Goal: Task Accomplishment & Management: Complete application form

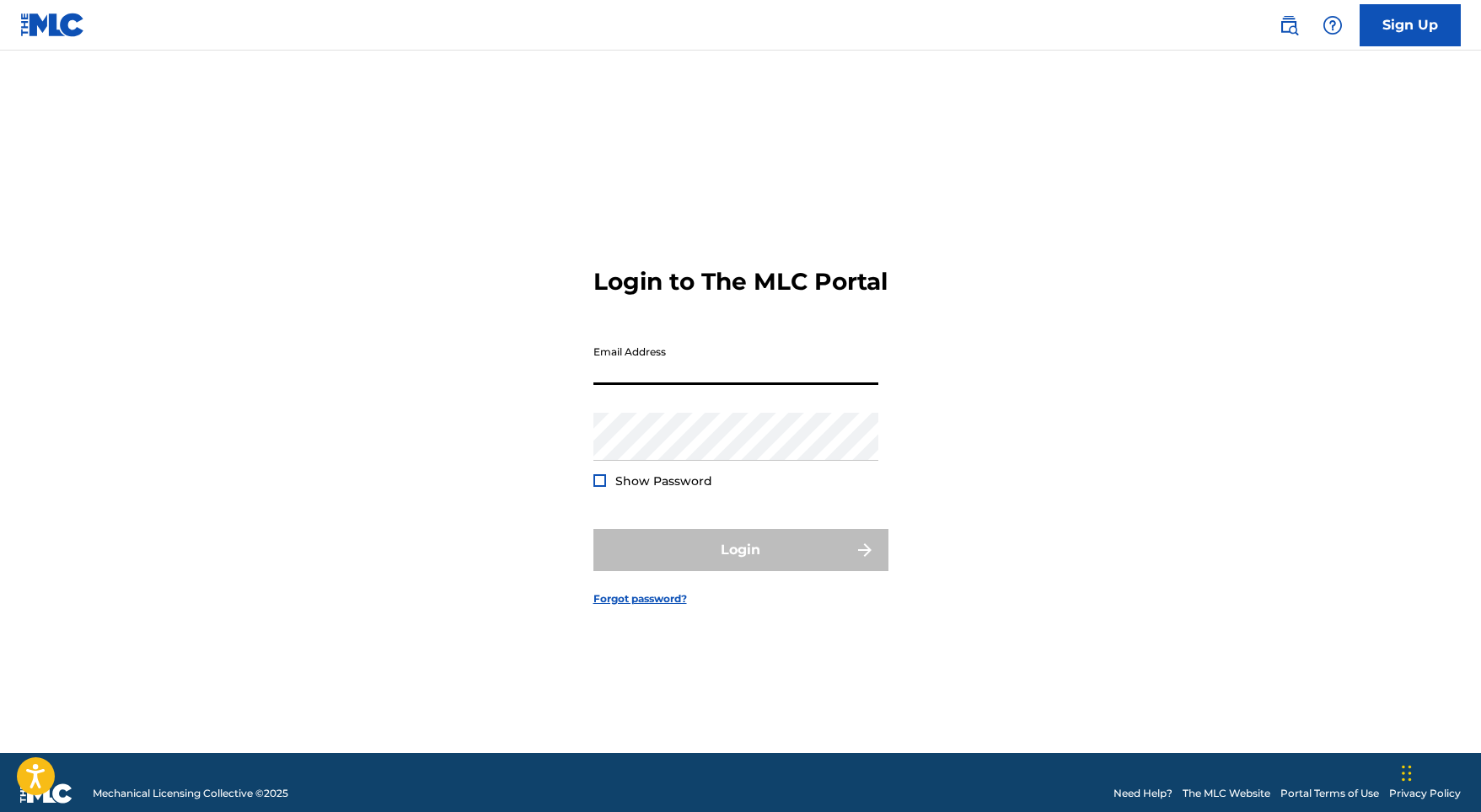
type input "[EMAIL_ADDRESS][DOMAIN_NAME]"
click at [740, 564] on button "Login" at bounding box center [740, 549] width 295 height 42
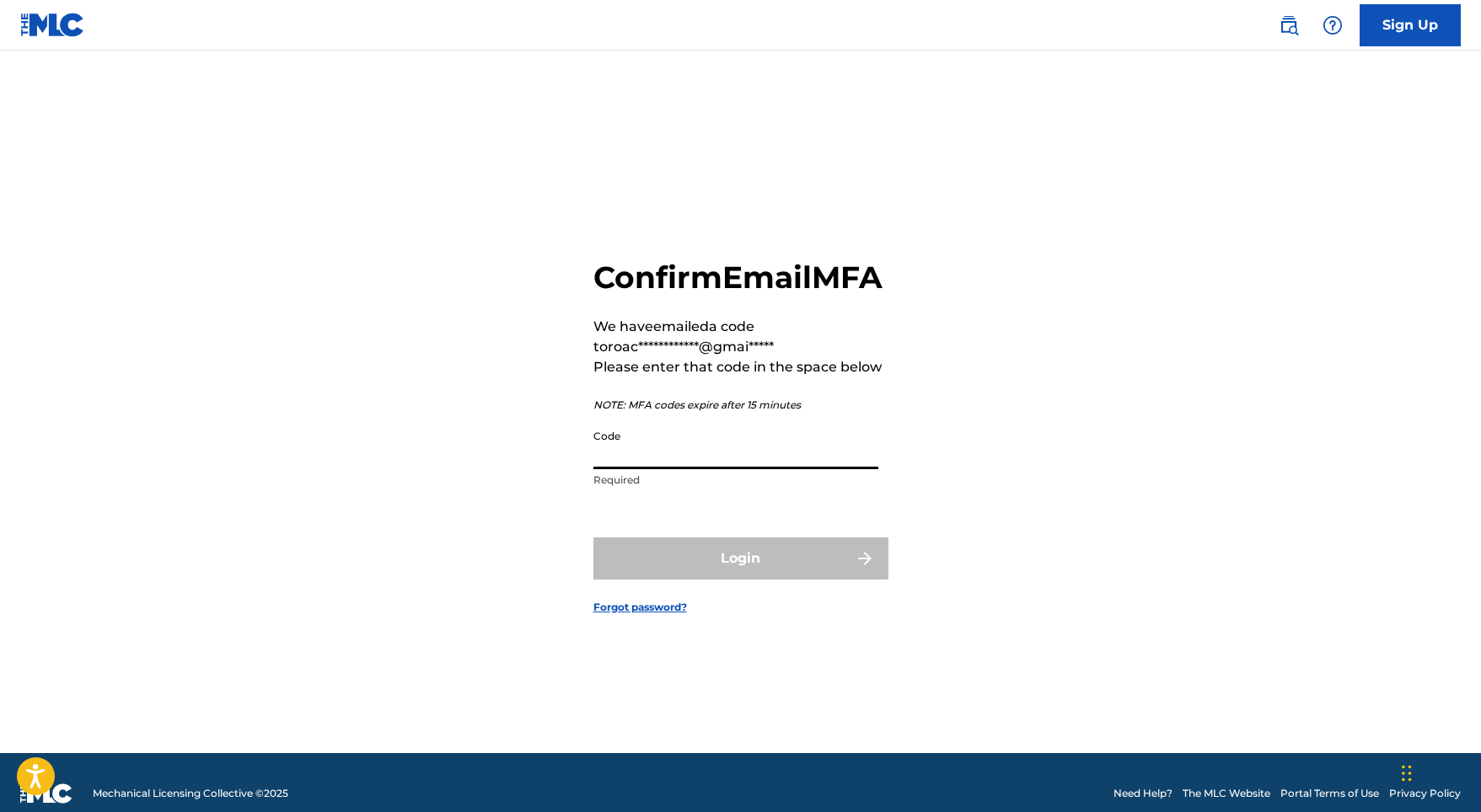
click at [643, 469] on input "Code" at bounding box center [735, 445] width 284 height 48
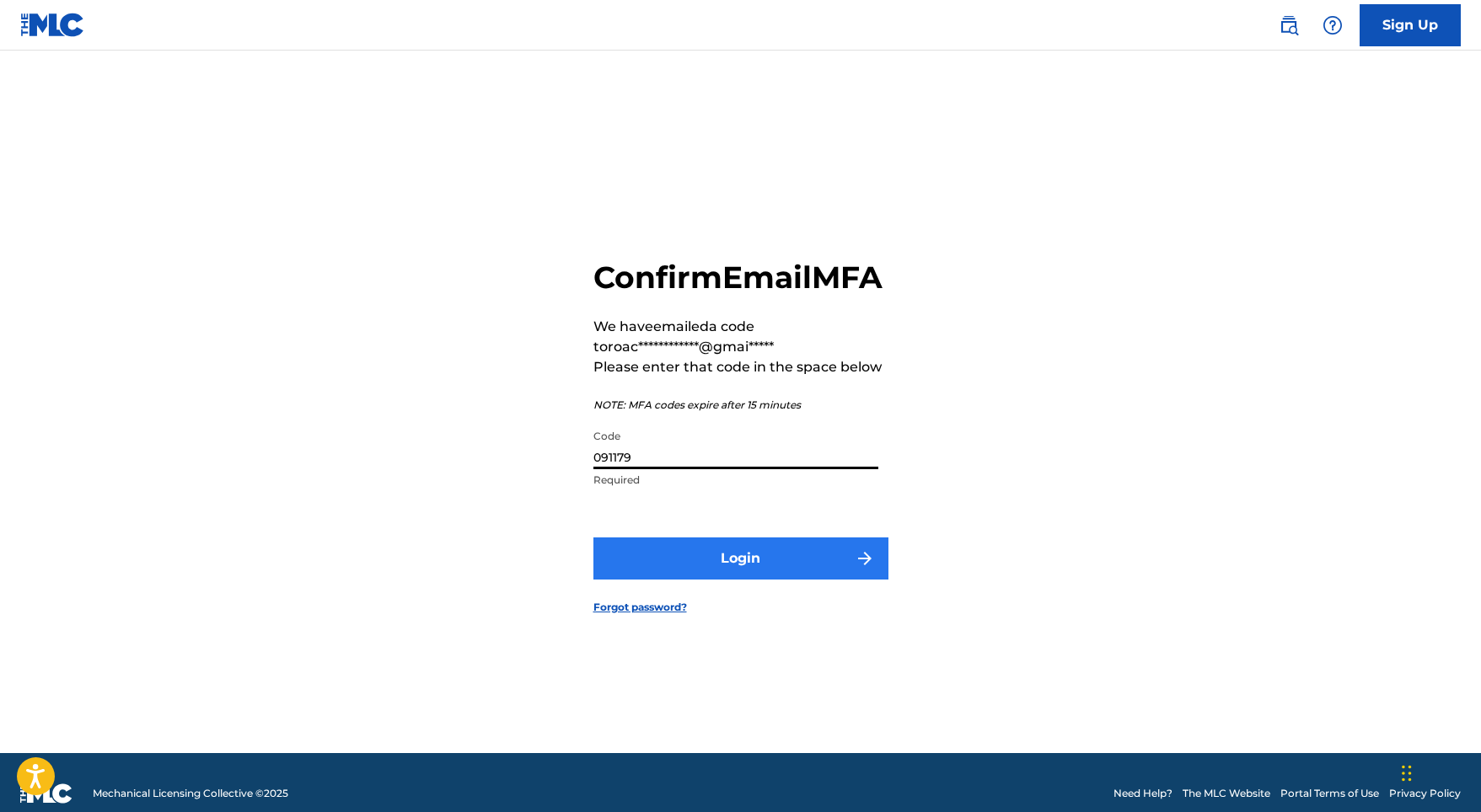
type input "091179"
click at [691, 580] on button "Login" at bounding box center [740, 558] width 295 height 42
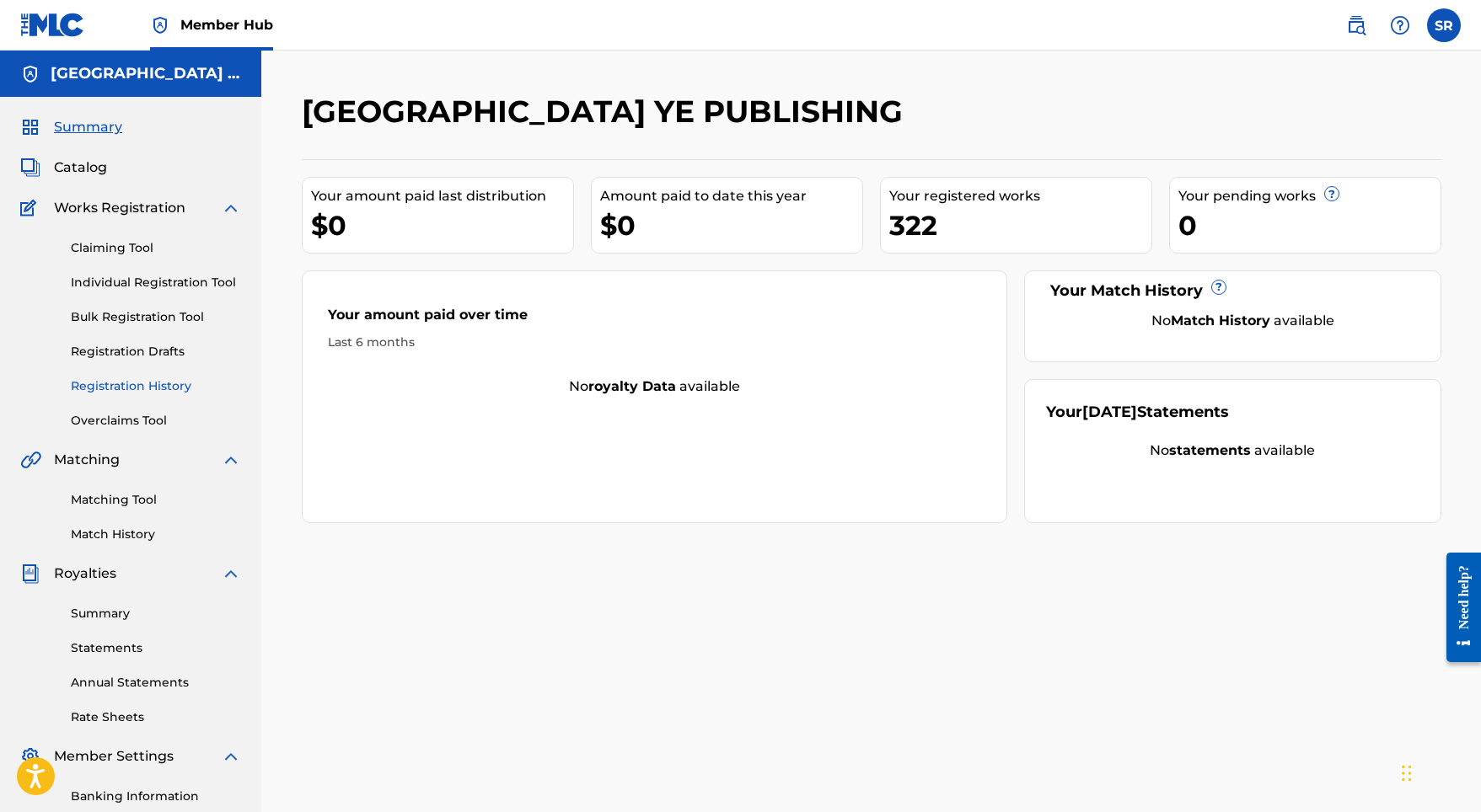
click at [152, 392] on link "Registration History" at bounding box center [156, 386] width 170 height 17
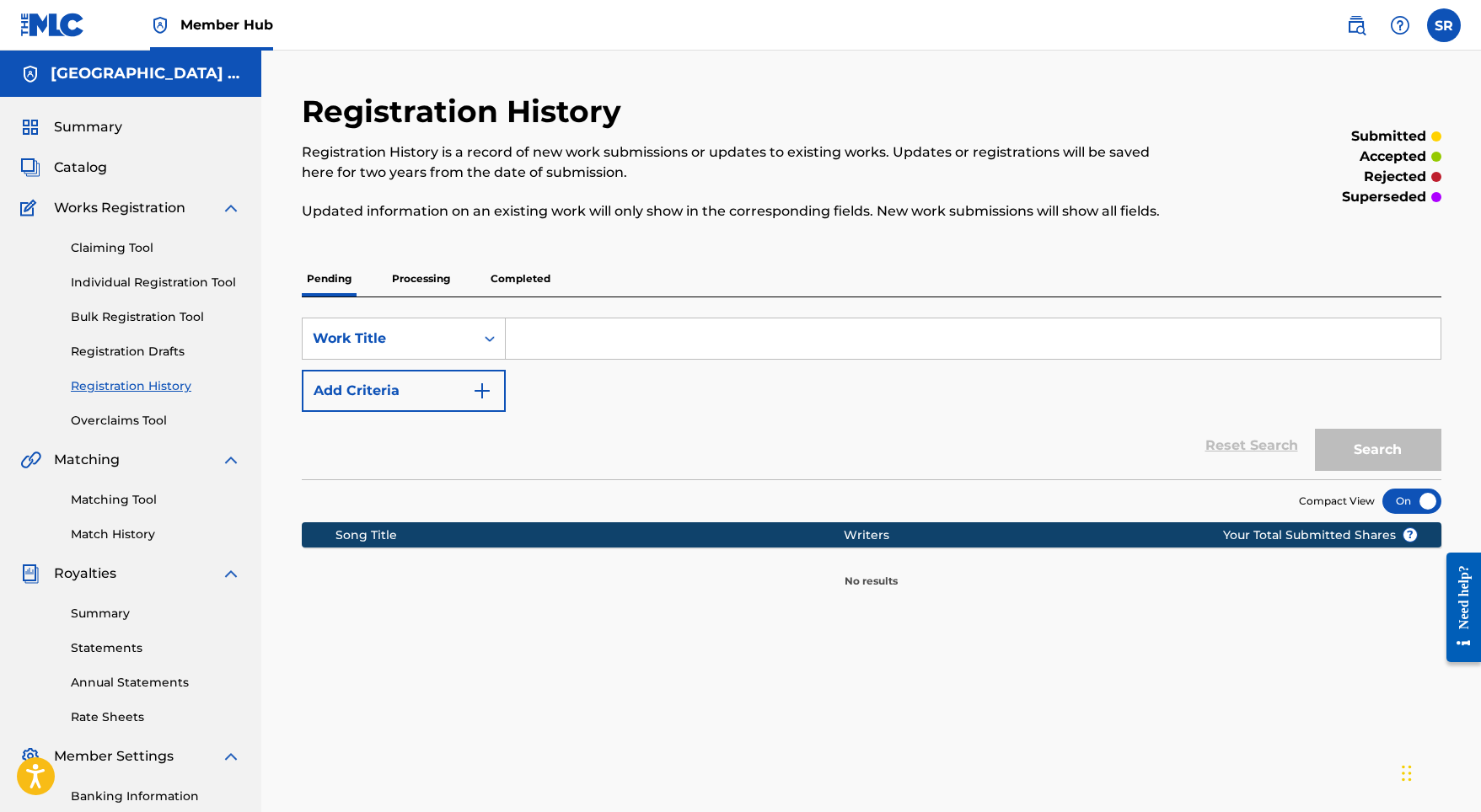
click at [445, 273] on p "Processing" at bounding box center [421, 278] width 69 height 36
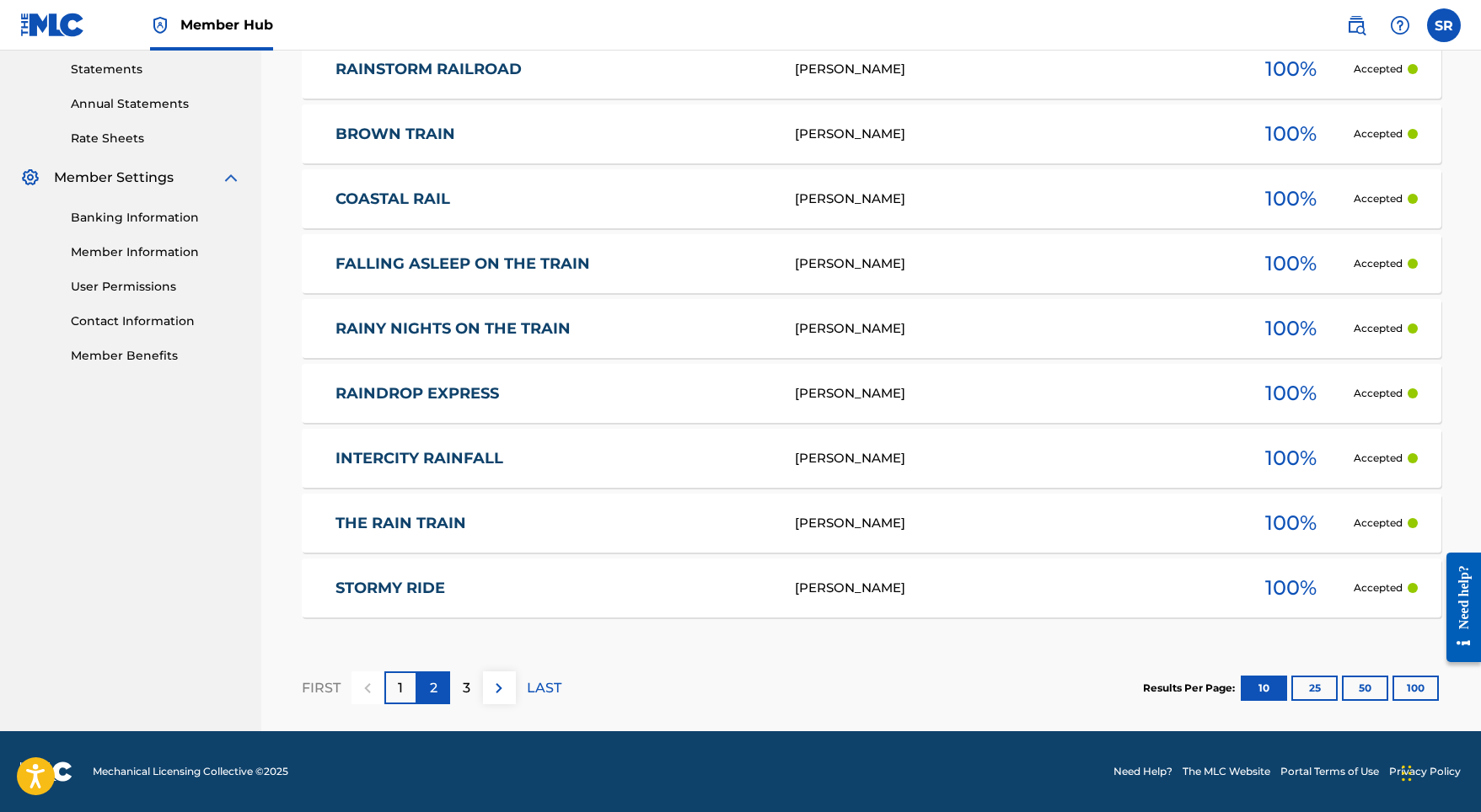
click at [442, 697] on div "2" at bounding box center [434, 688] width 33 height 33
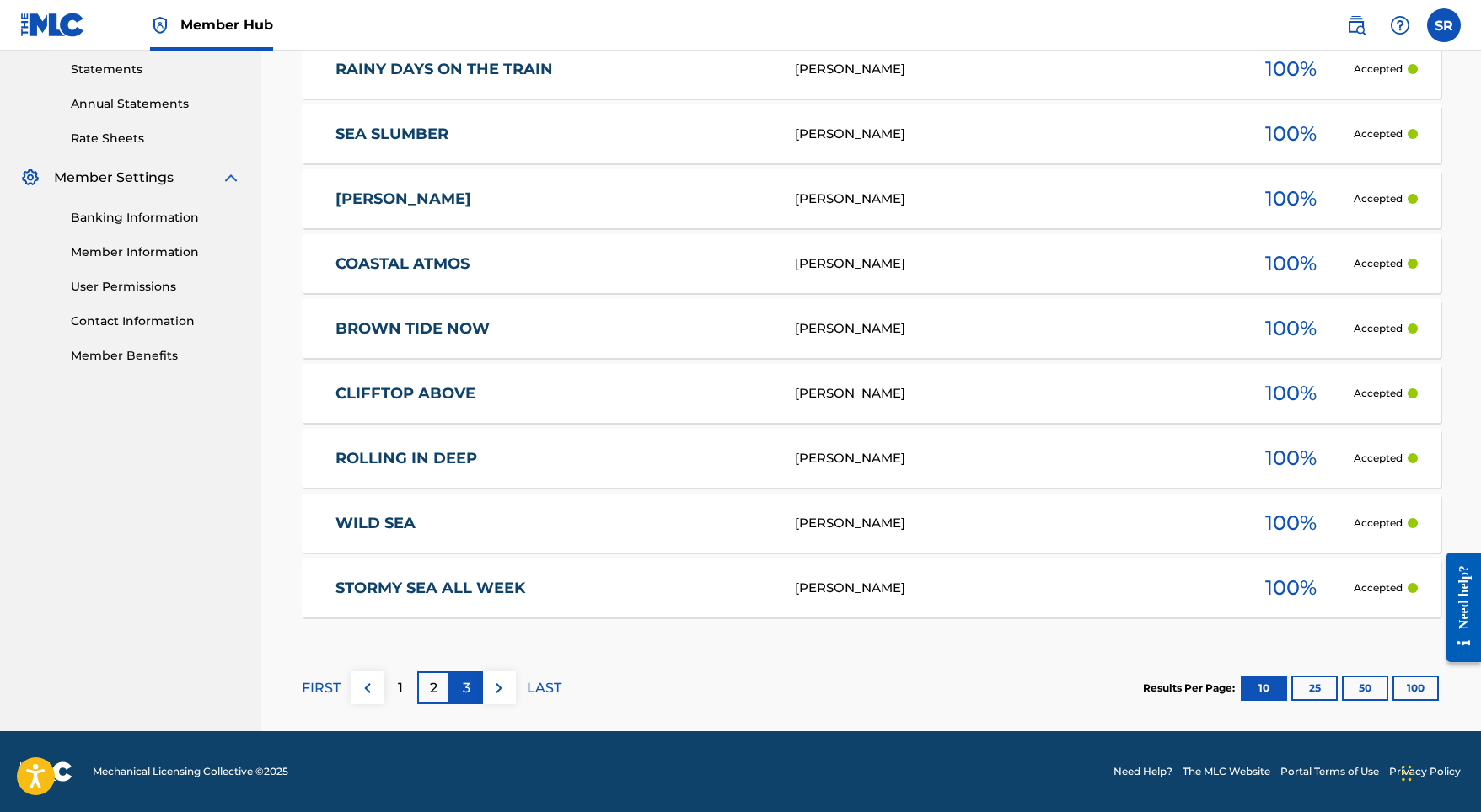
click at [464, 687] on p "3" at bounding box center [466, 687] width 8 height 20
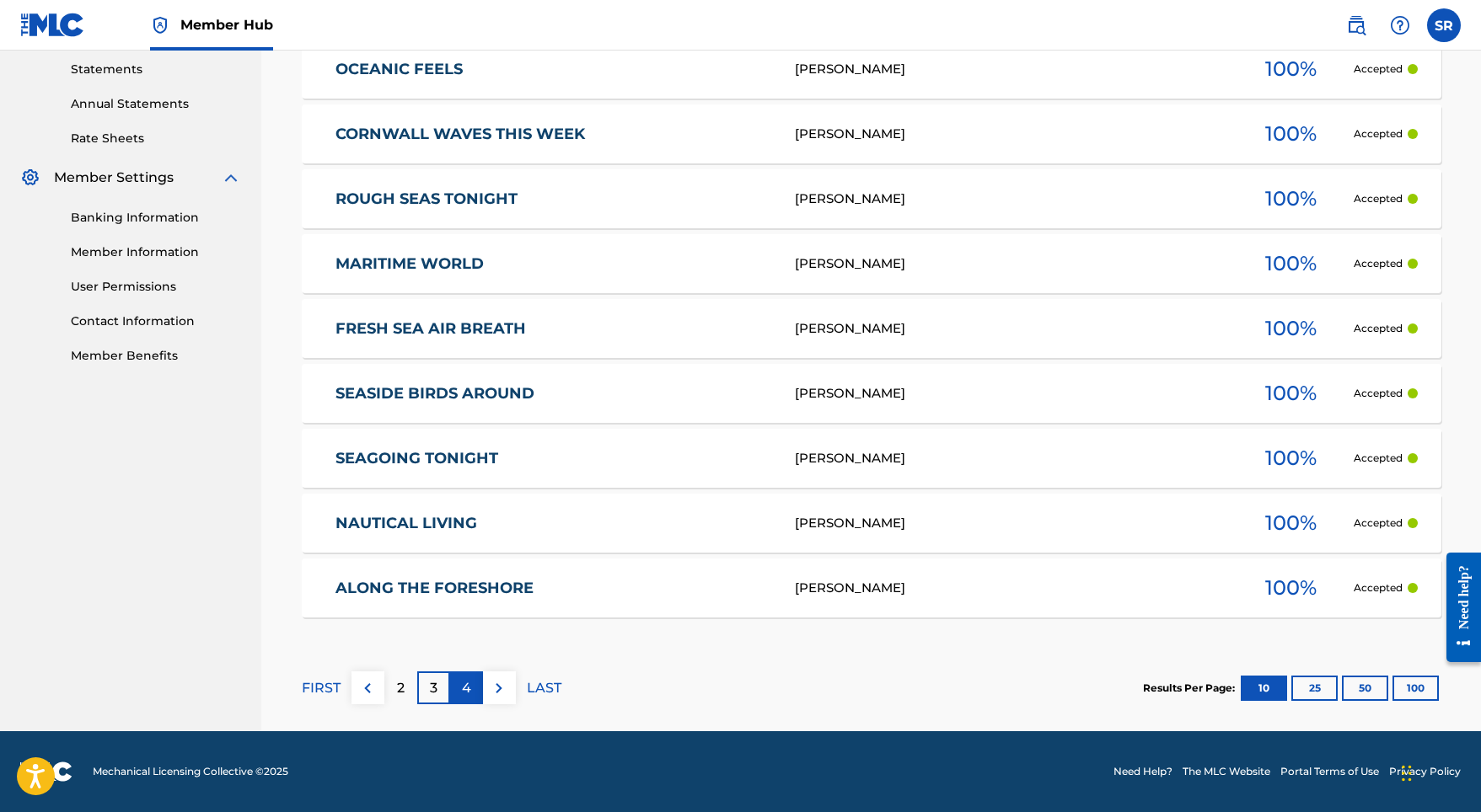
click at [471, 680] on div "4" at bounding box center [466, 688] width 33 height 33
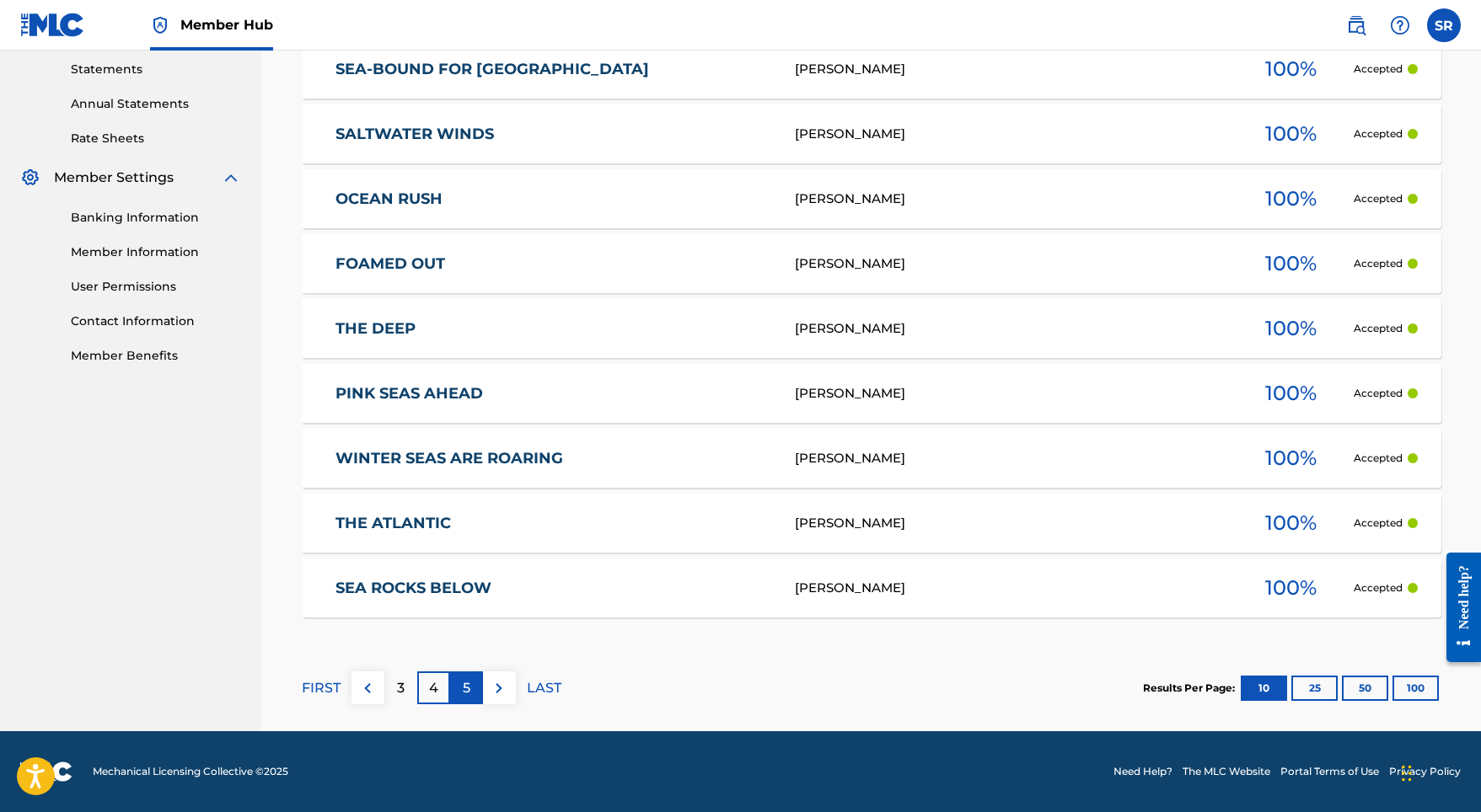
click at [460, 681] on div "5" at bounding box center [466, 688] width 33 height 33
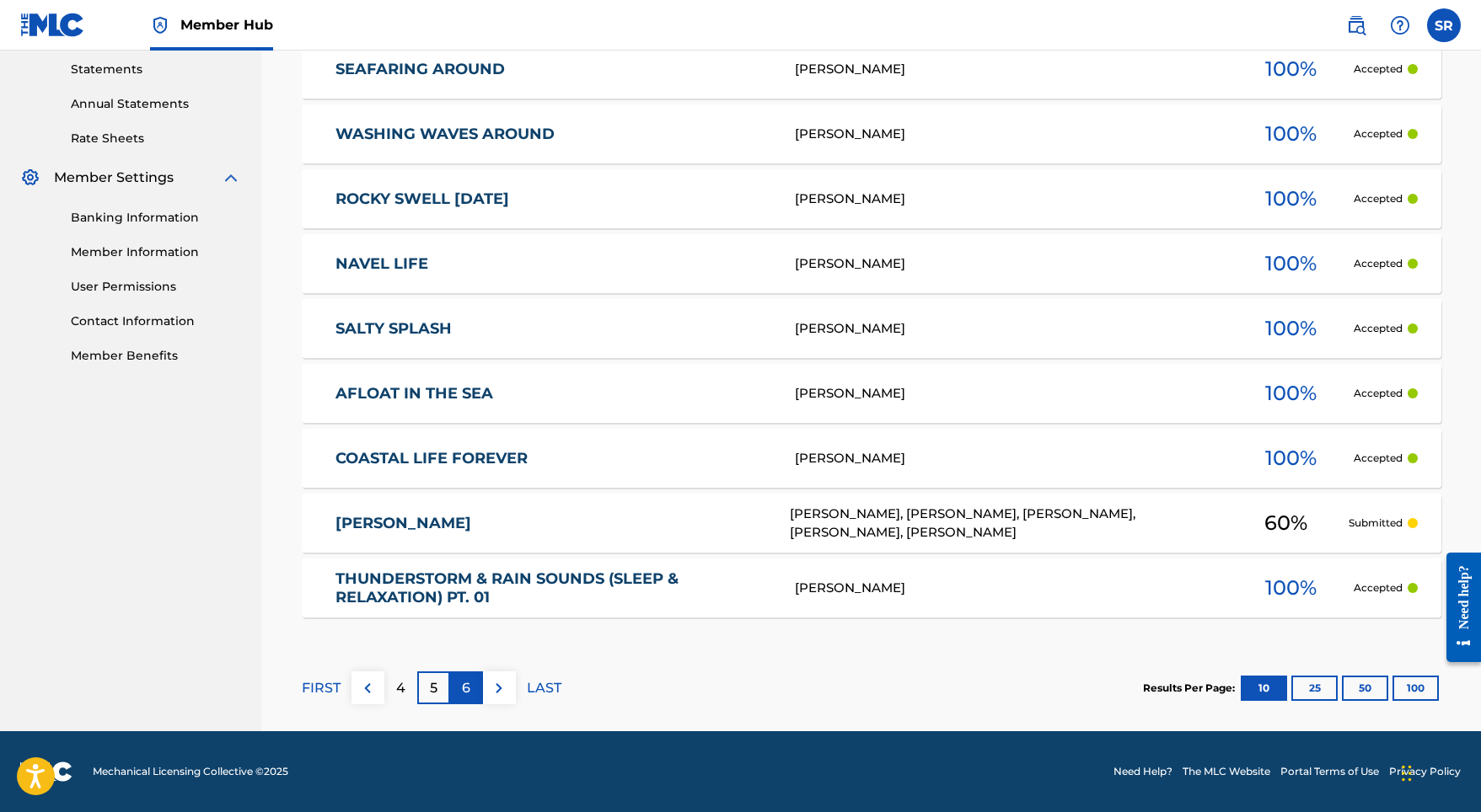
scroll to position [579, 0]
click at [427, 594] on link "THUNDERSTORM & RAIN SOUNDS (SLEEP & RELAXATION) PT. 01" at bounding box center [553, 588] width 436 height 38
click at [466, 685] on p "6" at bounding box center [466, 687] width 9 height 20
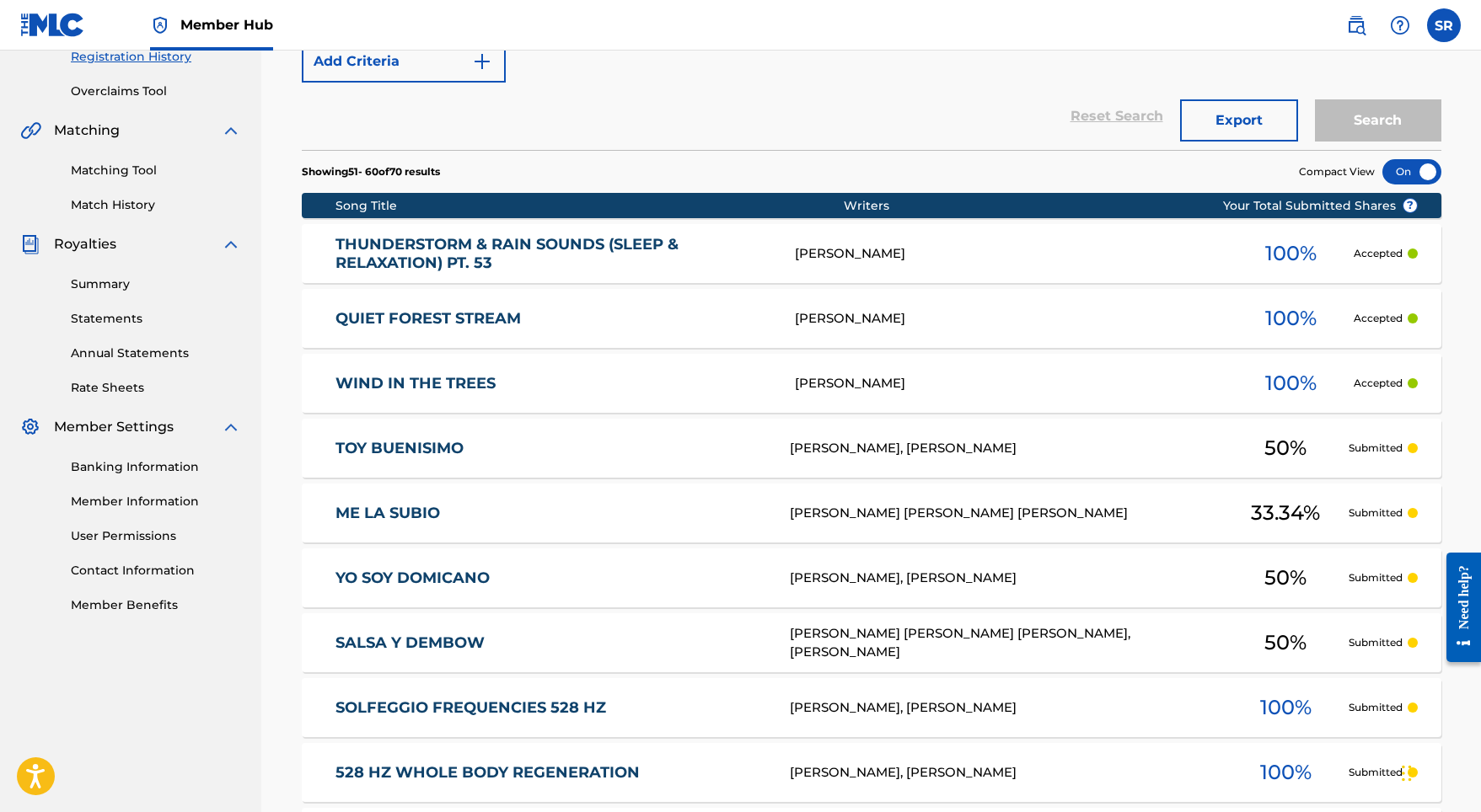
scroll to position [340, 0]
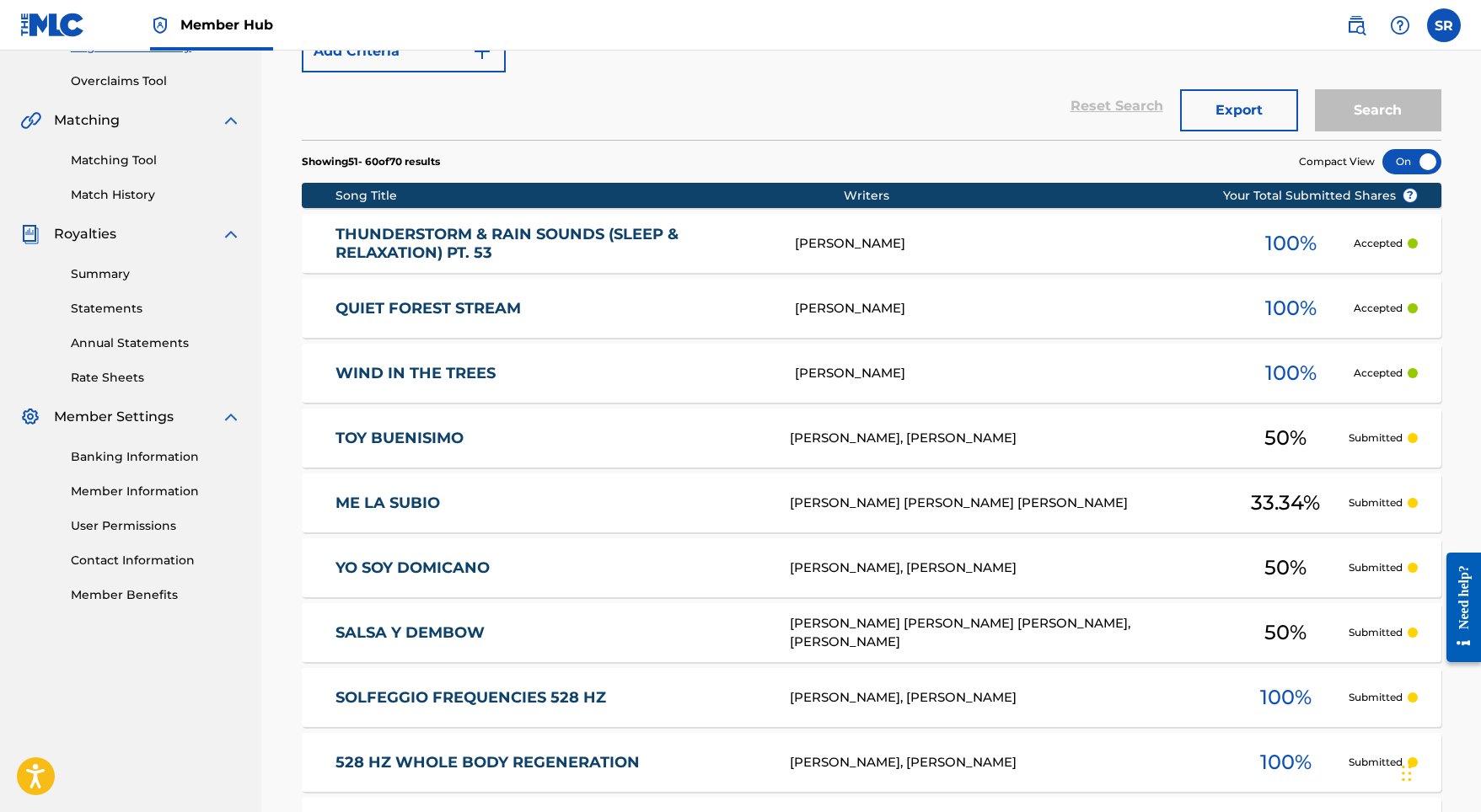
click at [399, 249] on link "THUNDERSTORM & RAIN SOUNDS (SLEEP & RELAXATION) PT. 53" at bounding box center [553, 244] width 436 height 38
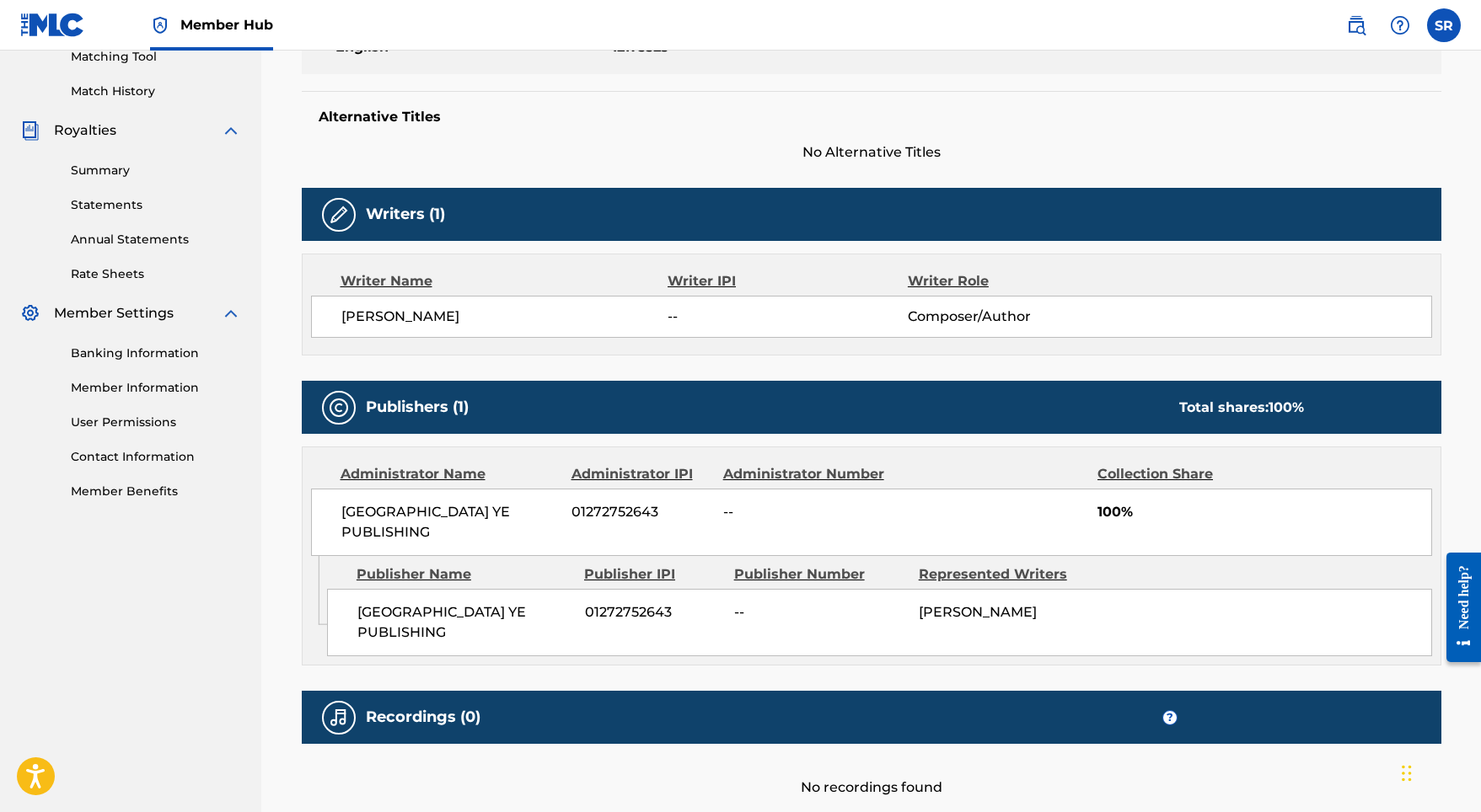
scroll to position [540, 0]
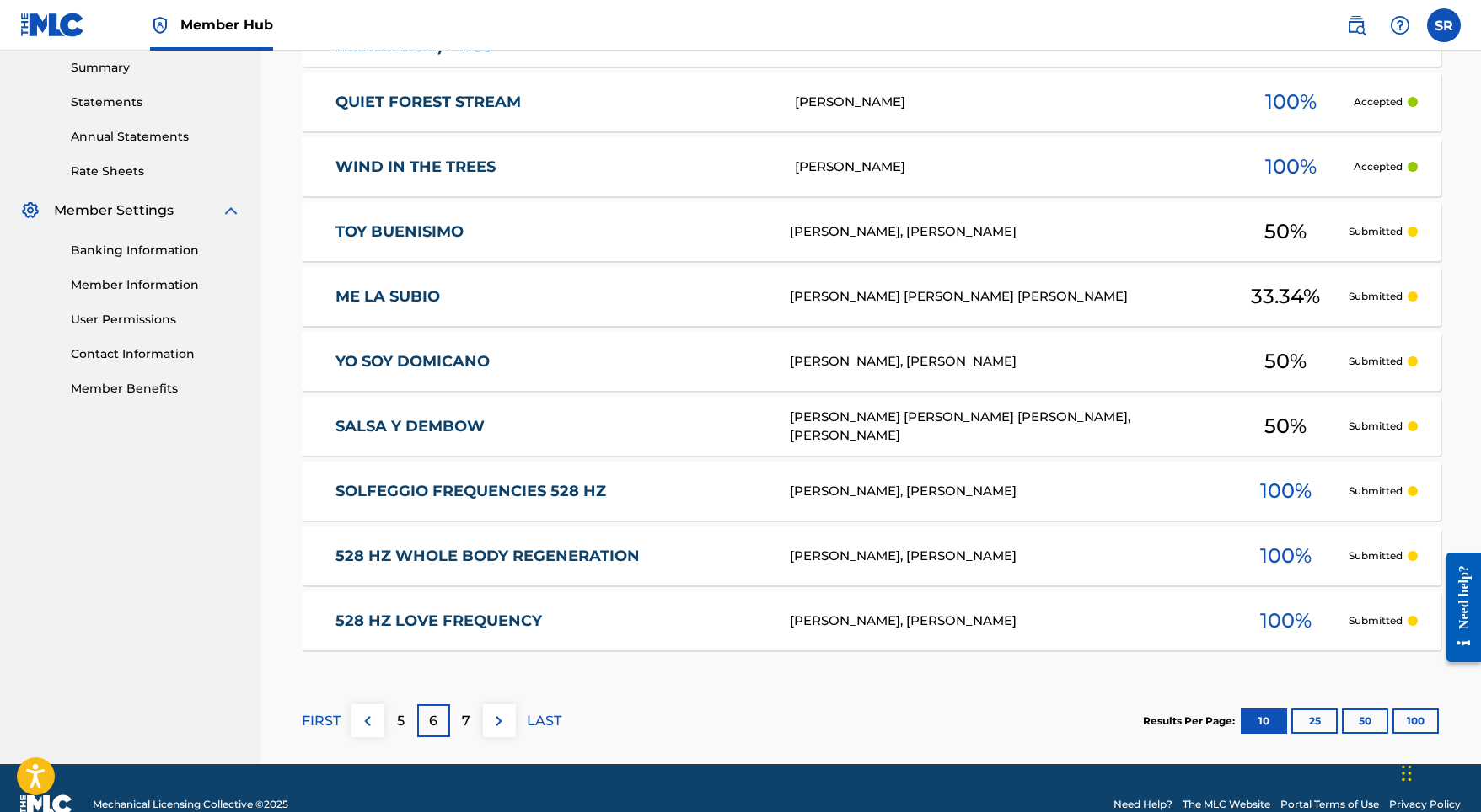
scroll to position [545, 0]
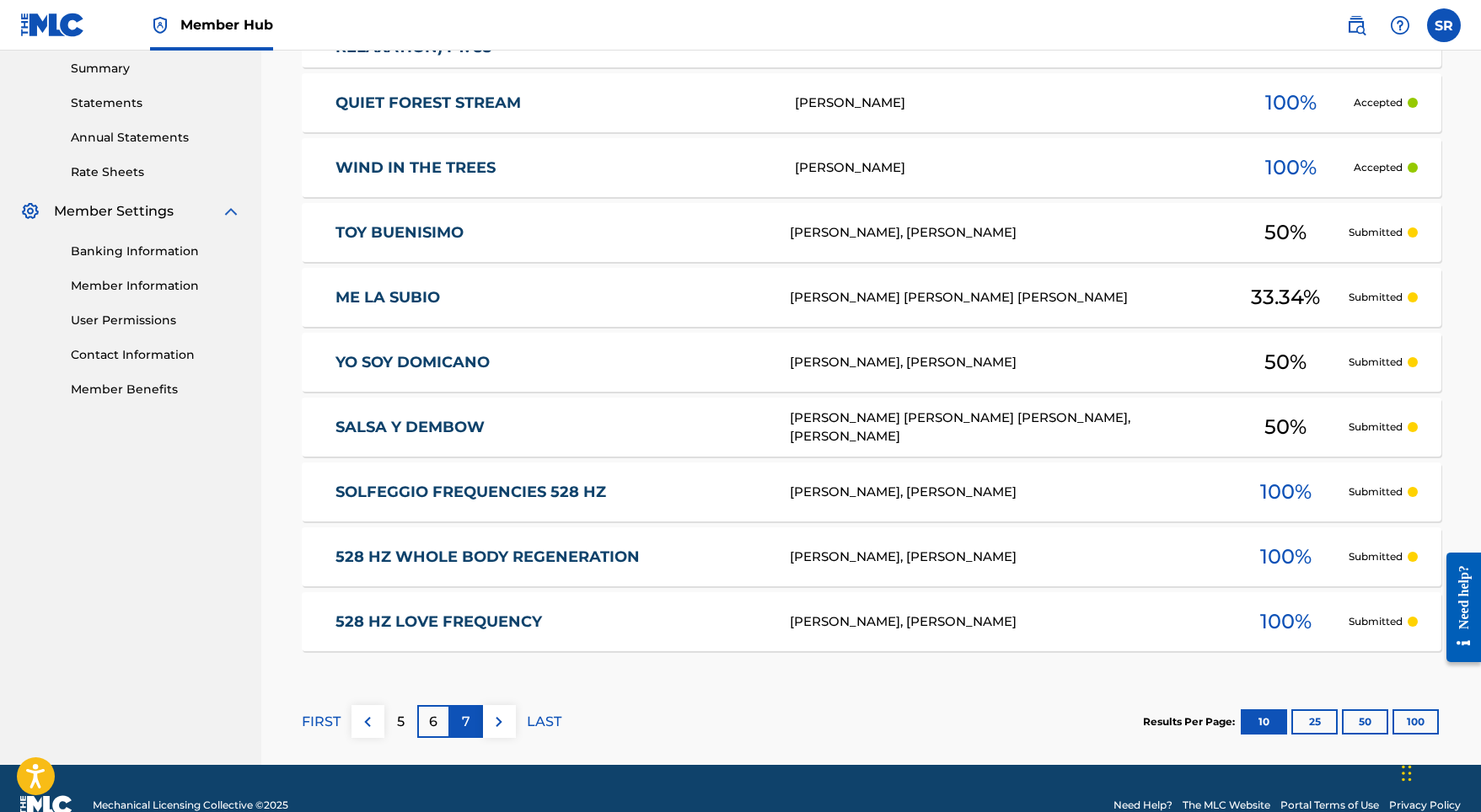
click at [456, 719] on div "7" at bounding box center [466, 721] width 33 height 33
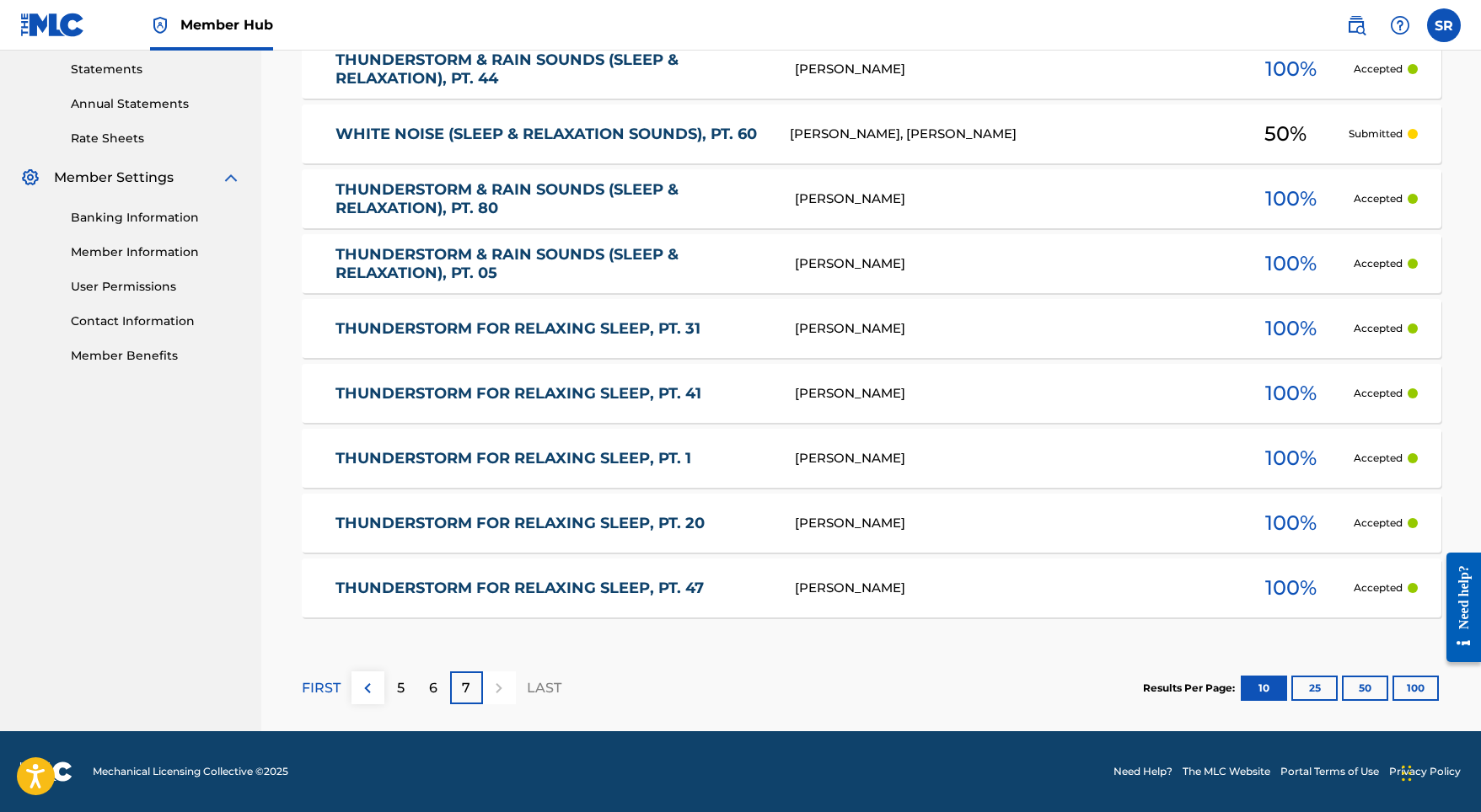
scroll to position [579, 0]
click at [427, 684] on div "6" at bounding box center [434, 688] width 33 height 33
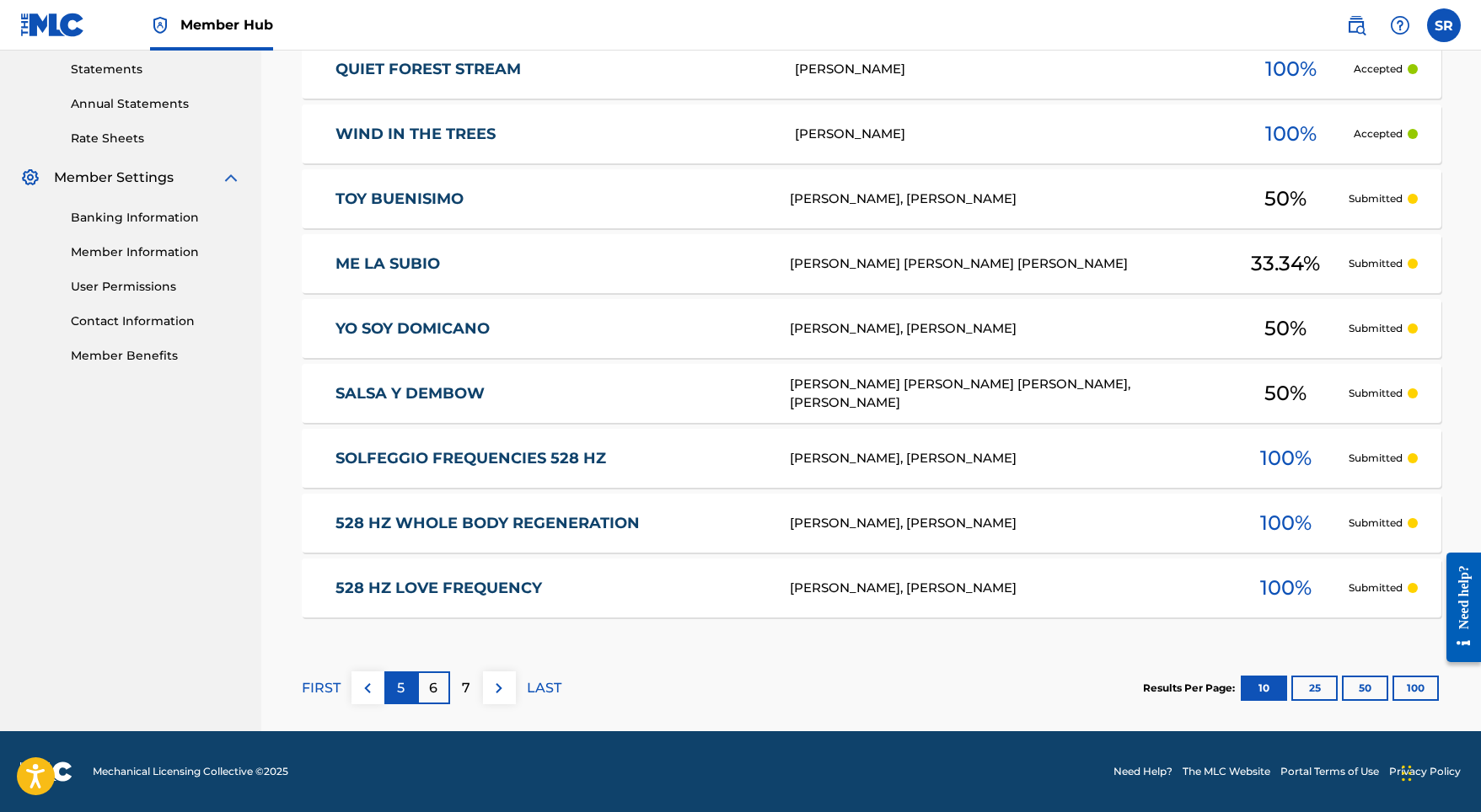
click at [403, 688] on p "5" at bounding box center [401, 687] width 8 height 20
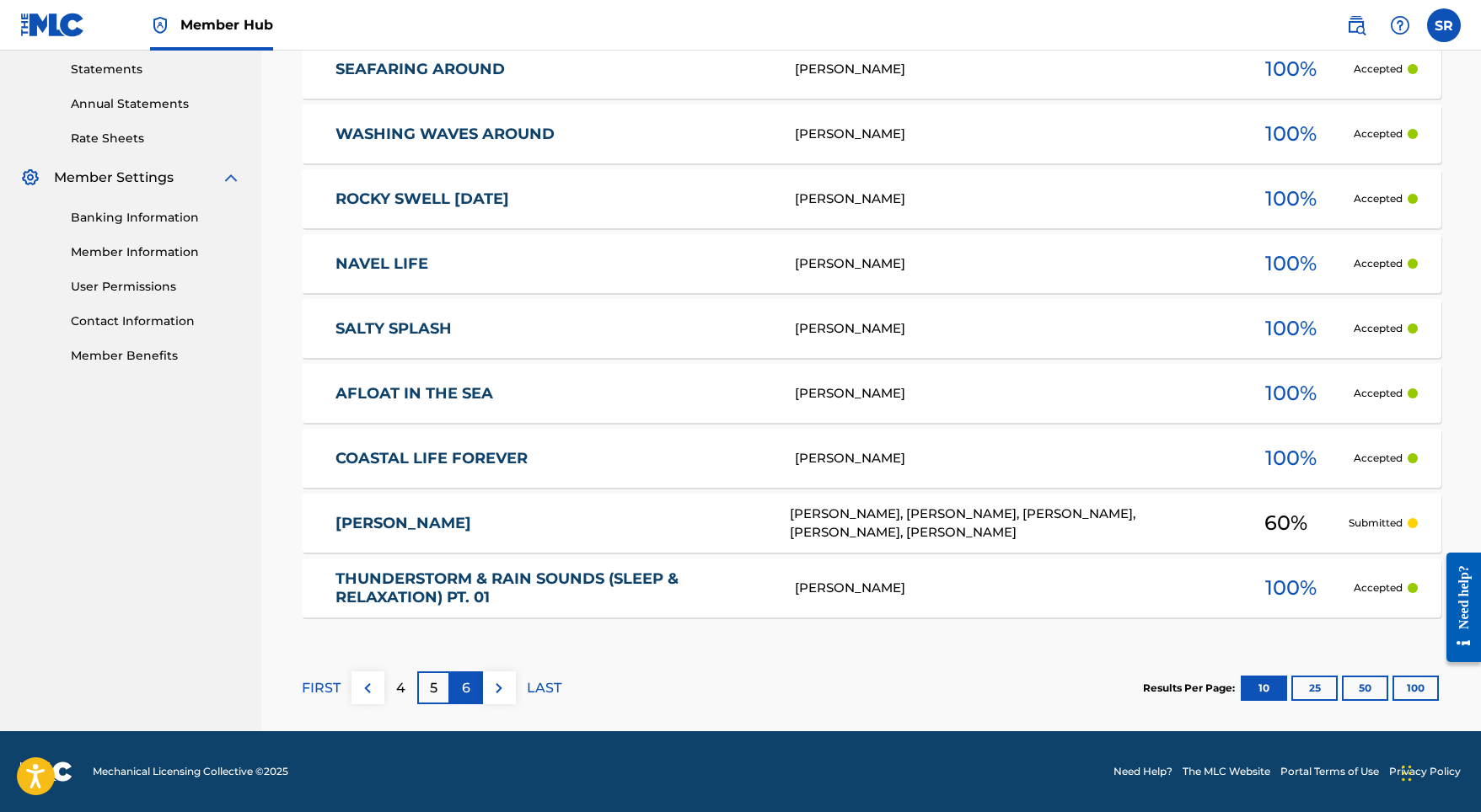
click at [460, 689] on div "6" at bounding box center [466, 688] width 33 height 33
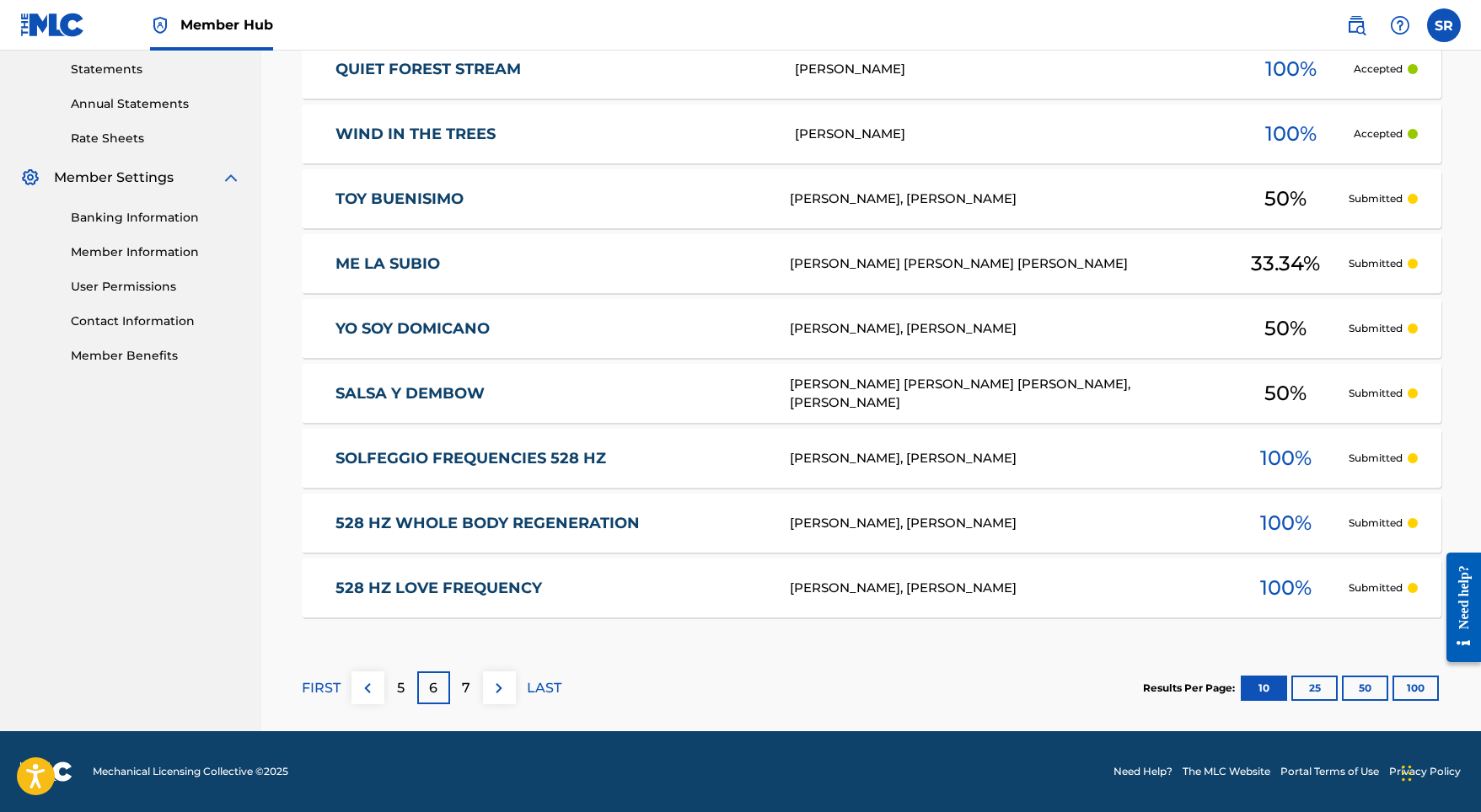
scroll to position [579, 0]
click at [473, 696] on div "7" at bounding box center [466, 688] width 33 height 33
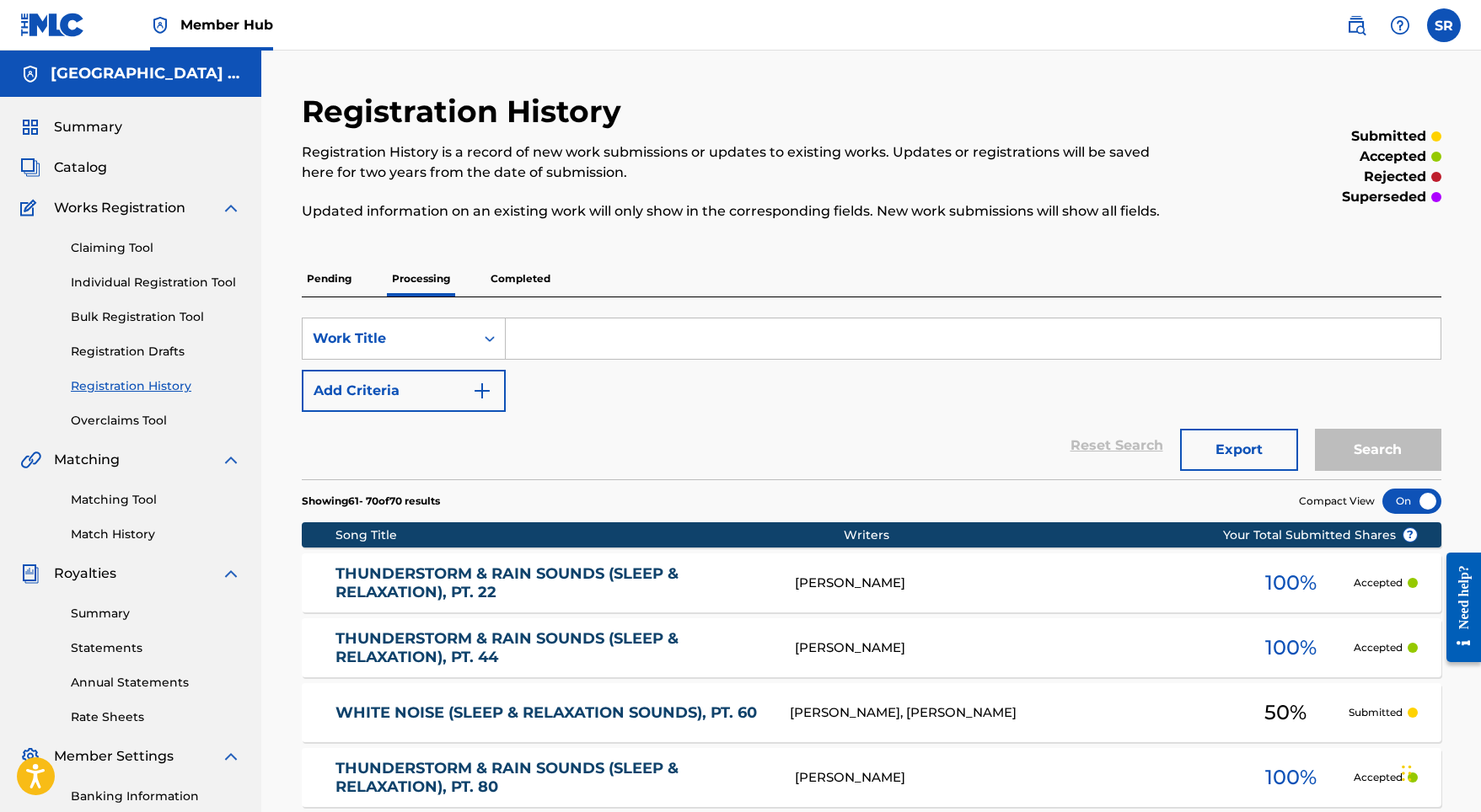
scroll to position [0, 0]
click at [496, 277] on p "Completed" at bounding box center [520, 278] width 70 height 36
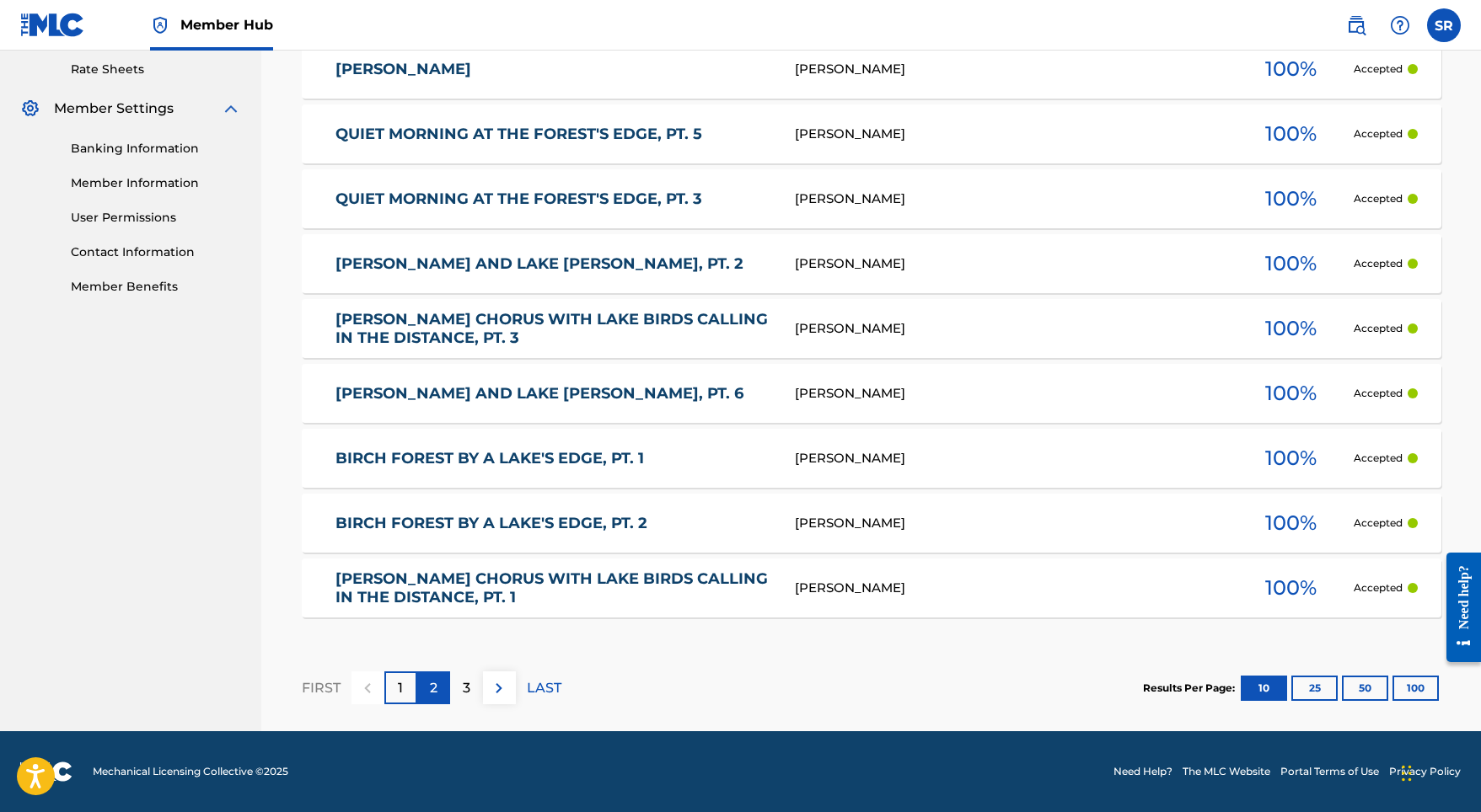
click at [443, 688] on div "2" at bounding box center [434, 688] width 33 height 33
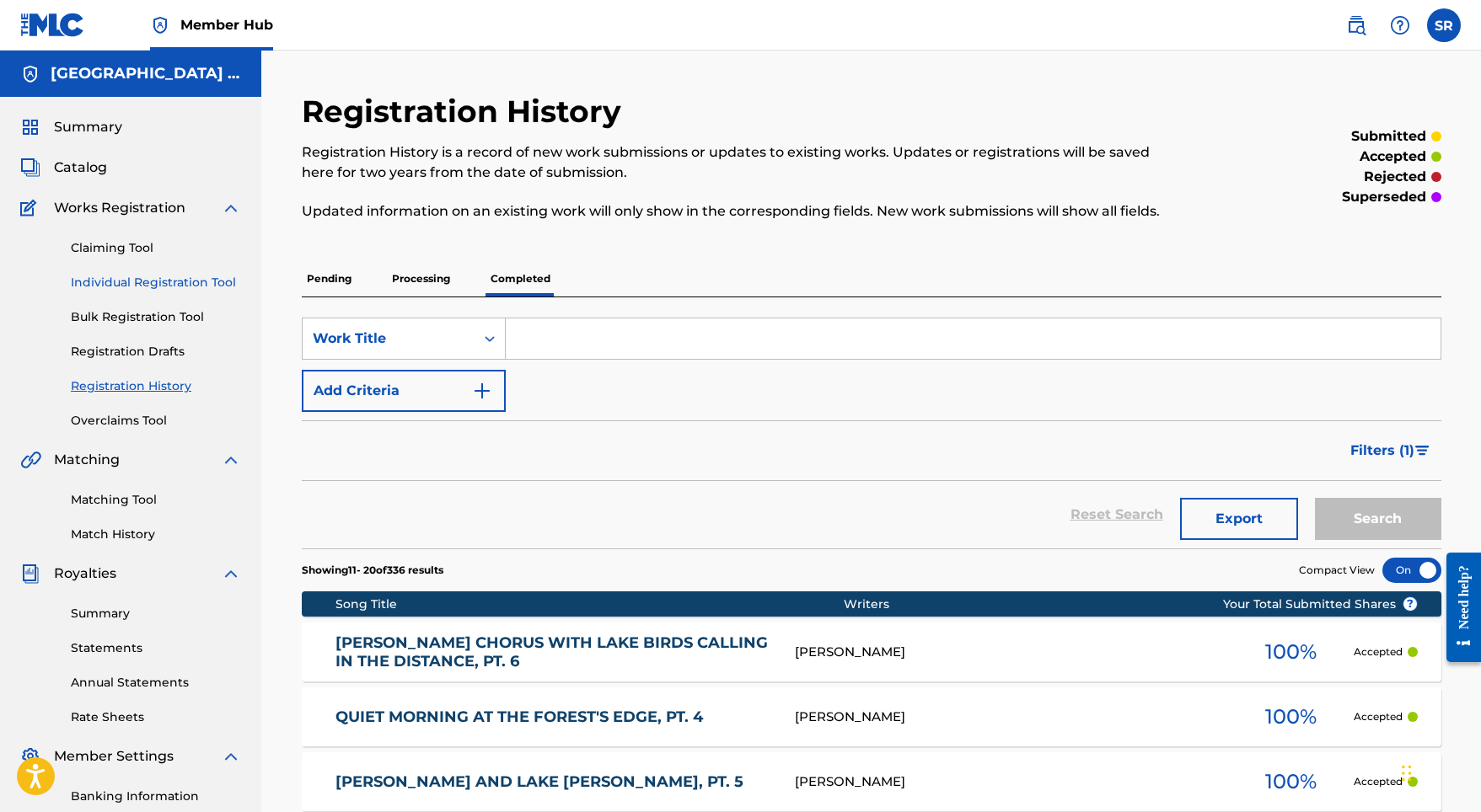
click at [179, 277] on link "Individual Registration Tool" at bounding box center [156, 283] width 170 height 17
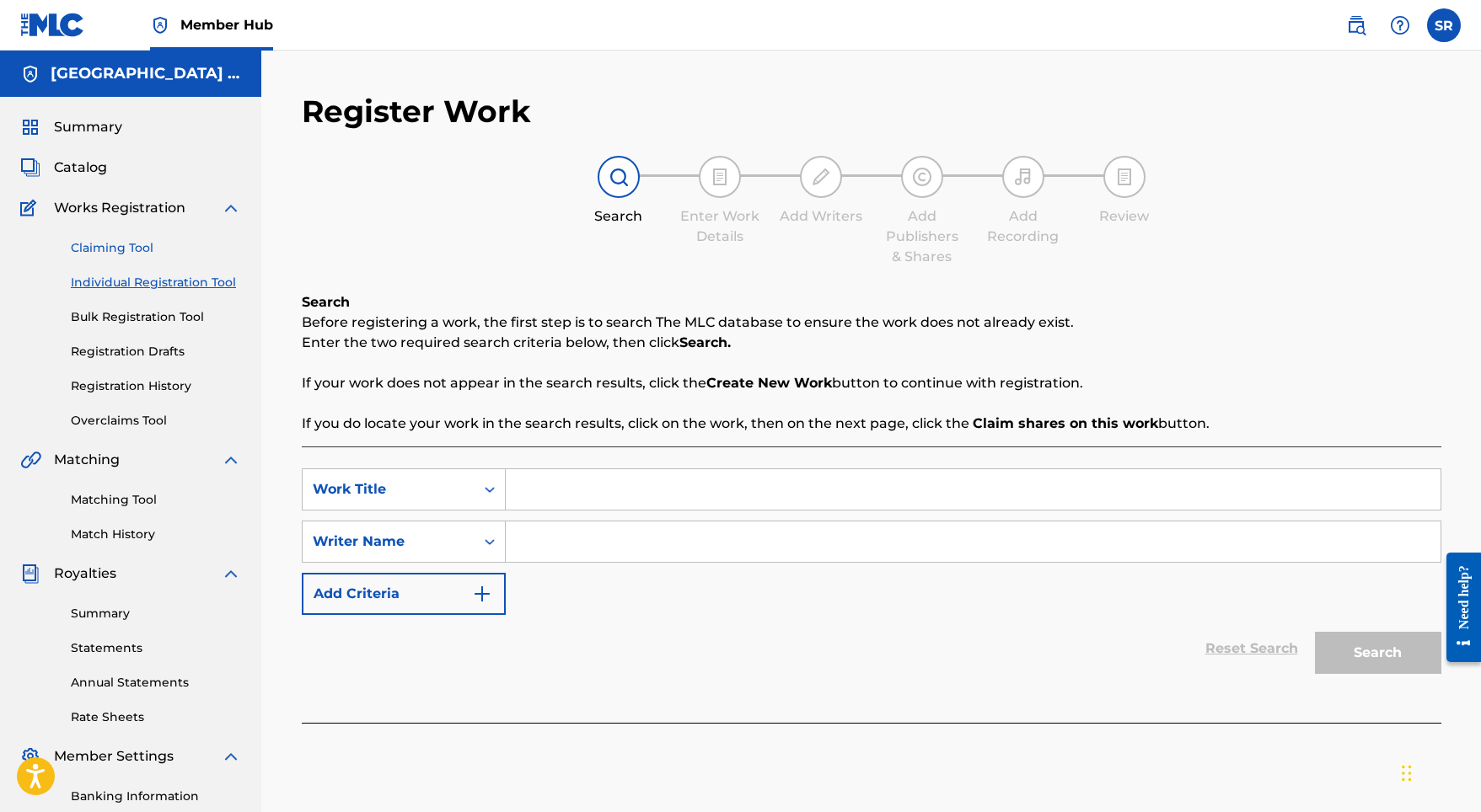
click at [134, 247] on link "Claiming Tool" at bounding box center [156, 248] width 170 height 17
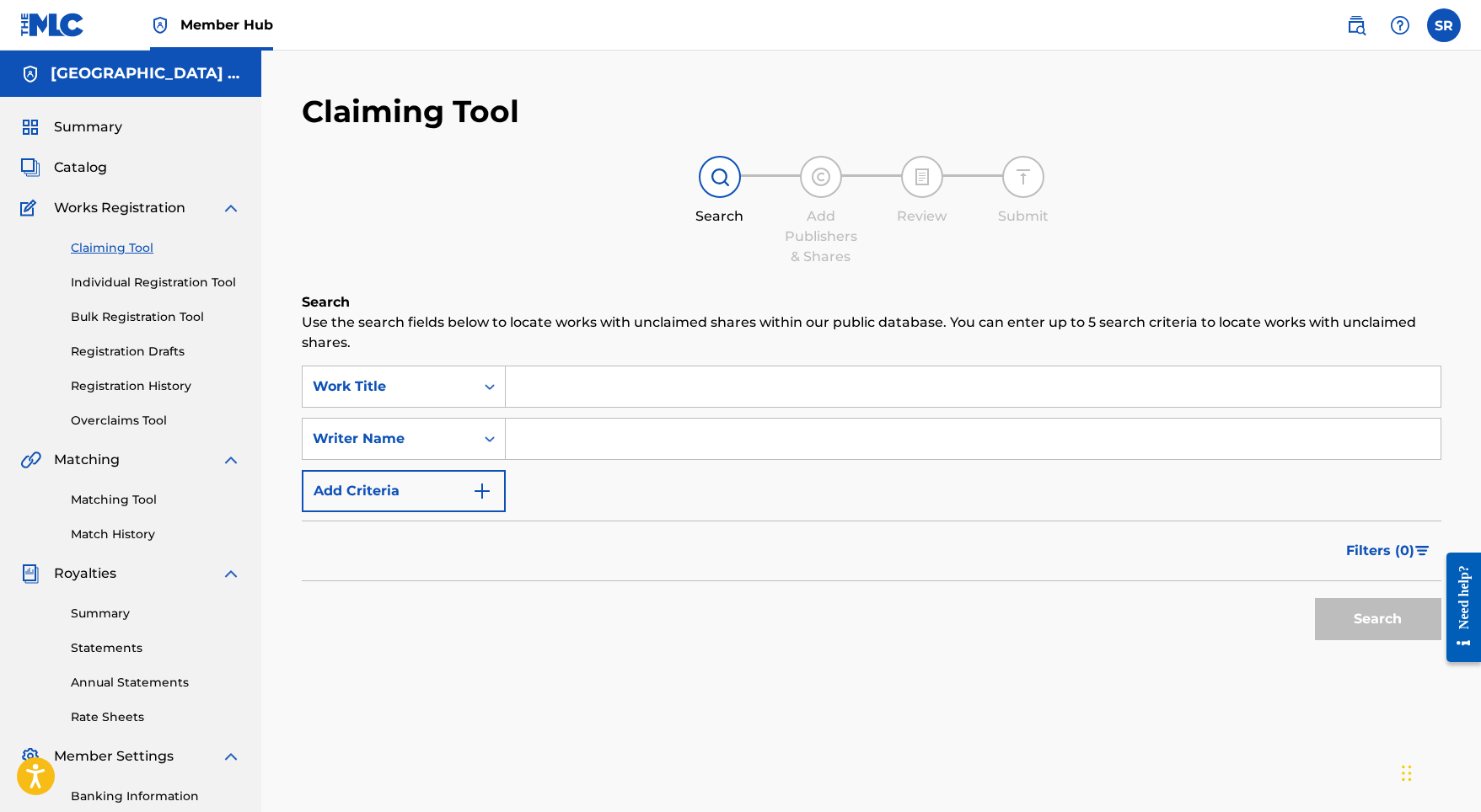
click at [562, 395] on input "Search Form" at bounding box center [973, 387] width 935 height 41
paste input "GBMJG2325375"
drag, startPoint x: 626, startPoint y: 380, endPoint x: 487, endPoint y: 352, distance: 141.8
click at [487, 352] on div "Search Use the search fields below to locate works with unclaimed shares within…" at bounding box center [871, 512] width 1139 height 440
paste input "Solitude"
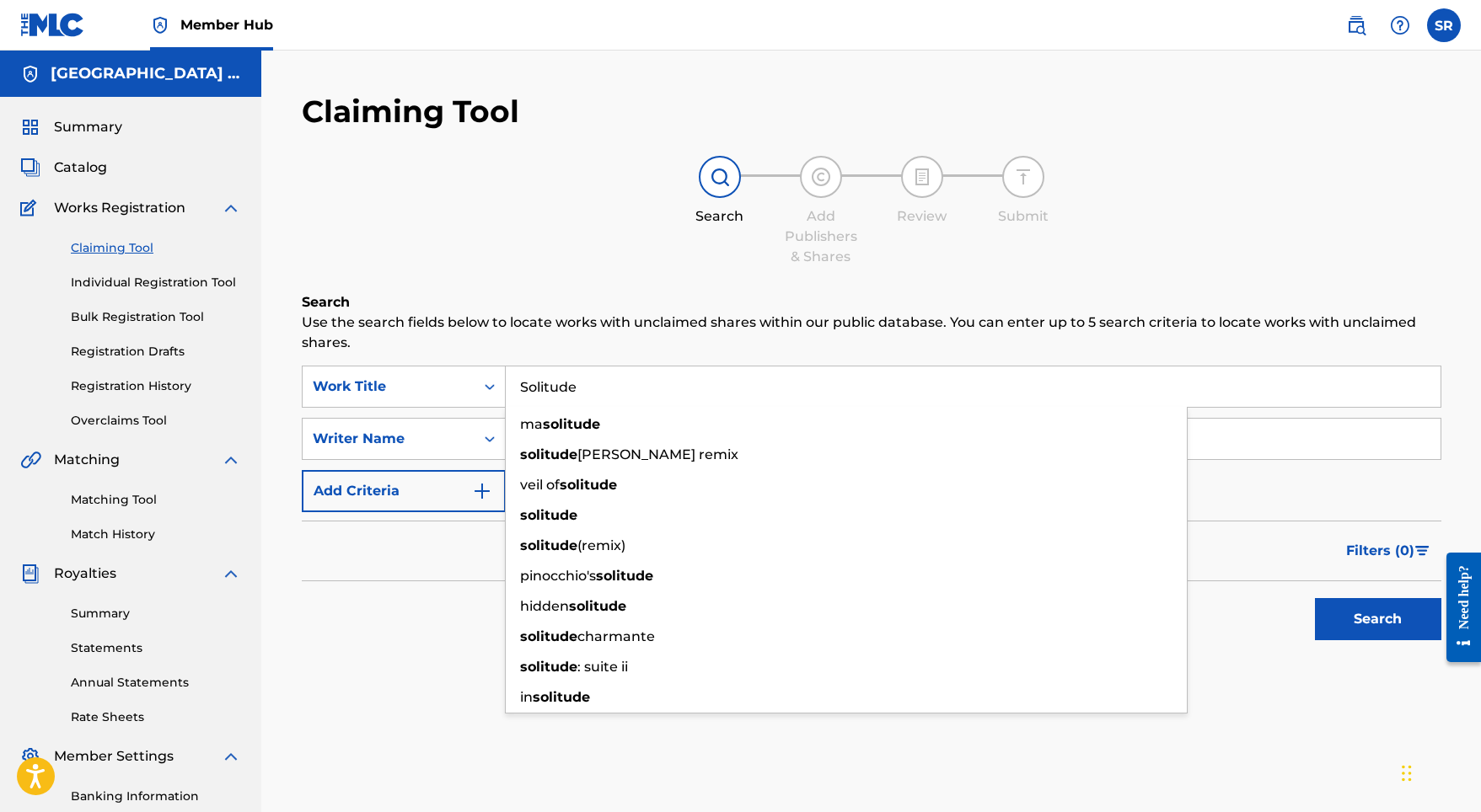
type input "Solitude"
click at [594, 309] on h6 "Search" at bounding box center [871, 302] width 1139 height 20
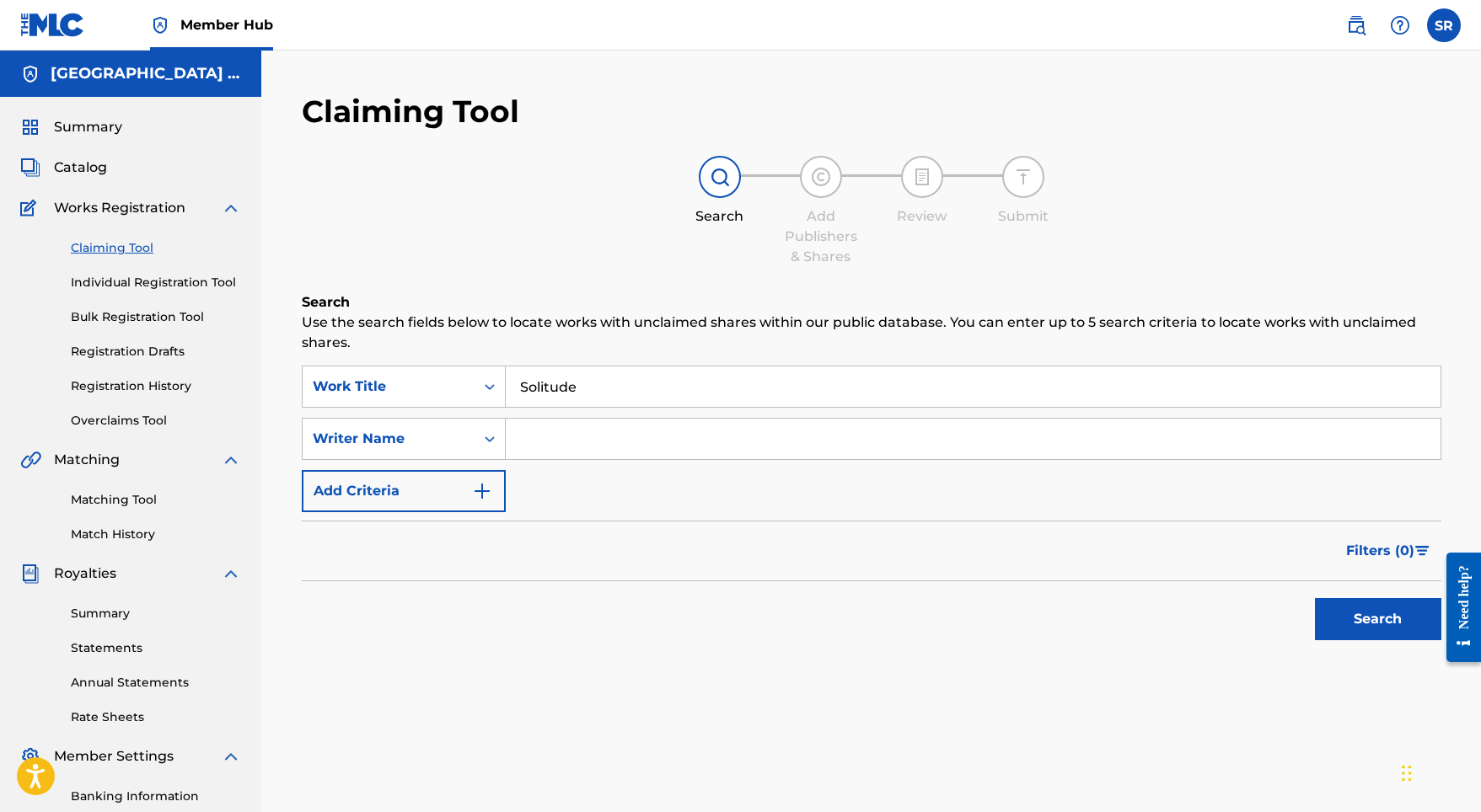
click at [597, 451] on input "Search Form" at bounding box center [973, 438] width 935 height 41
paste input "[PERSON_NAME]"
type input "[PERSON_NAME]"
click at [1328, 619] on button "Search" at bounding box center [1378, 619] width 127 height 42
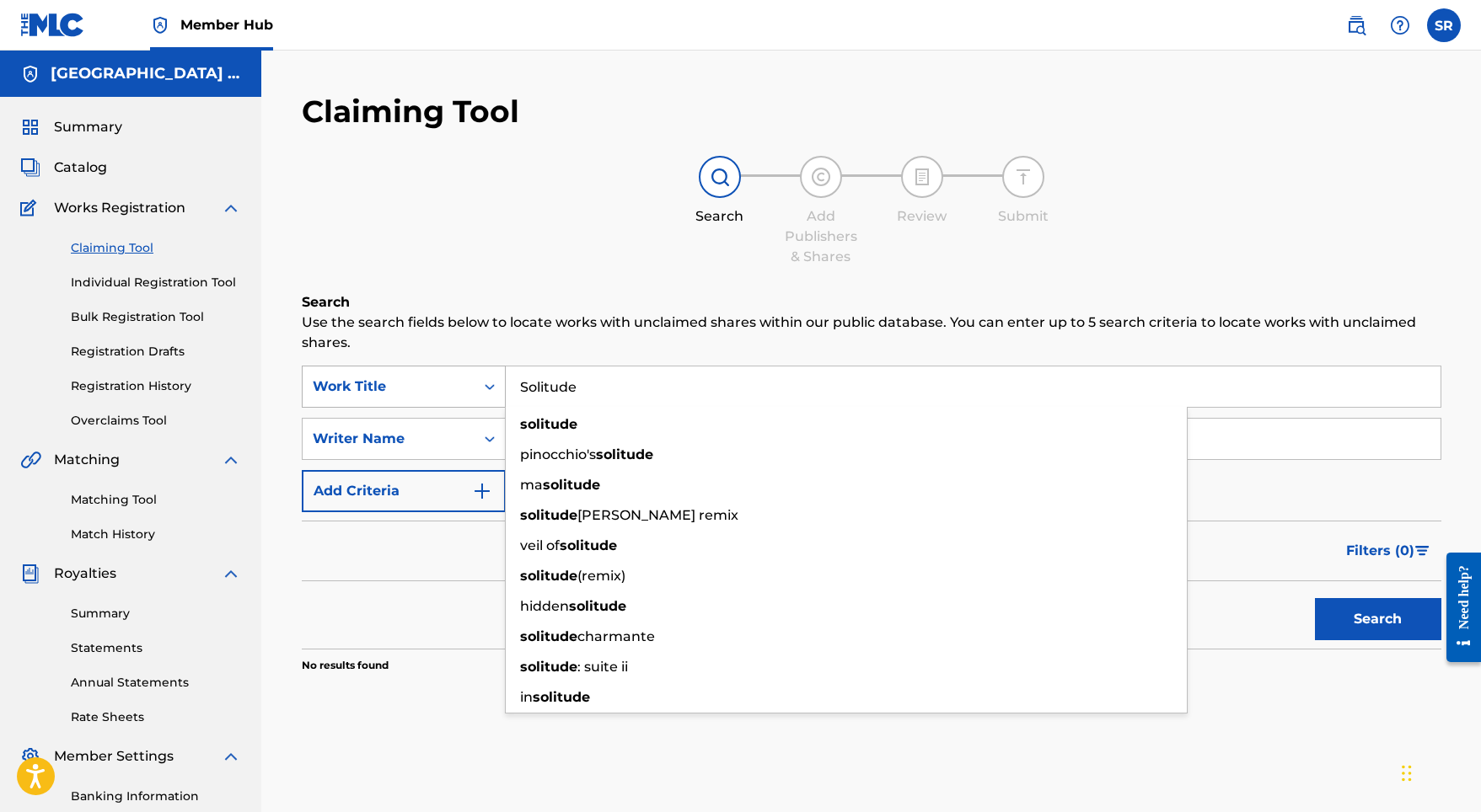
drag, startPoint x: 661, startPoint y: 394, endPoint x: 500, endPoint y: 382, distance: 161.4
click at [500, 382] on div "SearchWithCriteriabafab44b-481f-450b-bd4b-ded7961c7ef1 Work Title Solitude soli…" at bounding box center [871, 387] width 1139 height 42
click at [1229, 579] on div "Filters ( 0 )" at bounding box center [871, 551] width 1139 height 61
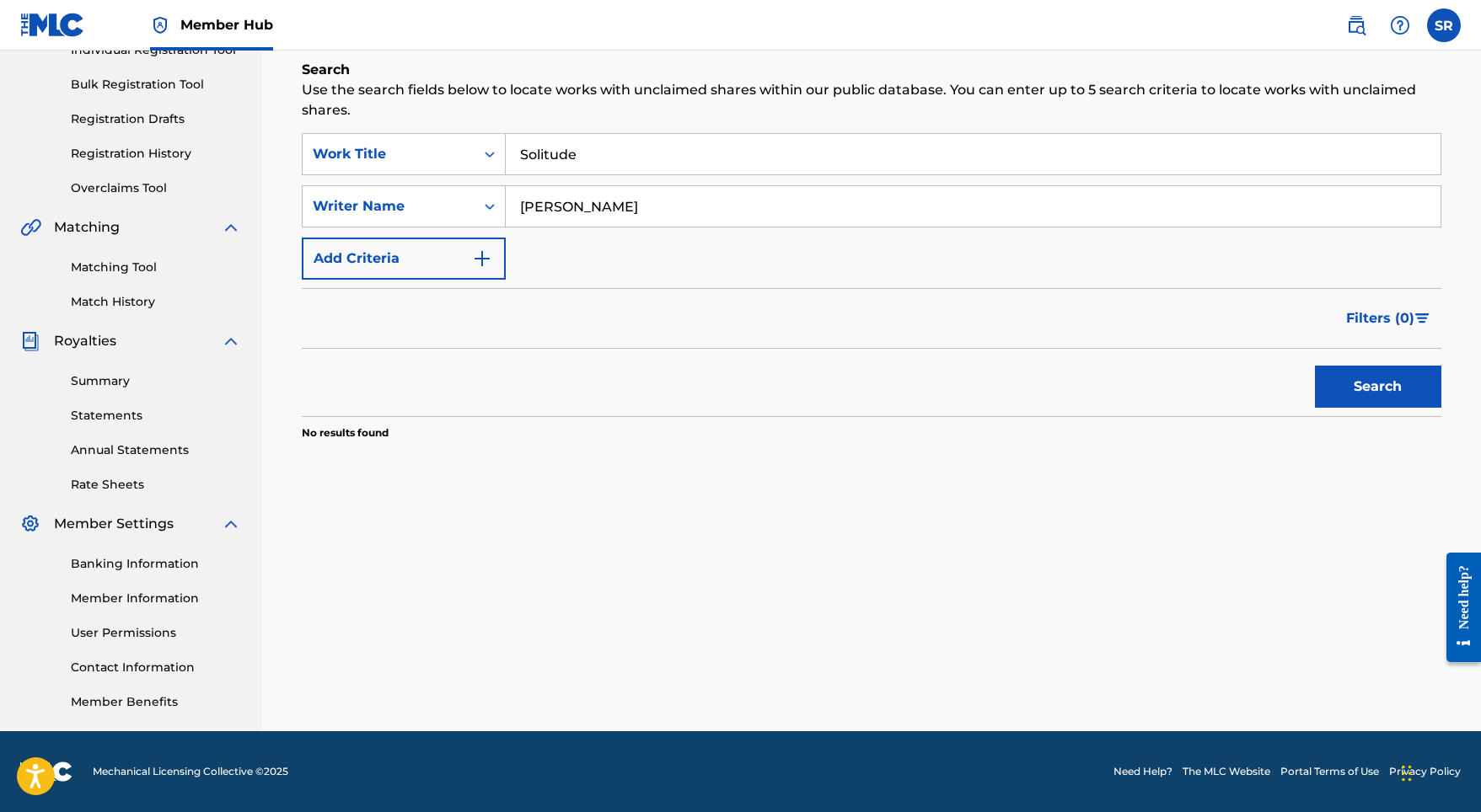
scroll to position [232, 0]
click at [1359, 398] on button "Search" at bounding box center [1378, 387] width 127 height 42
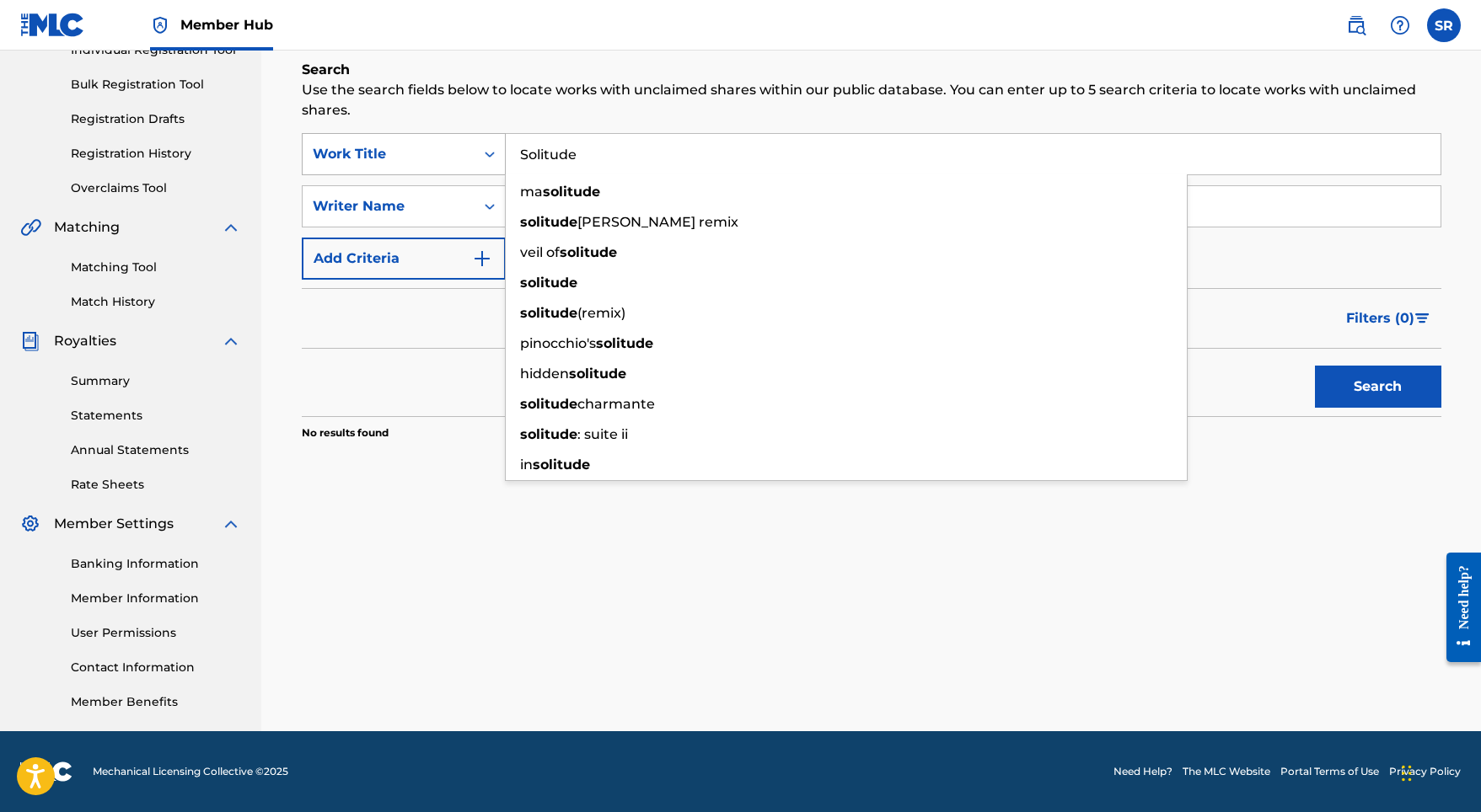
drag, startPoint x: 603, startPoint y: 160, endPoint x: 484, endPoint y: 149, distance: 119.5
click at [484, 149] on div "SearchWithCriteriabafab44b-481f-450b-bd4b-ded7961c7ef1 Work Title Solitude ma s…" at bounding box center [871, 154] width 1139 height 42
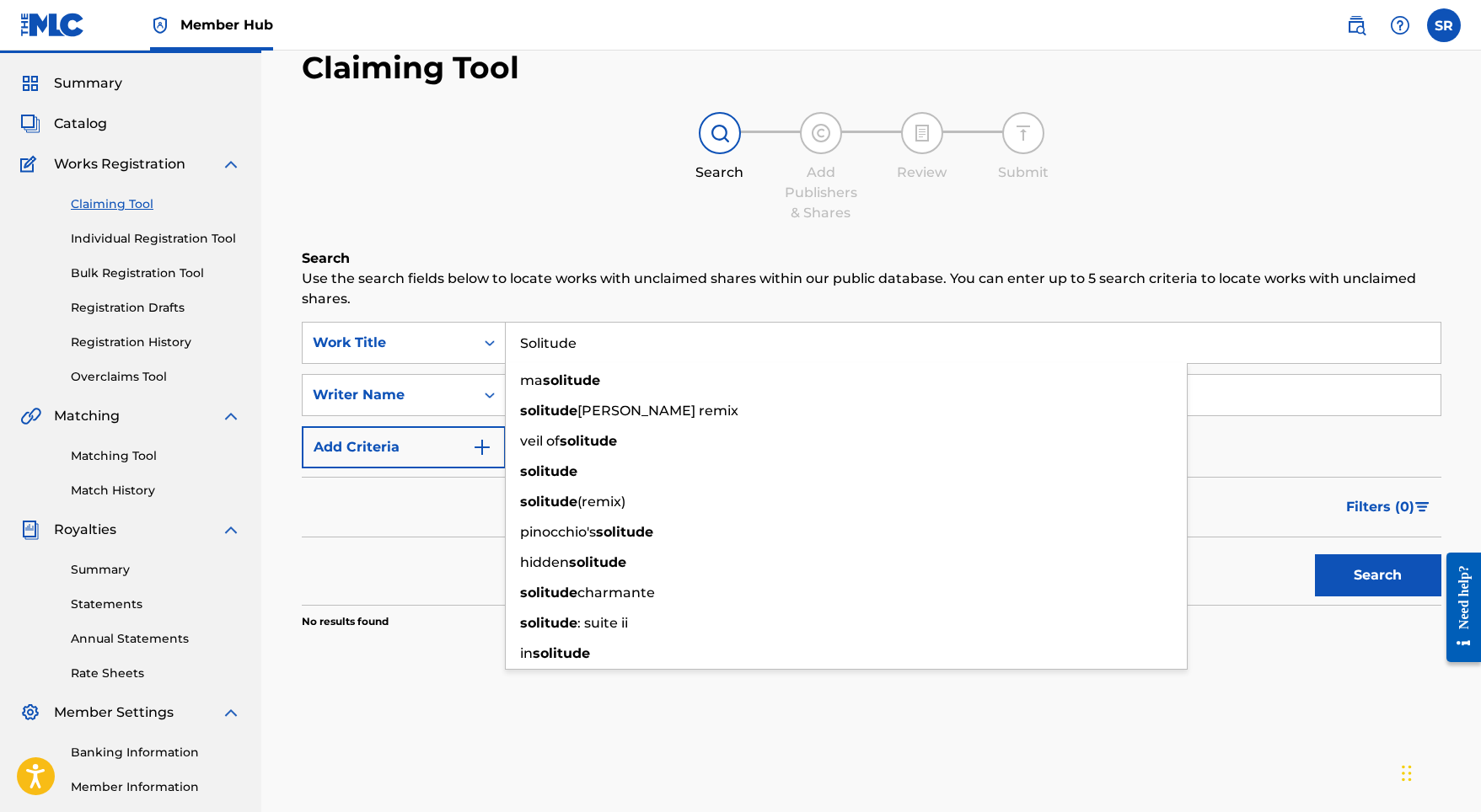
scroll to position [41, 0]
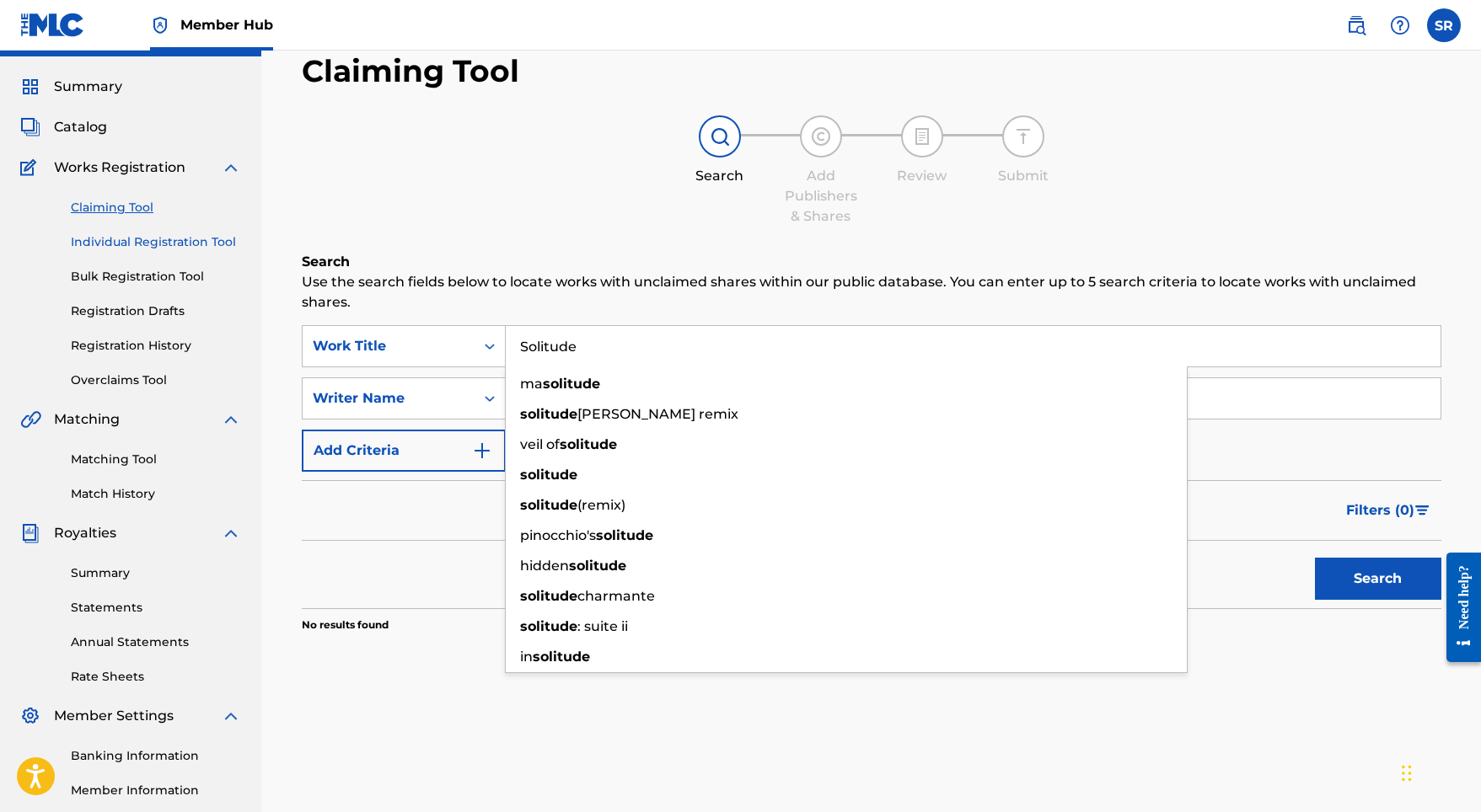
click at [155, 249] on link "Individual Registration Tool" at bounding box center [156, 242] width 170 height 17
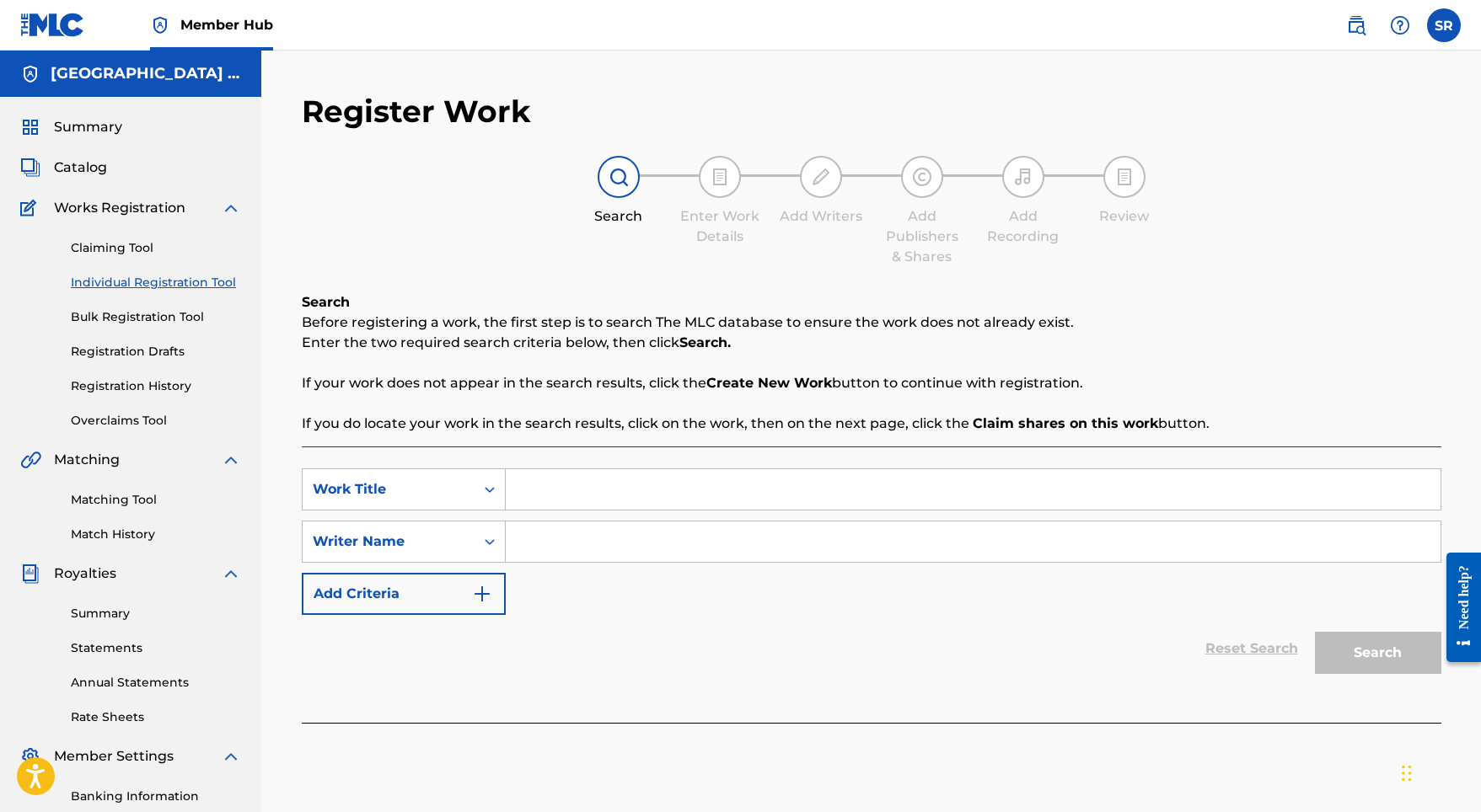
click at [554, 479] on input "Search Form" at bounding box center [973, 489] width 935 height 41
paste input "Solitude"
type input "Solitude"
click at [630, 542] on input "Search Form" at bounding box center [973, 542] width 935 height 41
paste input "Solitude"
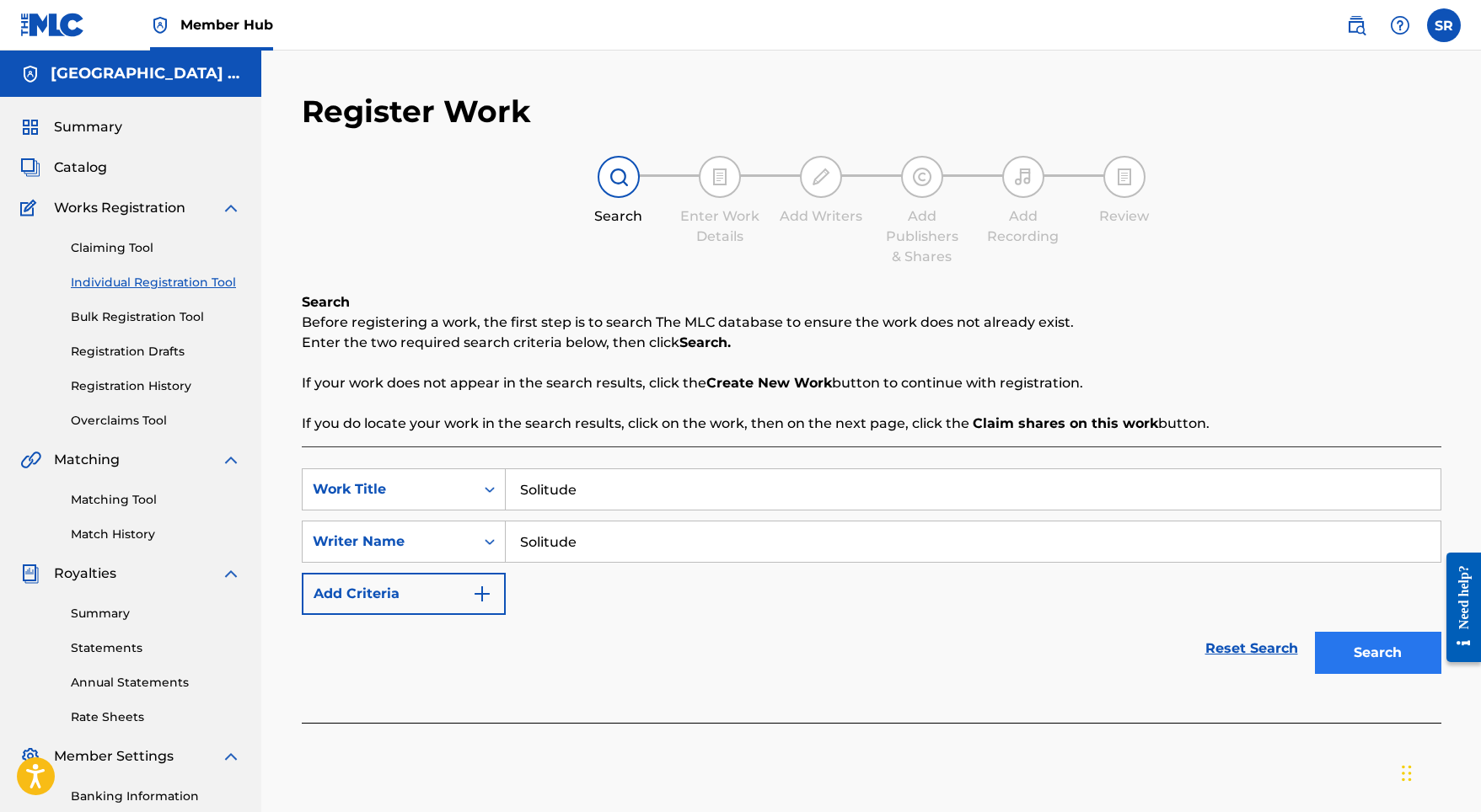
type input "Solitude"
click at [1363, 653] on button "Search" at bounding box center [1378, 653] width 127 height 42
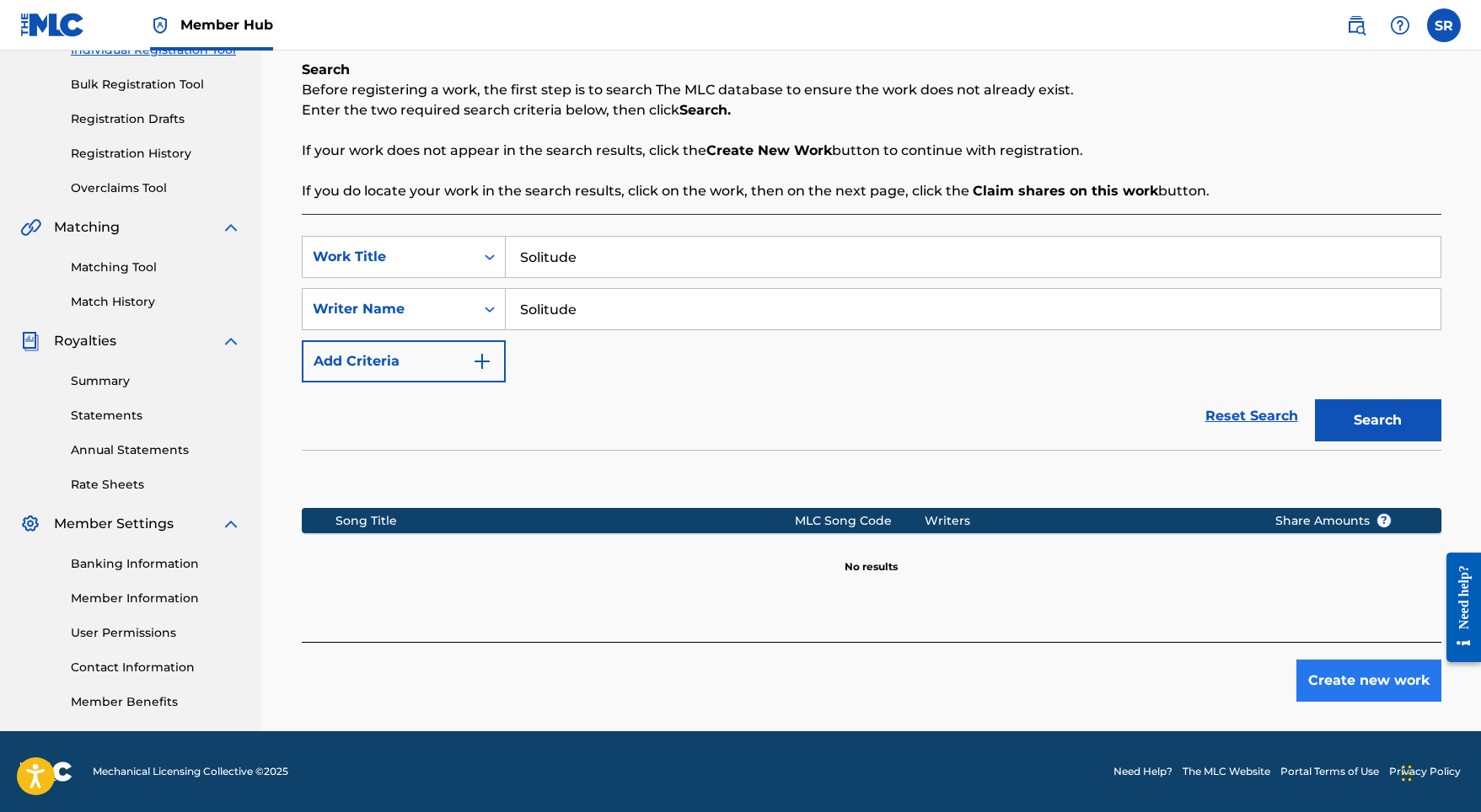
scroll to position [232, 0]
click at [1304, 687] on button "Create new work" at bounding box center [1368, 680] width 145 height 42
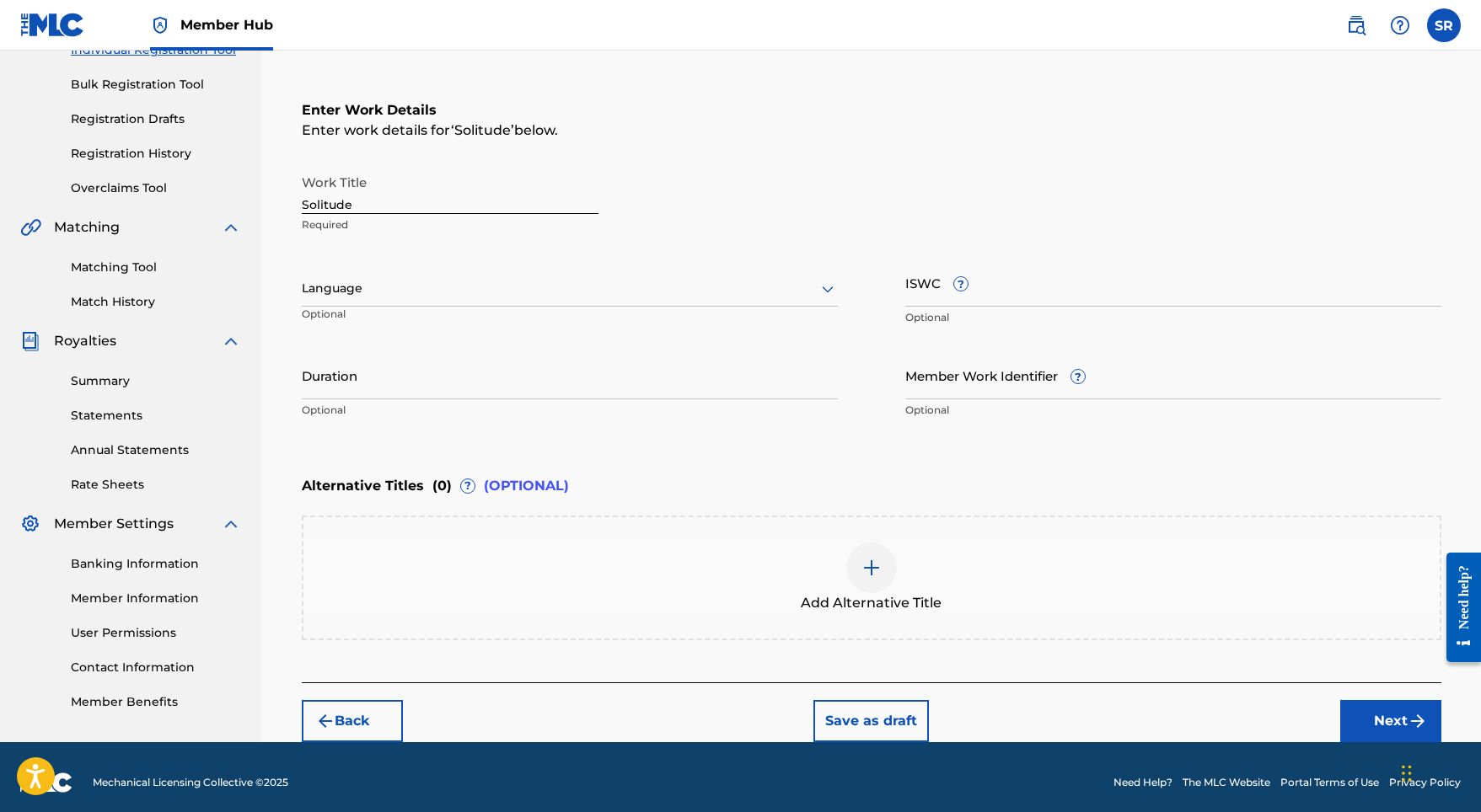
click at [521, 292] on div at bounding box center [570, 289] width 536 height 21
click at [480, 328] on div "English" at bounding box center [570, 326] width 534 height 38
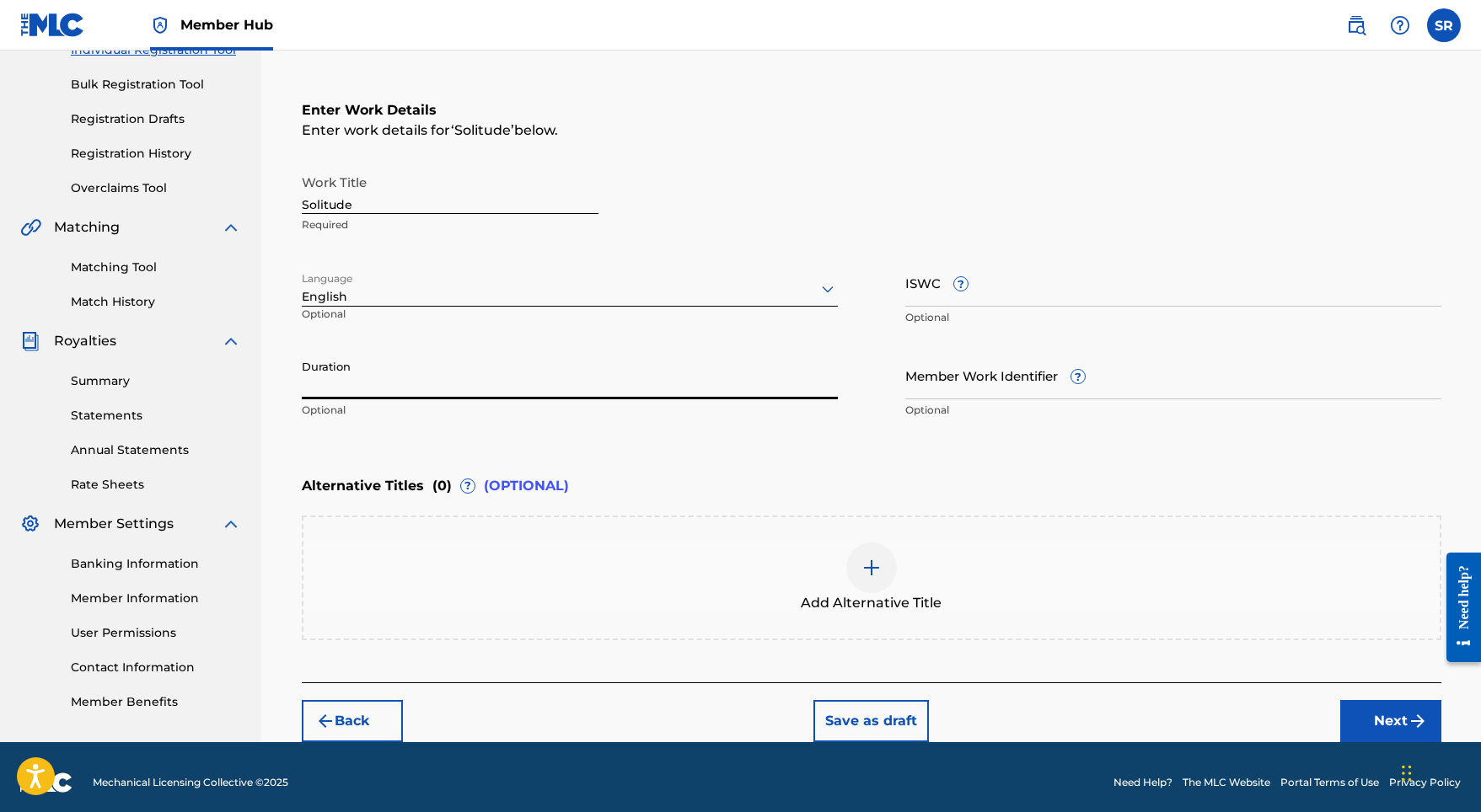
click at [525, 382] on input "Duration" at bounding box center [570, 374] width 536 height 48
type input "01:37"
click at [855, 563] on div at bounding box center [871, 568] width 50 height 50
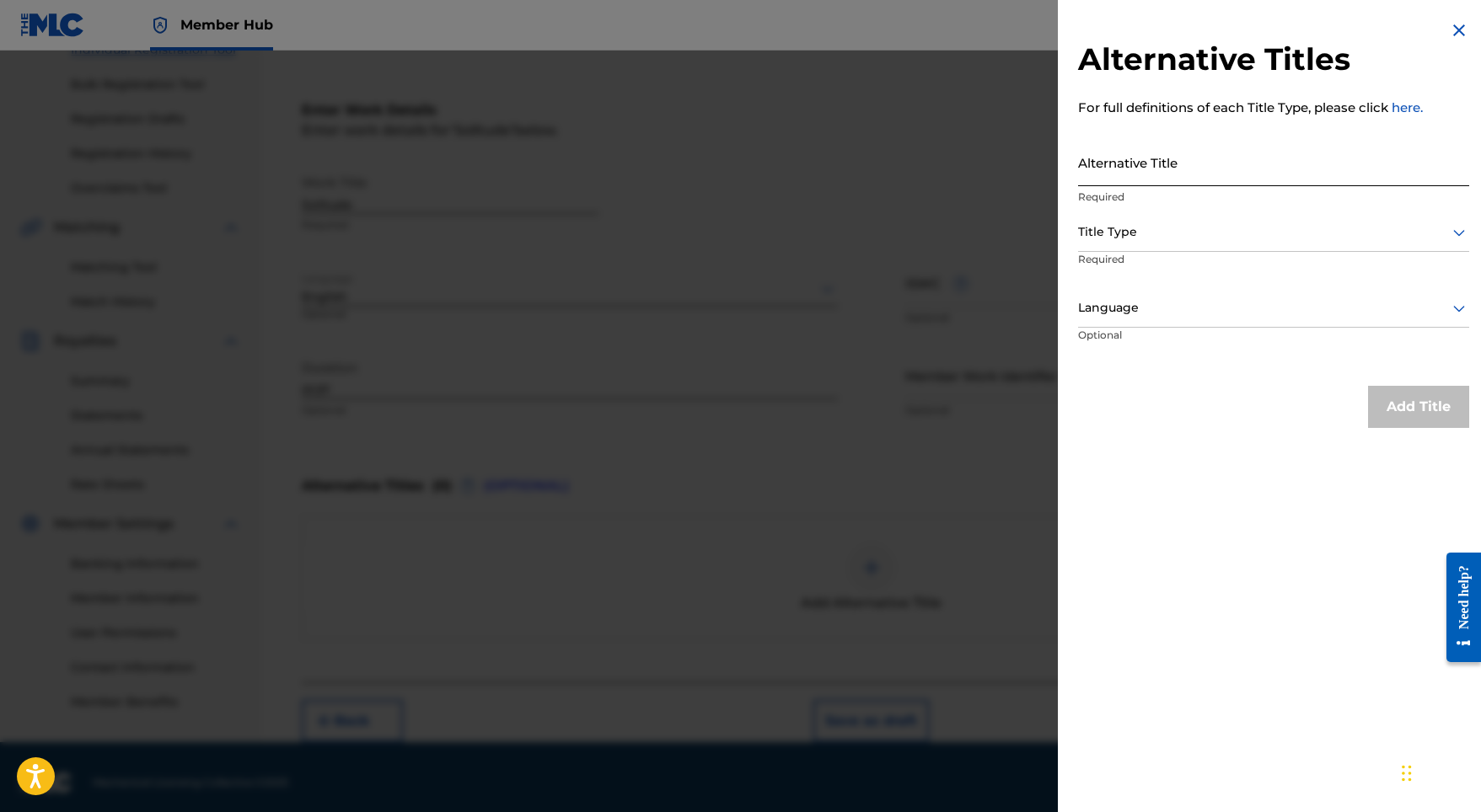
click at [1164, 173] on input "Alternative Title" at bounding box center [1273, 161] width 391 height 48
paste input "Solitude"
type input "Solitude"
click at [1151, 232] on div at bounding box center [1273, 232] width 391 height 21
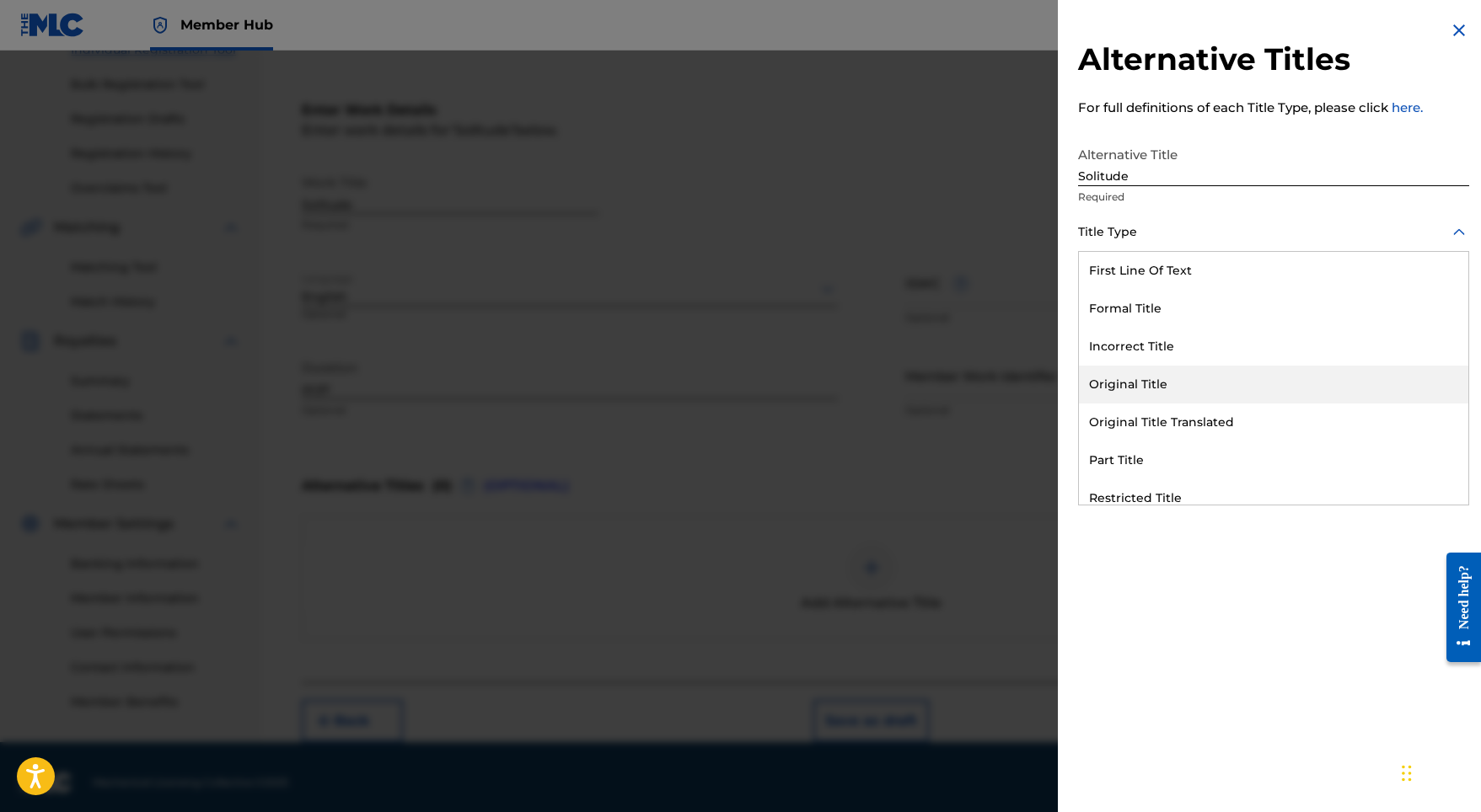
click at [1143, 391] on div "Original Title" at bounding box center [1273, 385] width 389 height 38
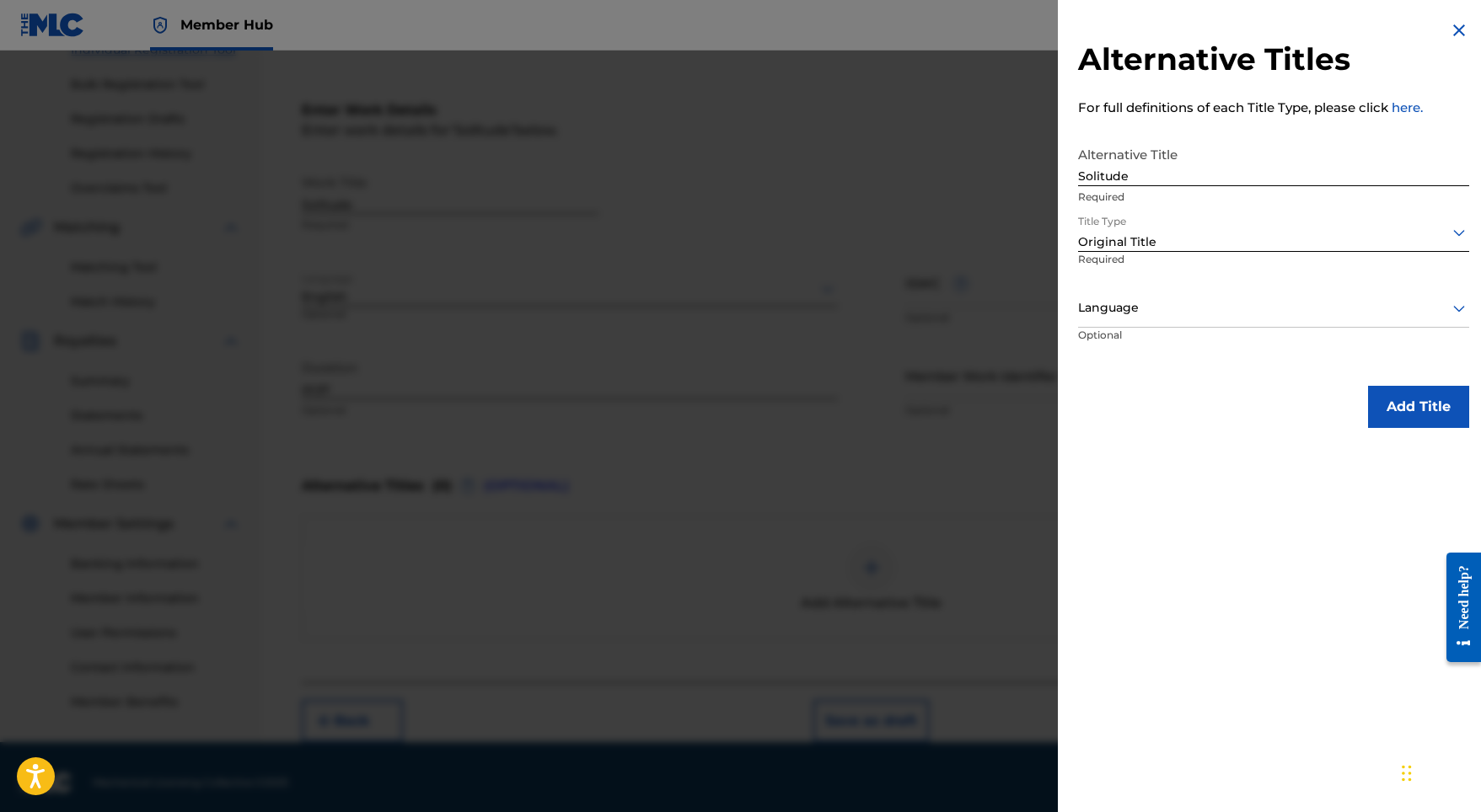
click at [1226, 315] on div at bounding box center [1273, 308] width 391 height 21
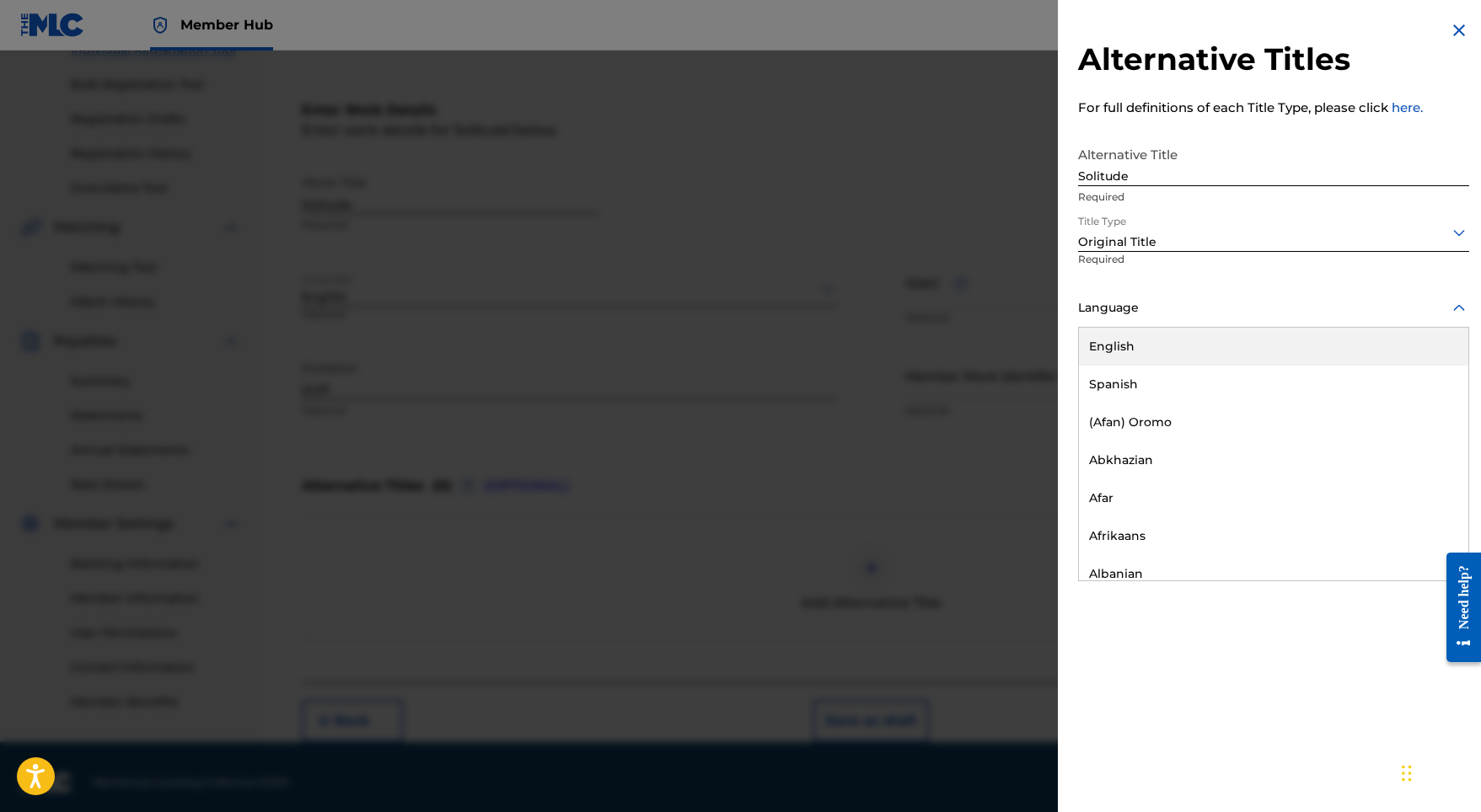
click at [1173, 350] on div "English" at bounding box center [1273, 347] width 389 height 38
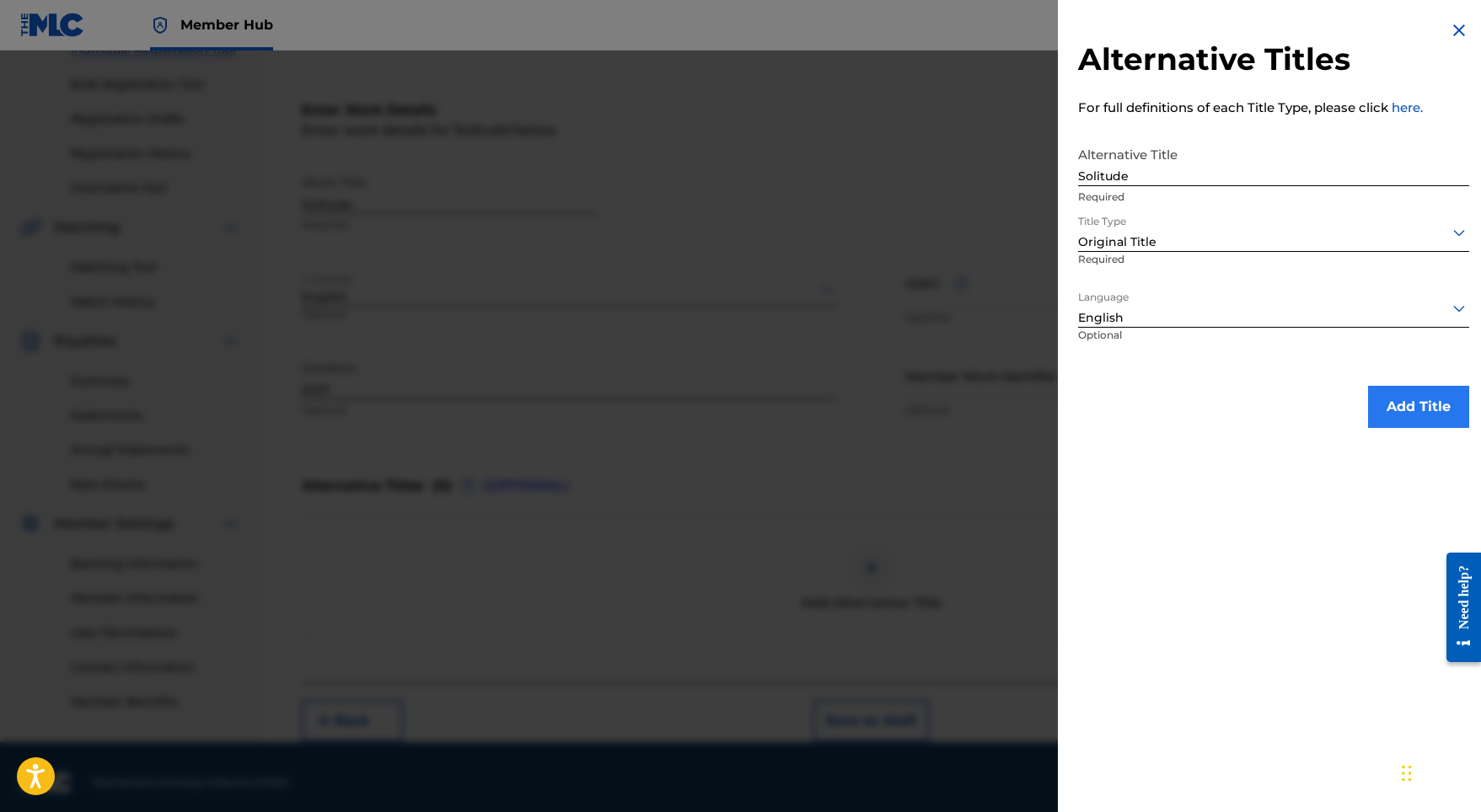
click at [1390, 403] on button "Add Title" at bounding box center [1418, 406] width 101 height 42
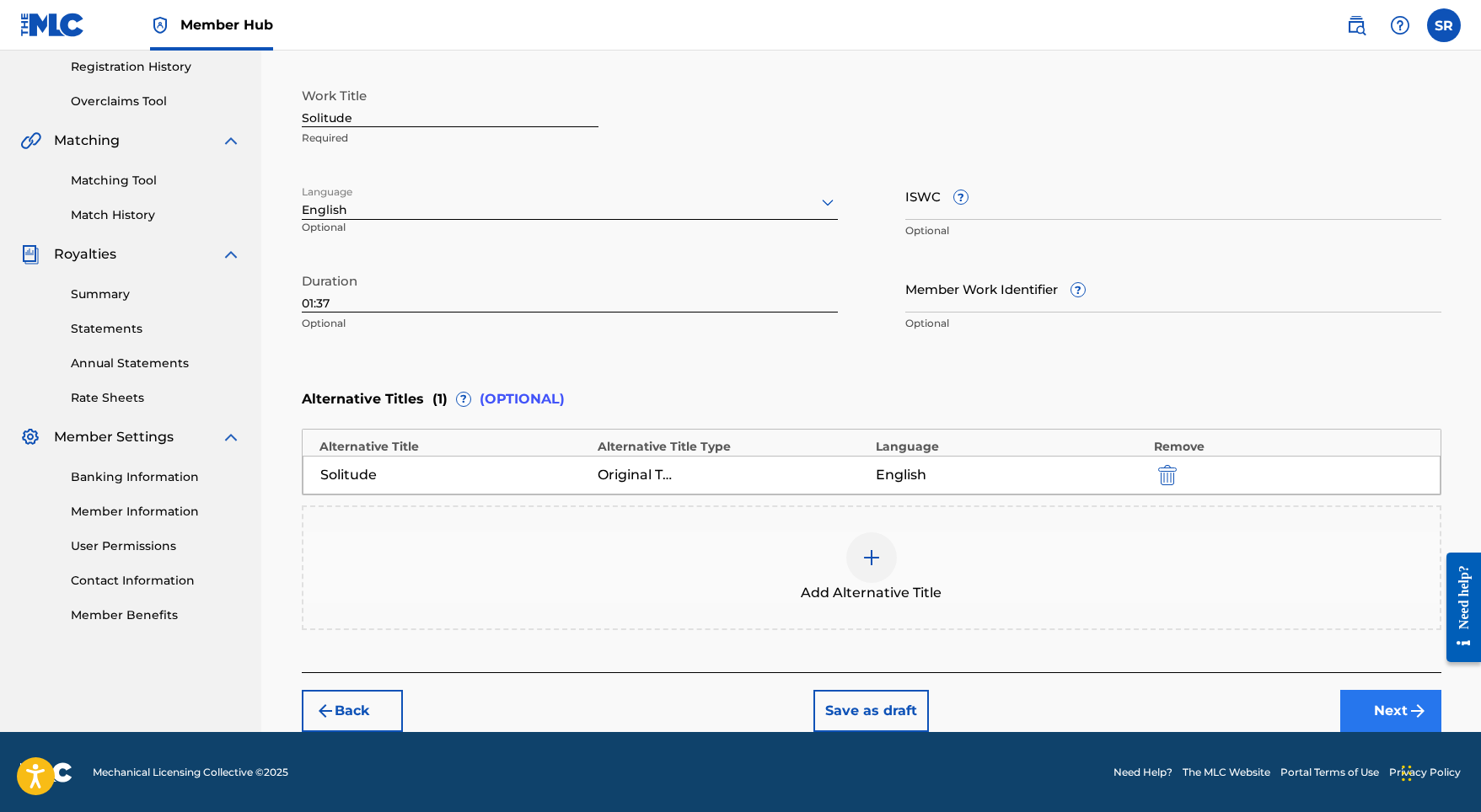
click at [1395, 704] on button "Next" at bounding box center [1390, 711] width 101 height 42
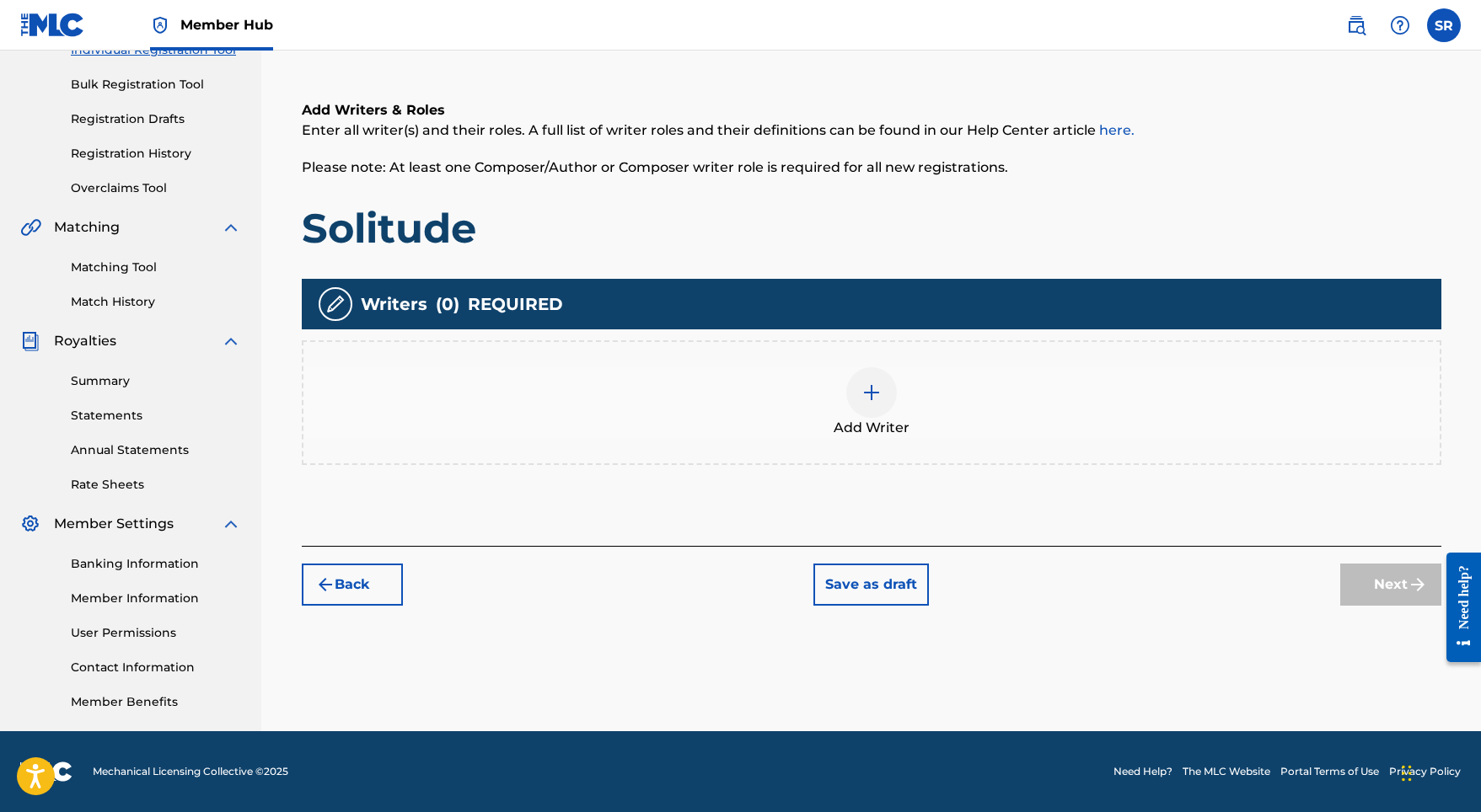
click at [830, 434] on div "Add Writer" at bounding box center [871, 403] width 1136 height 71
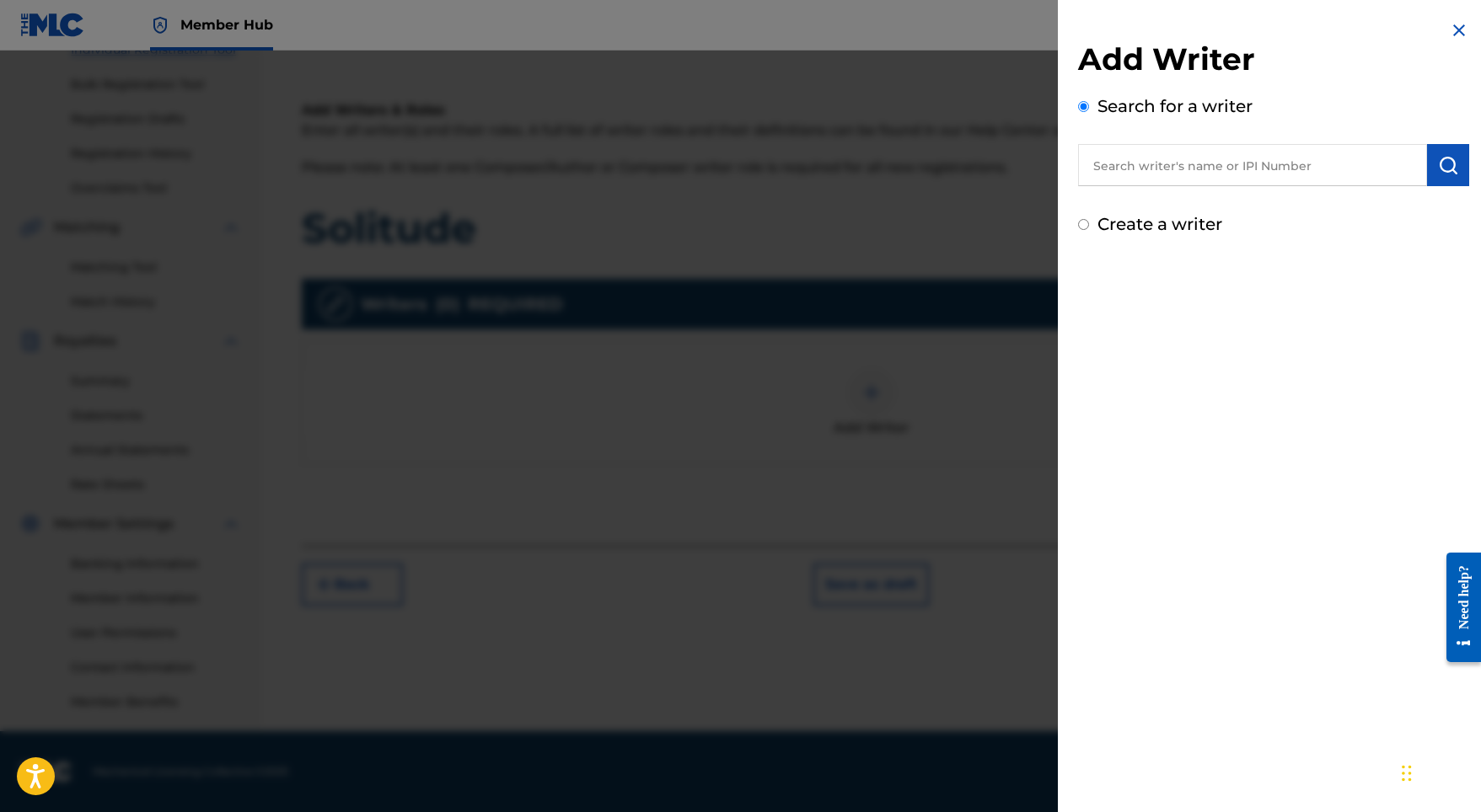
click at [1137, 185] on input "text" at bounding box center [1252, 165] width 349 height 42
paste input "[PERSON_NAME]"
type input "[PERSON_NAME]"
click at [1454, 168] on button "submit" at bounding box center [1447, 165] width 42 height 42
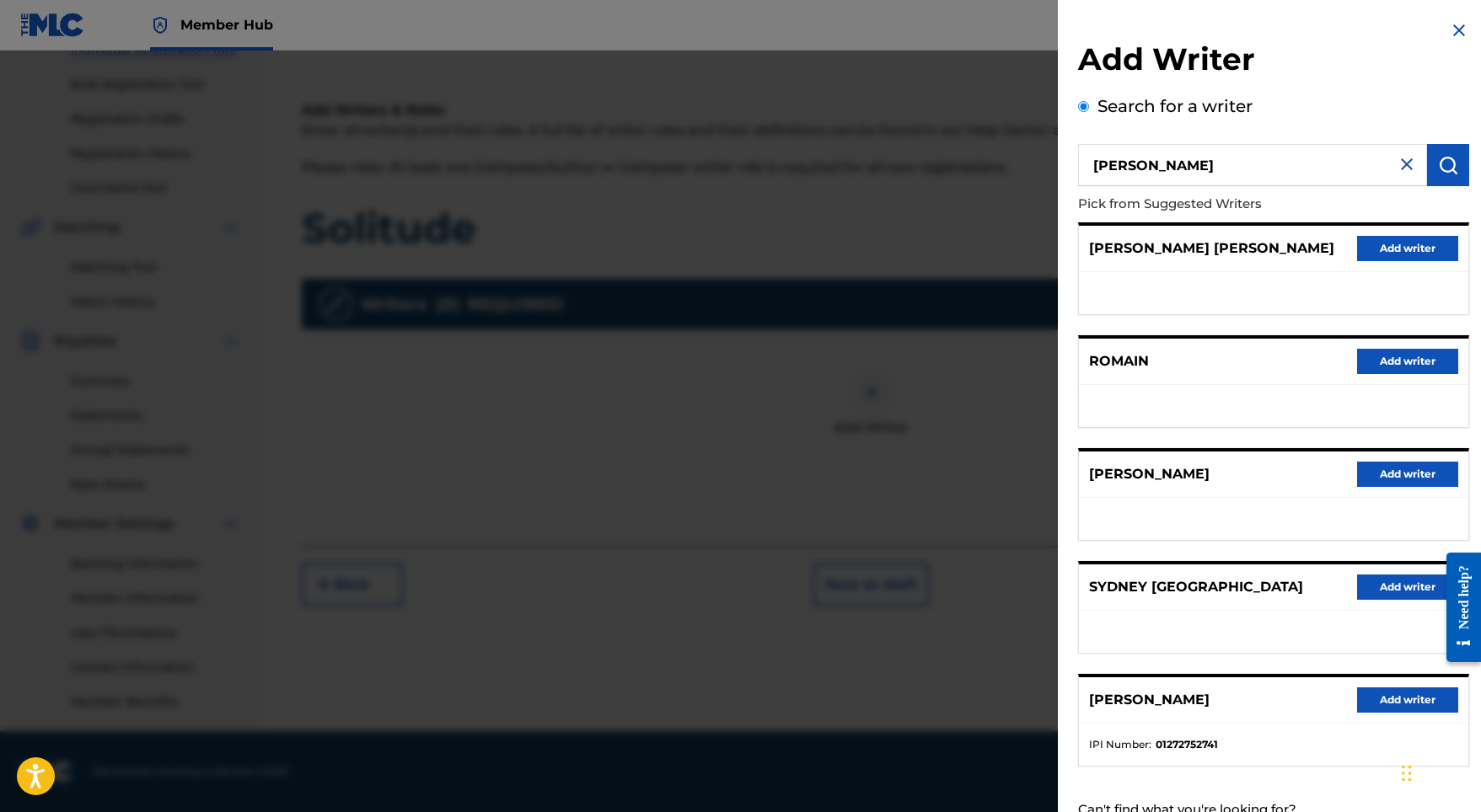
click at [1384, 724] on div "[PERSON_NAME] Add writer" at bounding box center [1273, 699] width 389 height 46
click at [1374, 712] on button "Add writer" at bounding box center [1407, 699] width 101 height 25
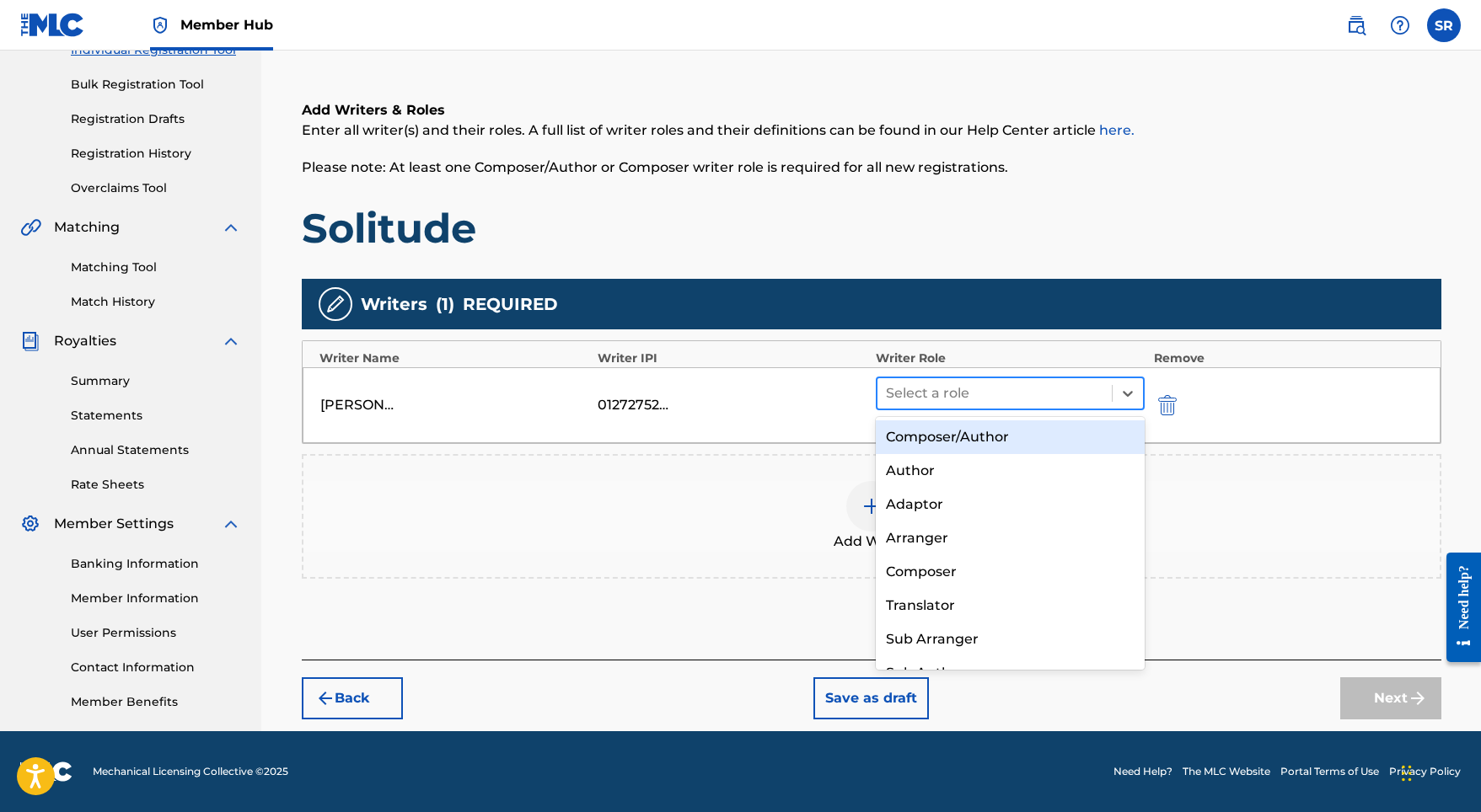
click at [988, 400] on div at bounding box center [995, 393] width 219 height 23
click at [963, 432] on div "Composer/Author" at bounding box center [1010, 437] width 270 height 34
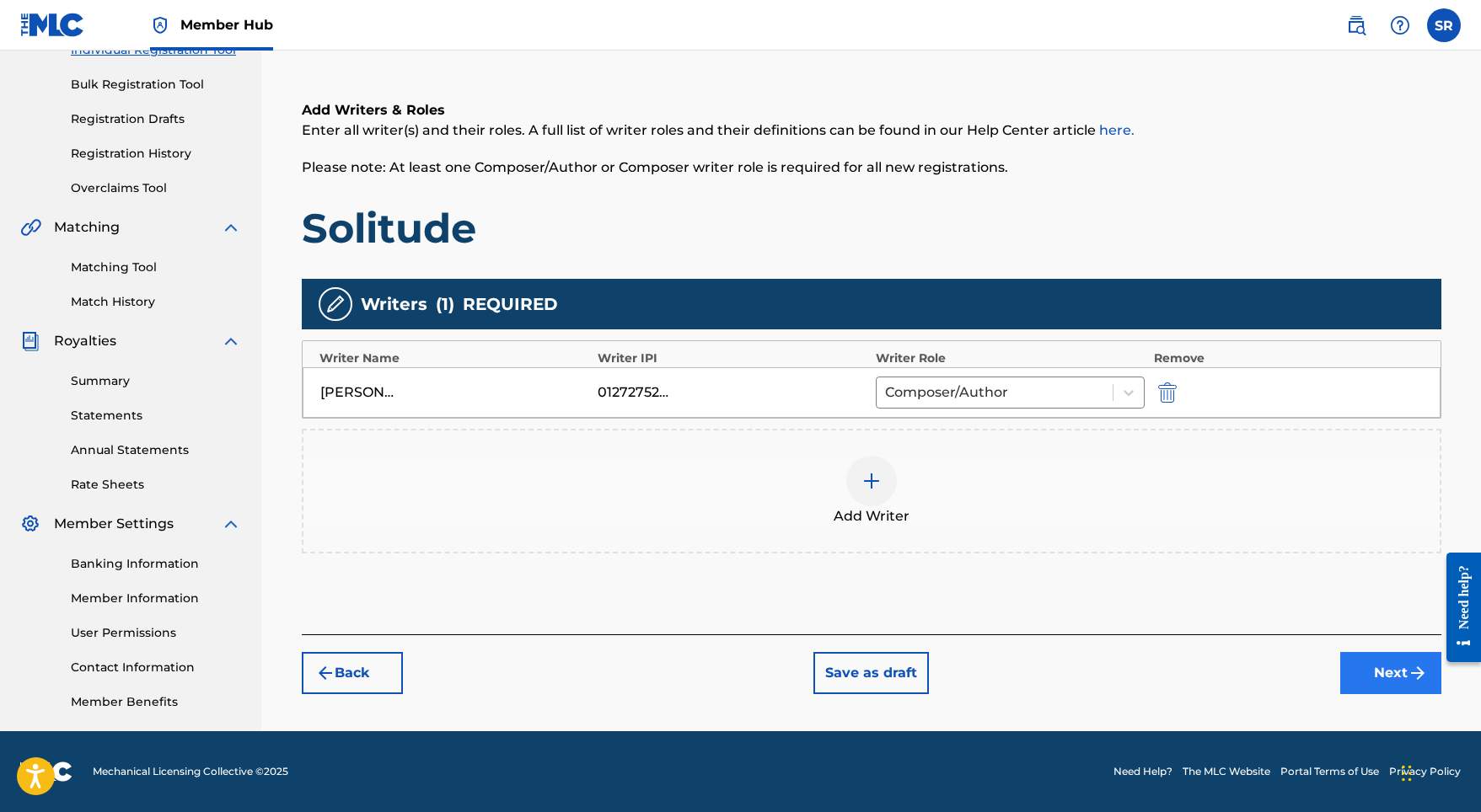
click at [1340, 683] on button "Next" at bounding box center [1390, 672] width 101 height 42
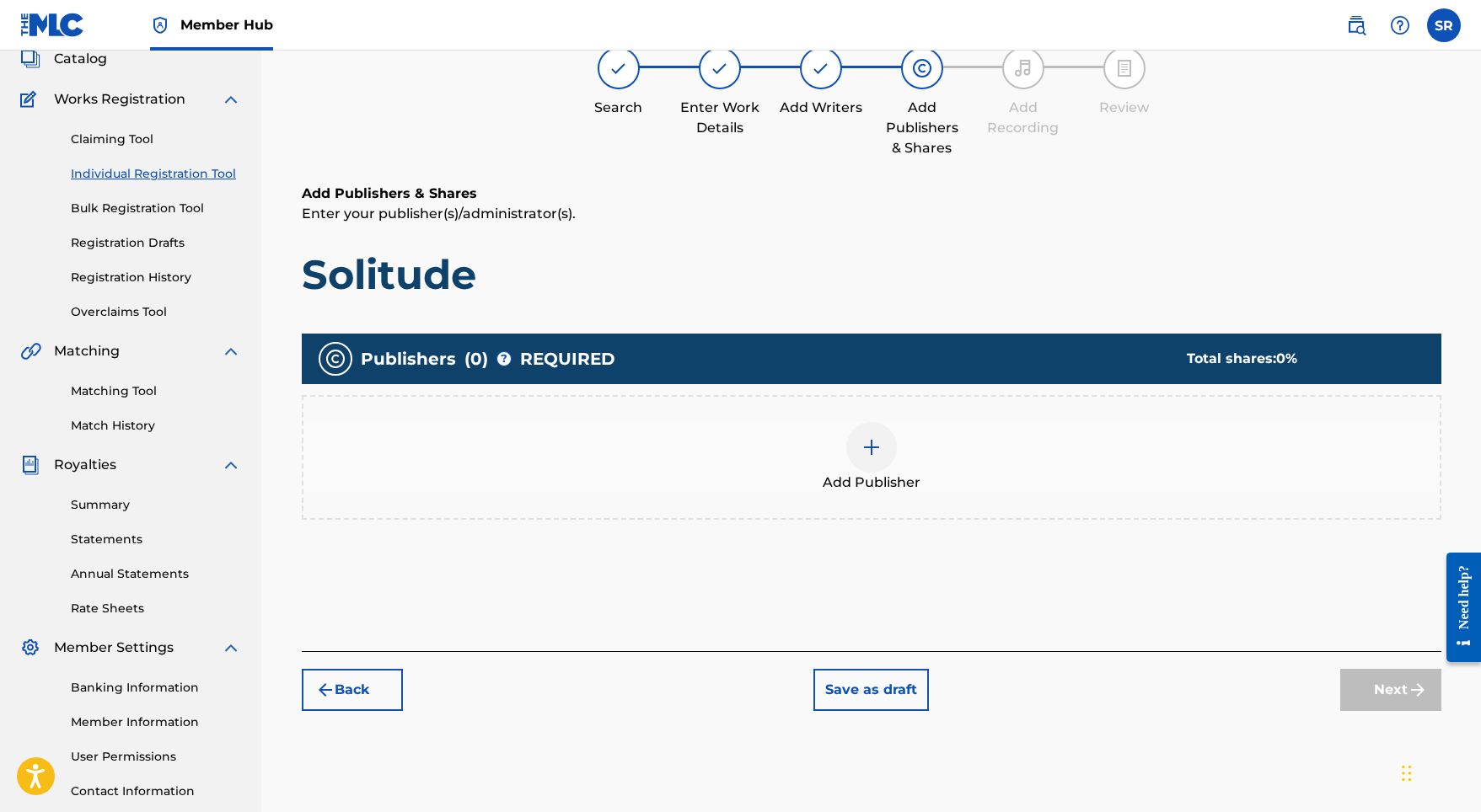
scroll to position [75, 0]
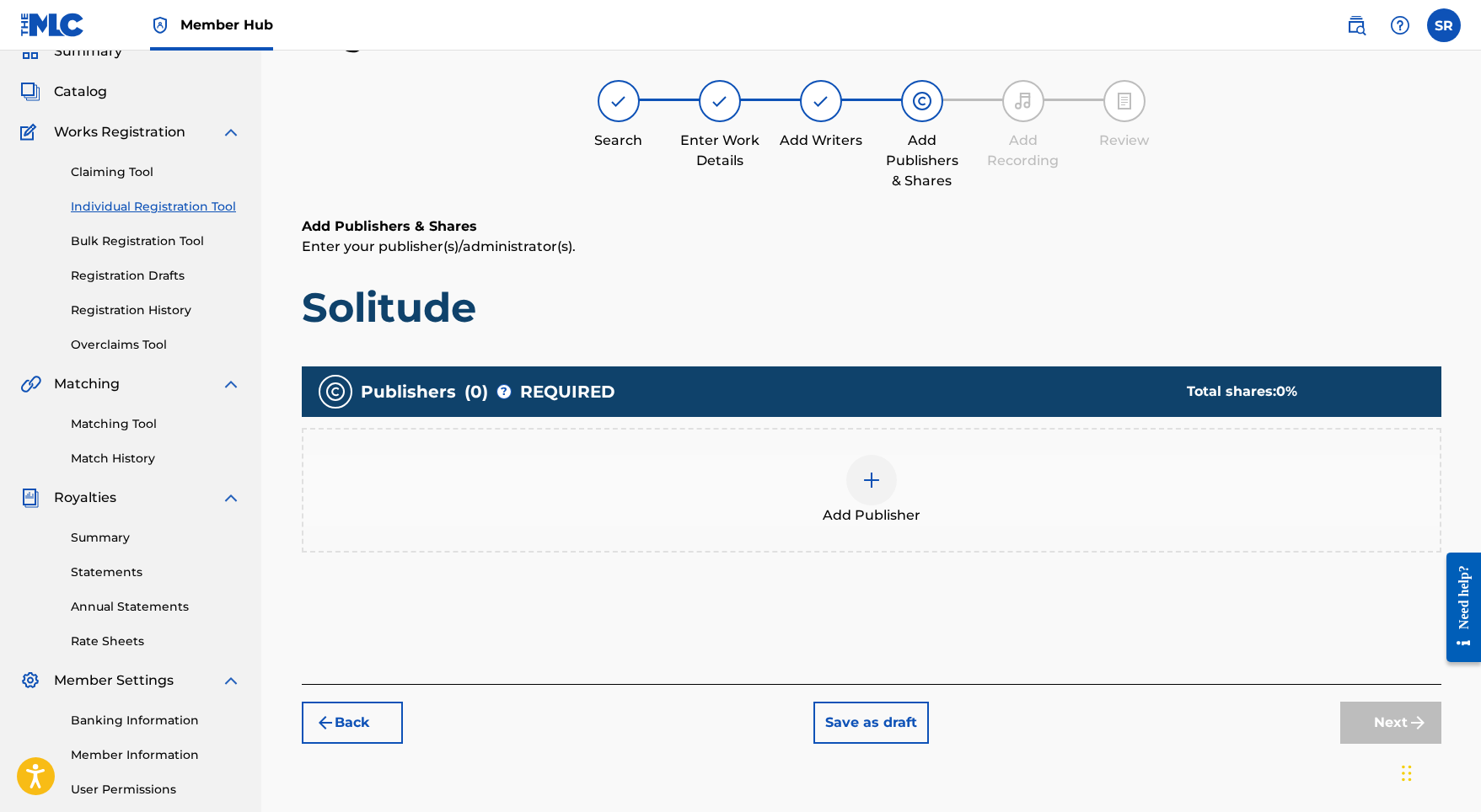
click at [884, 498] on div at bounding box center [871, 480] width 50 height 50
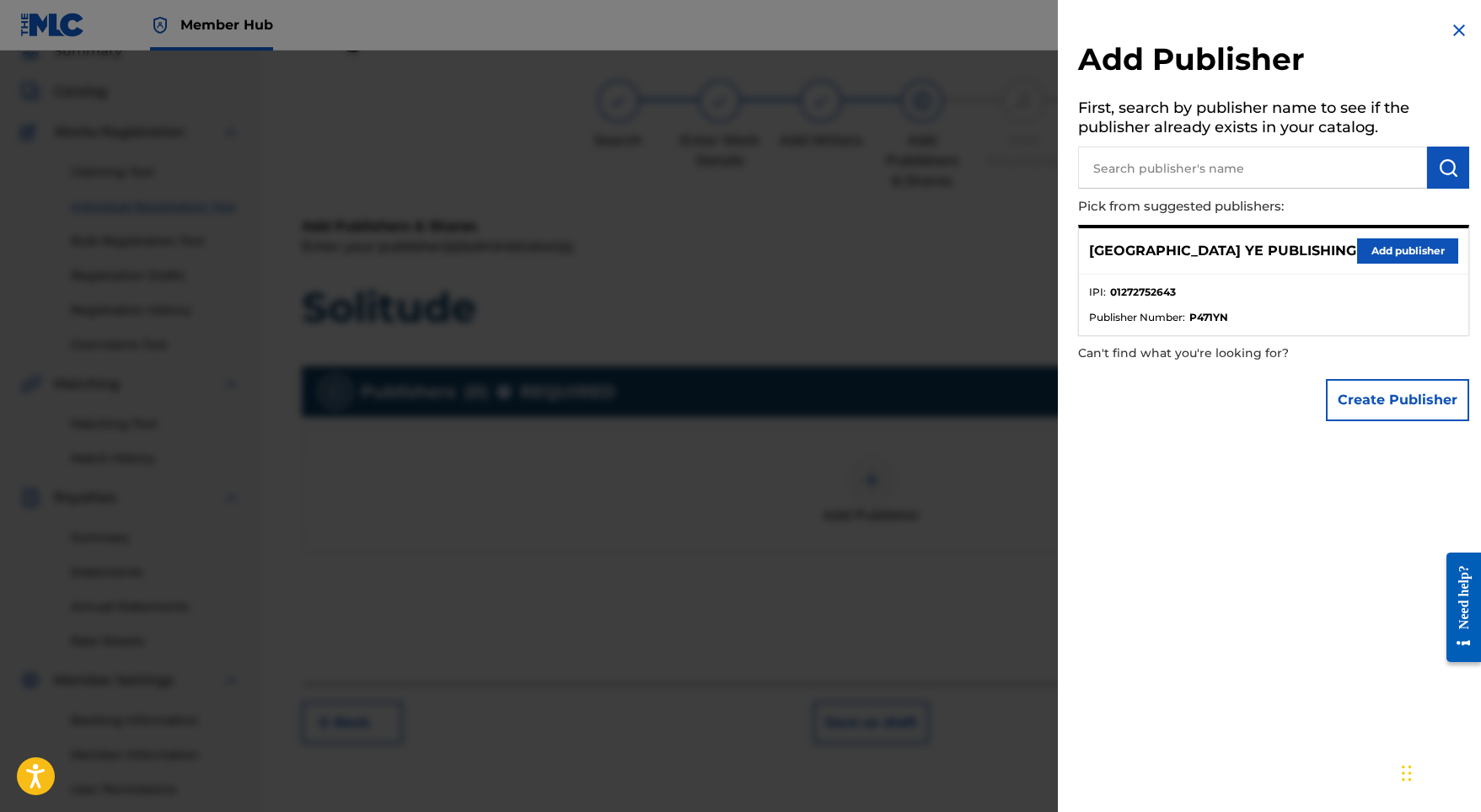
drag, startPoint x: 884, startPoint y: 498, endPoint x: 1050, endPoint y: 456, distance: 171.2
click at [1043, 457] on div at bounding box center [740, 456] width 1481 height 812
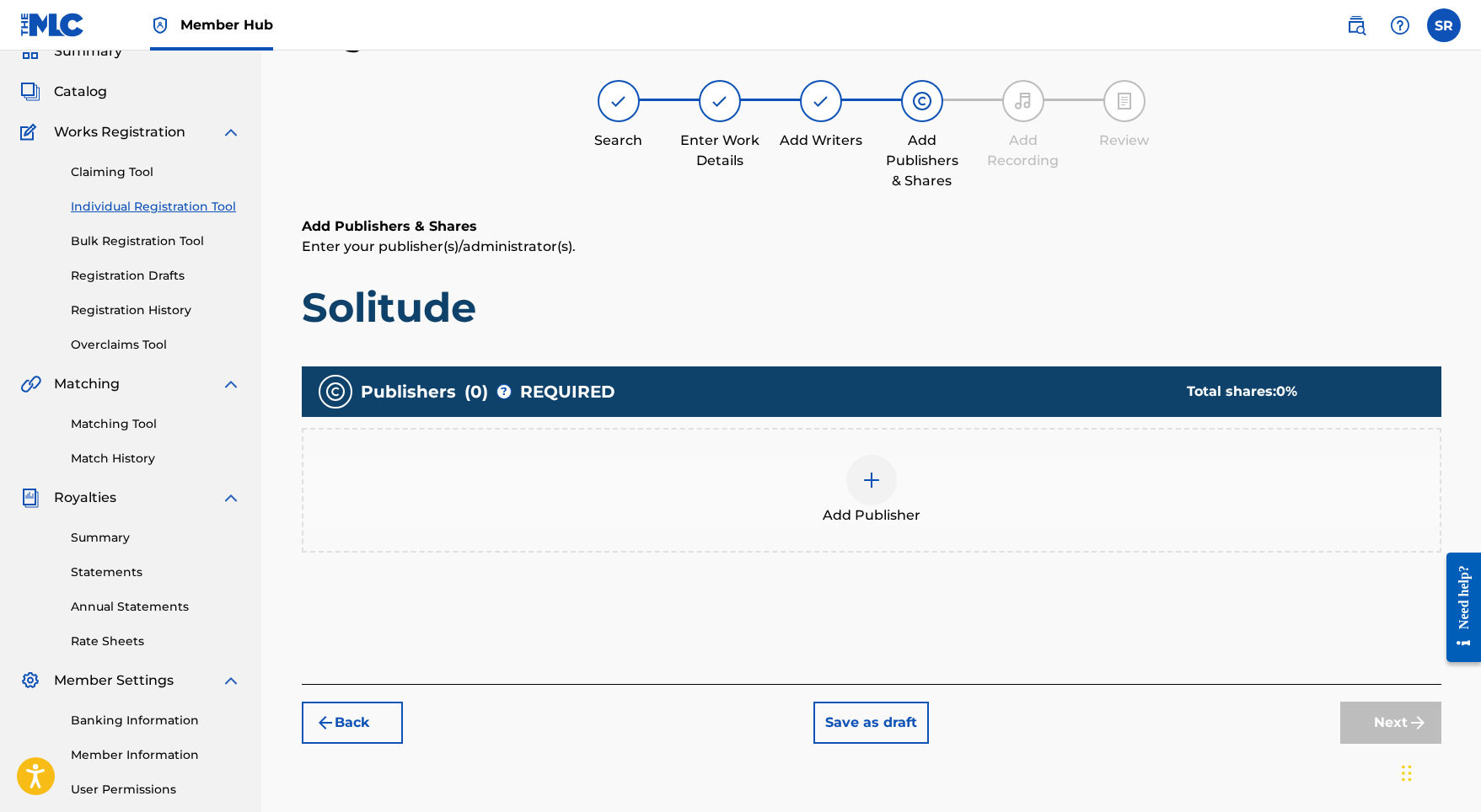
click at [877, 516] on span "Add Publisher" at bounding box center [871, 515] width 98 height 20
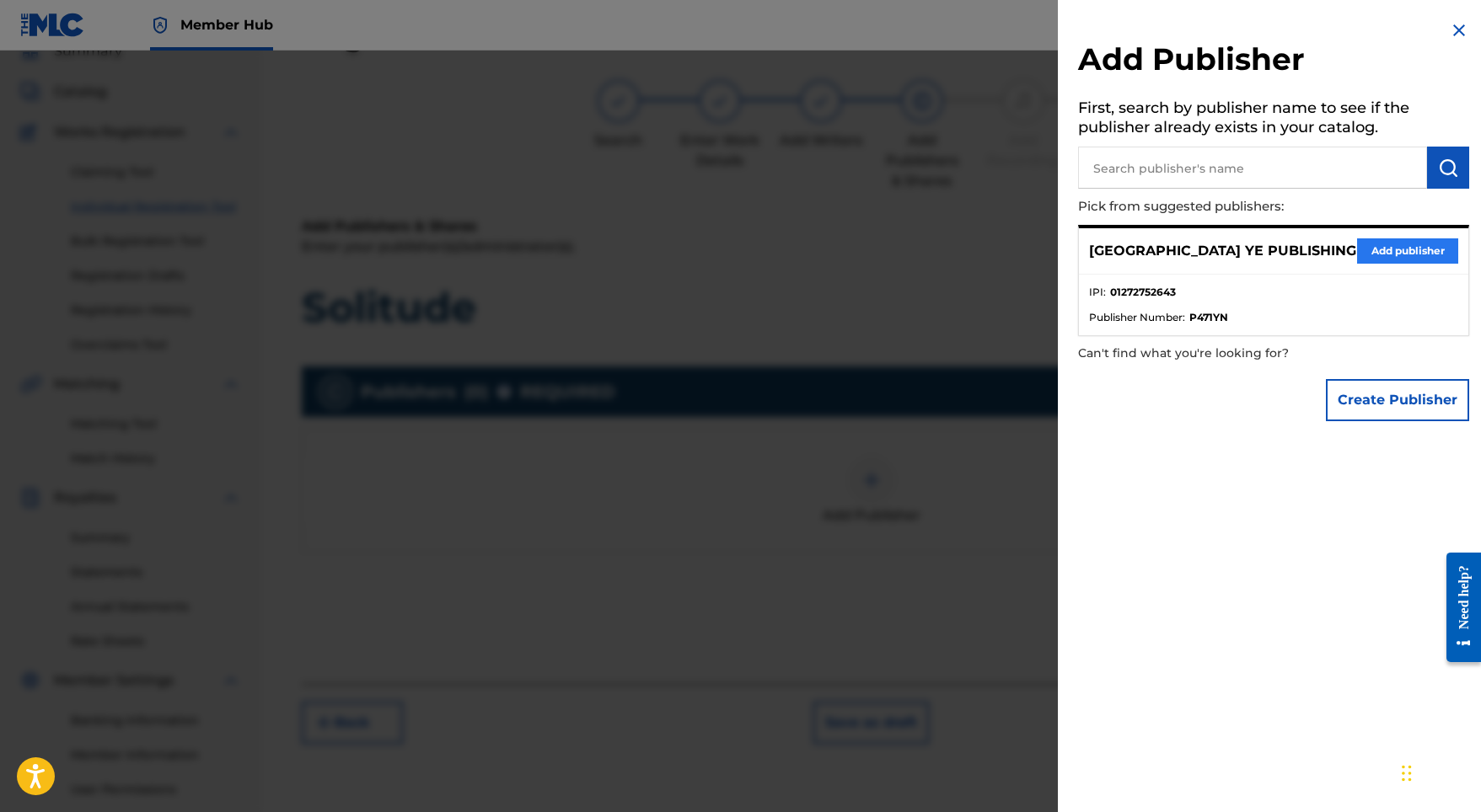
click at [1366, 250] on button "Add publisher" at bounding box center [1407, 250] width 101 height 25
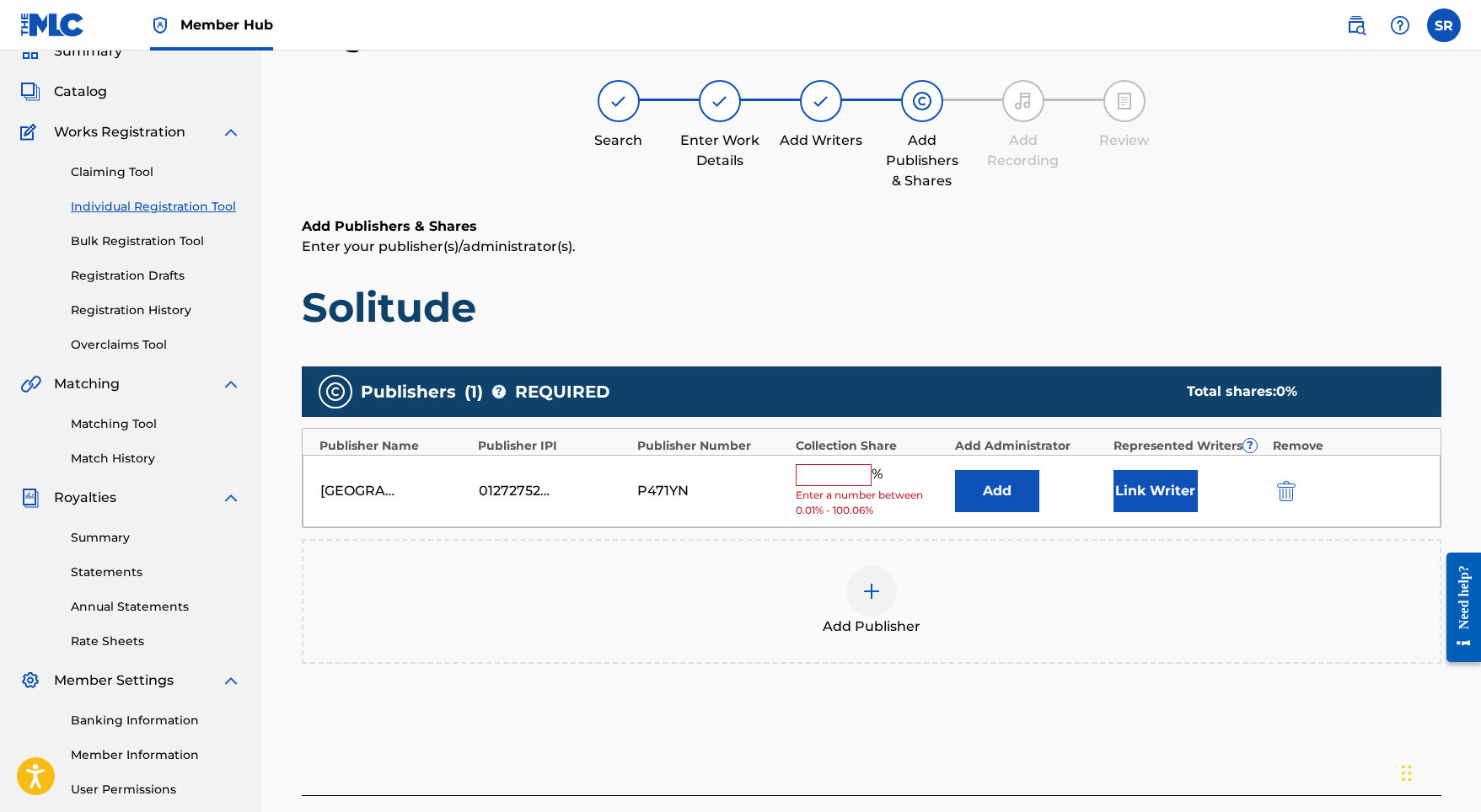
click at [812, 473] on input "text" at bounding box center [832, 475] width 75 height 22
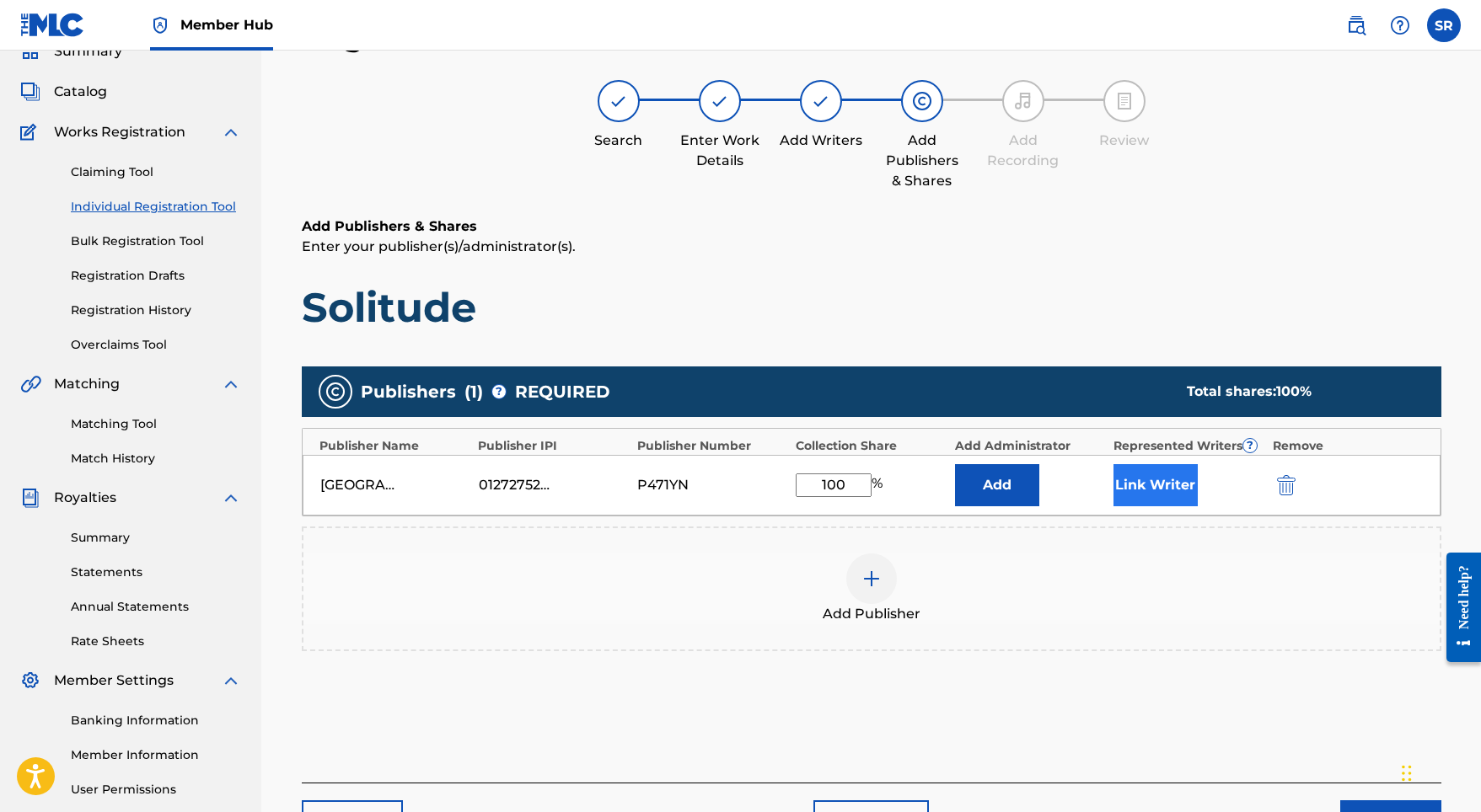
type input "100"
click at [1142, 471] on button "Link Writer" at bounding box center [1155, 485] width 84 height 42
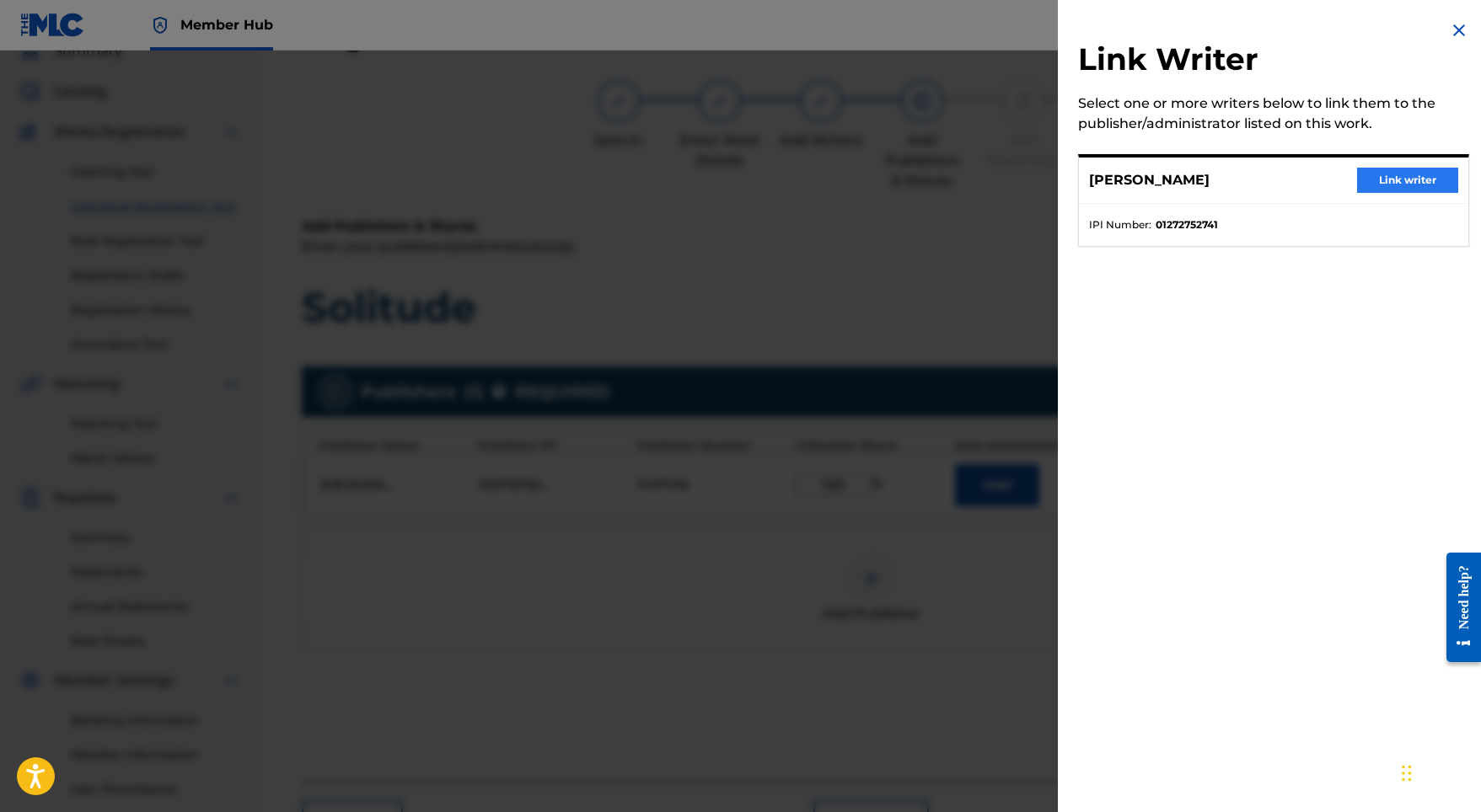
click at [1383, 184] on button "Link writer" at bounding box center [1407, 179] width 101 height 25
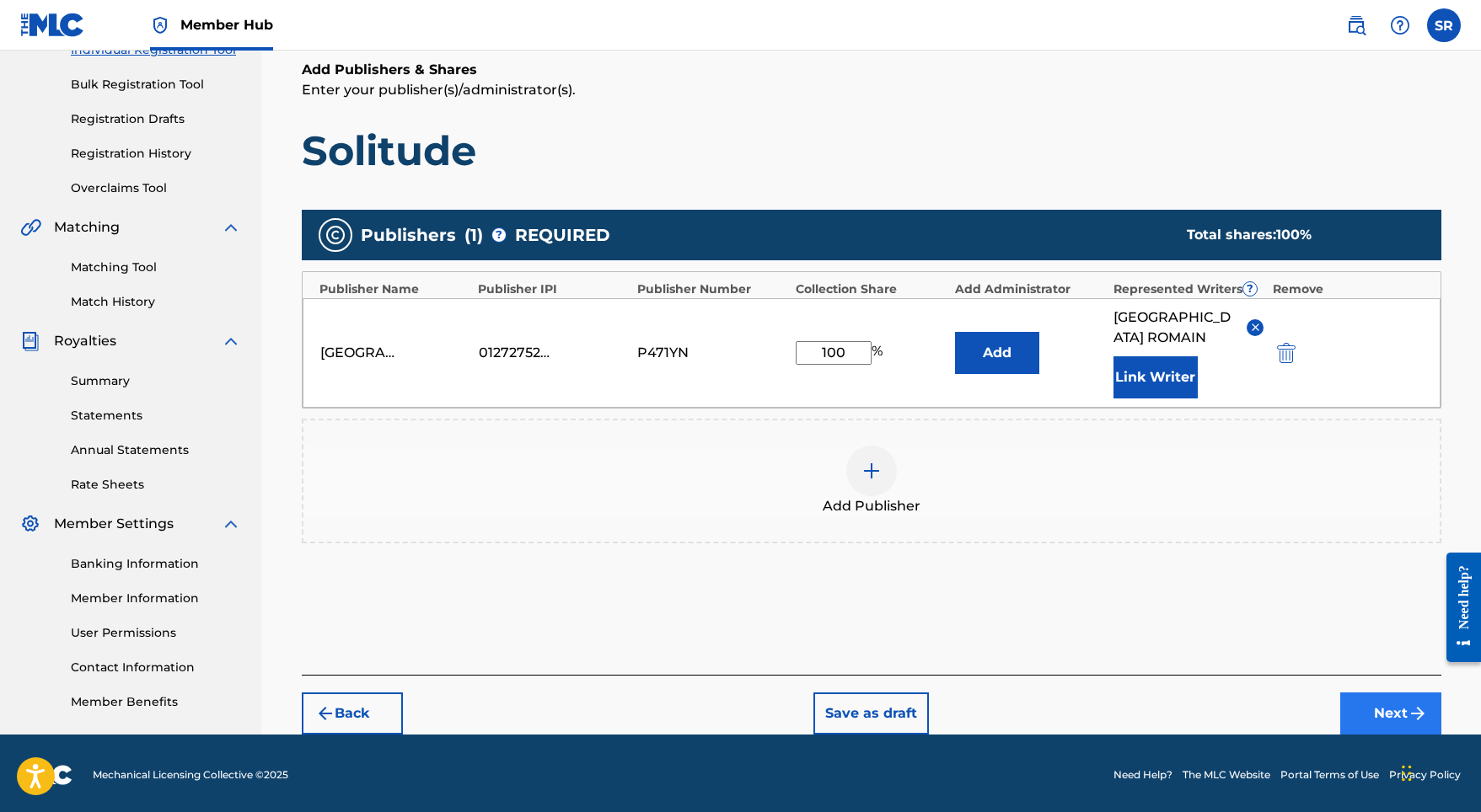
click at [1384, 692] on button "Next" at bounding box center [1390, 713] width 101 height 42
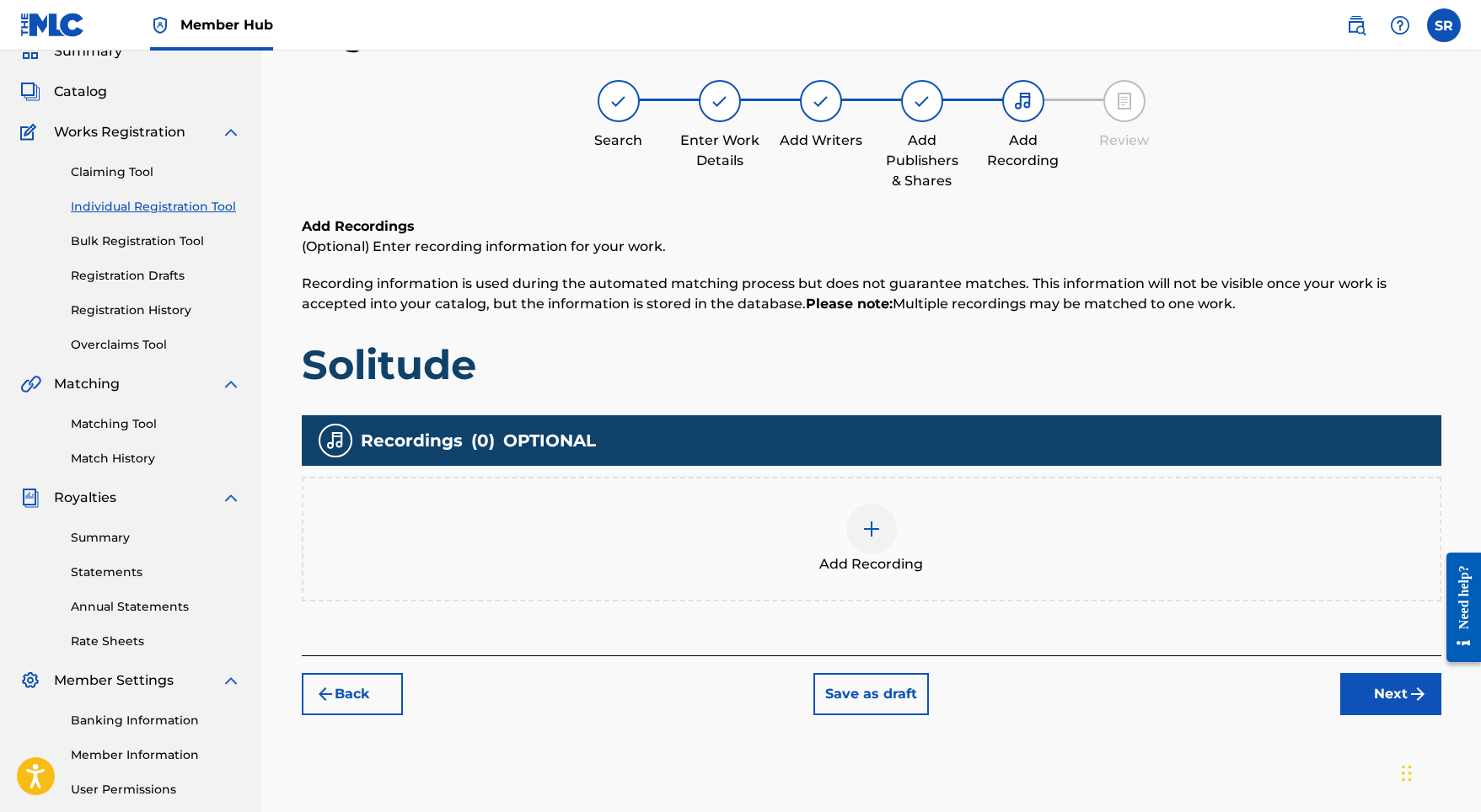
click at [893, 529] on div at bounding box center [871, 529] width 50 height 50
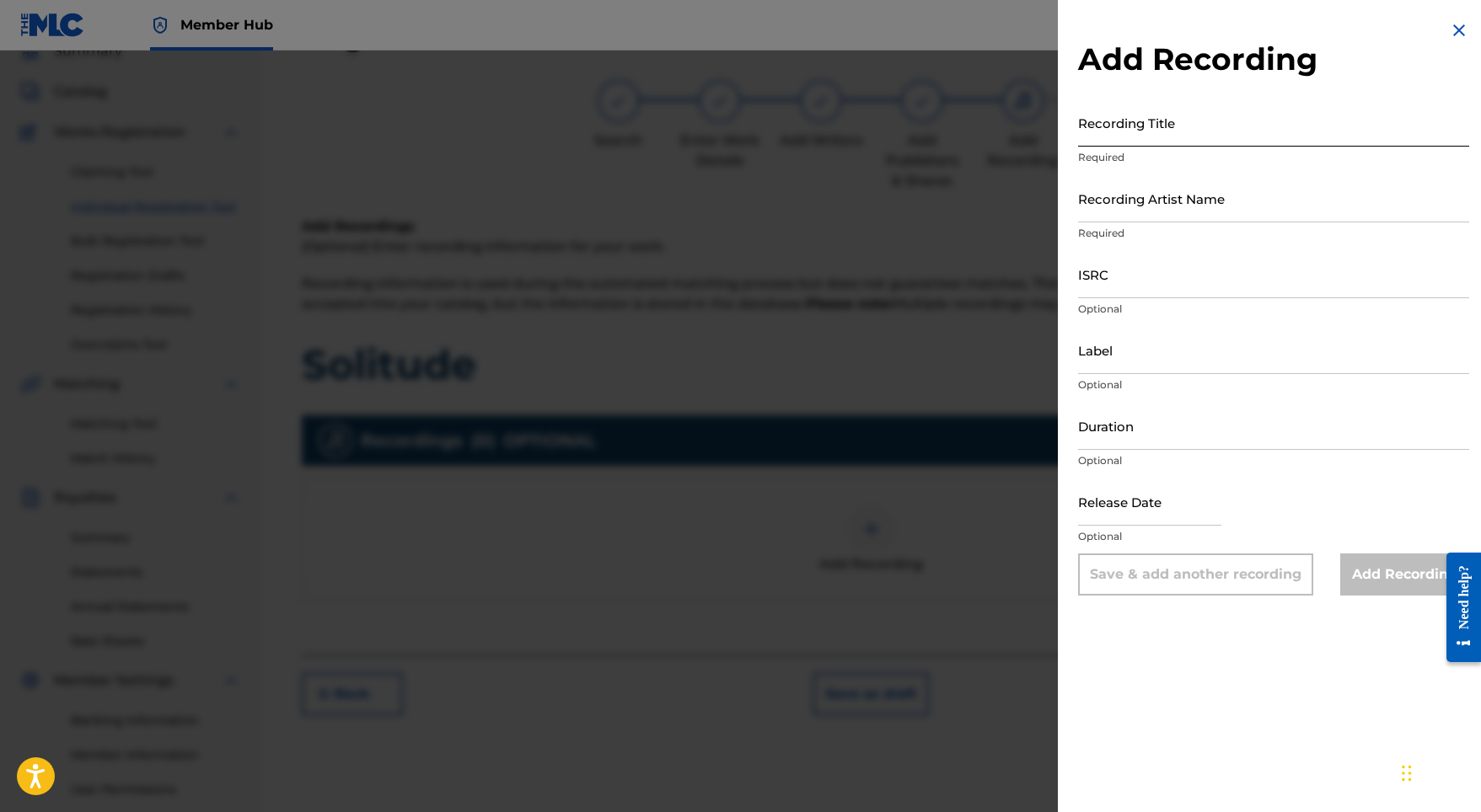
click at [1228, 129] on input "Recording Title" at bounding box center [1273, 122] width 391 height 48
paste input "[PERSON_NAME]"
drag, startPoint x: 1178, startPoint y: 136, endPoint x: 1013, endPoint y: 135, distance: 165.0
click at [1013, 135] on div "Add Recording Recording Title SYDNEY ROMAIN Required Recording Artist Name Requ…" at bounding box center [740, 431] width 1481 height 762
paste input "olitude"
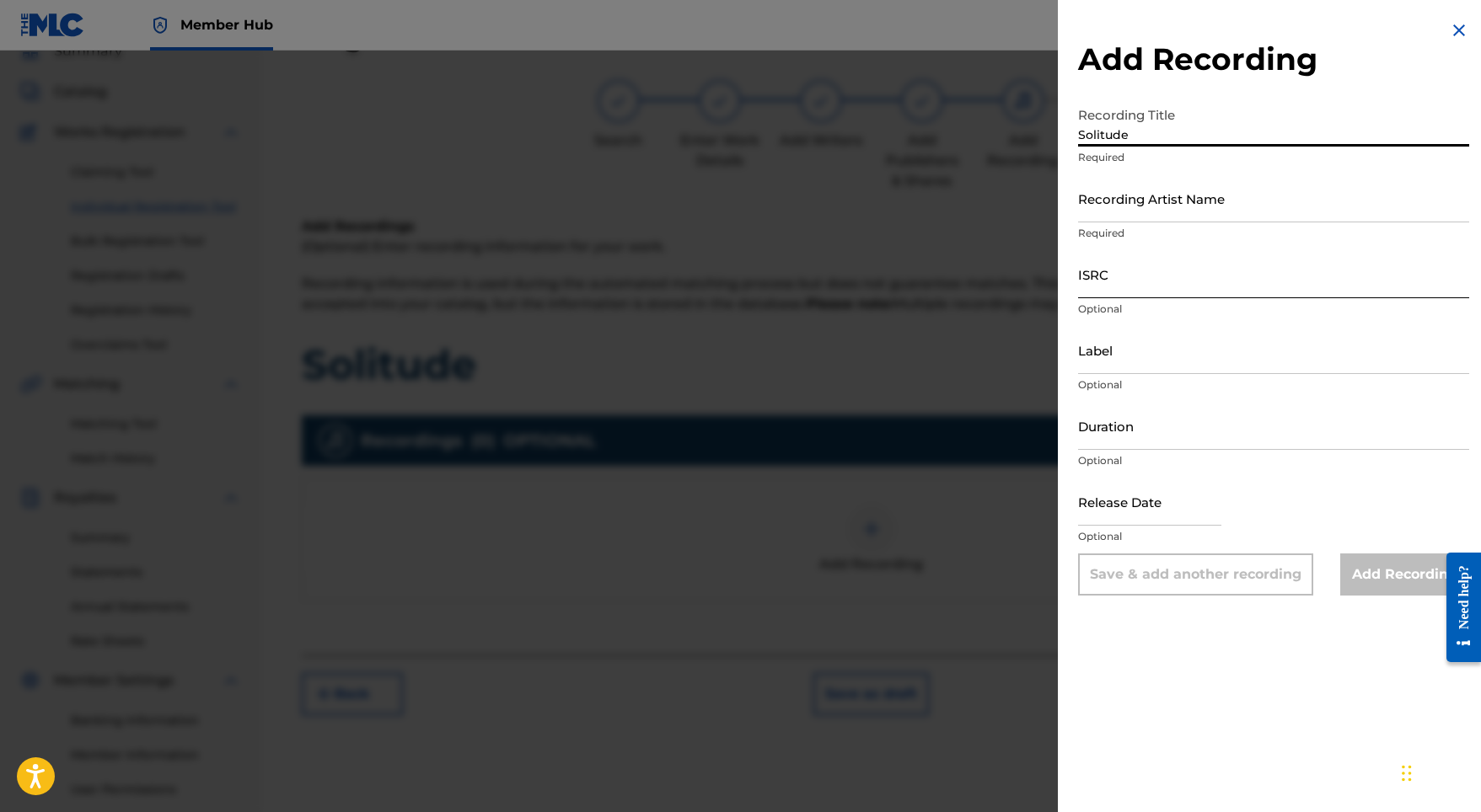
type input "Solitude"
click at [1122, 269] on input "ISRC" at bounding box center [1273, 274] width 391 height 48
paste input "GBMJG2325366"
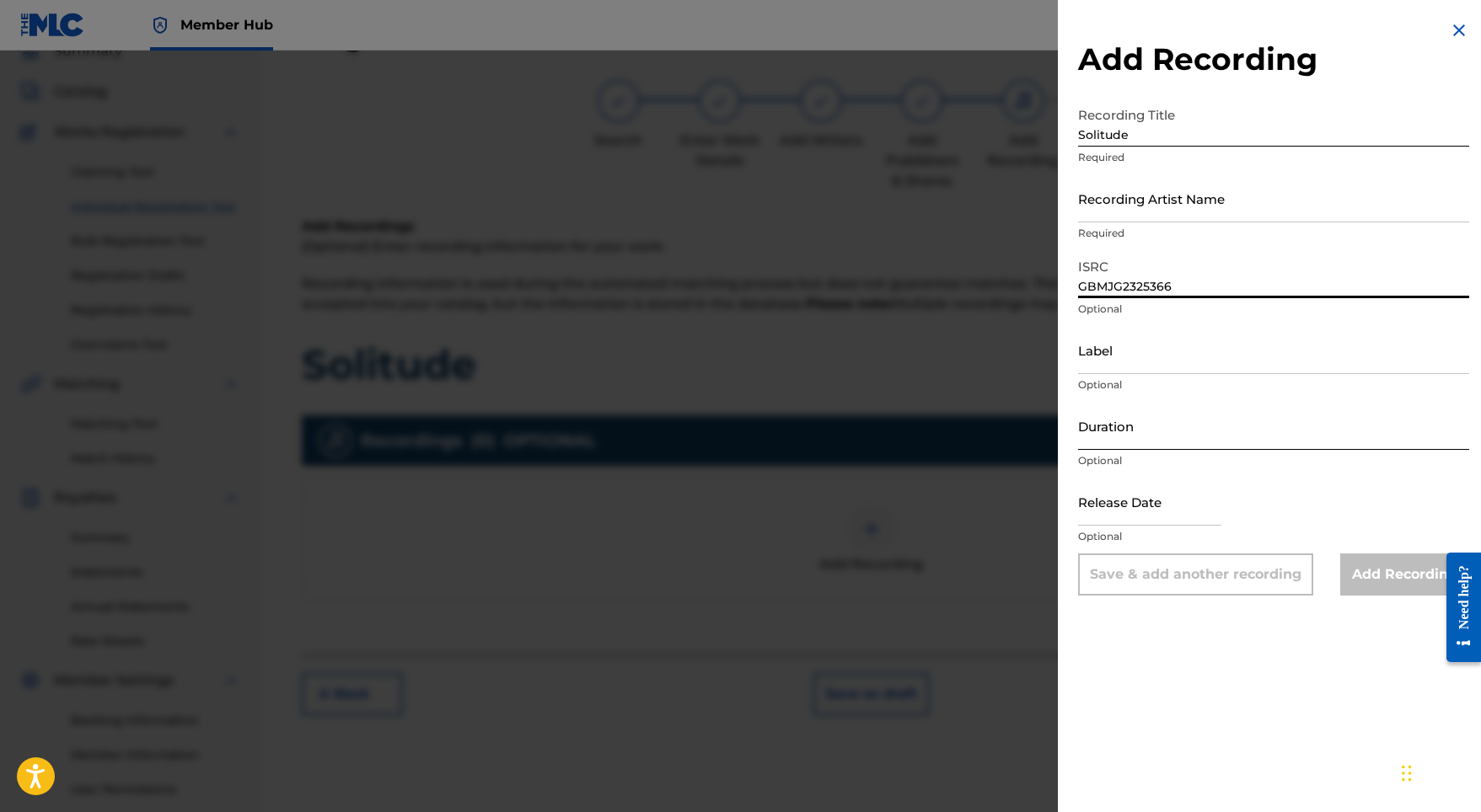
type input "GBMJG2325366"
click at [1161, 415] on input "Duration" at bounding box center [1273, 425] width 391 height 48
type input "01:37"
click at [1157, 497] on input "text" at bounding box center [1149, 501] width 143 height 48
select select "8"
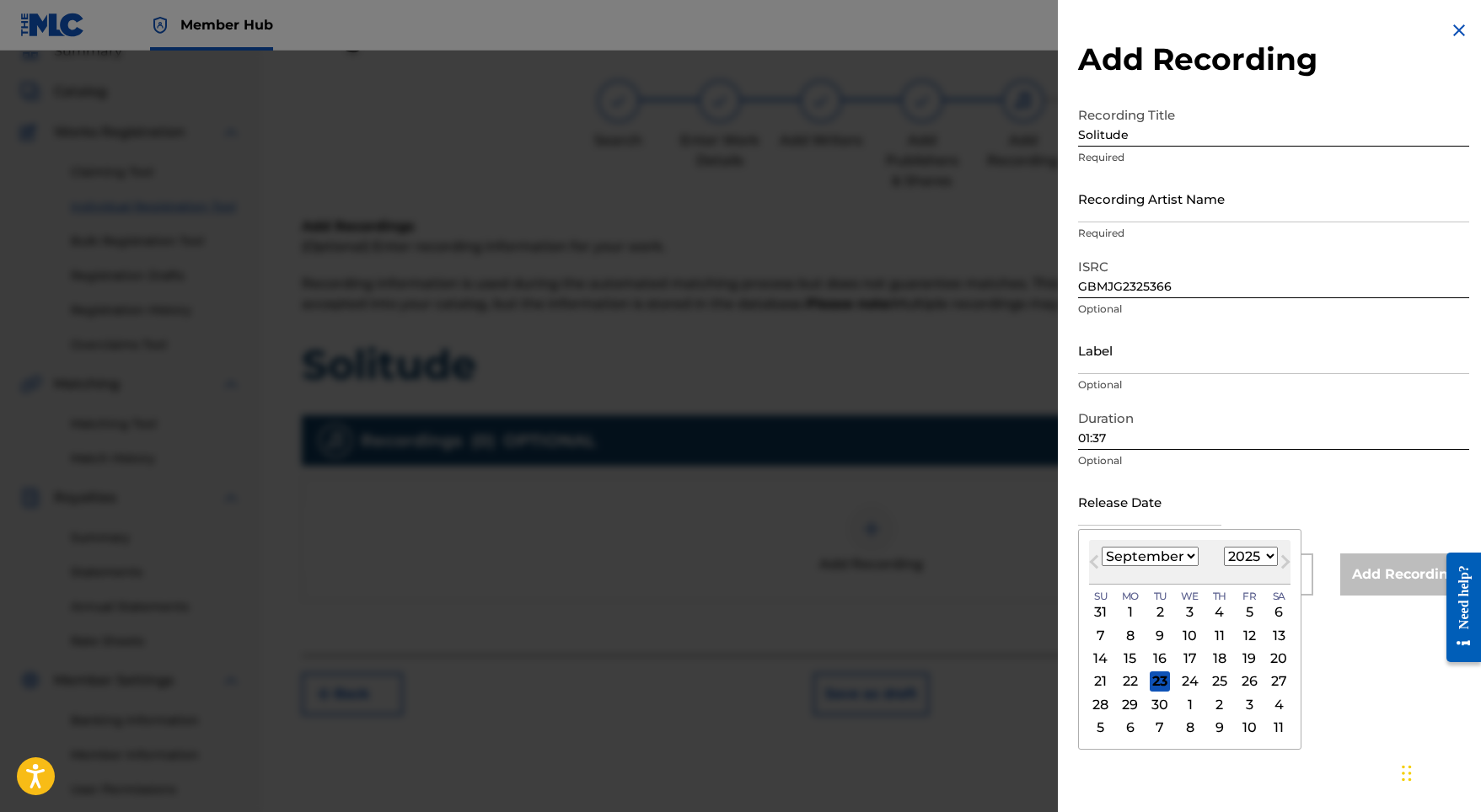
select select "2023"
select select "7"
click at [1239, 679] on div "25" at bounding box center [1249, 681] width 20 height 20
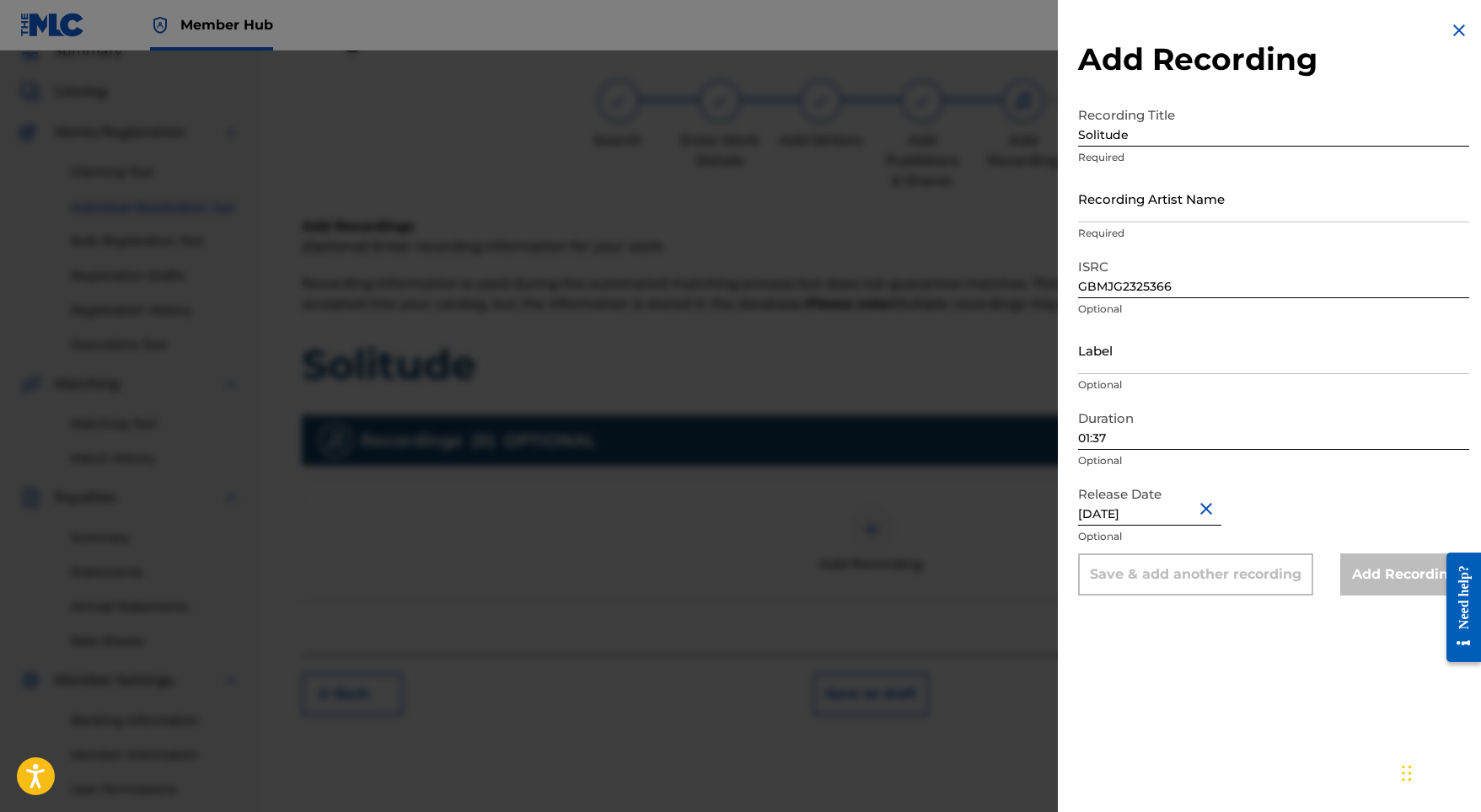
type input "[DATE]"
click at [1114, 204] on input "Recording Artist Name" at bounding box center [1273, 198] width 391 height 48
click at [1131, 213] on input "Recording Artist Name" at bounding box center [1273, 198] width 391 height 48
paste input "Stellar Soothe"
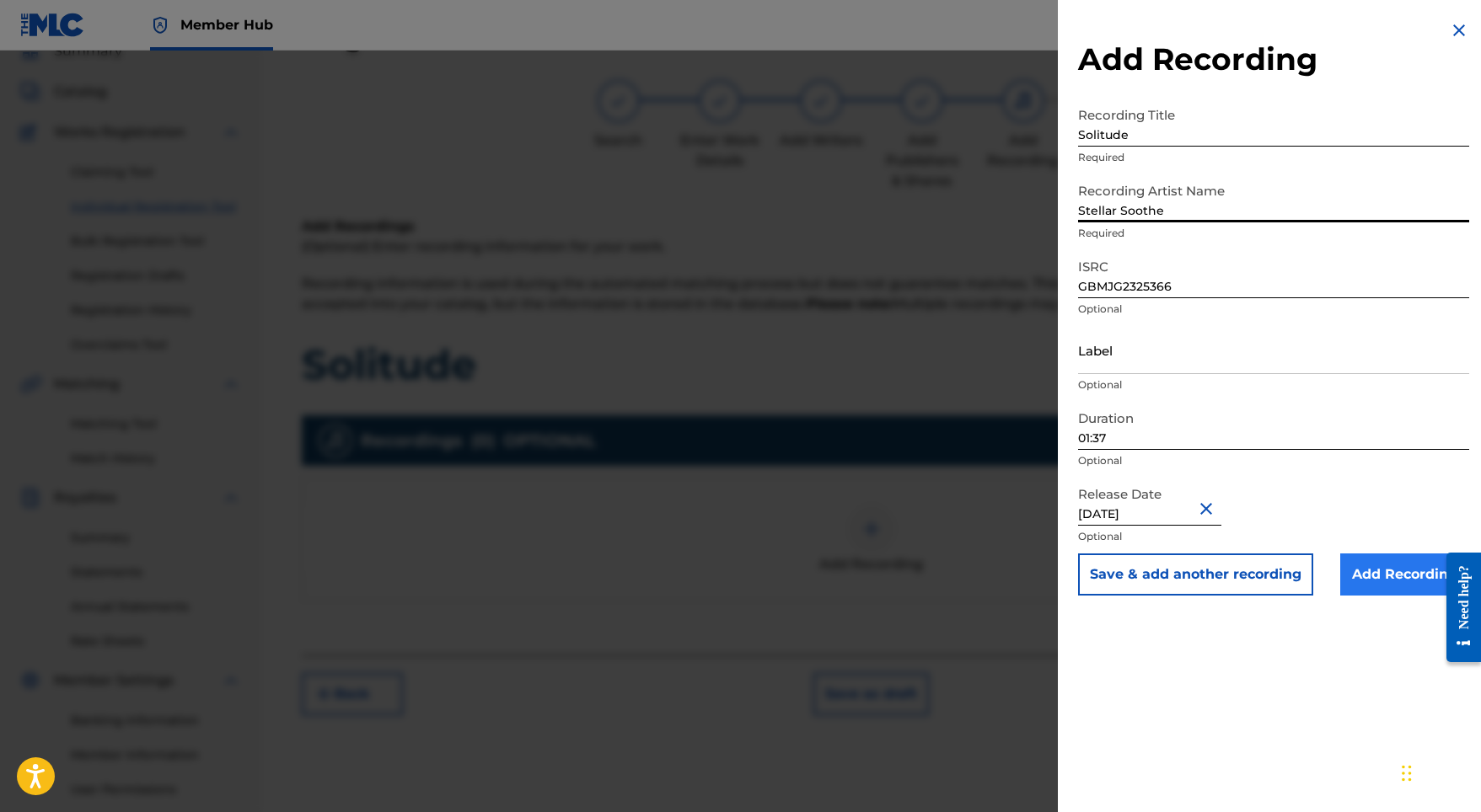
type input "Stellar Soothe"
click at [1354, 584] on input "Add Recording" at bounding box center [1404, 575] width 129 height 42
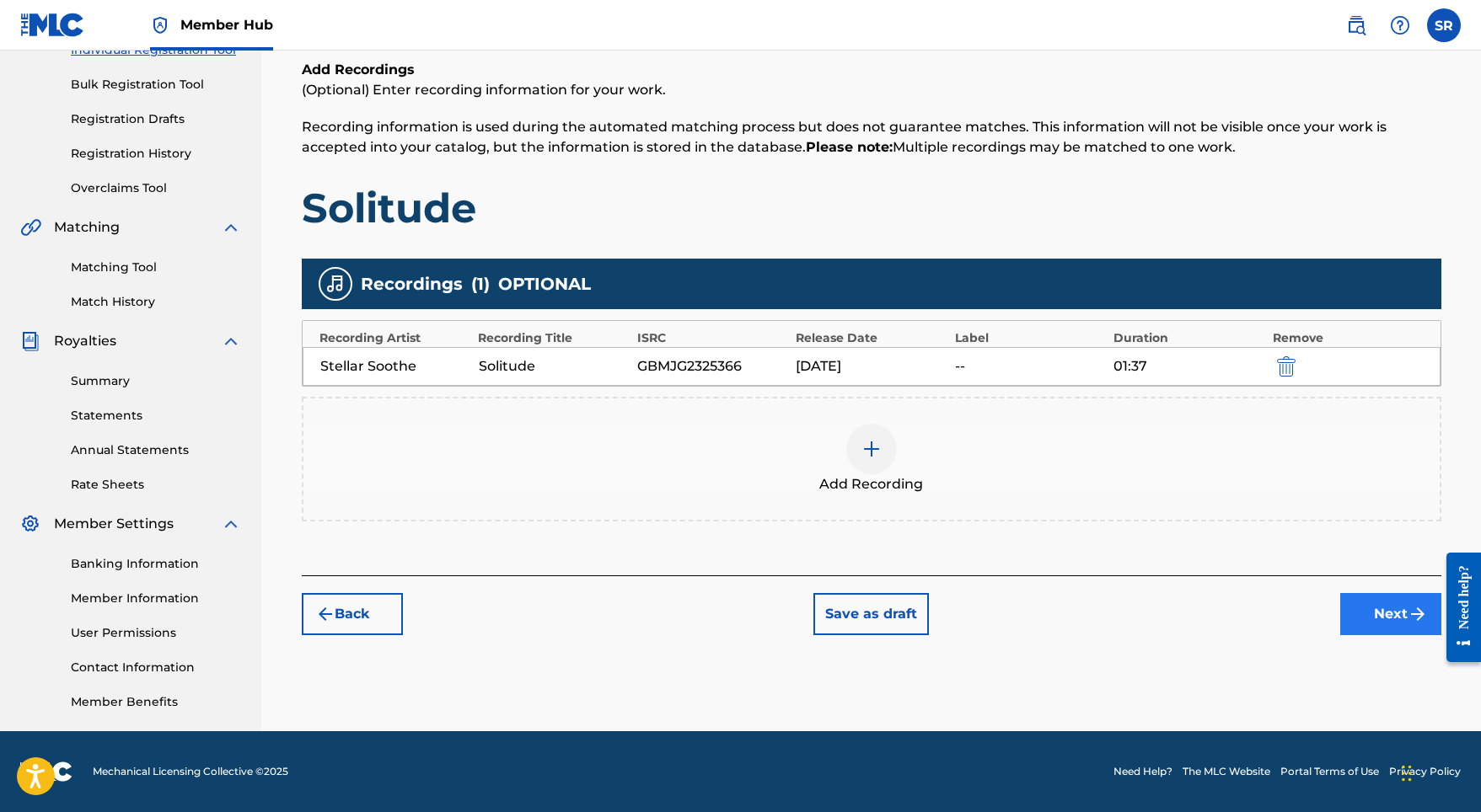
click at [1359, 626] on button "Next" at bounding box center [1390, 614] width 101 height 42
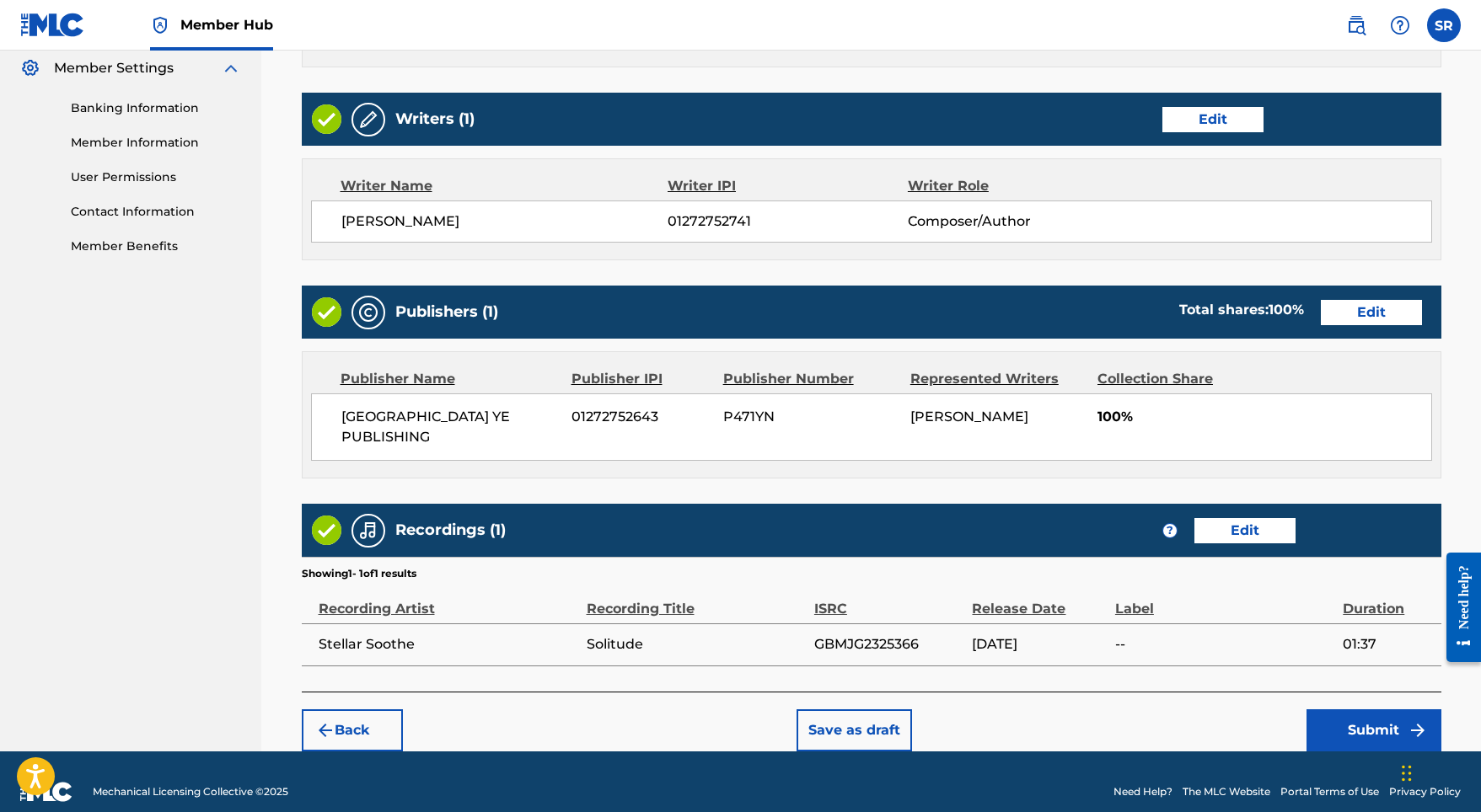
scroll to position [687, 0]
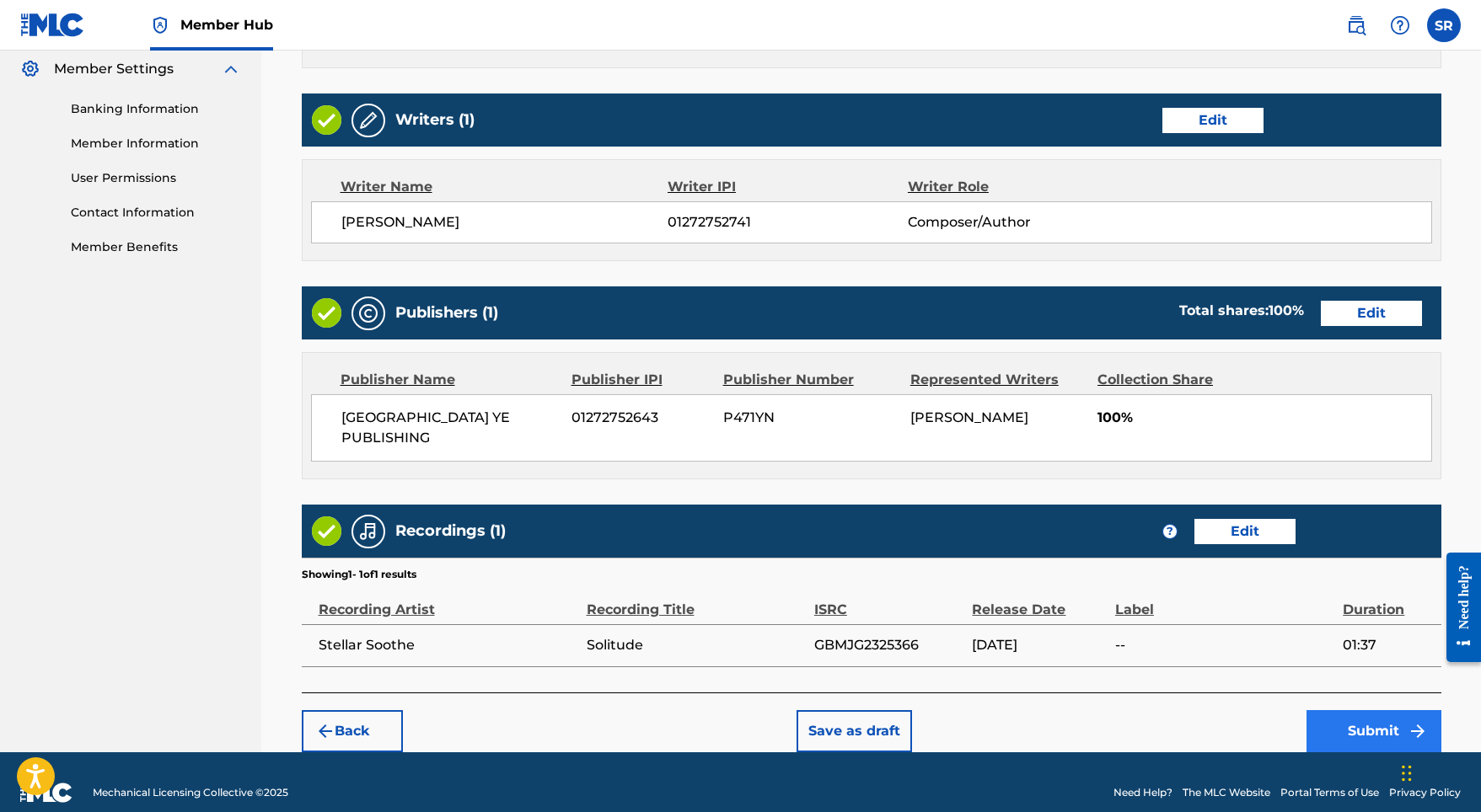
click at [1357, 717] on button "Submit" at bounding box center [1373, 731] width 135 height 42
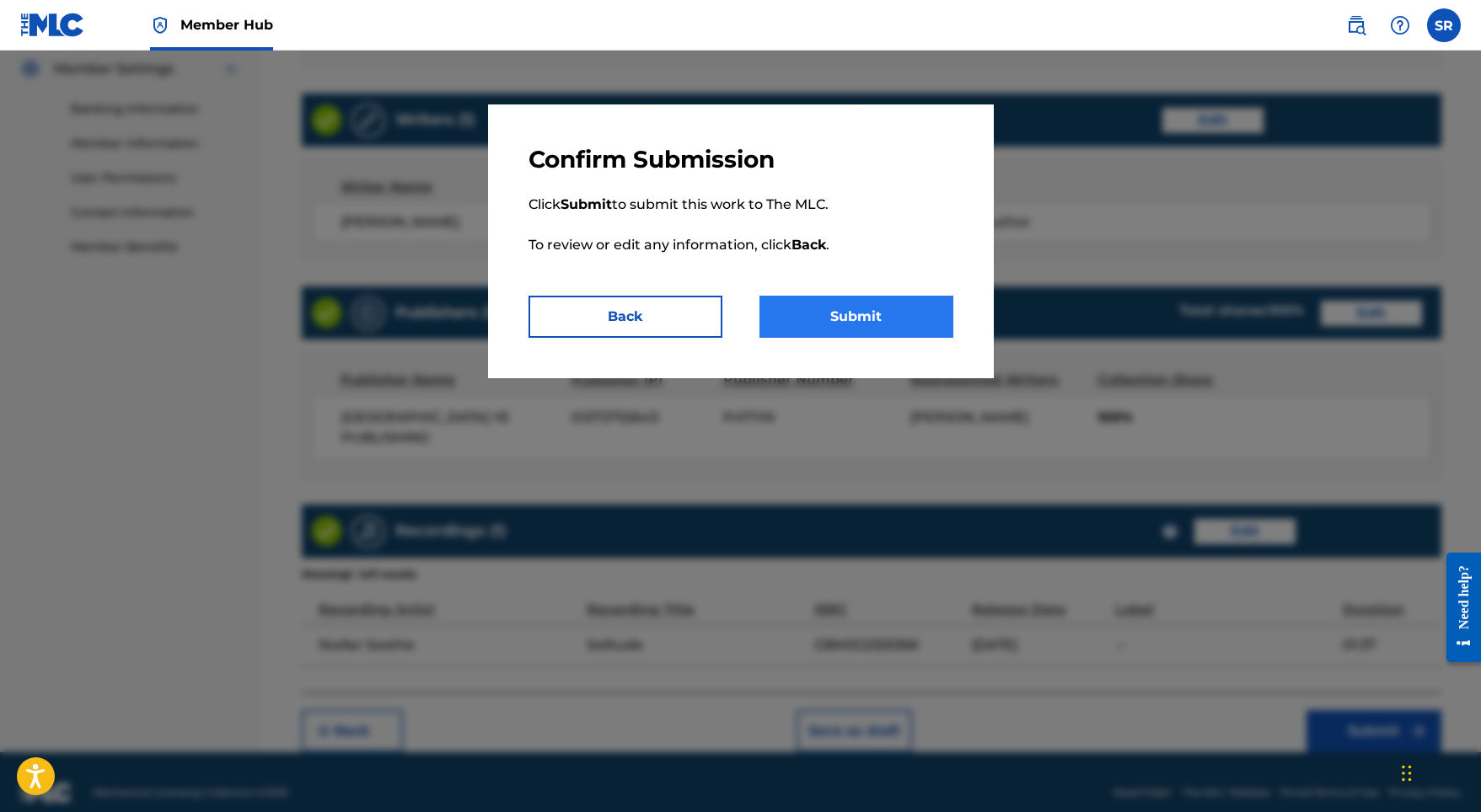
click at [881, 309] on button "Submit" at bounding box center [857, 316] width 194 height 42
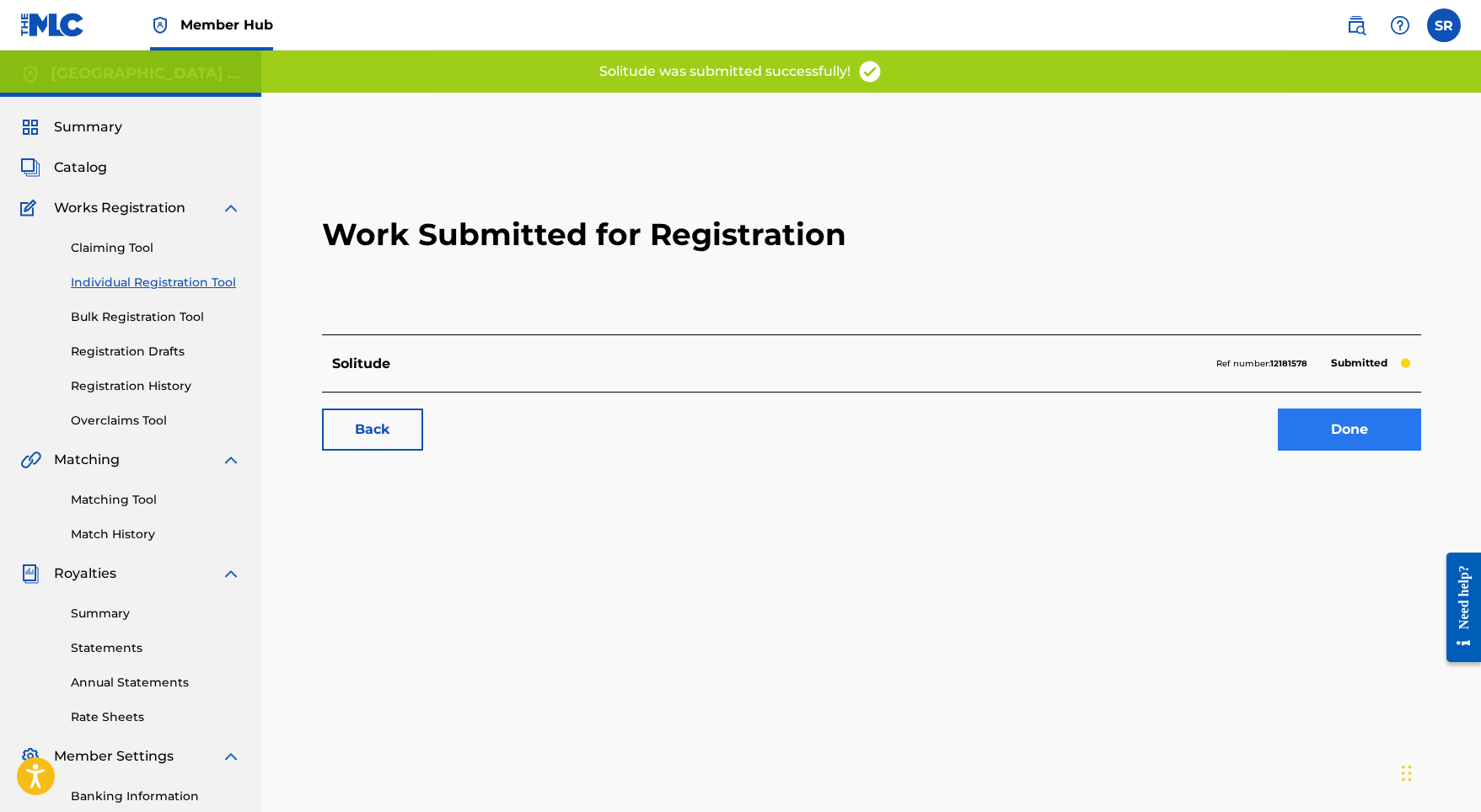
click at [1322, 424] on link "Done" at bounding box center [1348, 429] width 143 height 42
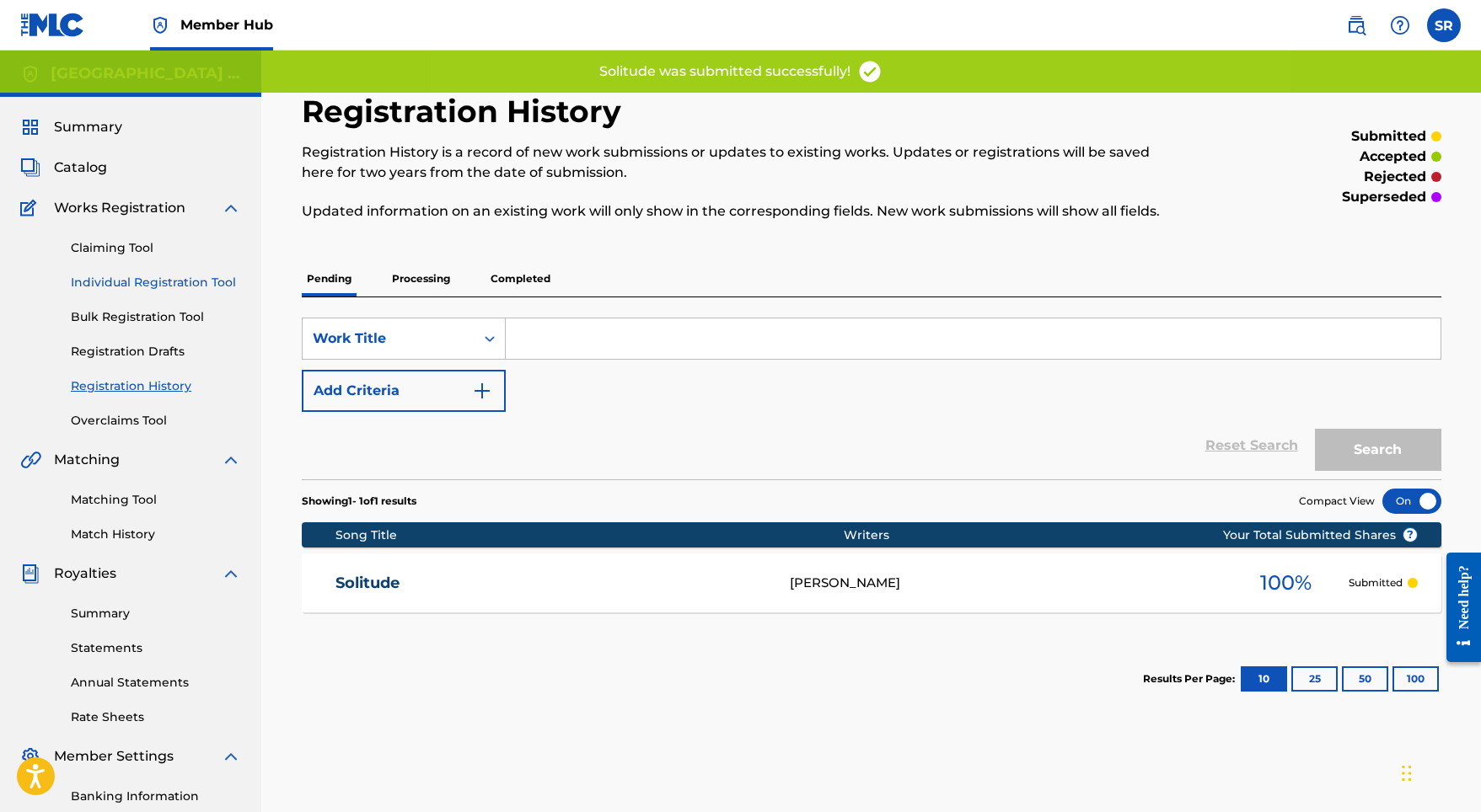
click at [210, 287] on link "Individual Registration Tool" at bounding box center [156, 283] width 170 height 17
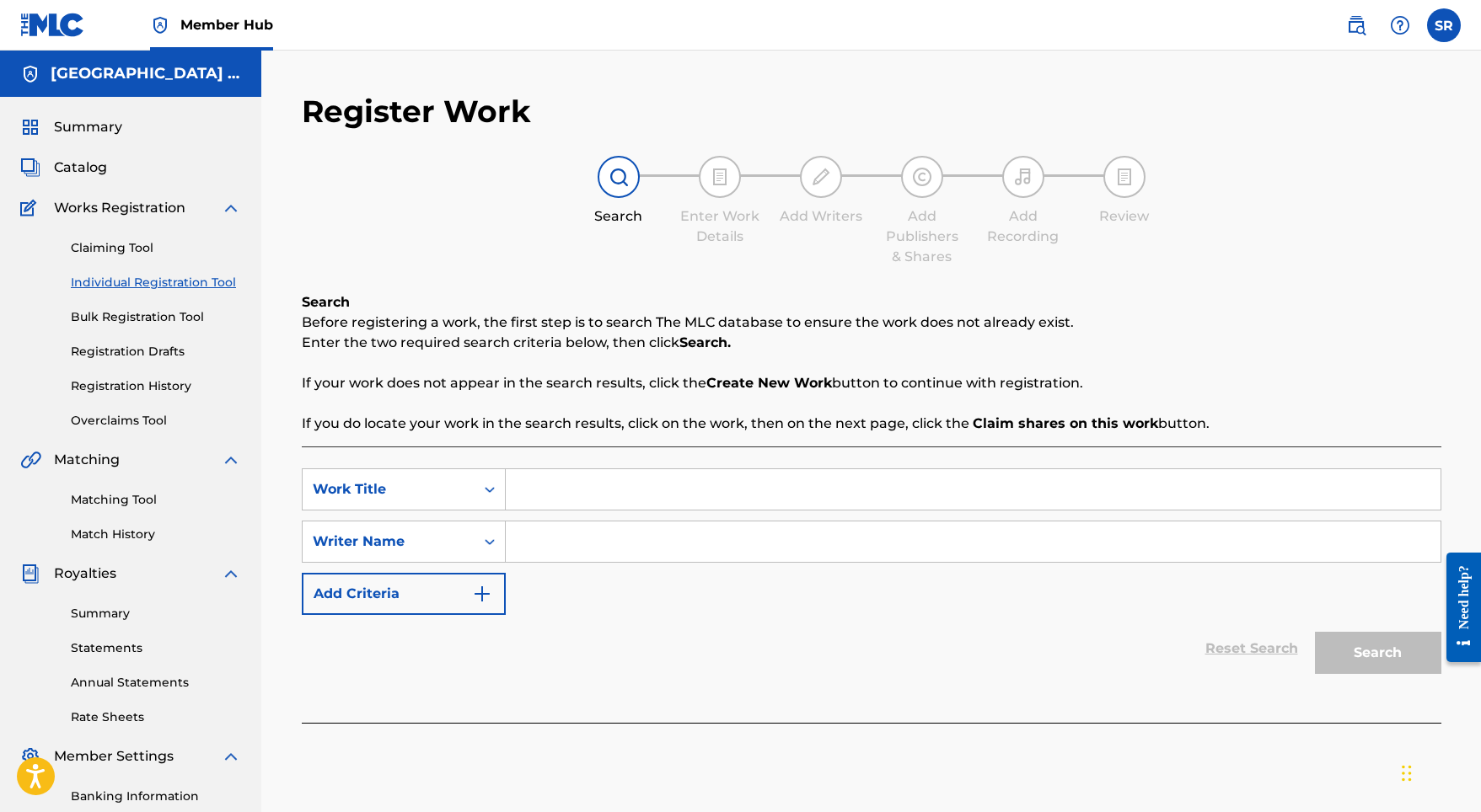
click at [537, 520] on div "SearchWithCriteriaf7f71794-e04c-446f-8475-084fea0072b9 Work Title SearchWithCri…" at bounding box center [871, 541] width 1139 height 146
click at [545, 503] on input "Search Form" at bounding box center [973, 489] width 935 height 41
paste input "Dazzle"
type input "Dazzle"
paste input "Dazzle"
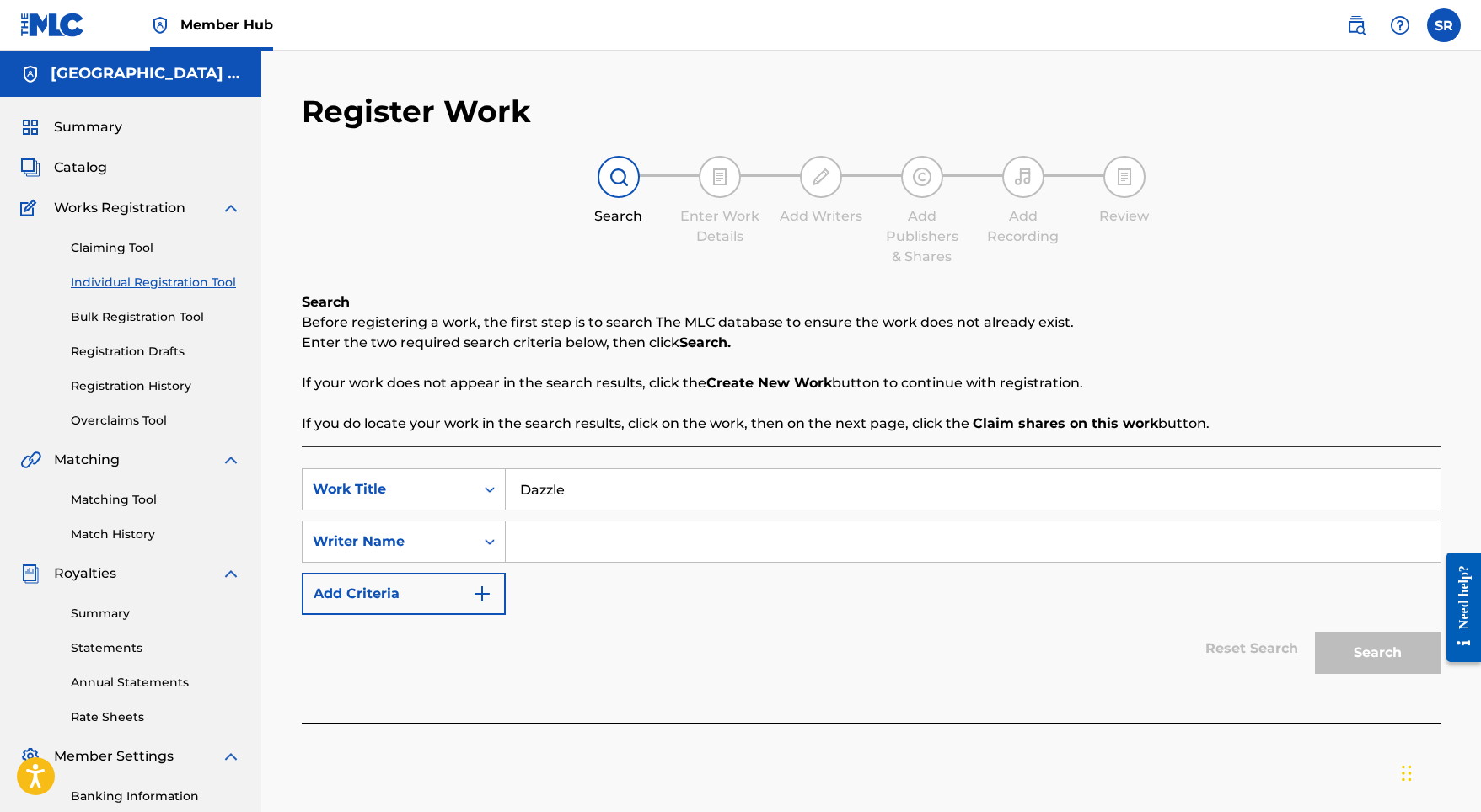
click at [564, 546] on input "Search Form" at bounding box center [973, 542] width 935 height 41
type input "Dazzle"
click at [1331, 653] on button "Search" at bounding box center [1378, 653] width 127 height 42
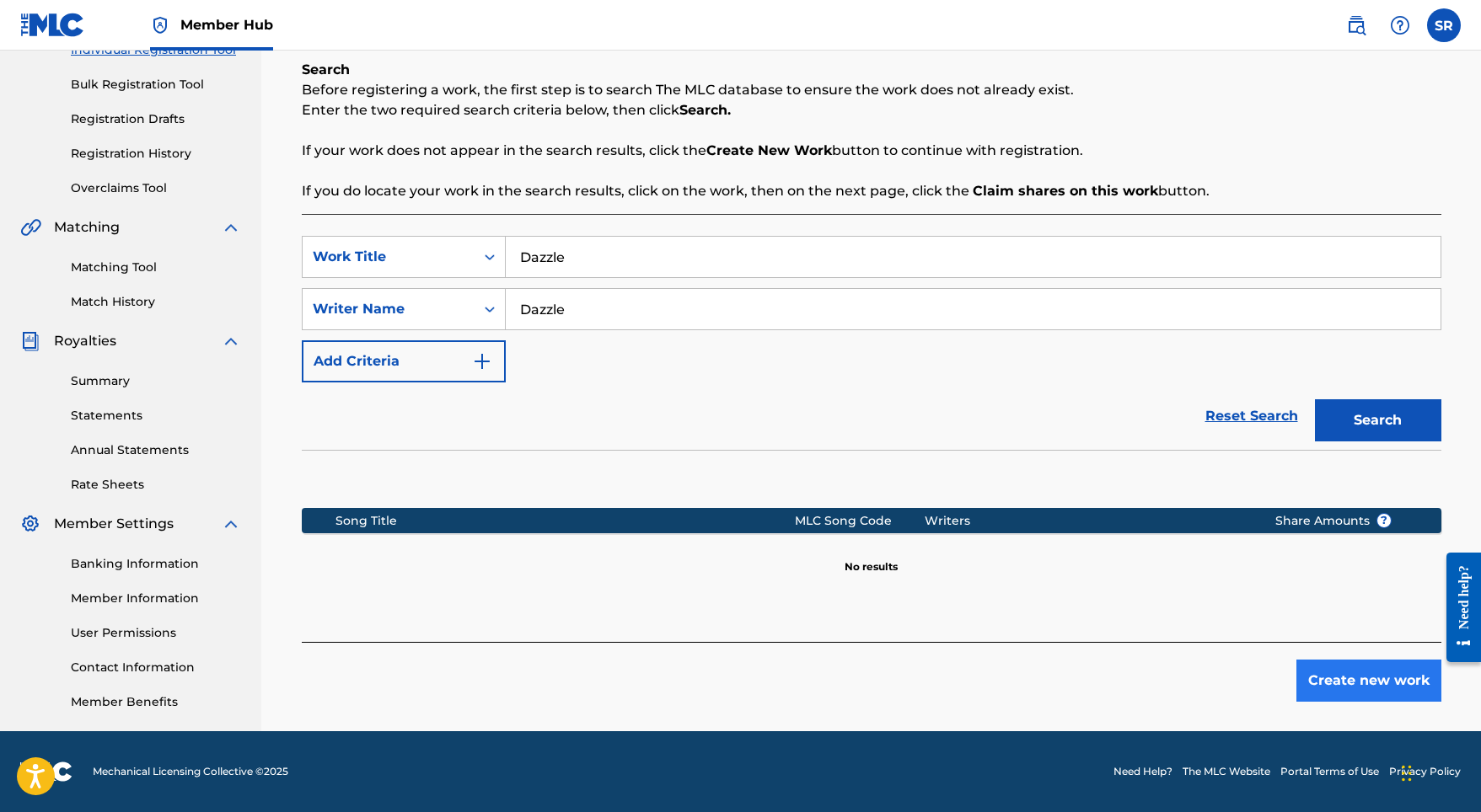
scroll to position [232, 0]
click at [1331, 671] on button "Create new work" at bounding box center [1368, 680] width 145 height 42
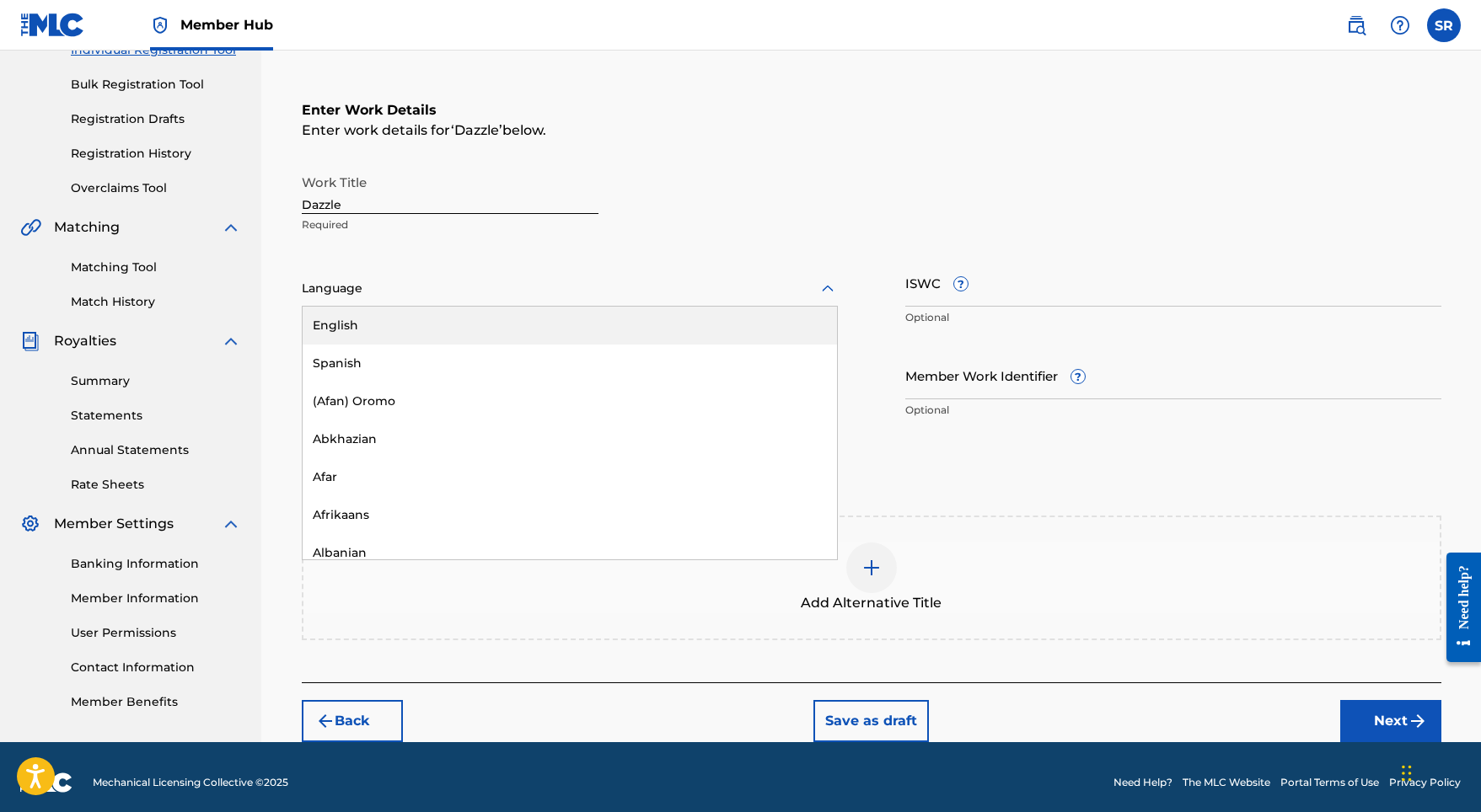
click at [473, 296] on div at bounding box center [570, 289] width 536 height 21
click at [420, 328] on div "English" at bounding box center [570, 326] width 534 height 38
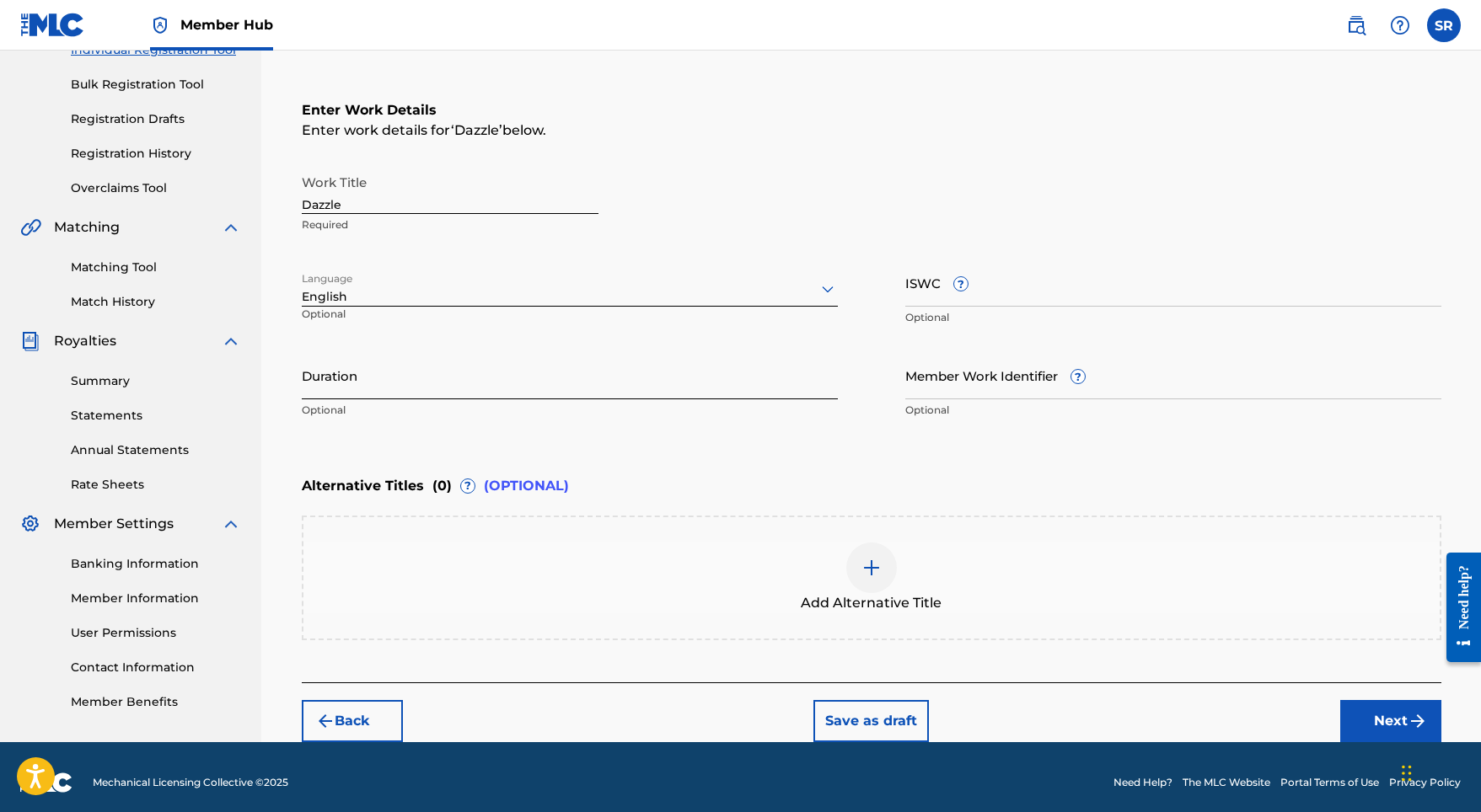
click at [451, 397] on input "Duration" at bounding box center [570, 374] width 536 height 48
type input "01:32"
click at [819, 562] on div "Add Alternative Title" at bounding box center [871, 578] width 1136 height 71
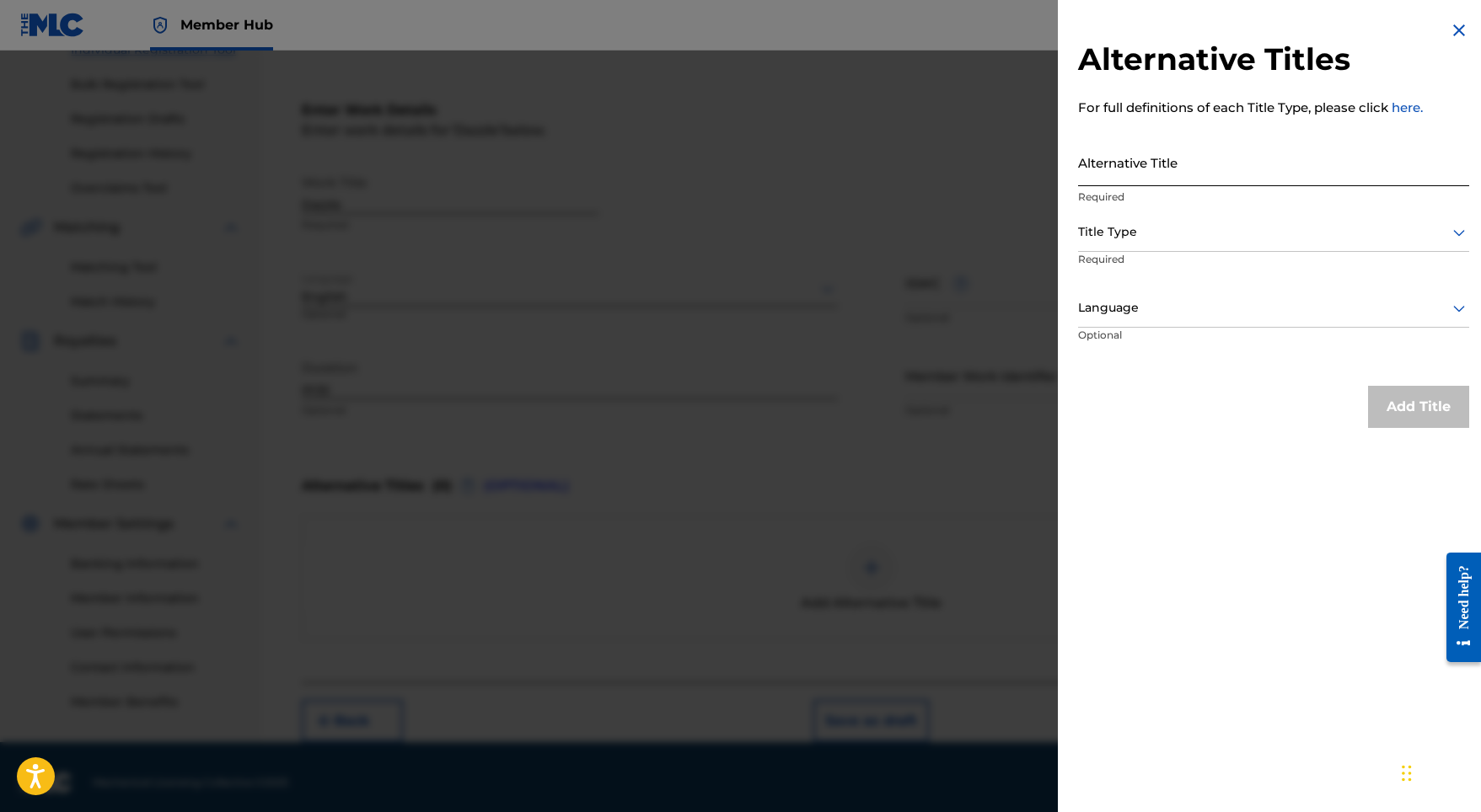
click at [1231, 170] on input "Alternative Title" at bounding box center [1273, 161] width 391 height 48
paste input "Dazzle"
type input "Dazzle"
click at [1192, 225] on div at bounding box center [1273, 232] width 391 height 21
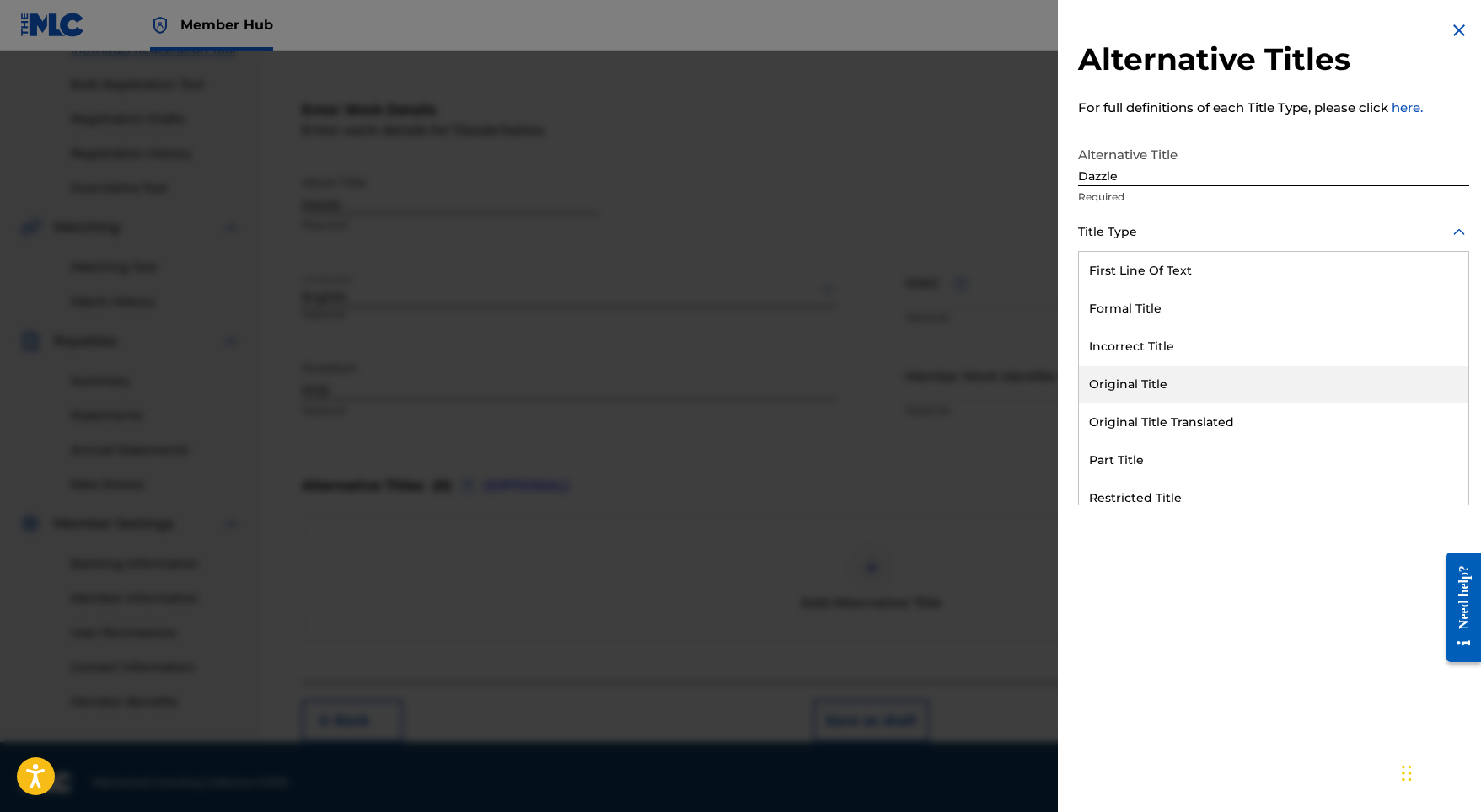
click at [1169, 384] on div "Original Title" at bounding box center [1273, 385] width 389 height 38
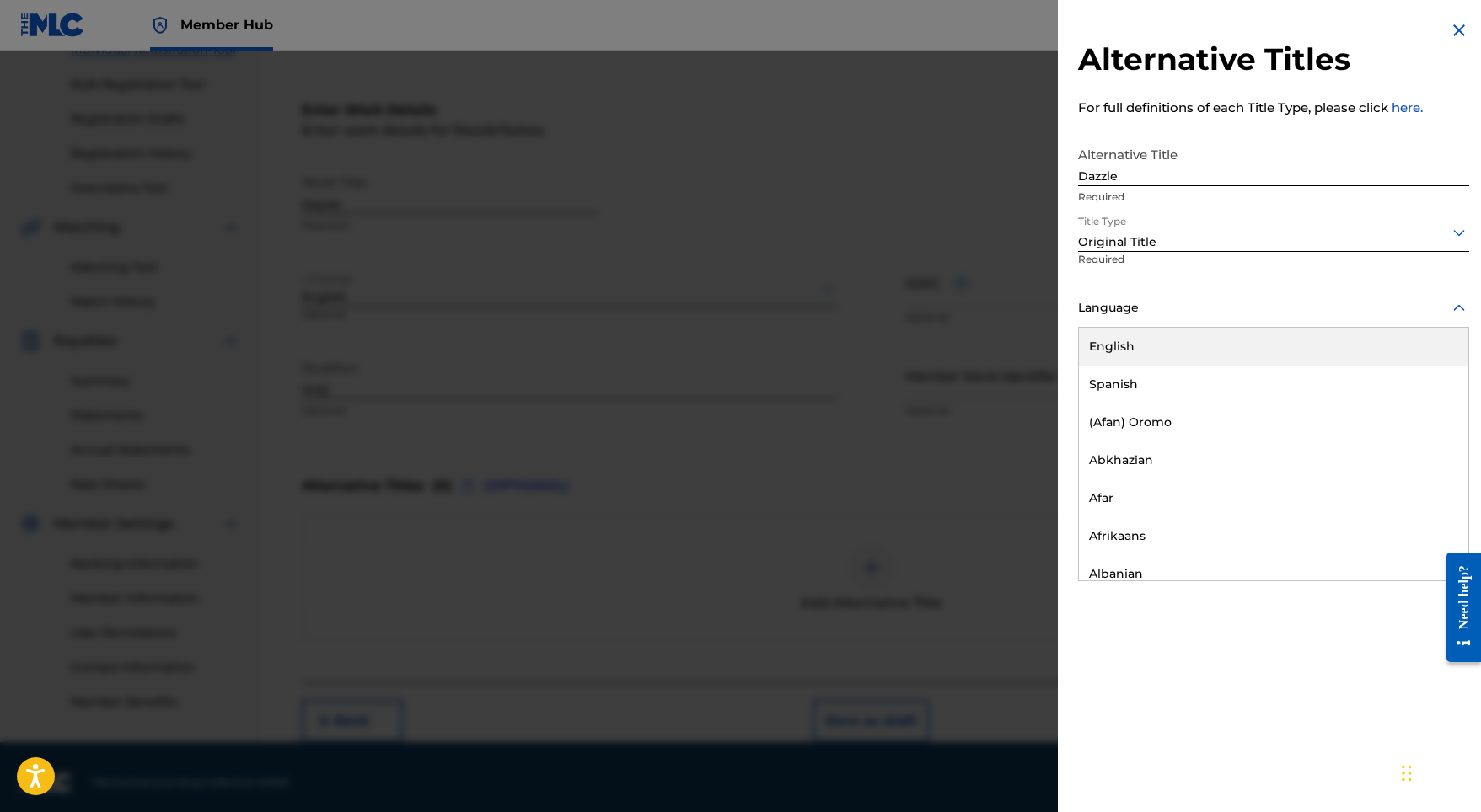
click at [1181, 295] on div "Language" at bounding box center [1273, 309] width 391 height 38
click at [1163, 344] on div "English" at bounding box center [1273, 347] width 389 height 38
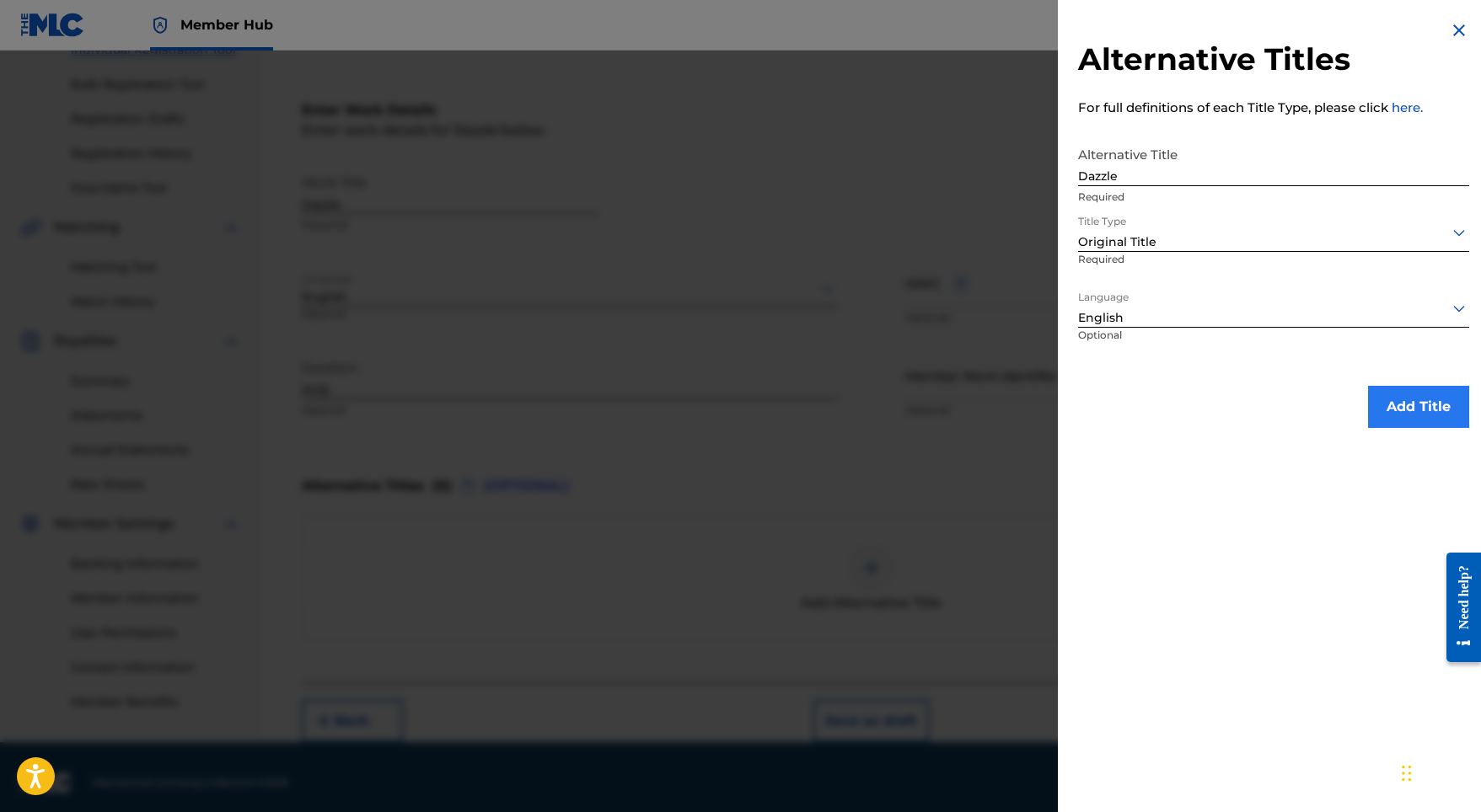
click at [1426, 405] on button "Add Title" at bounding box center [1418, 406] width 101 height 42
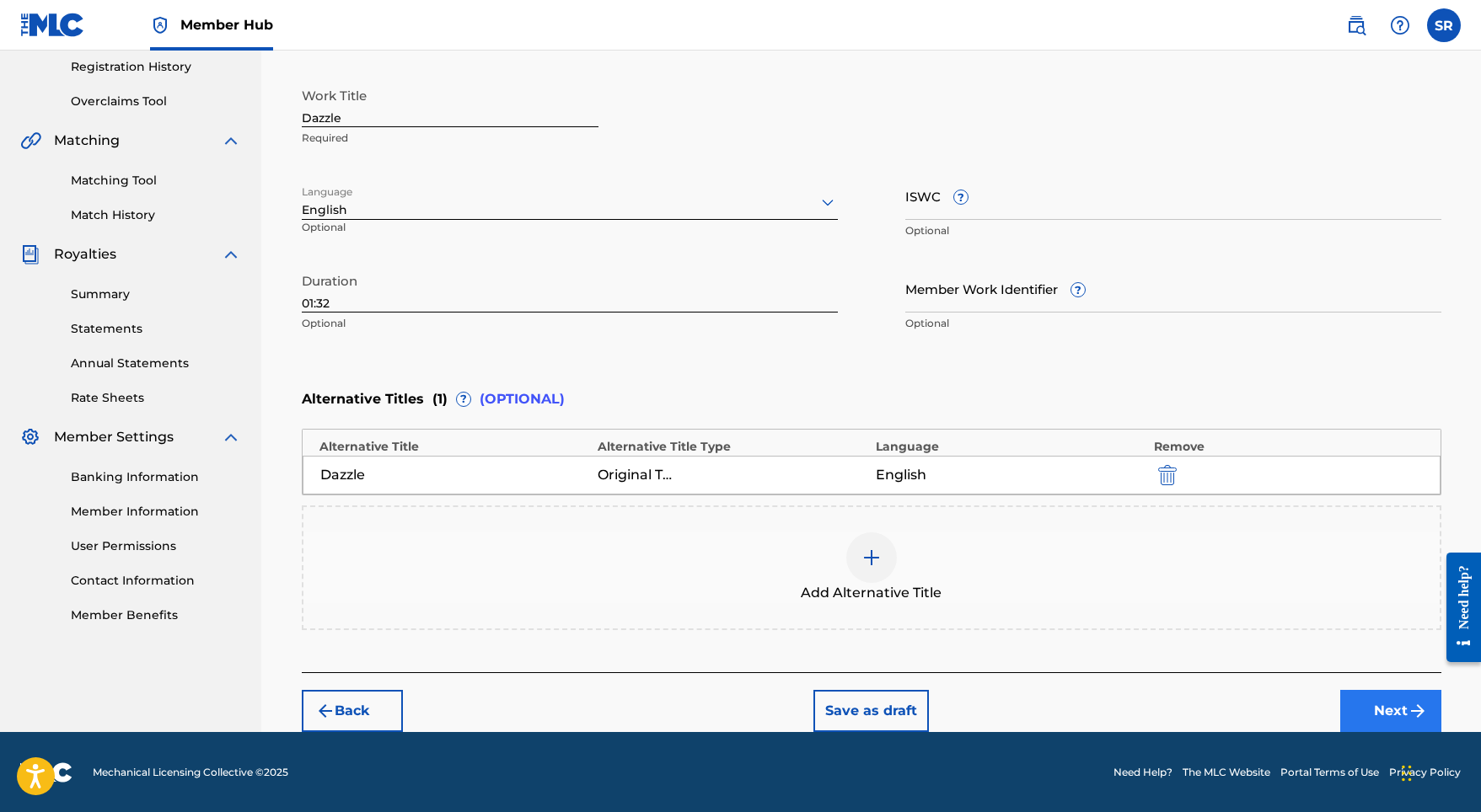
click at [1394, 702] on button "Next" at bounding box center [1390, 711] width 101 height 42
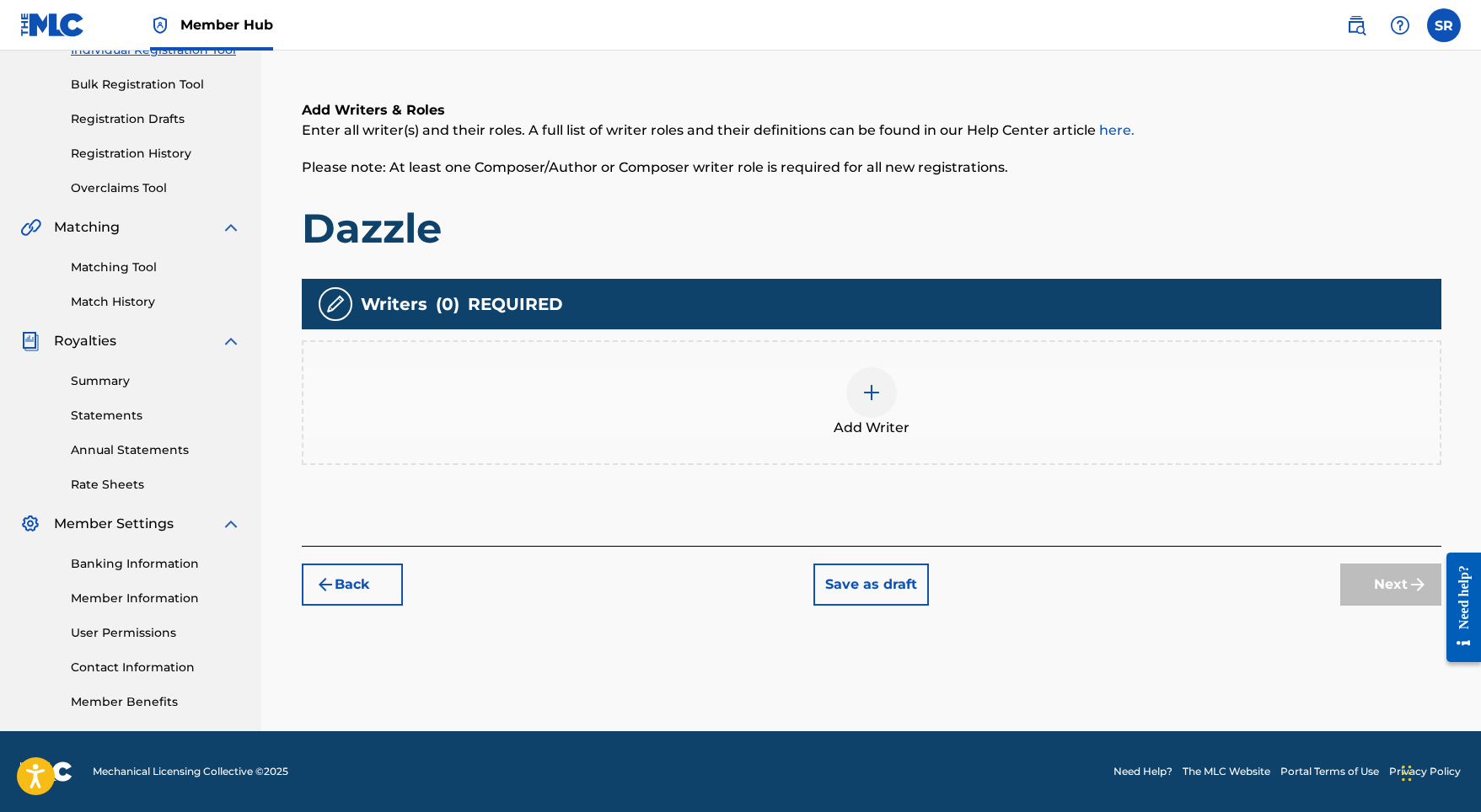
click at [838, 434] on span "Add Writer" at bounding box center [871, 427] width 75 height 20
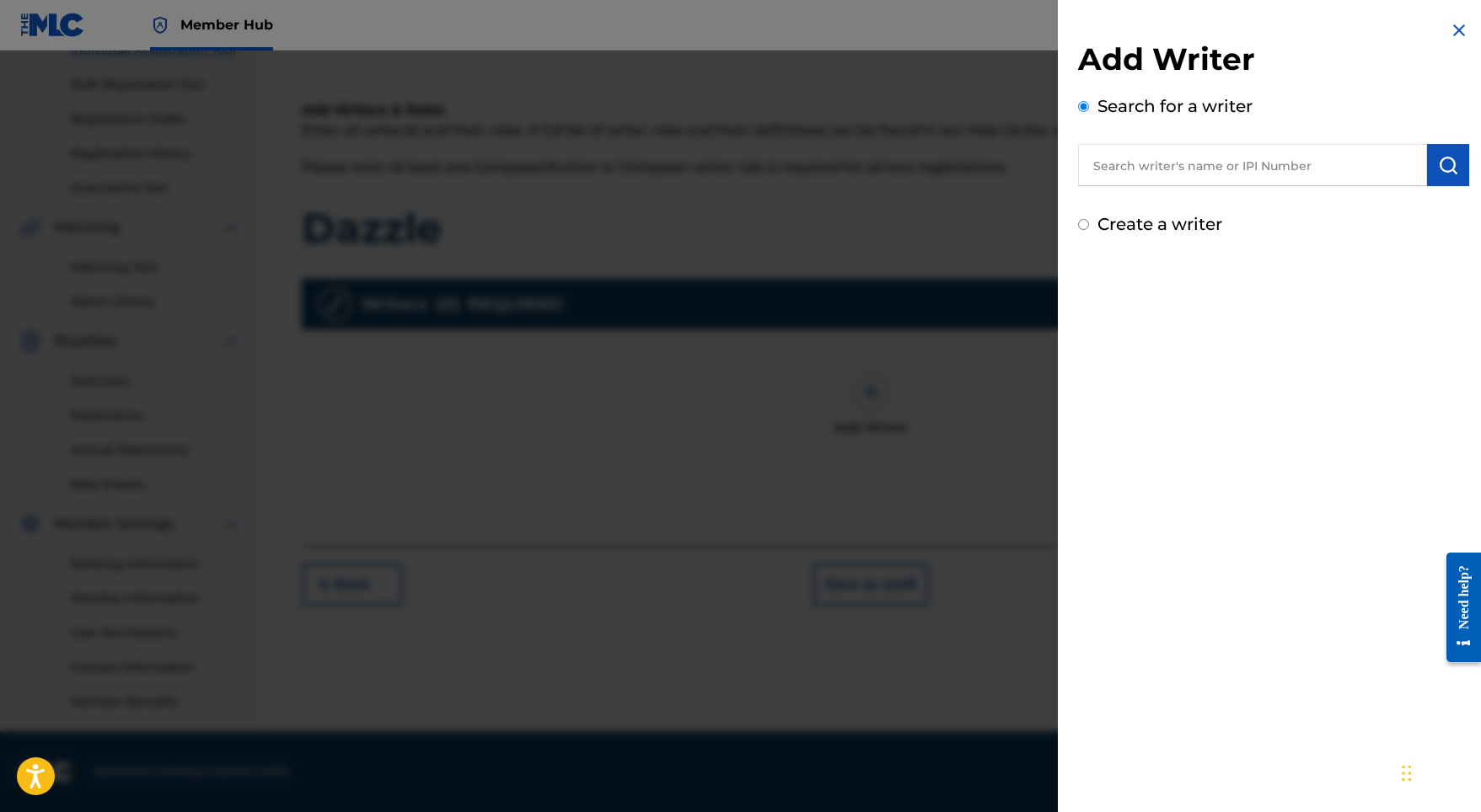
click at [1205, 159] on input "text" at bounding box center [1252, 165] width 349 height 42
paste input "[PERSON_NAME]"
type input "[PERSON_NAME]"
click at [1430, 155] on button "submit" at bounding box center [1447, 165] width 42 height 42
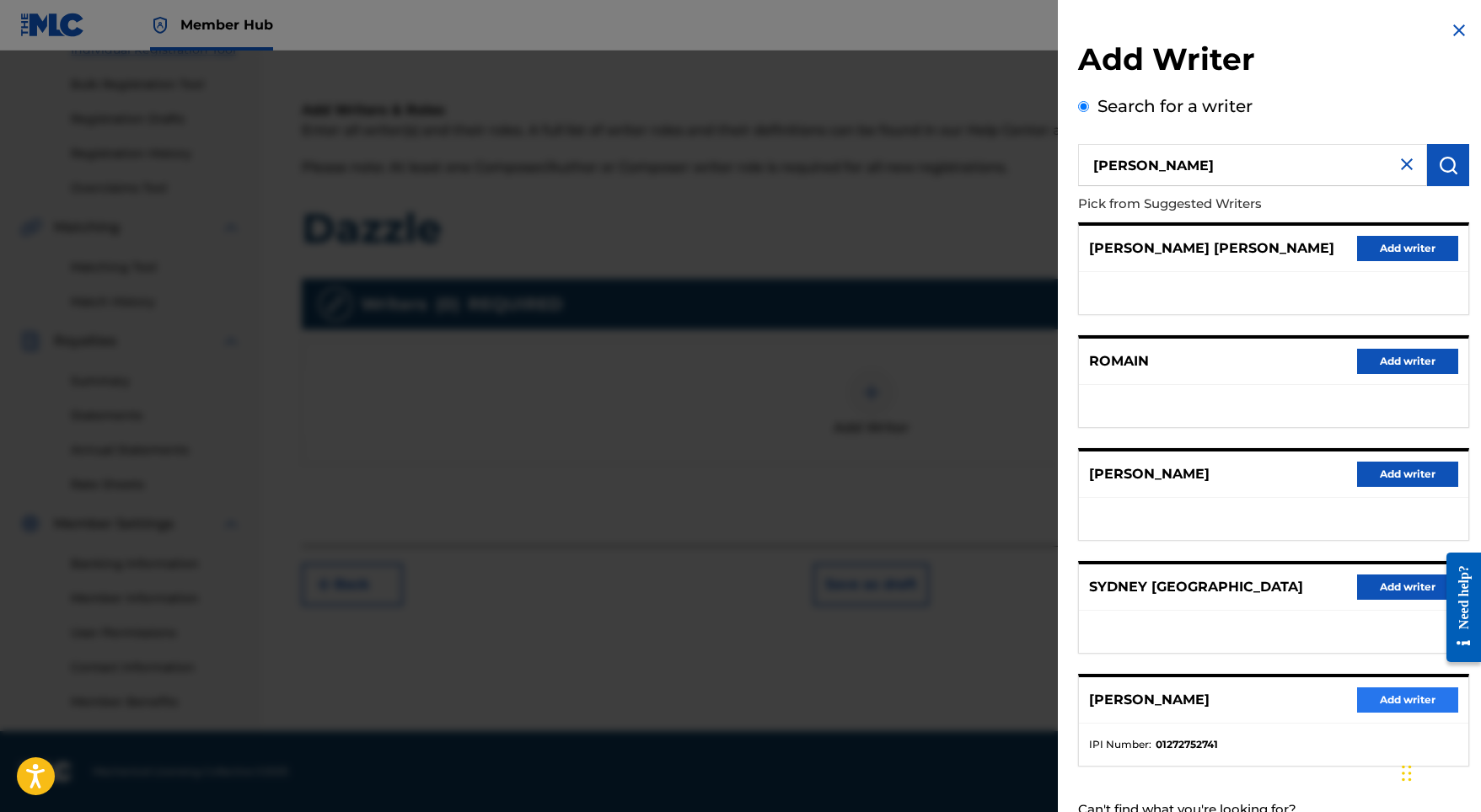
click at [1378, 703] on button "Add writer" at bounding box center [1407, 699] width 101 height 25
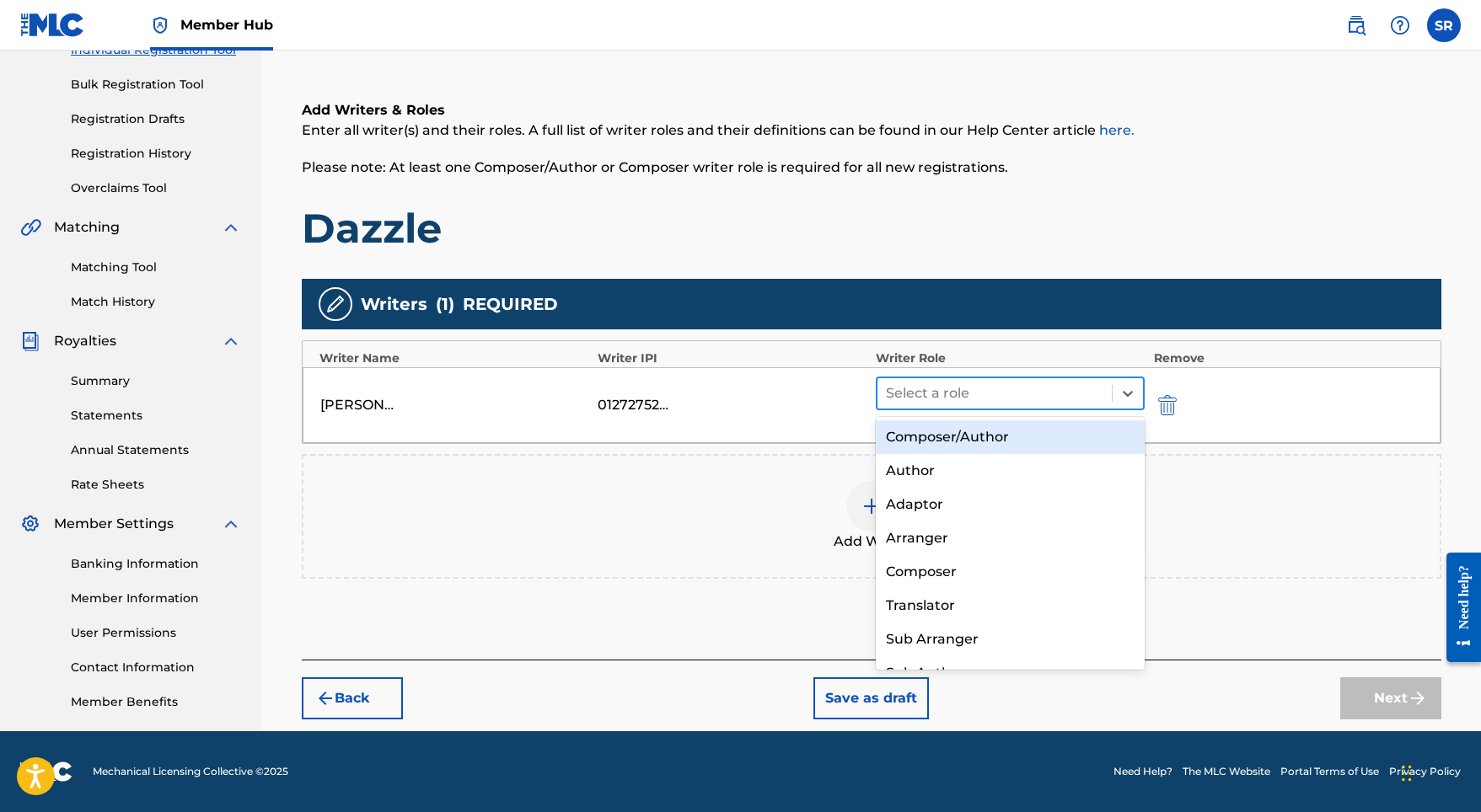
click at [955, 405] on div "Select a role" at bounding box center [995, 393] width 235 height 30
click at [943, 433] on div "Composer/Author" at bounding box center [1010, 437] width 270 height 34
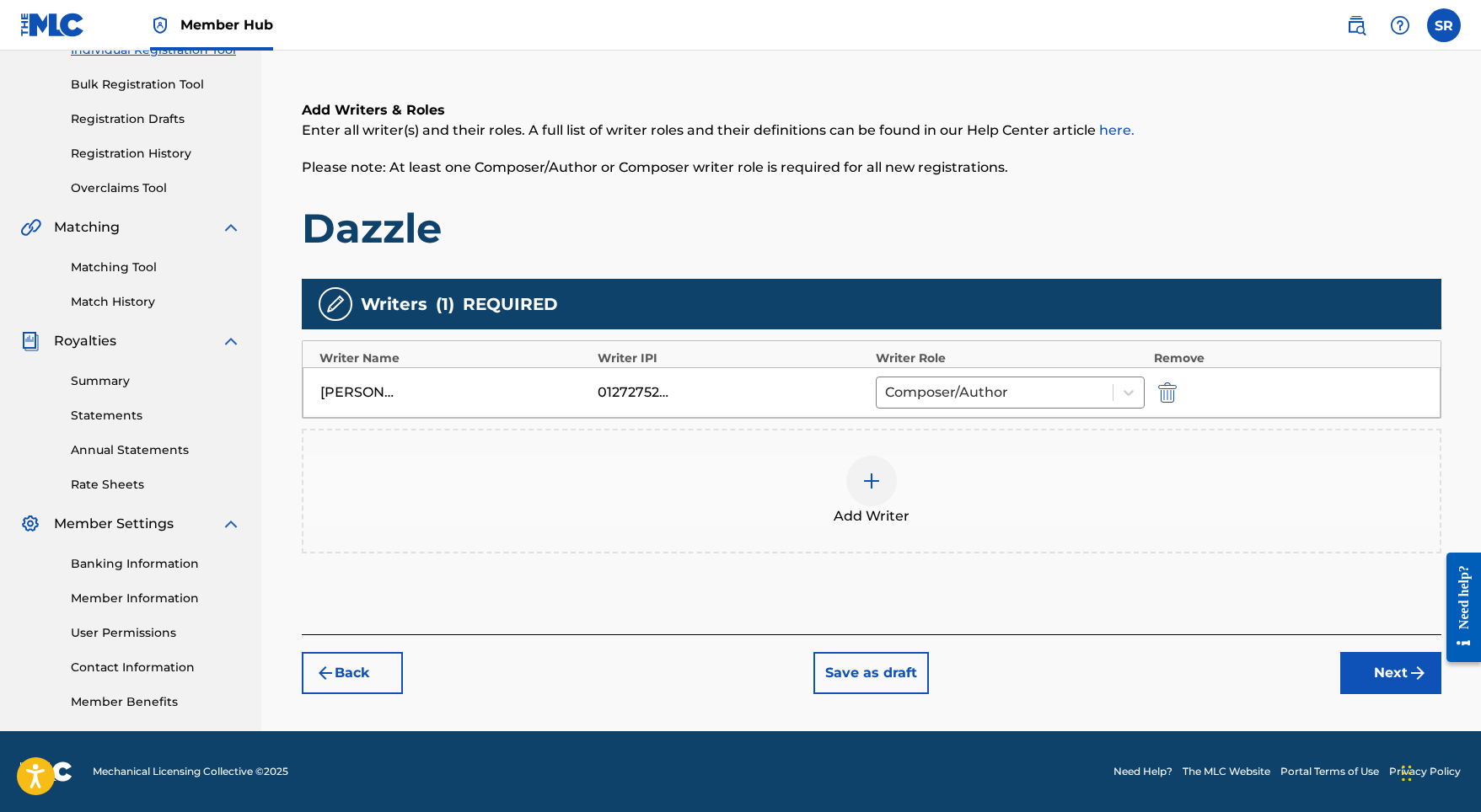
click at [1330, 644] on div "Back Save as draft Next" at bounding box center [871, 664] width 1139 height 60
click at [1346, 659] on button "Next" at bounding box center [1390, 672] width 101 height 42
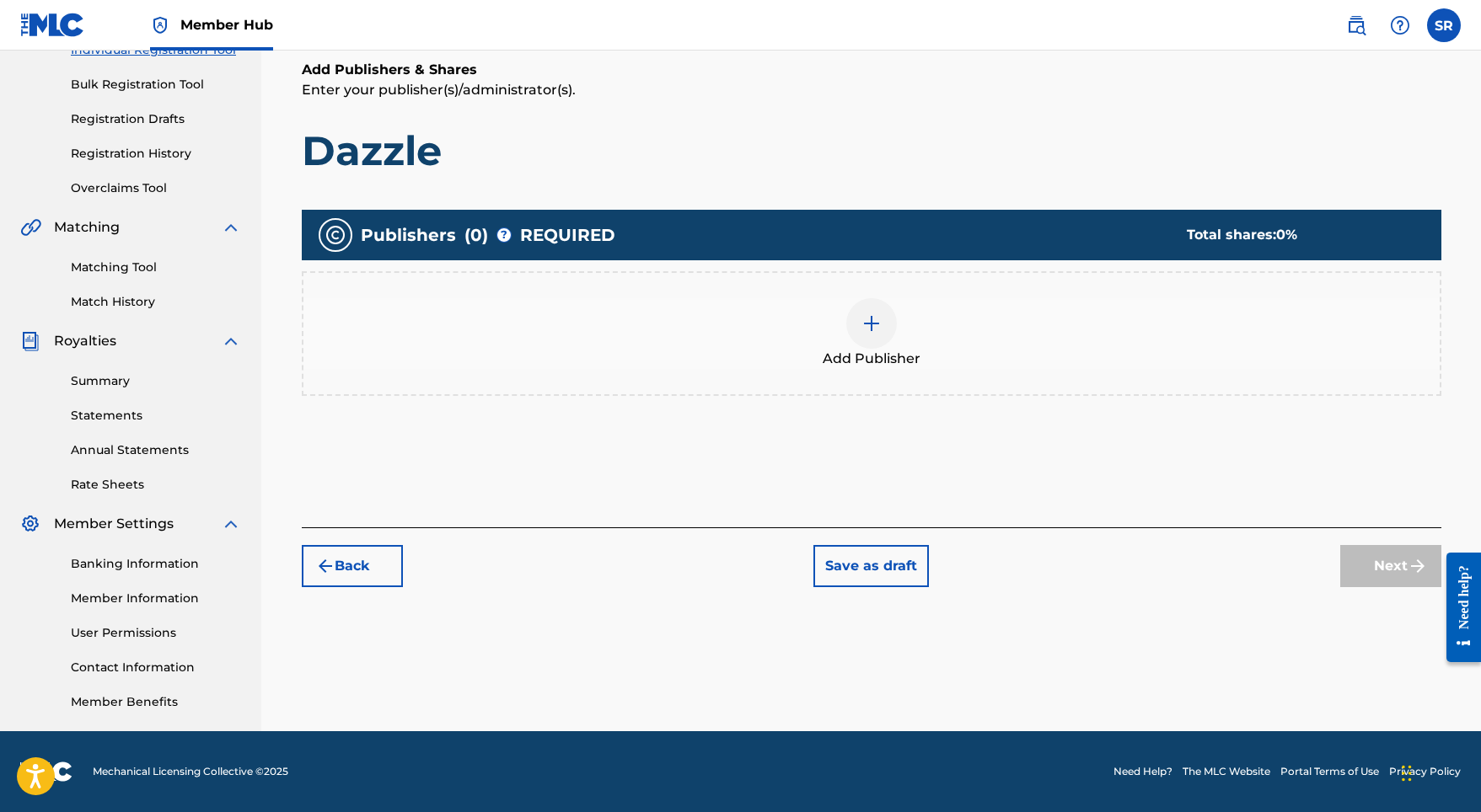
scroll to position [75, 0]
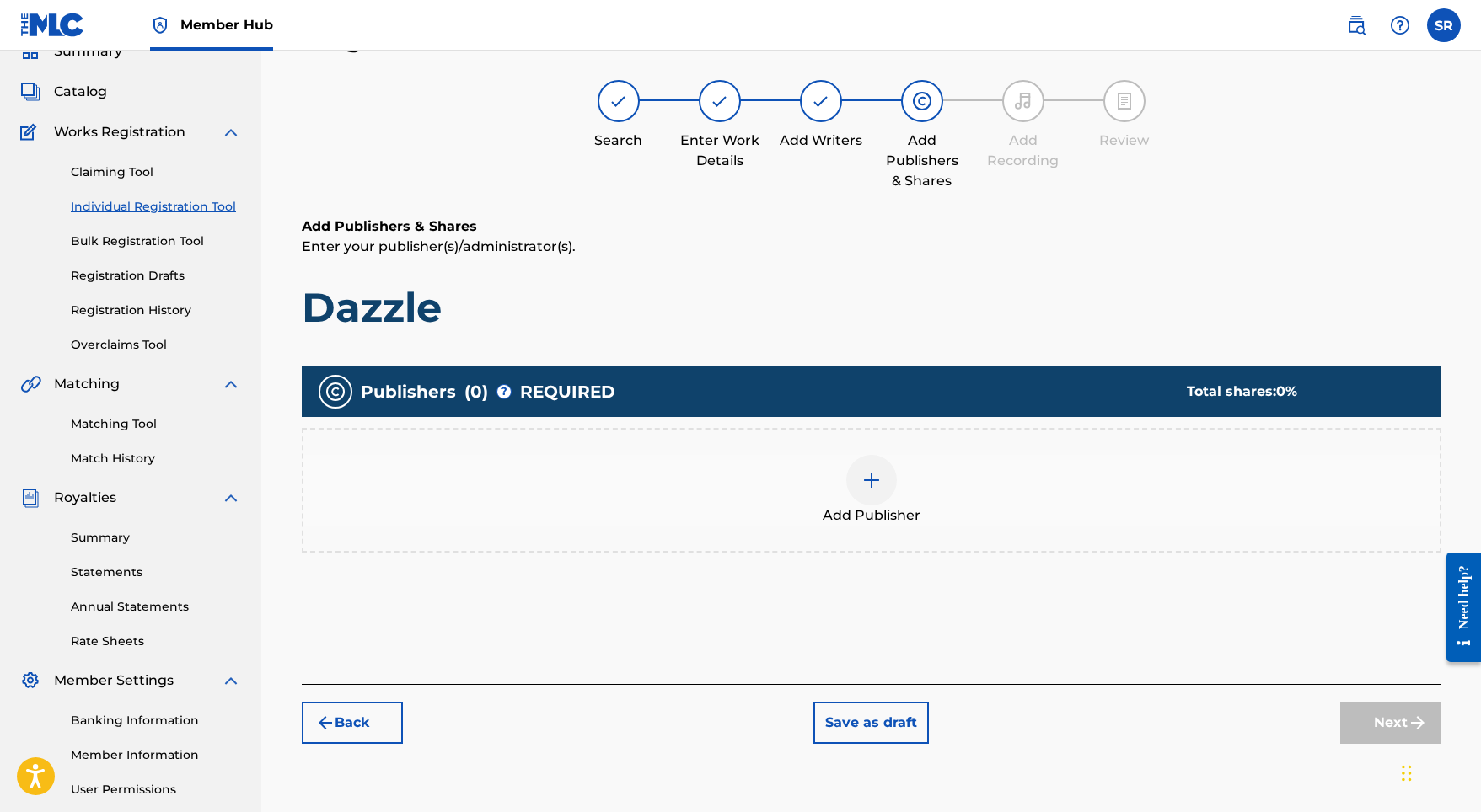
click at [898, 447] on div "Add Publisher" at bounding box center [871, 490] width 1139 height 125
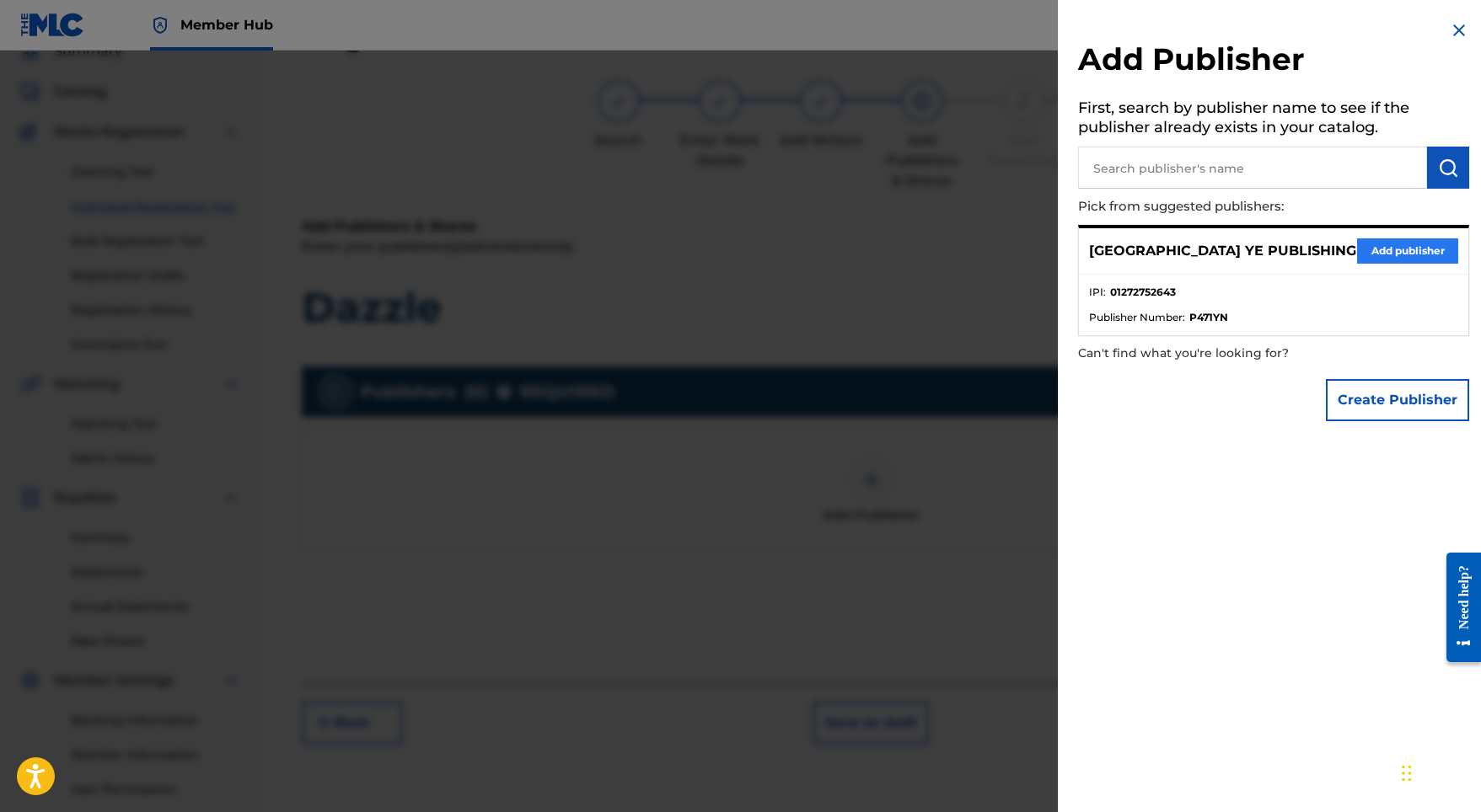
click at [1395, 246] on button "Add publisher" at bounding box center [1407, 250] width 101 height 25
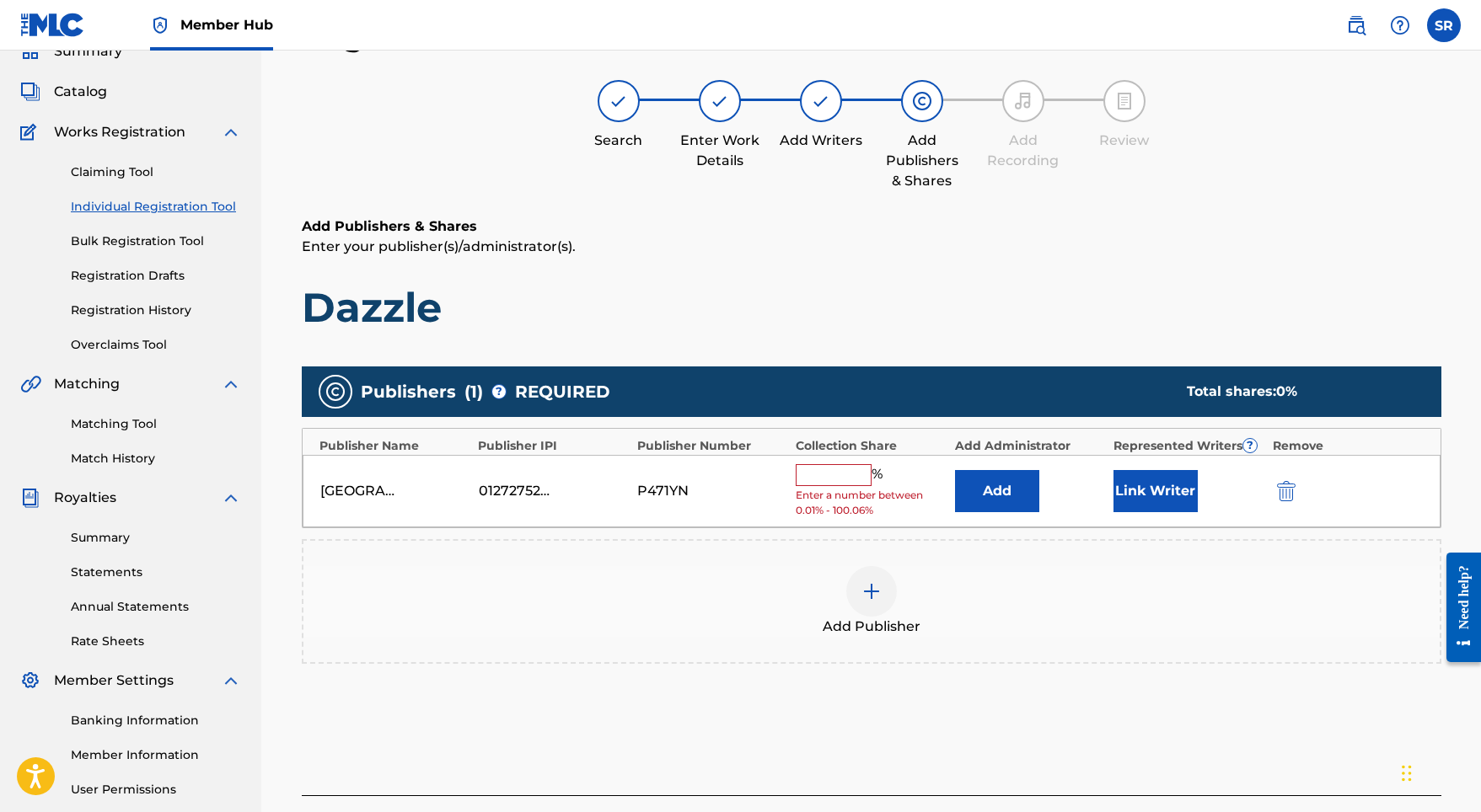
click at [856, 464] on input "text" at bounding box center [832, 475] width 75 height 22
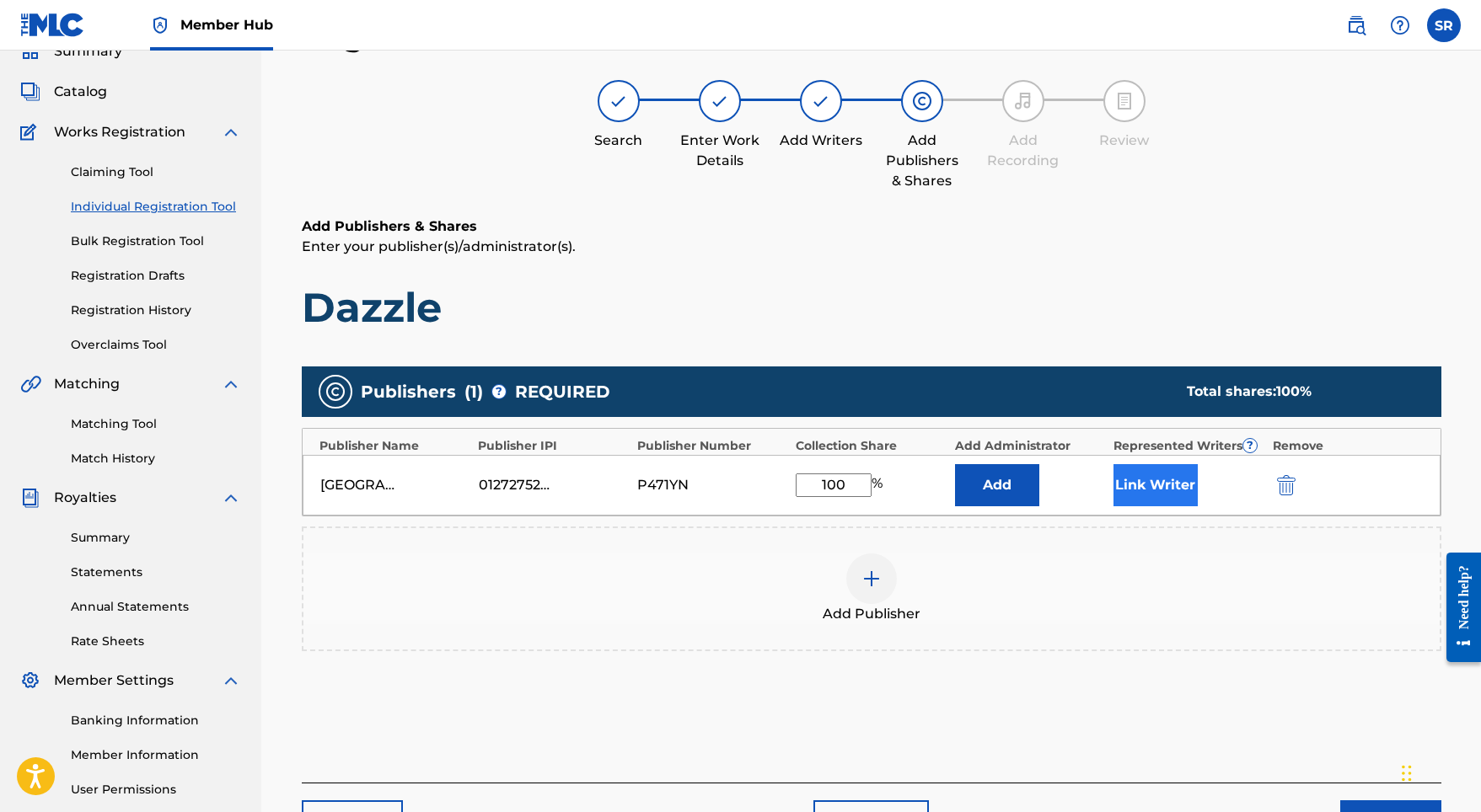
type input "100"
click at [1124, 489] on button "Link Writer" at bounding box center [1155, 485] width 84 height 42
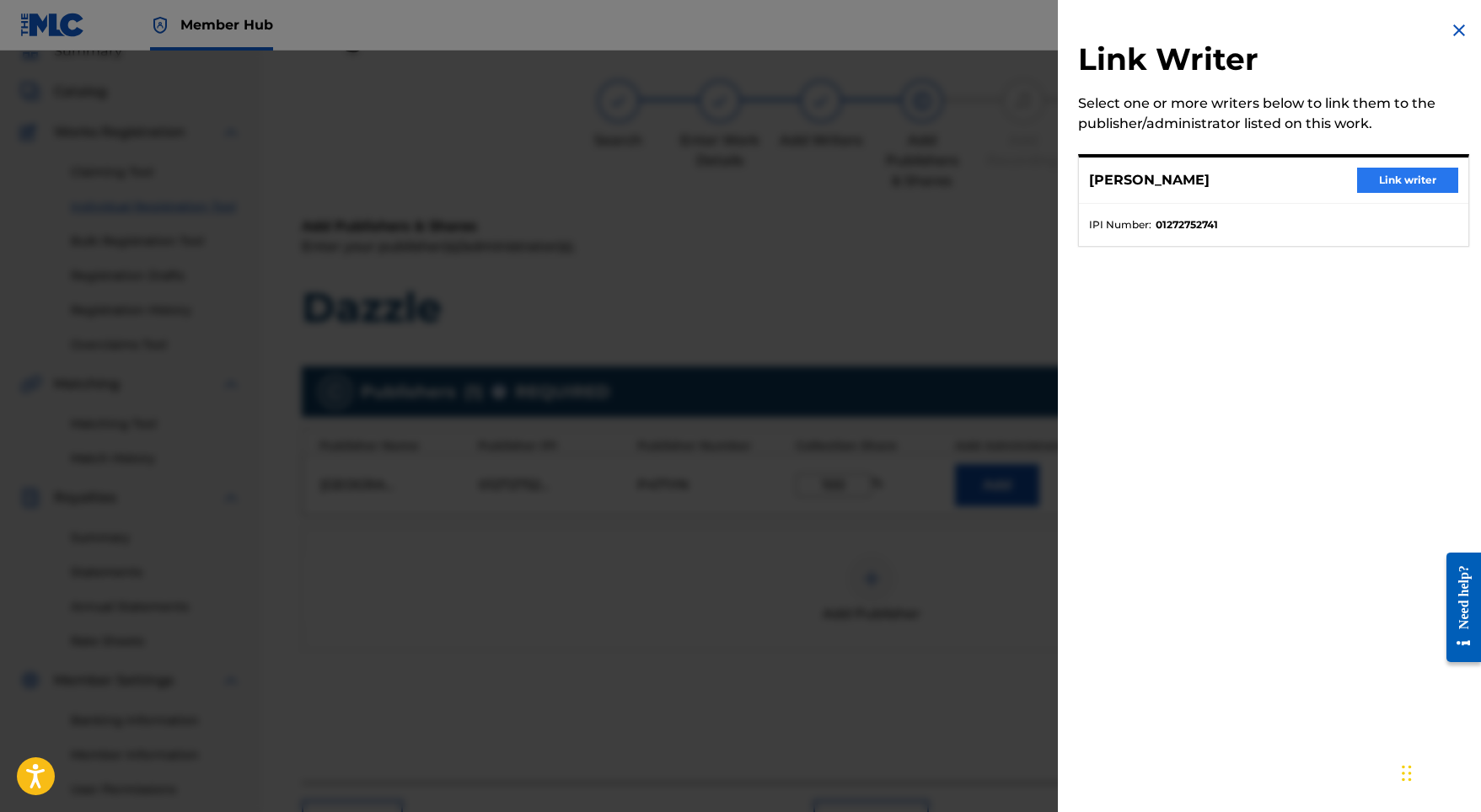
click at [1387, 180] on button "Link writer" at bounding box center [1407, 179] width 101 height 25
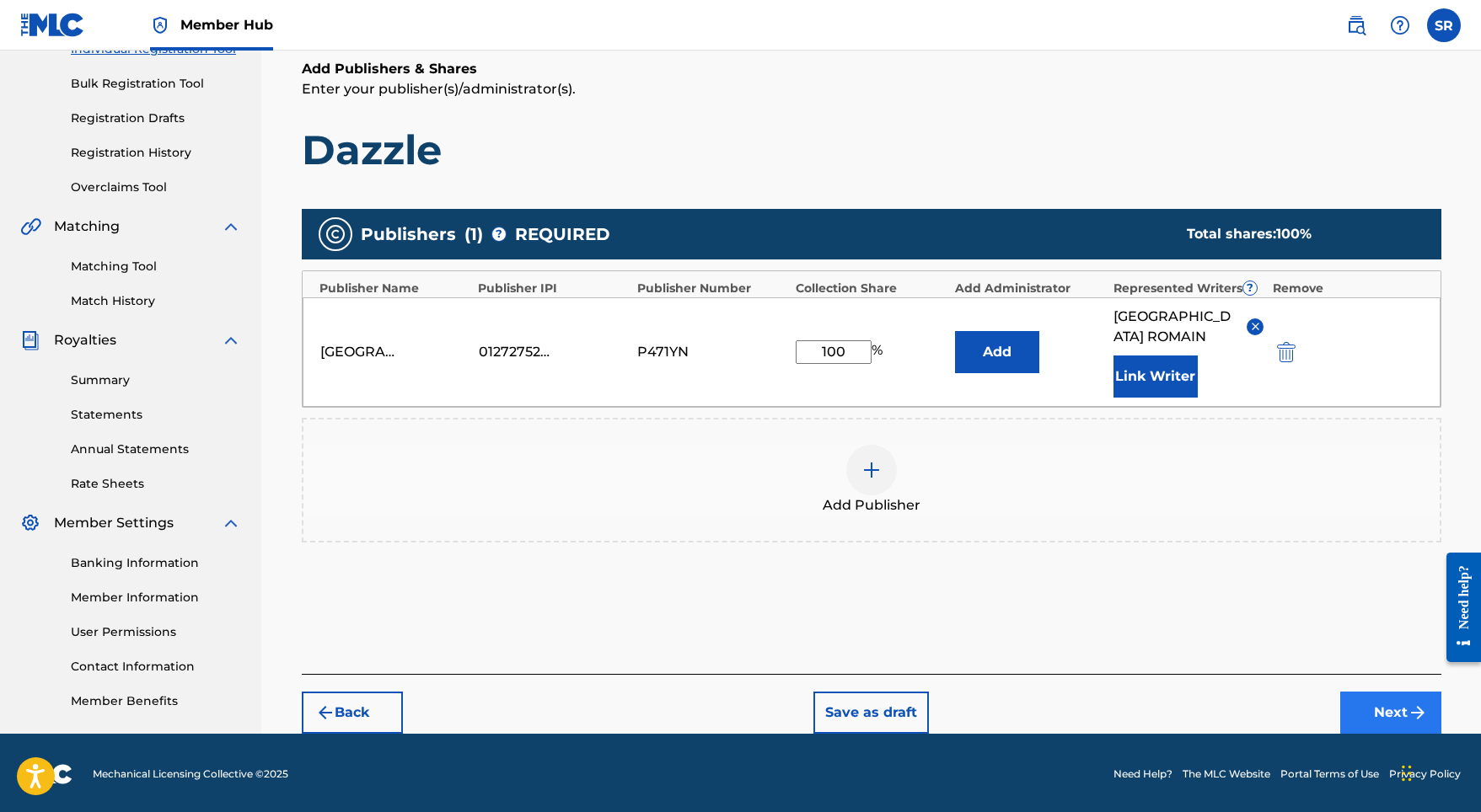
click at [1349, 692] on button "Next" at bounding box center [1390, 712] width 101 height 42
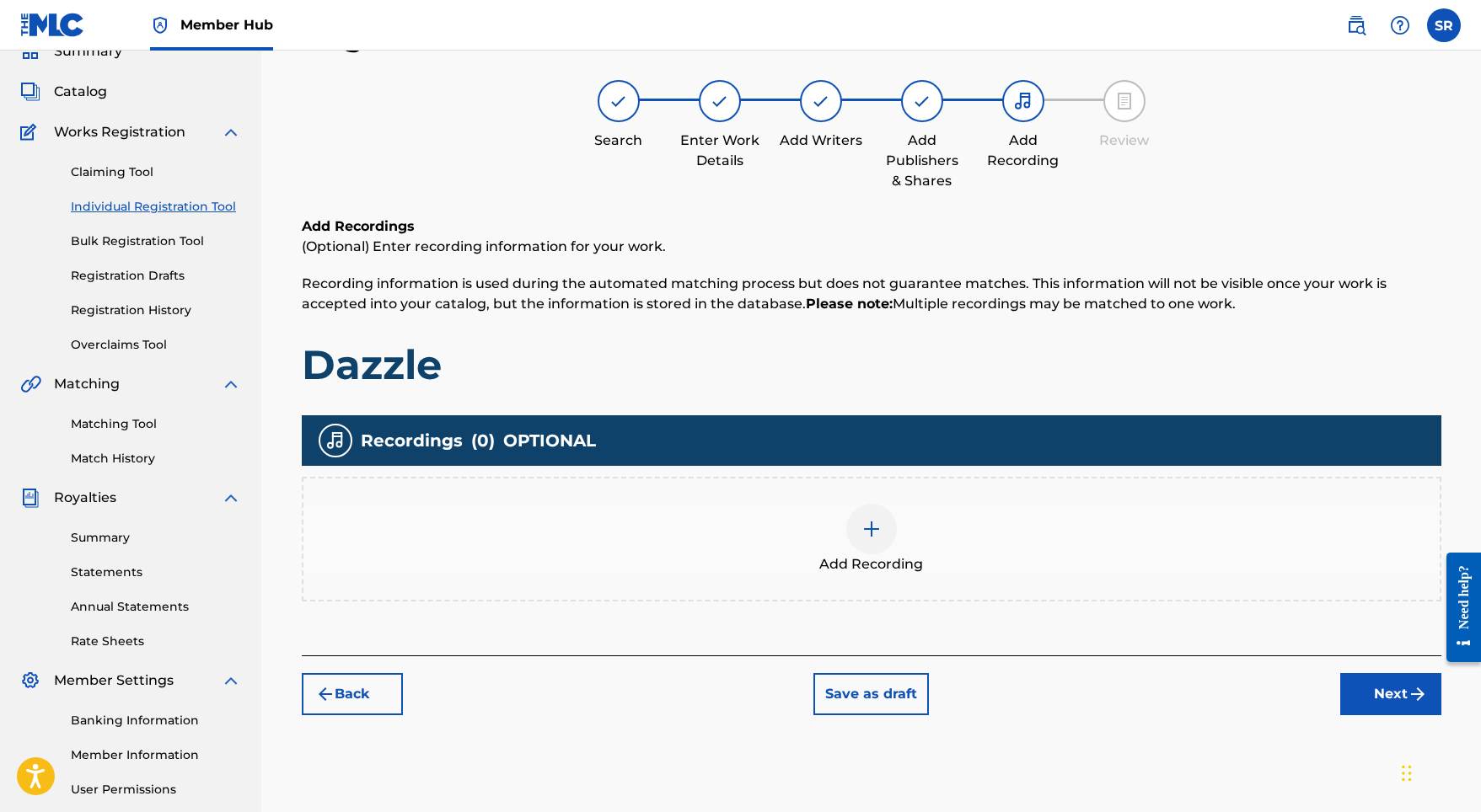
click at [894, 510] on div "Add Recording" at bounding box center [871, 539] width 1136 height 71
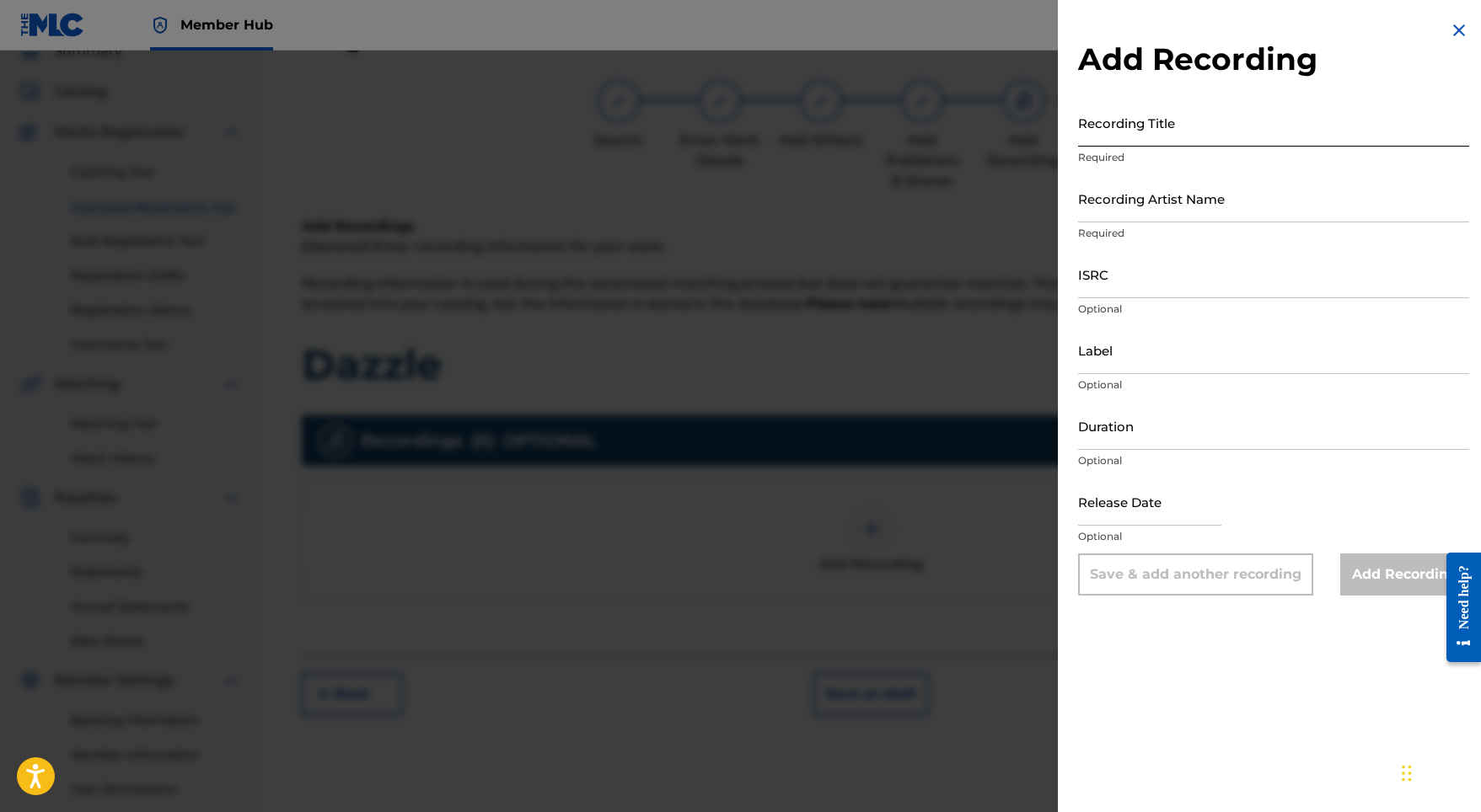
click at [1161, 139] on input "Recording Title" at bounding box center [1273, 122] width 391 height 48
paste input "Dazzle"
type input "Dazzle"
click at [1125, 260] on input "ISRC" at bounding box center [1273, 274] width 391 height 48
paste input "GBMJG2325367"
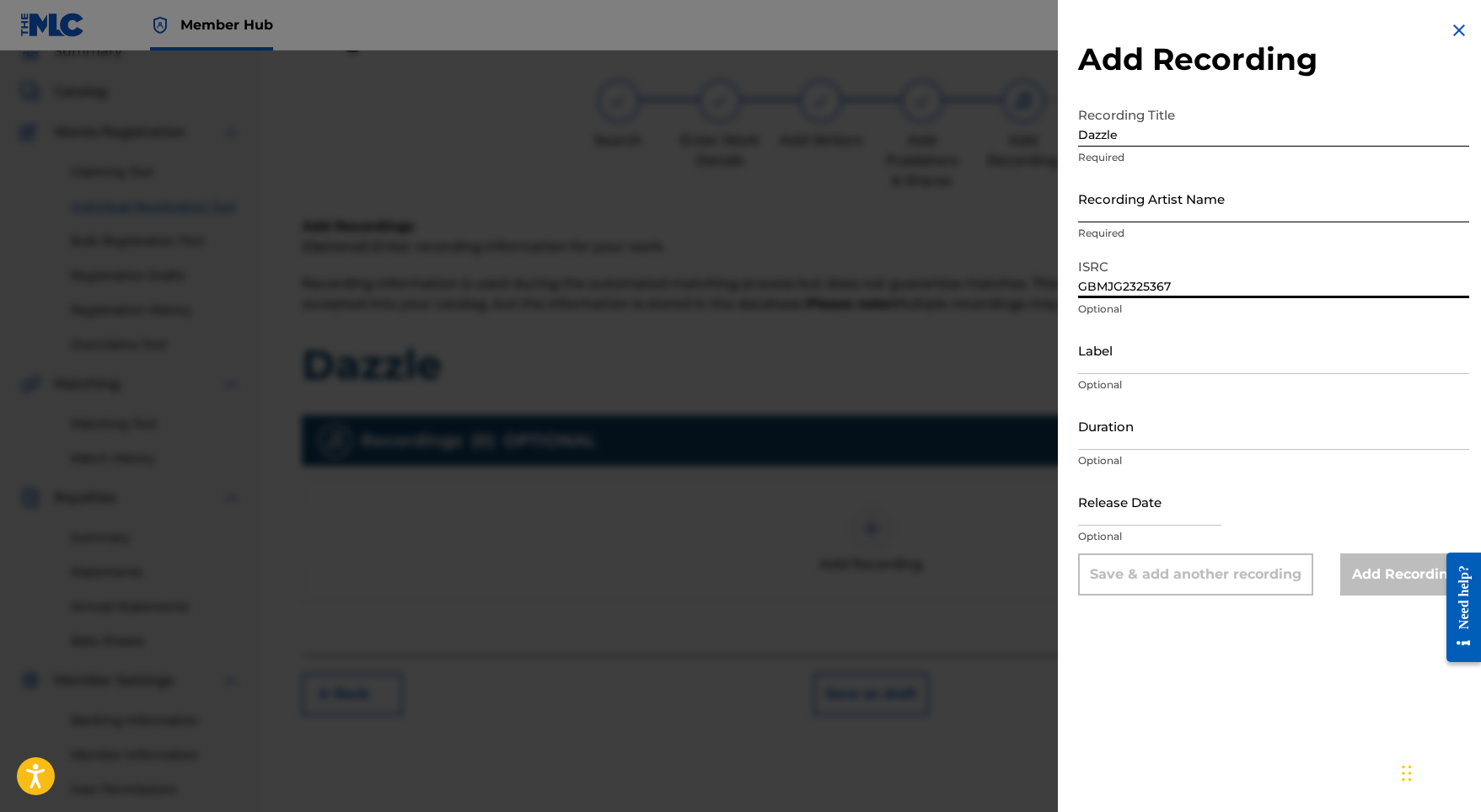
type input "GBMJG2325367"
click at [1100, 202] on input "Recording Artist Name" at bounding box center [1273, 198] width 391 height 48
paste input "Stellar Soothe"
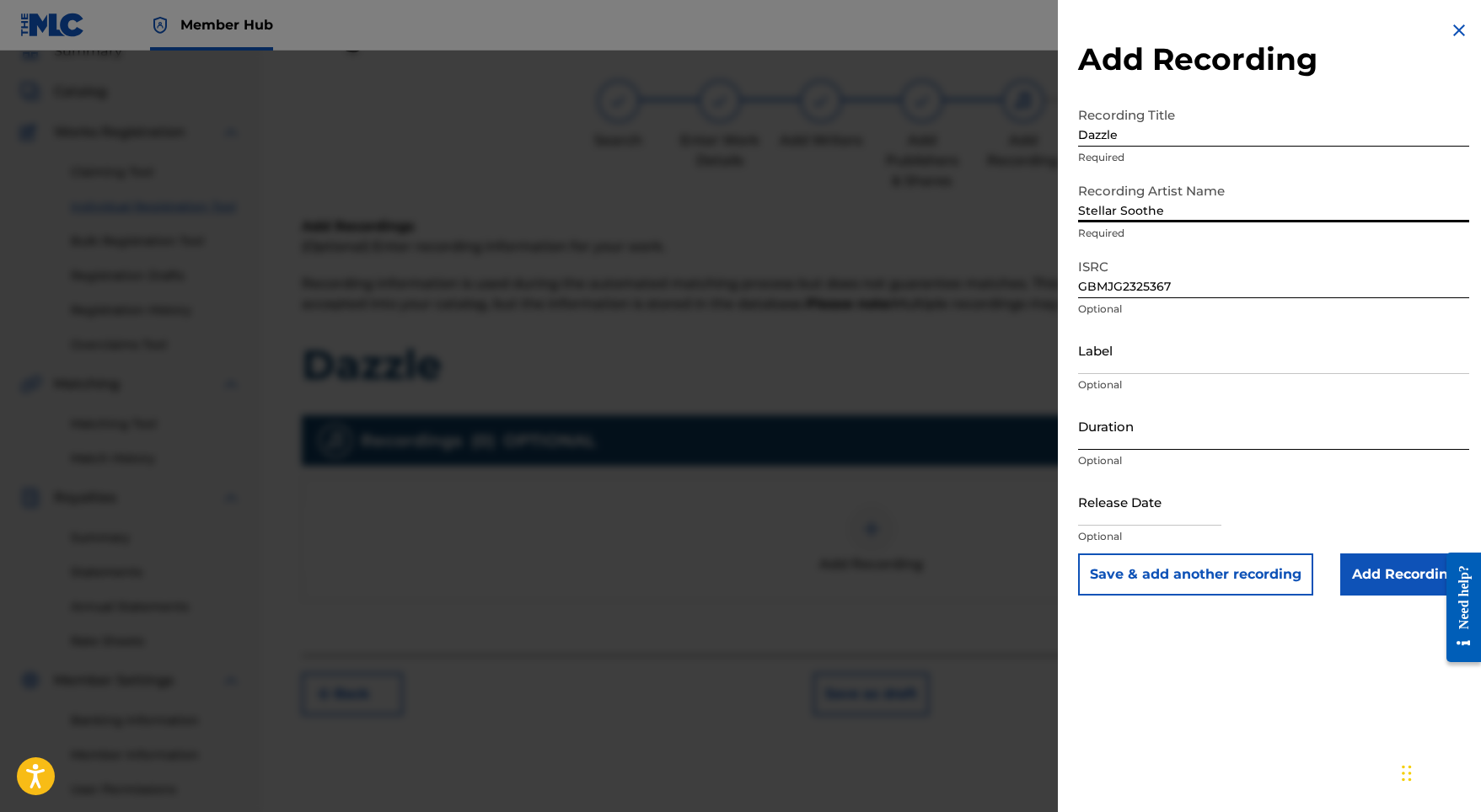
type input "Stellar Soothe"
click at [1141, 414] on input "Duration" at bounding box center [1273, 425] width 391 height 48
type input "01:32"
click at [1125, 504] on input "text" at bounding box center [1149, 501] width 143 height 48
select select "8"
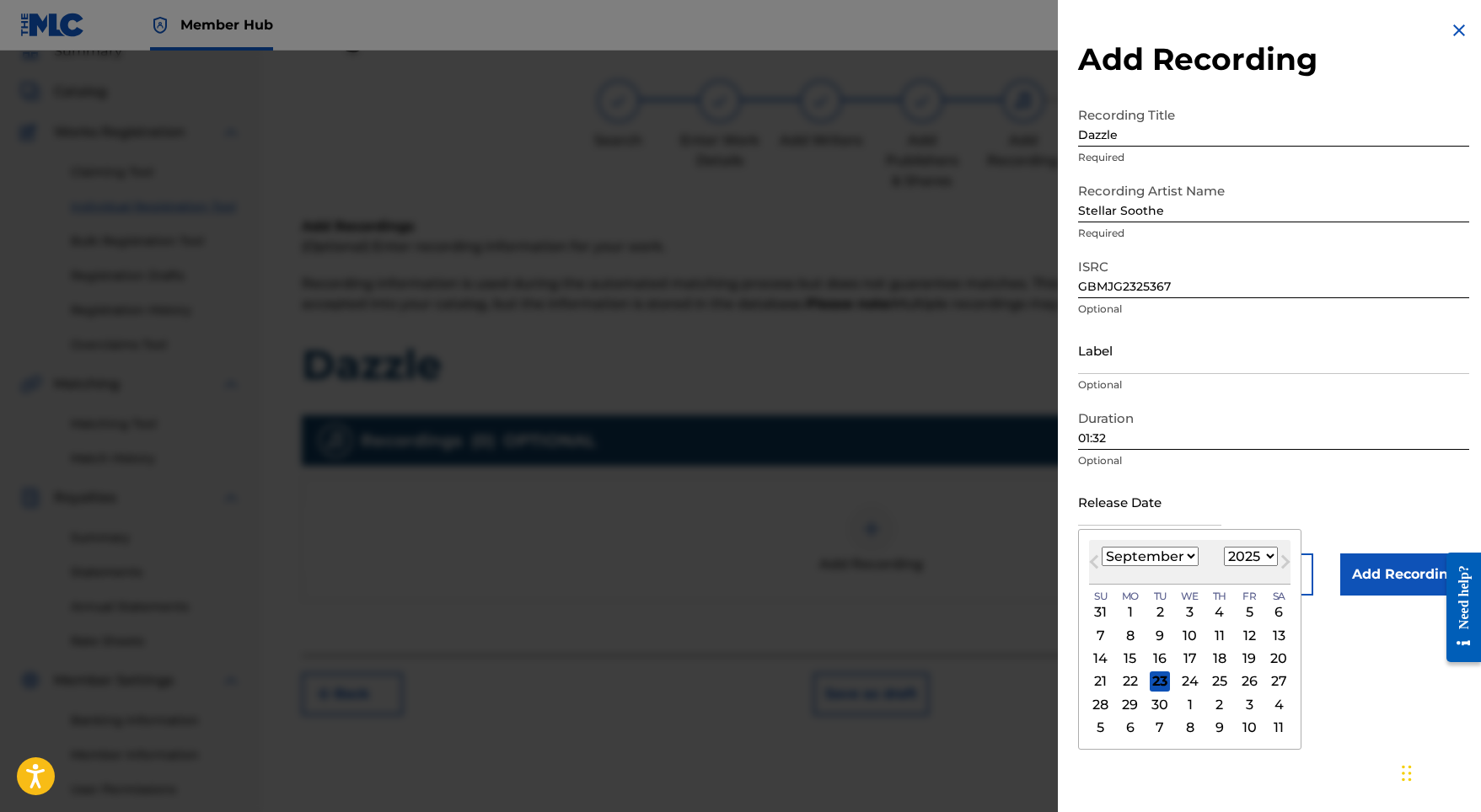
select select "2023"
select select "7"
click at [1239, 679] on div "25" at bounding box center [1249, 681] width 20 height 20
type input "[DATE]"
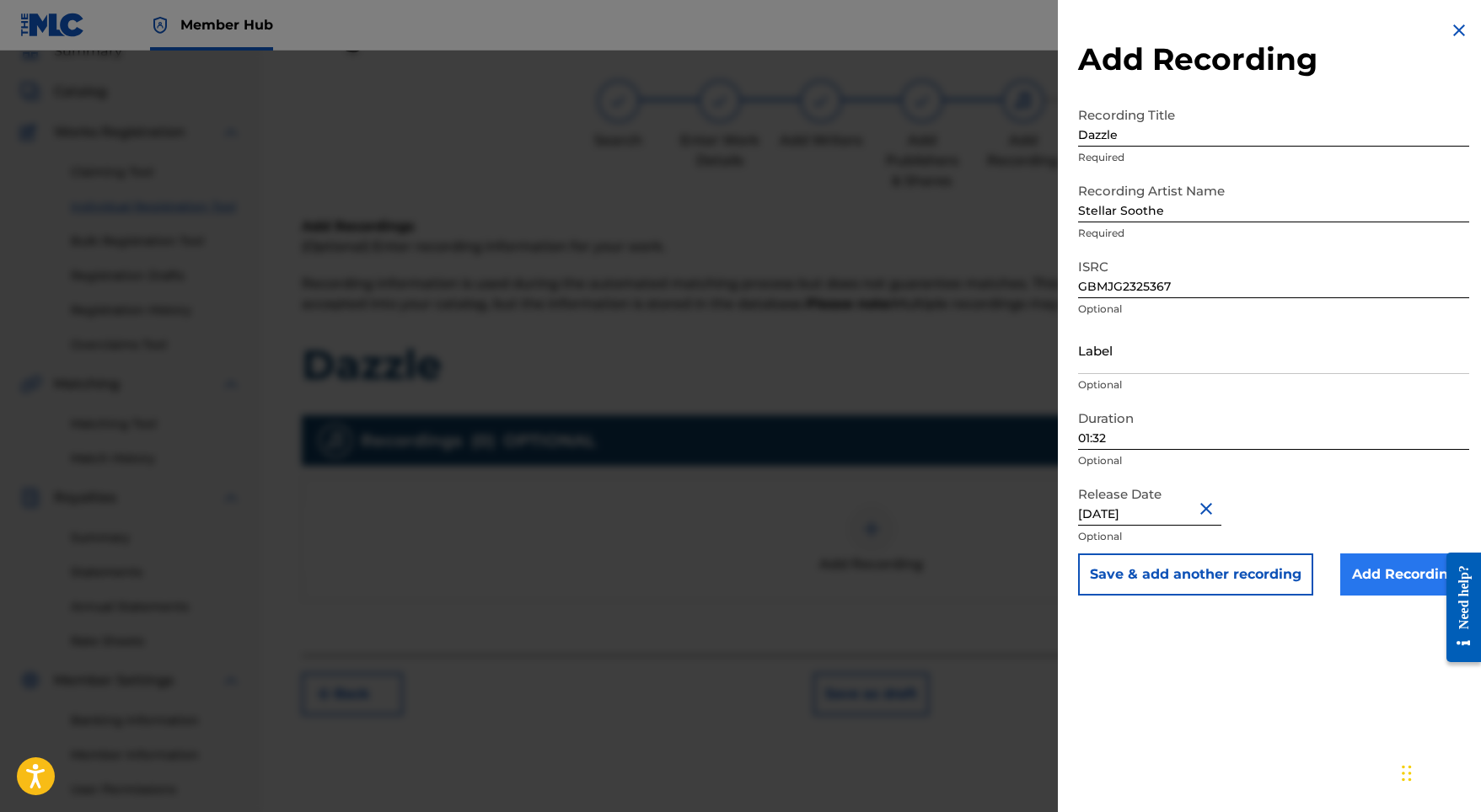
click at [1372, 570] on input "Add Recording" at bounding box center [1404, 575] width 129 height 42
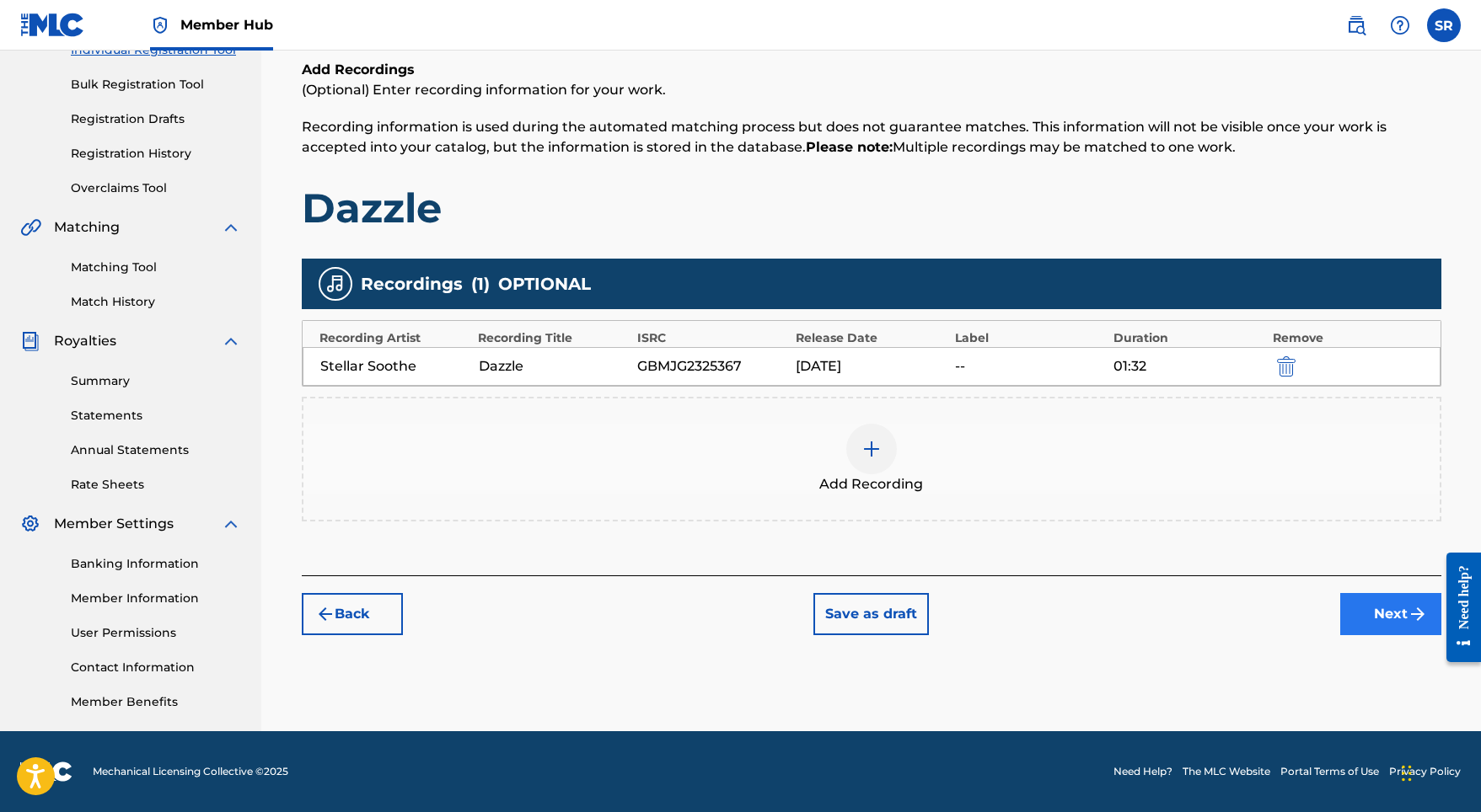
click at [1383, 607] on button "Next" at bounding box center [1390, 614] width 101 height 42
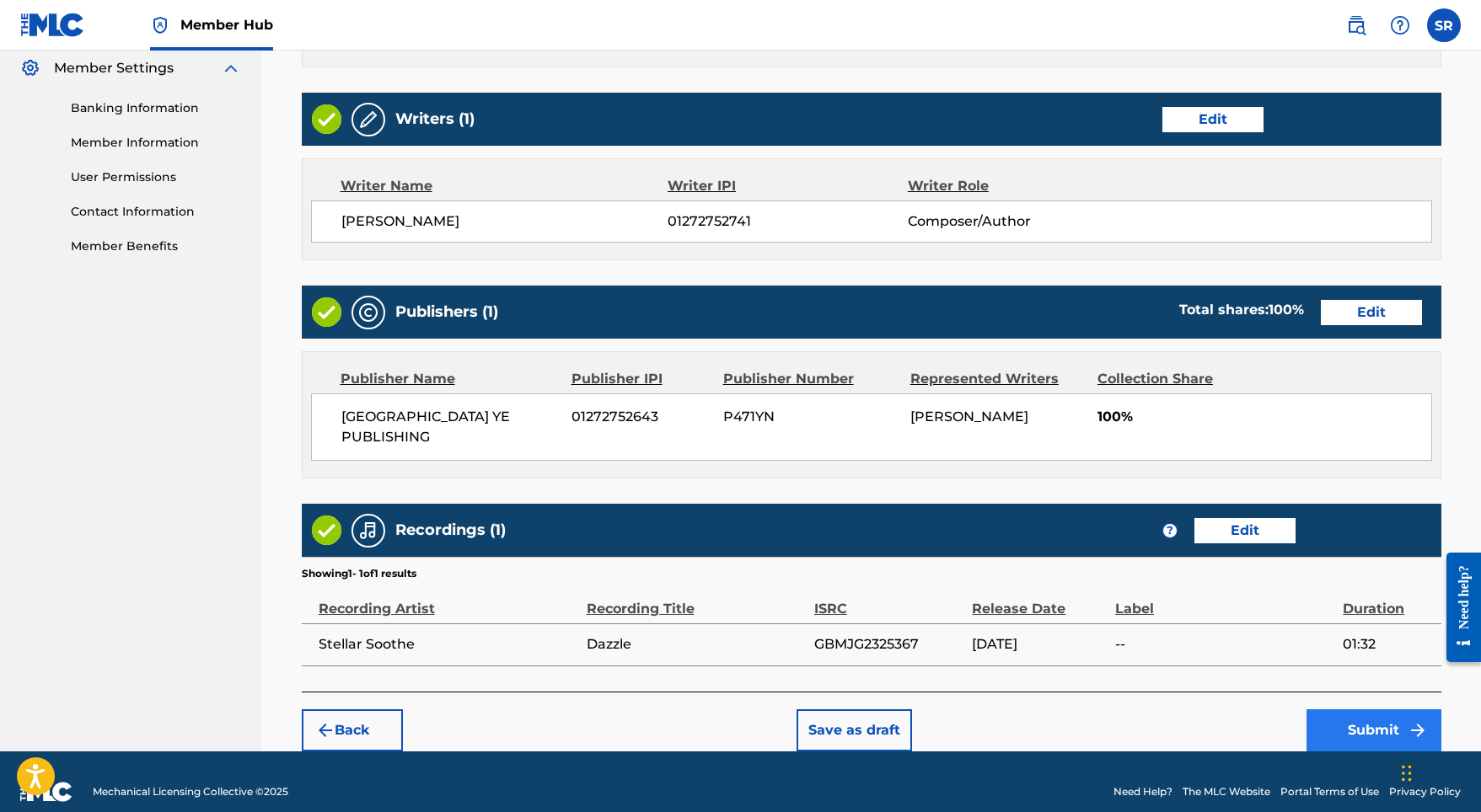
scroll to position [687, 0]
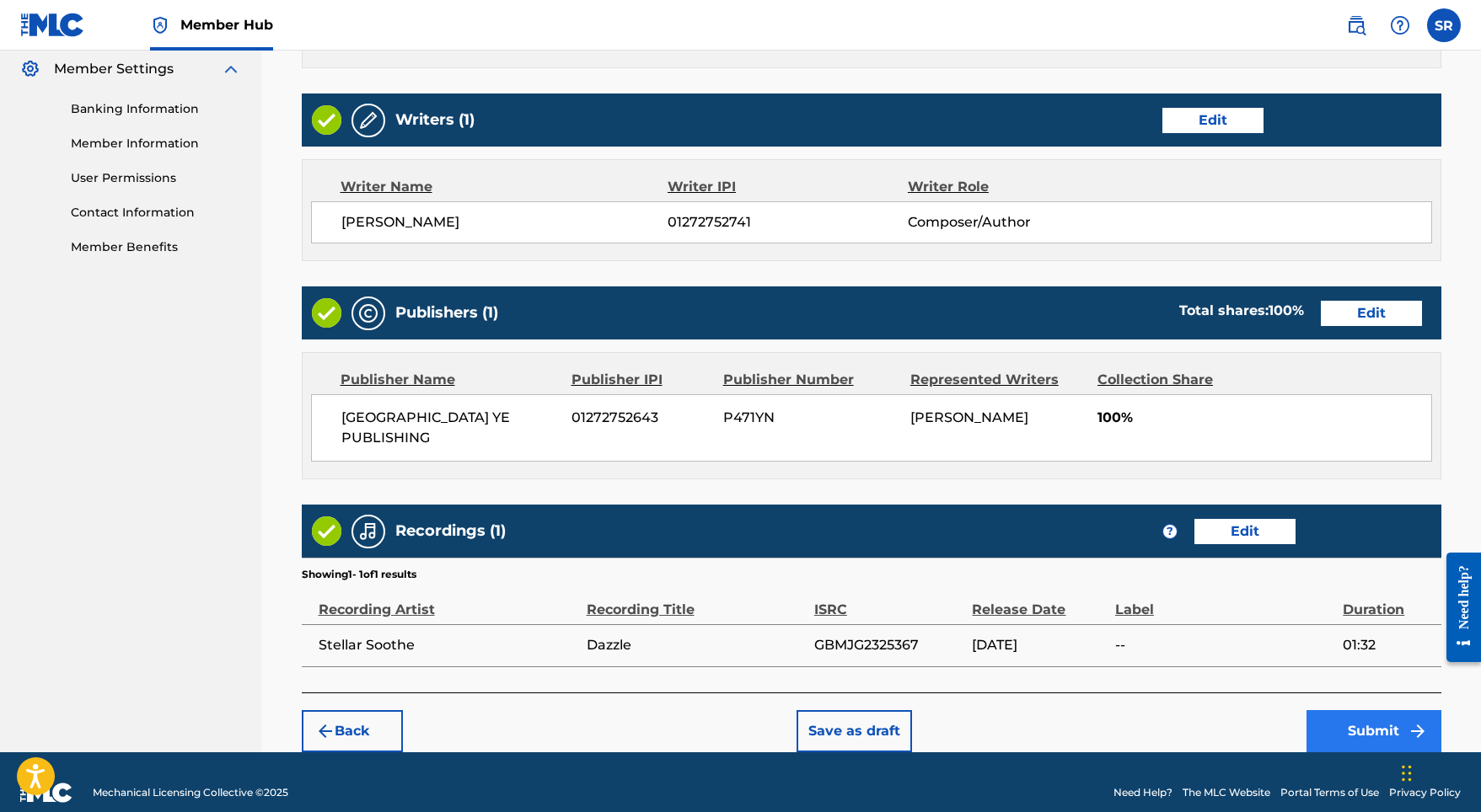
click at [1351, 720] on button "Submit" at bounding box center [1373, 731] width 135 height 42
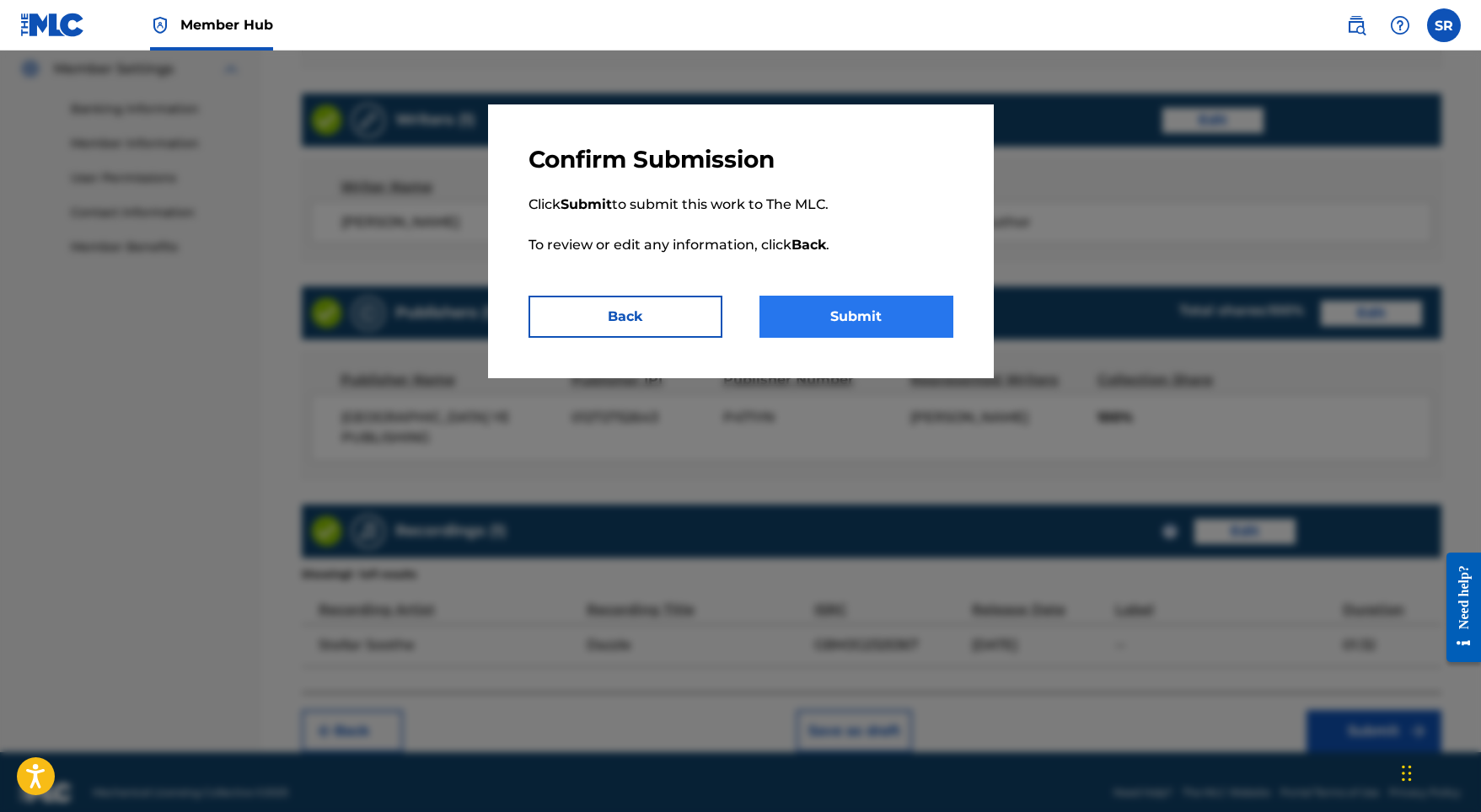
click at [882, 324] on button "Submit" at bounding box center [857, 316] width 194 height 42
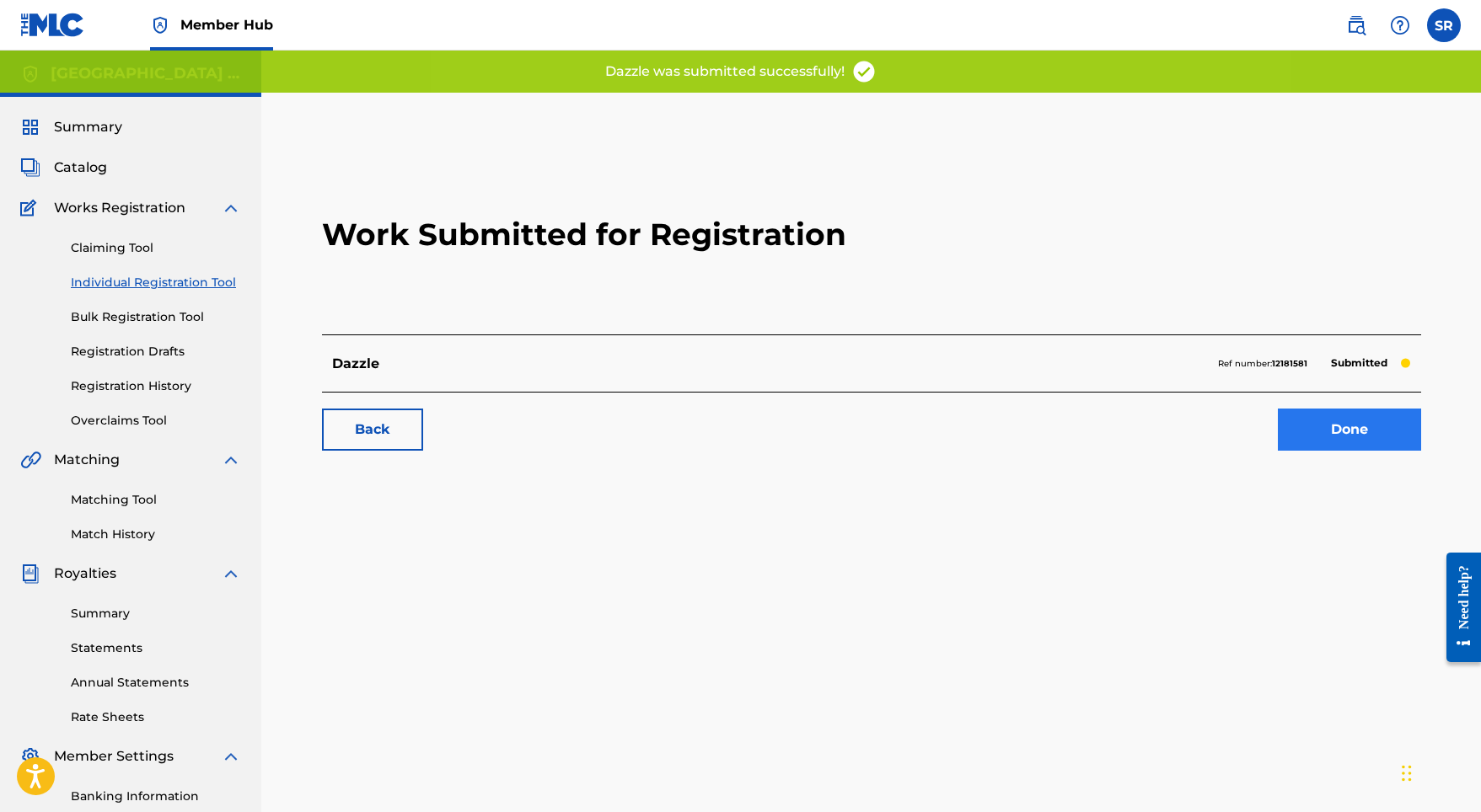
click at [1297, 438] on link "Done" at bounding box center [1348, 429] width 143 height 42
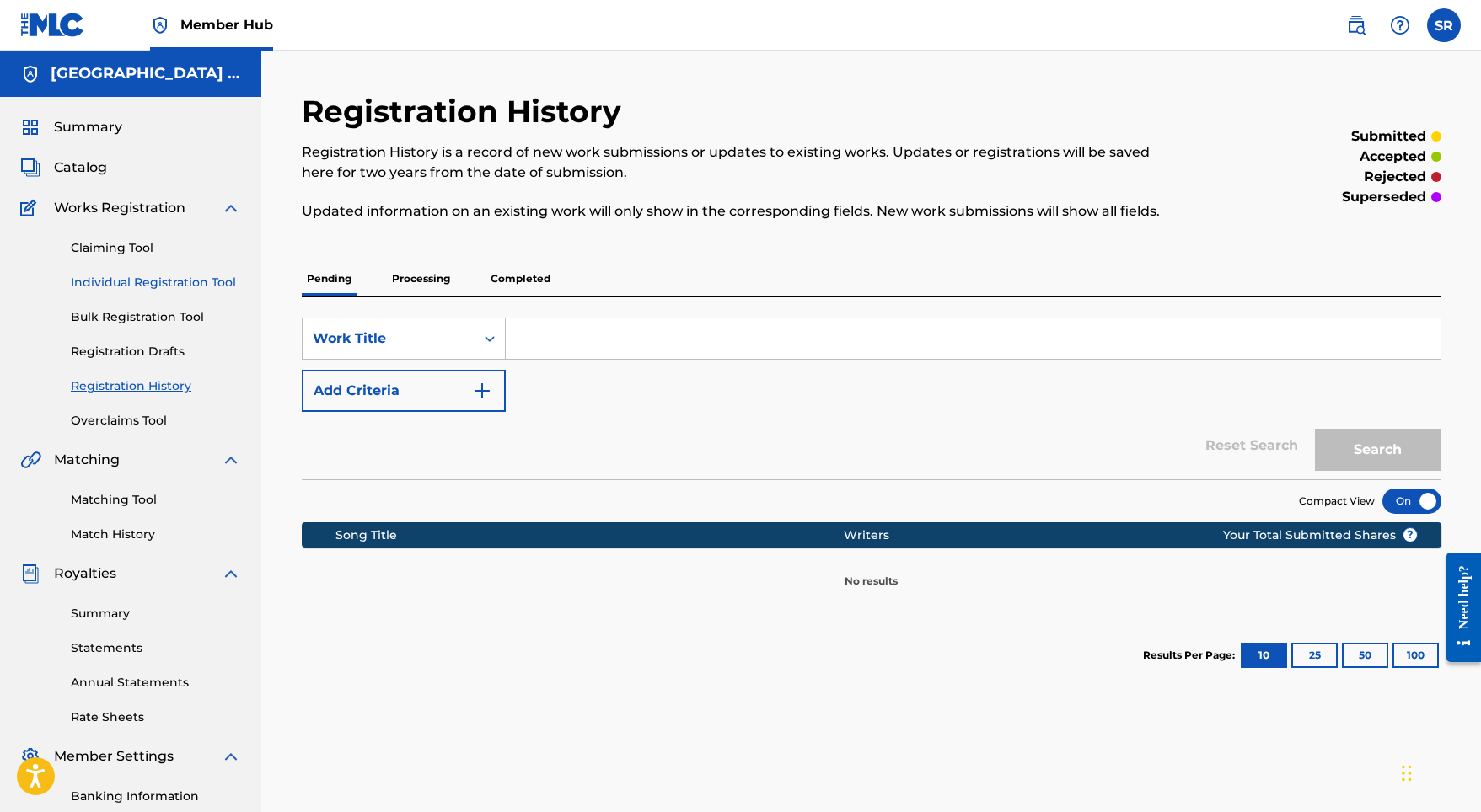
click at [169, 287] on link "Individual Registration Tool" at bounding box center [156, 283] width 170 height 17
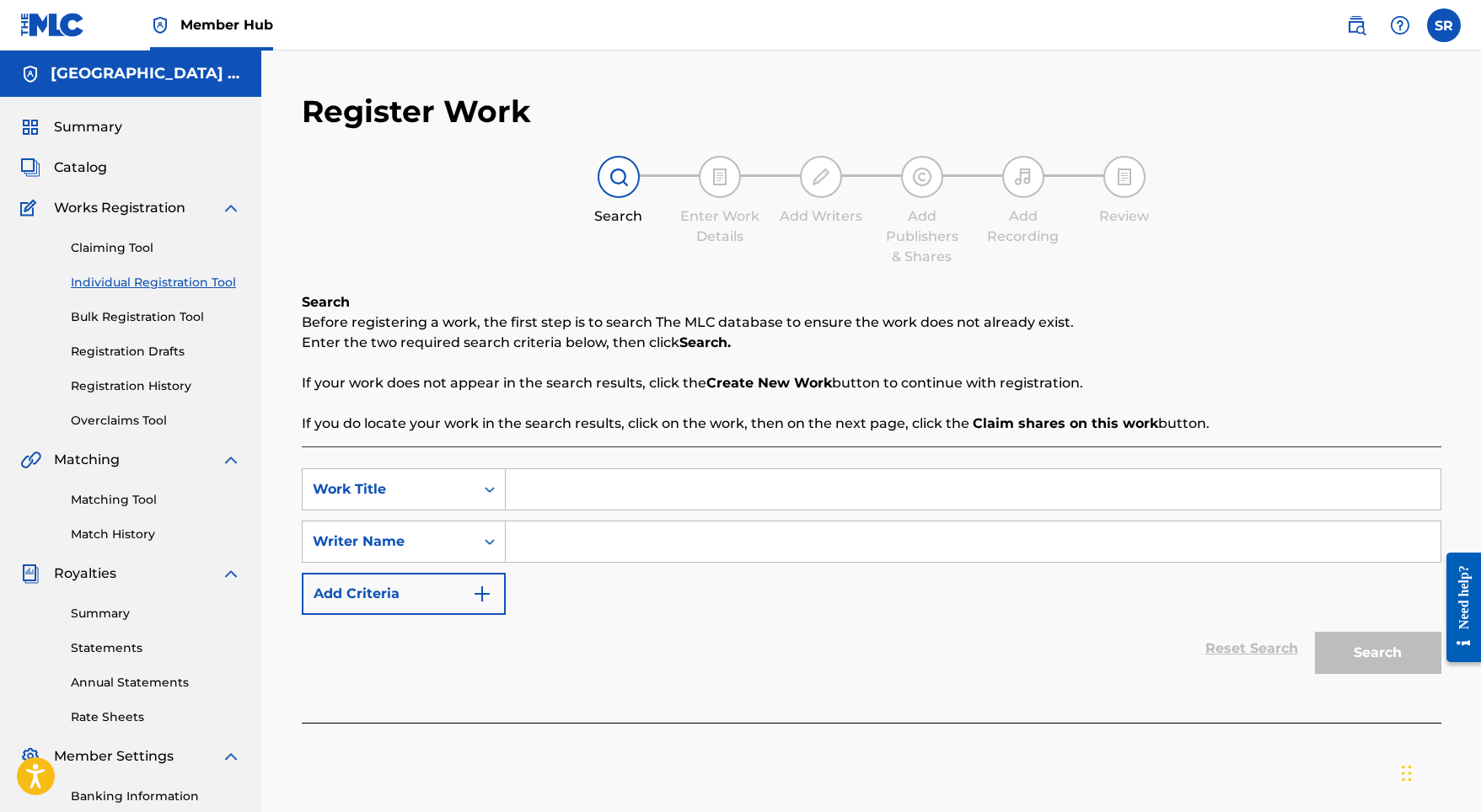
click at [584, 521] on div "Search Form" at bounding box center [973, 542] width 936 height 42
paste input "Cactus"
click at [584, 503] on input "Cactus" at bounding box center [973, 489] width 935 height 41
type input "Cactus"
click at [590, 544] on input "Search Form" at bounding box center [973, 542] width 935 height 41
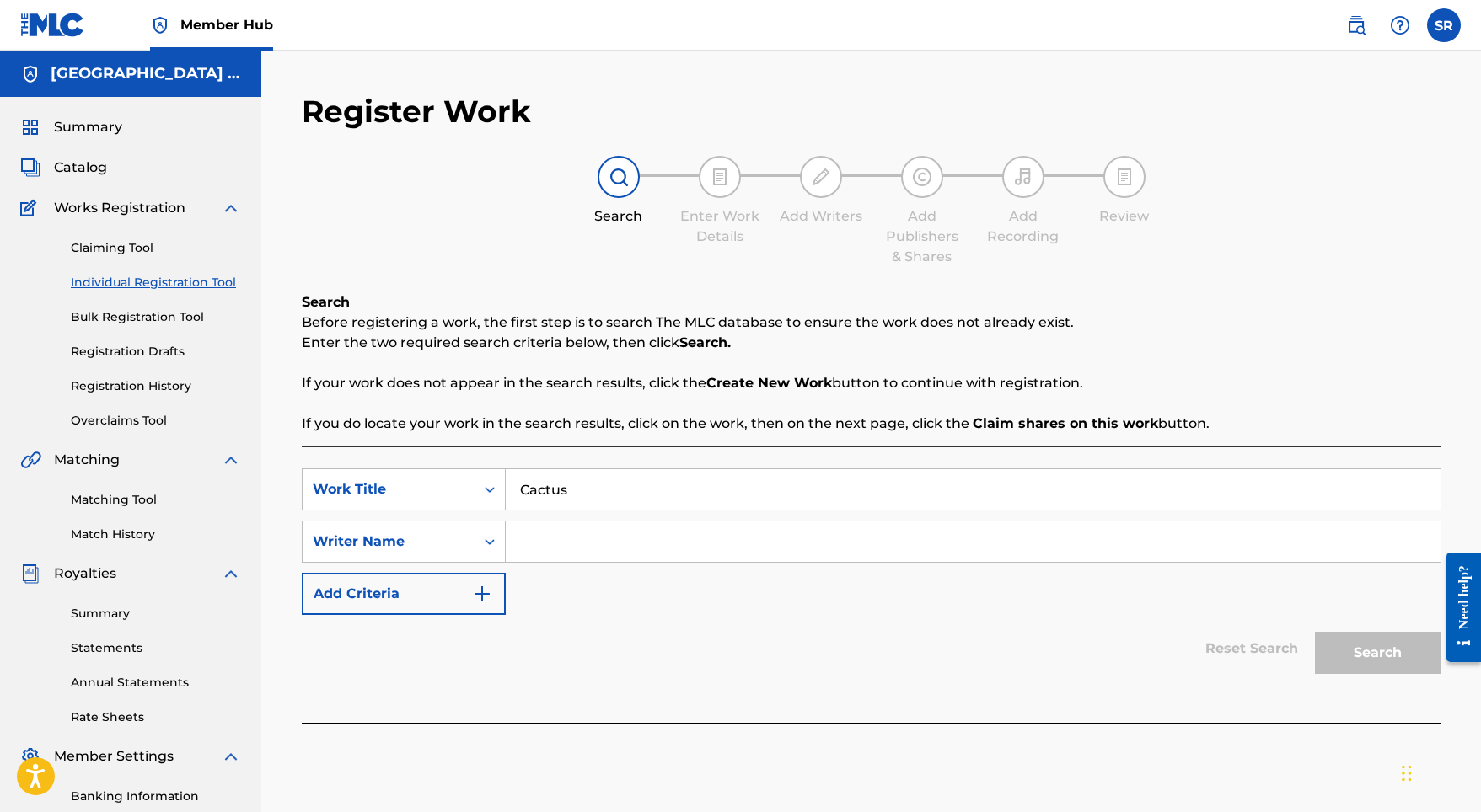
paste input "Cactus"
type input "Cactus"
click at [1393, 654] on button "Search" at bounding box center [1378, 653] width 127 height 42
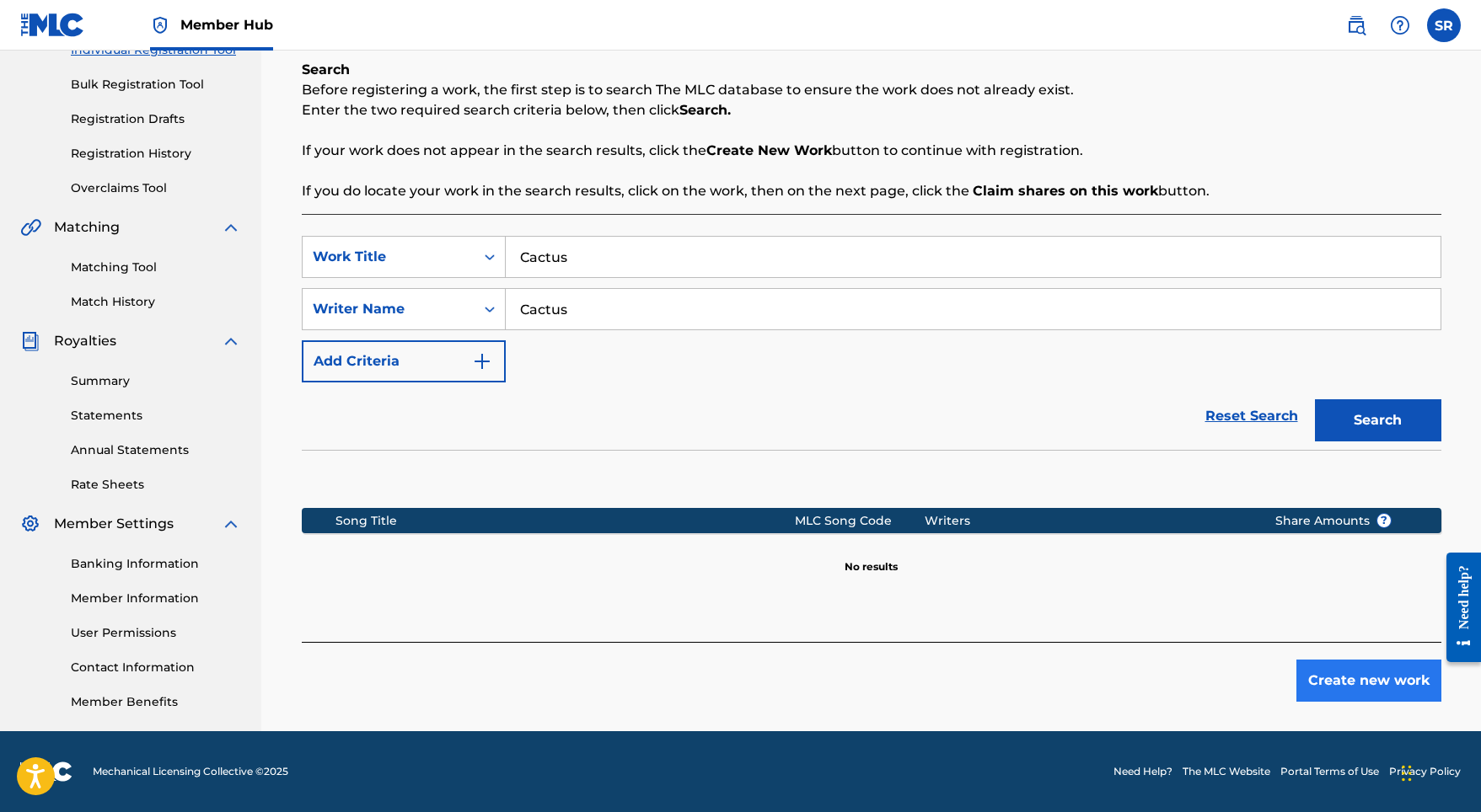
scroll to position [232, 0]
click at [1379, 670] on button "Create new work" at bounding box center [1368, 680] width 145 height 42
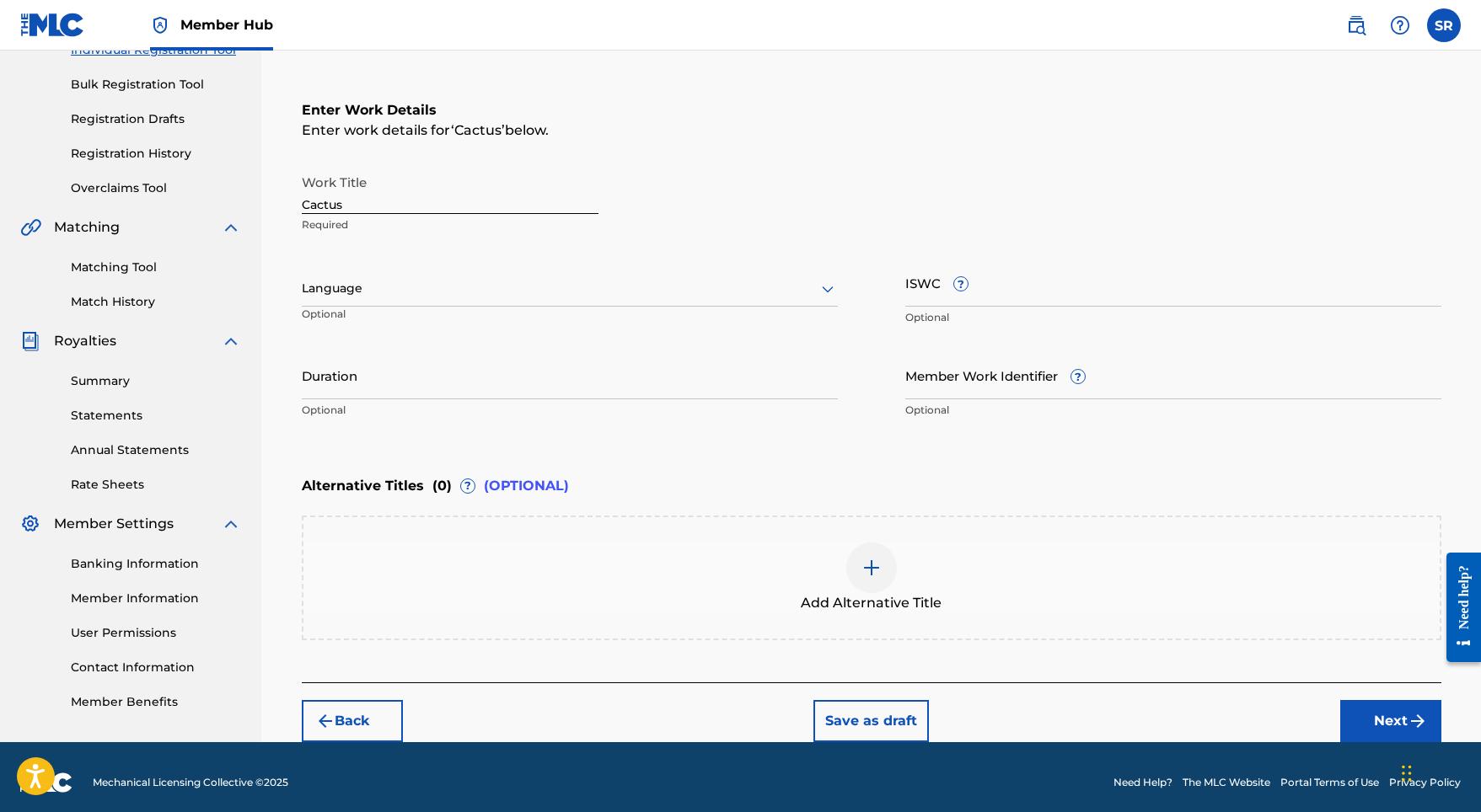
click at [503, 299] on div "Language" at bounding box center [570, 289] width 536 height 36
click at [401, 335] on div "English" at bounding box center [570, 326] width 534 height 38
click at [466, 383] on input "Duration" at bounding box center [570, 374] width 536 height 48
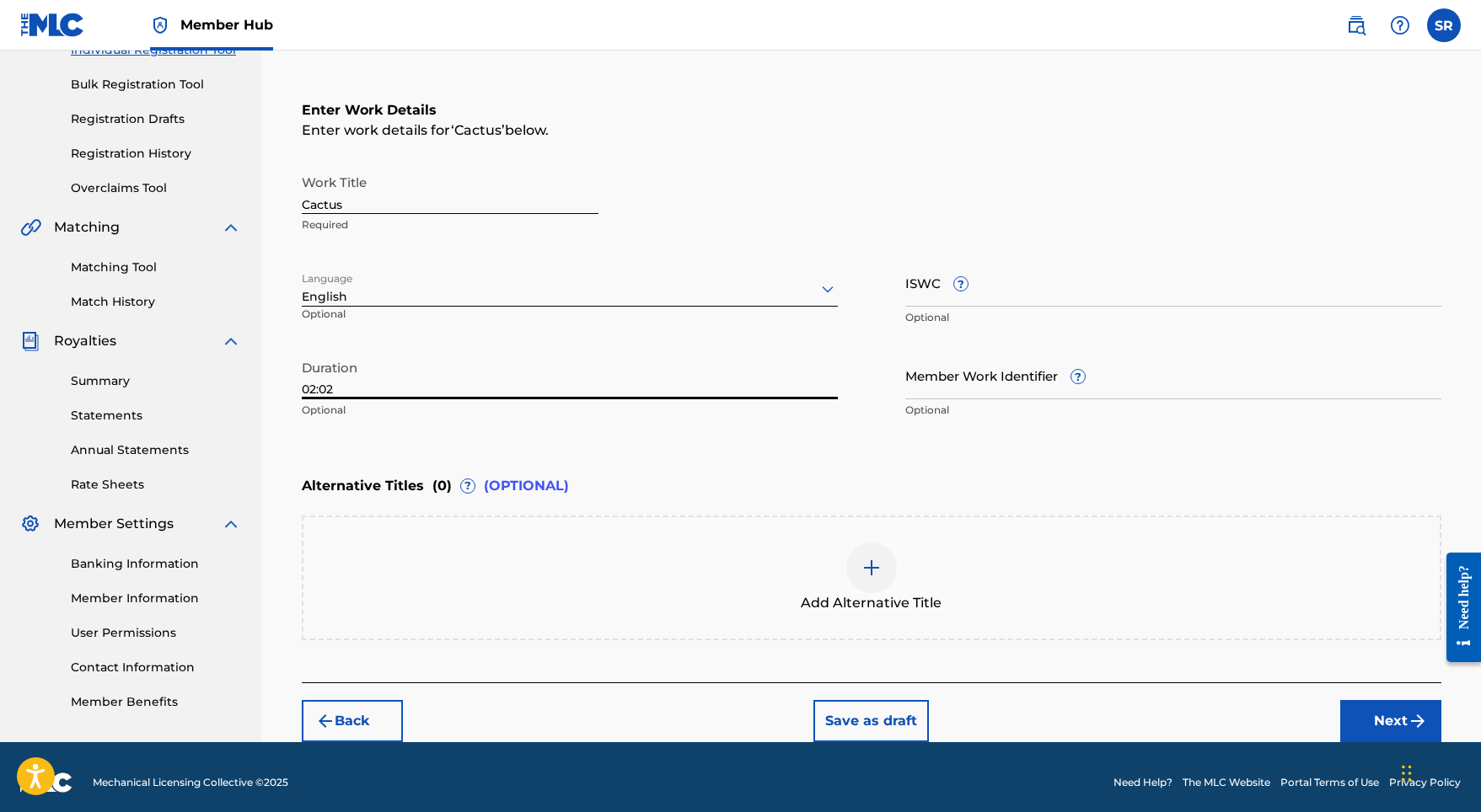
type input "02:02"
click at [888, 566] on div at bounding box center [871, 568] width 50 height 50
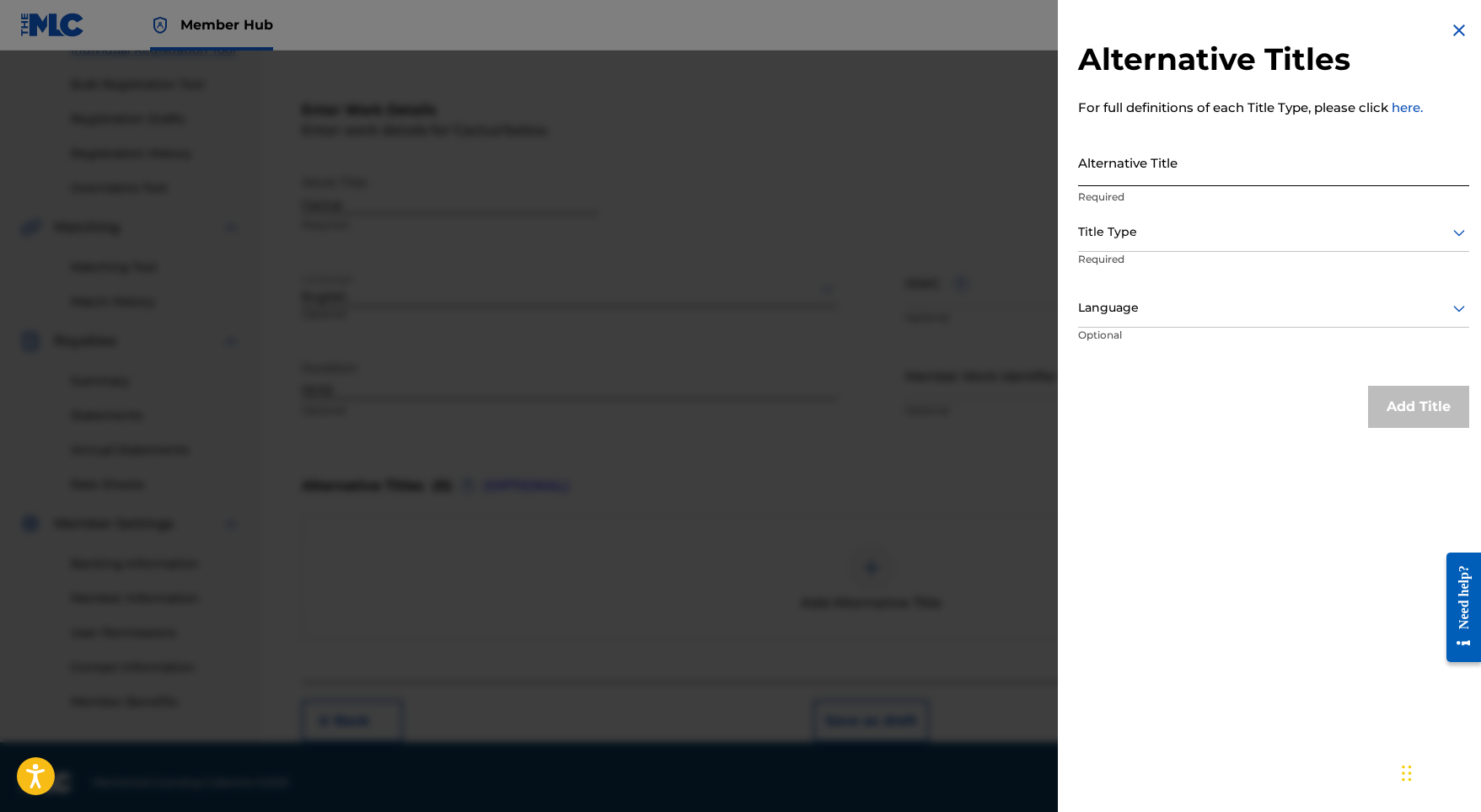
click at [1113, 184] on input "Alternative Title" at bounding box center [1273, 161] width 391 height 48
paste input "Cactus"
type input "Cactus"
click at [1125, 224] on div at bounding box center [1273, 232] width 391 height 21
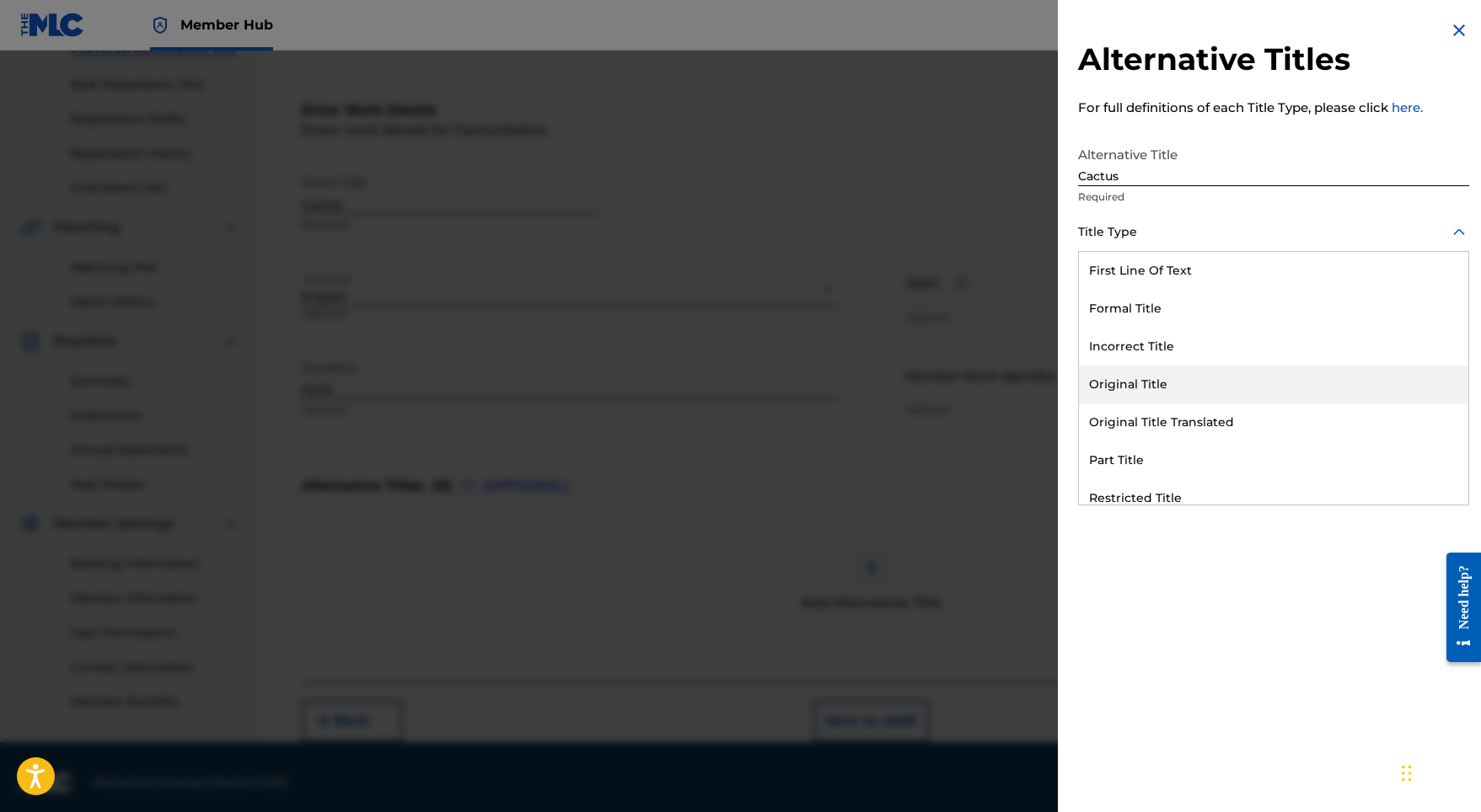
click at [1138, 388] on div "Original Title" at bounding box center [1273, 385] width 389 height 38
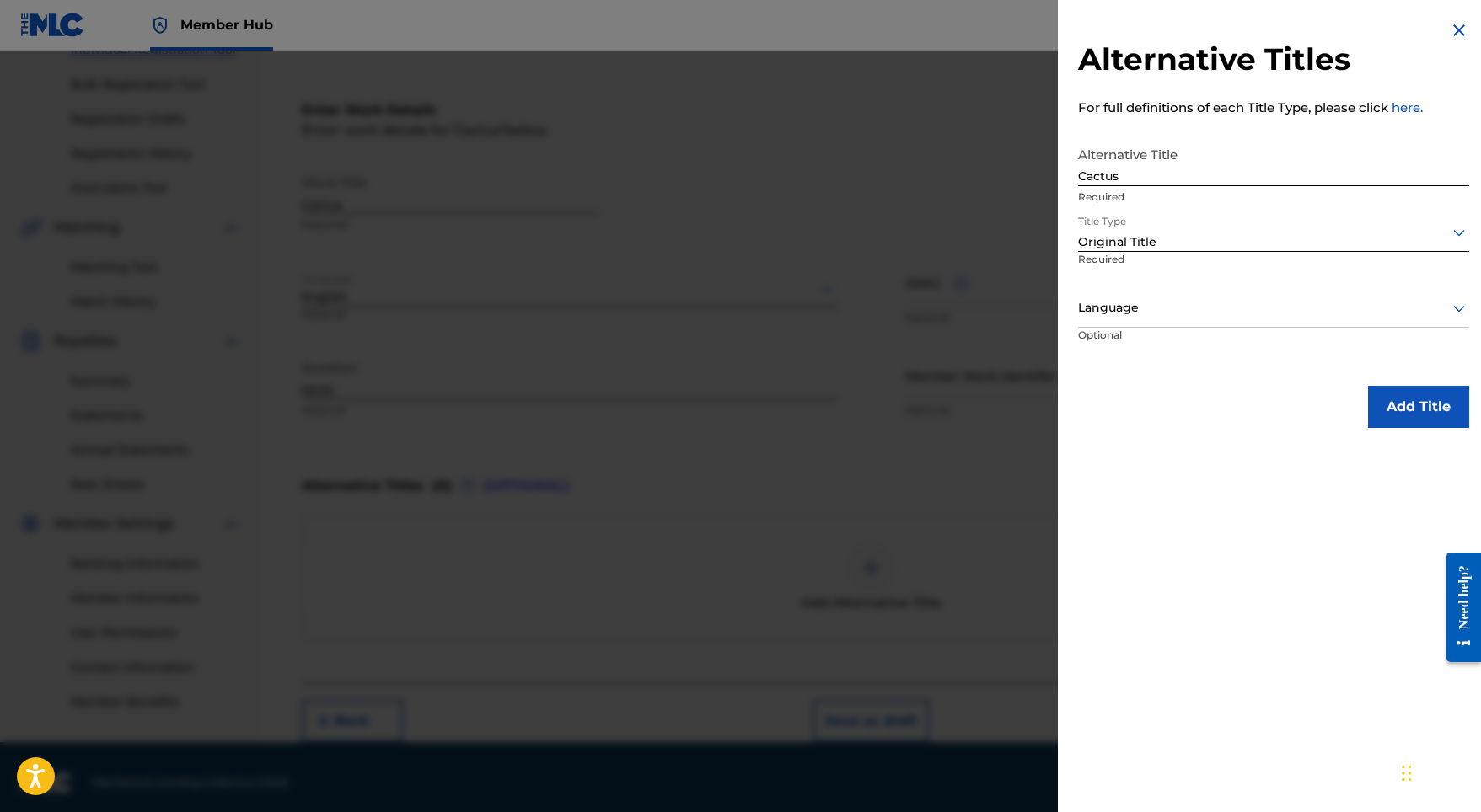
click at [1240, 285] on div "Title Type Original Title Required" at bounding box center [1273, 251] width 391 height 75
click at [1220, 306] on div at bounding box center [1273, 308] width 391 height 21
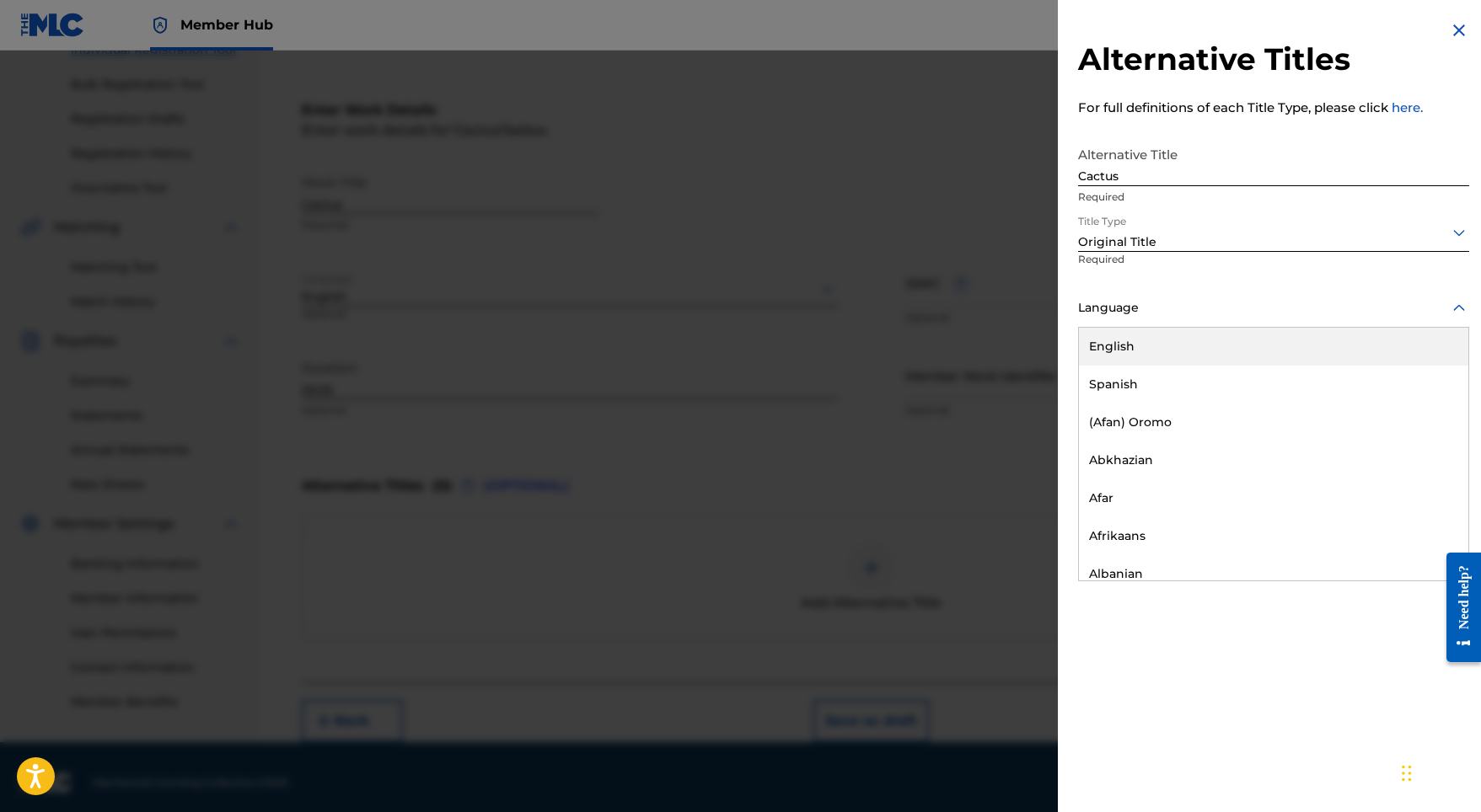
click at [1184, 347] on div "English" at bounding box center [1273, 347] width 389 height 38
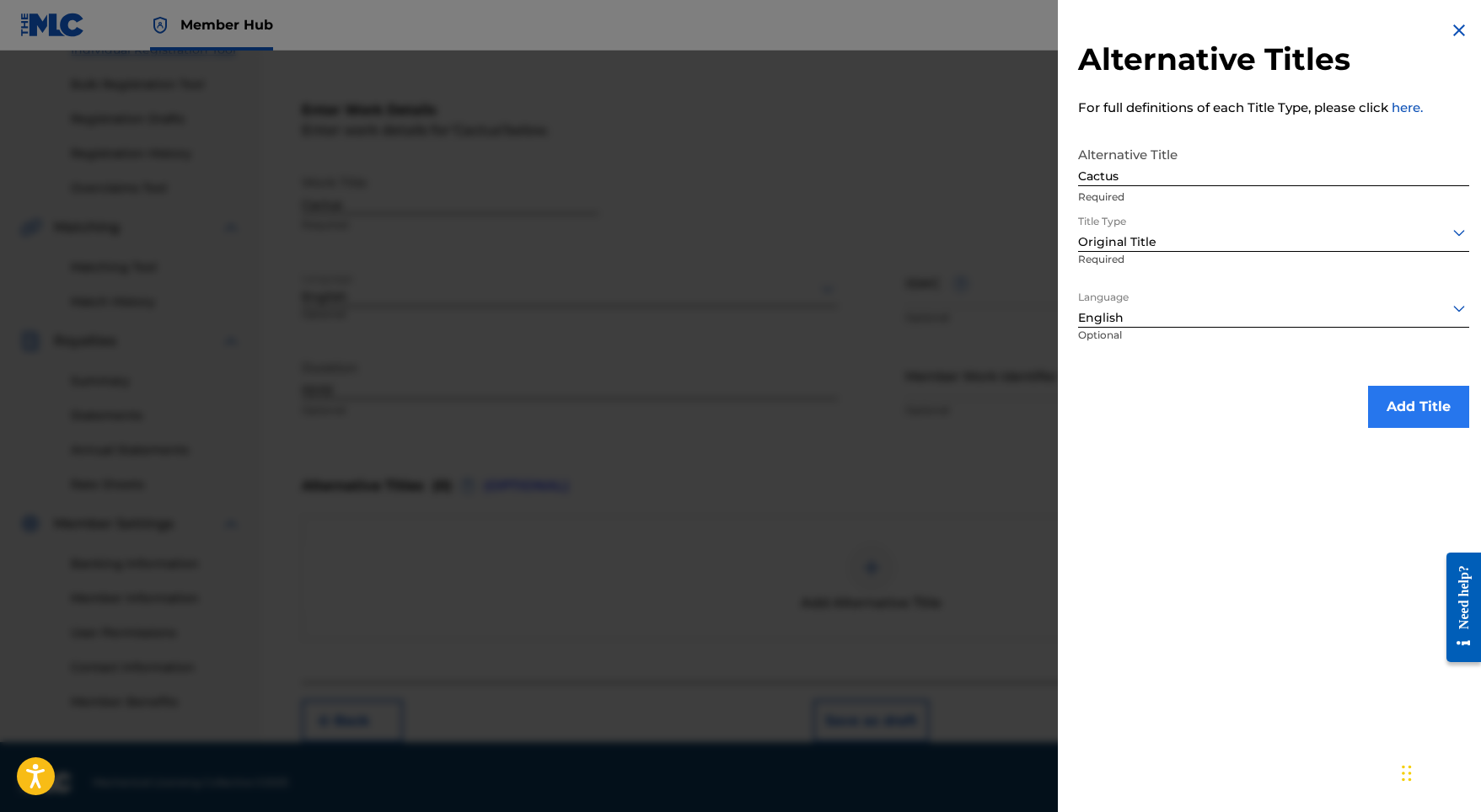
click at [1380, 400] on button "Add Title" at bounding box center [1418, 406] width 101 height 42
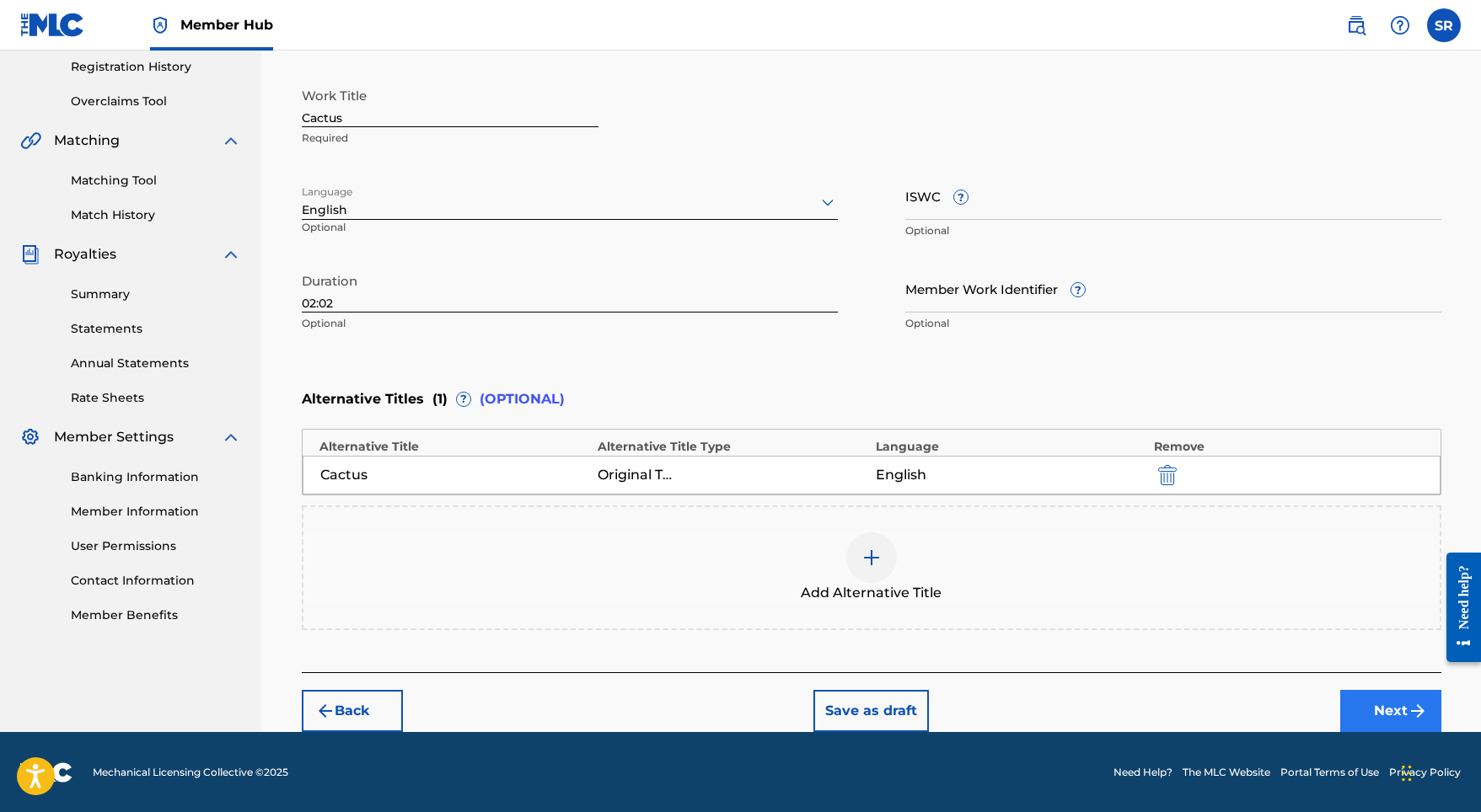
click at [1367, 697] on button "Next" at bounding box center [1390, 711] width 101 height 42
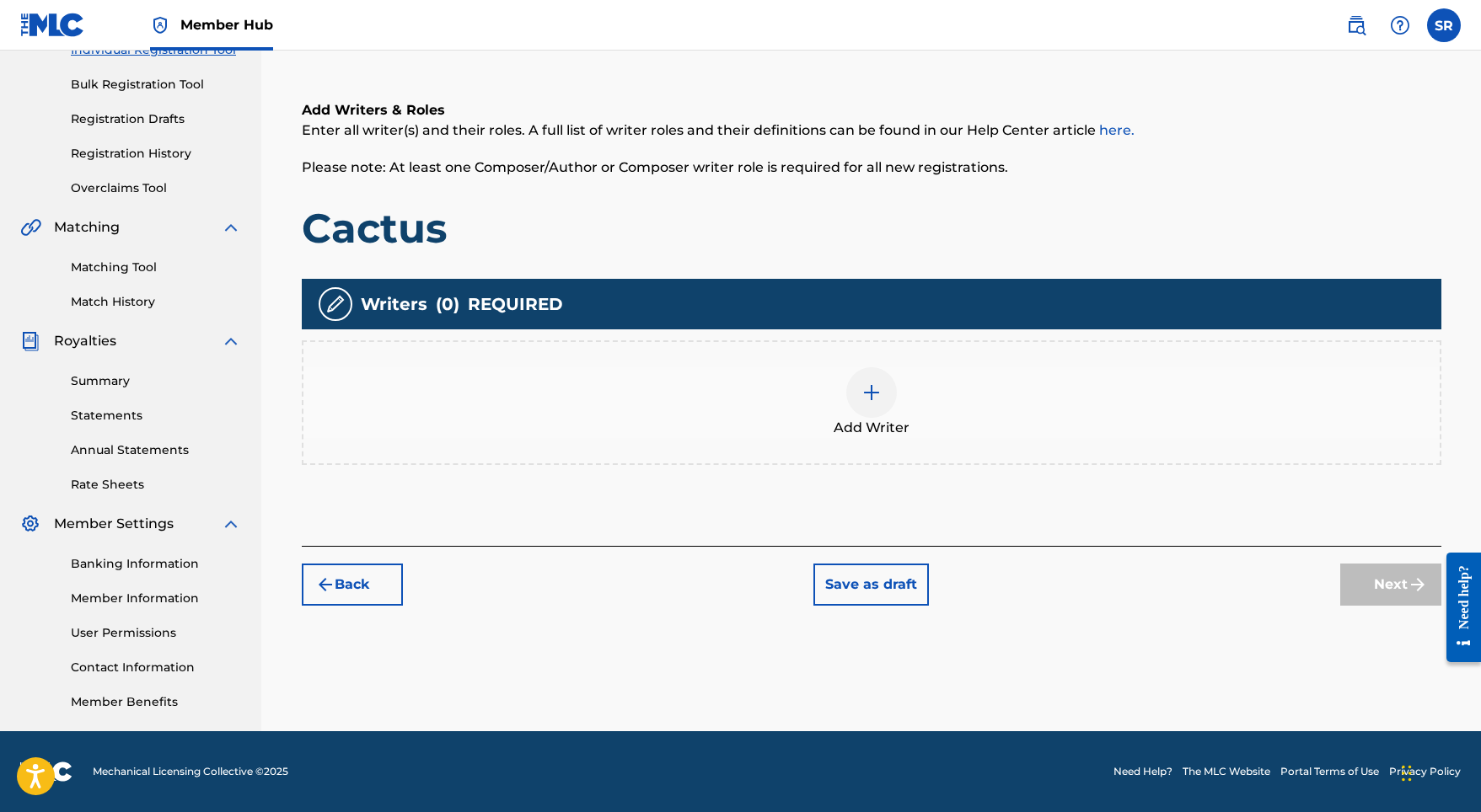
click at [882, 400] on div at bounding box center [871, 393] width 50 height 50
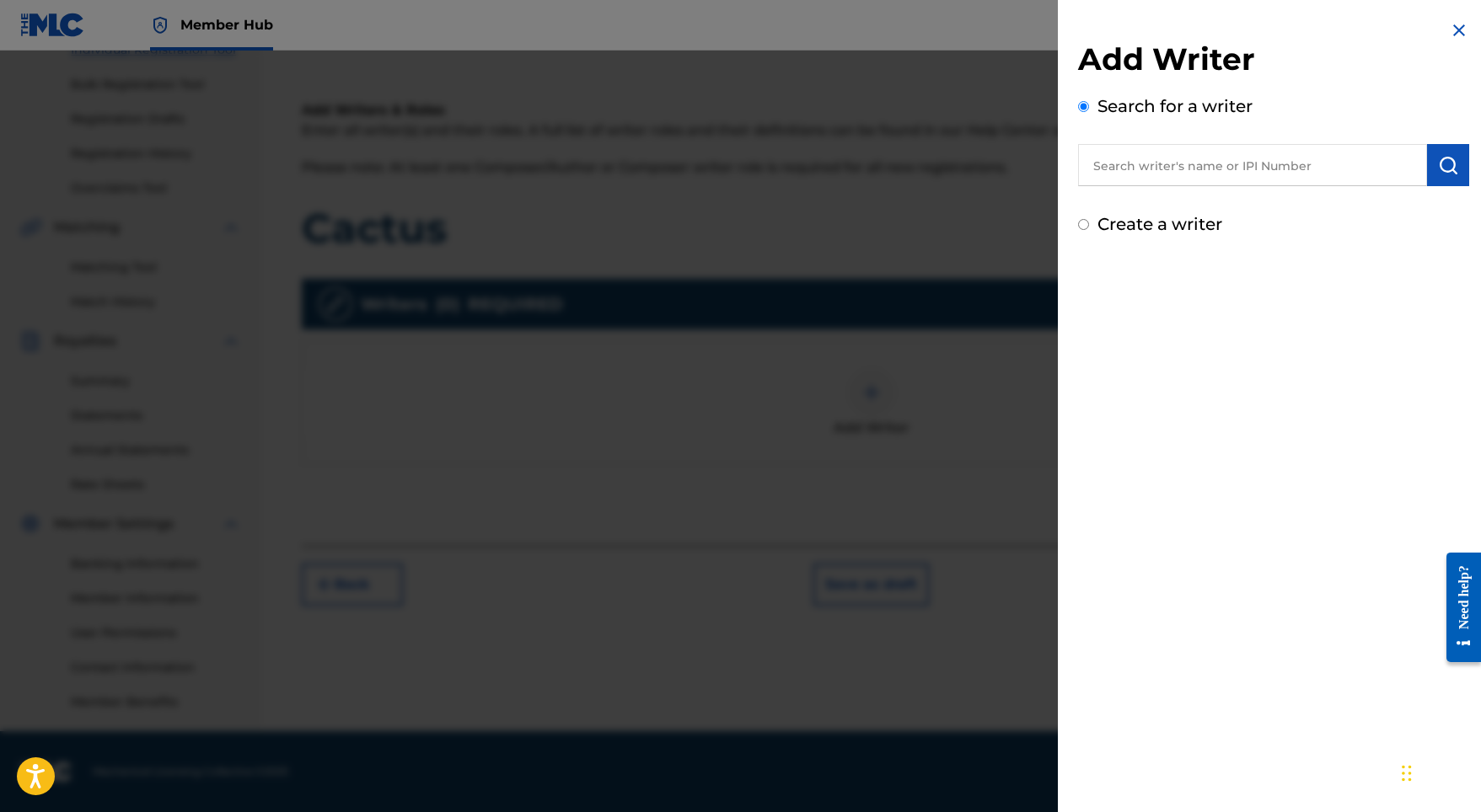
click at [1289, 160] on input "text" at bounding box center [1252, 165] width 349 height 42
click at [1177, 151] on input "text" at bounding box center [1252, 165] width 349 height 42
paste input "[PERSON_NAME]"
type input "[PERSON_NAME]"
click at [1454, 164] on button "submit" at bounding box center [1447, 165] width 42 height 42
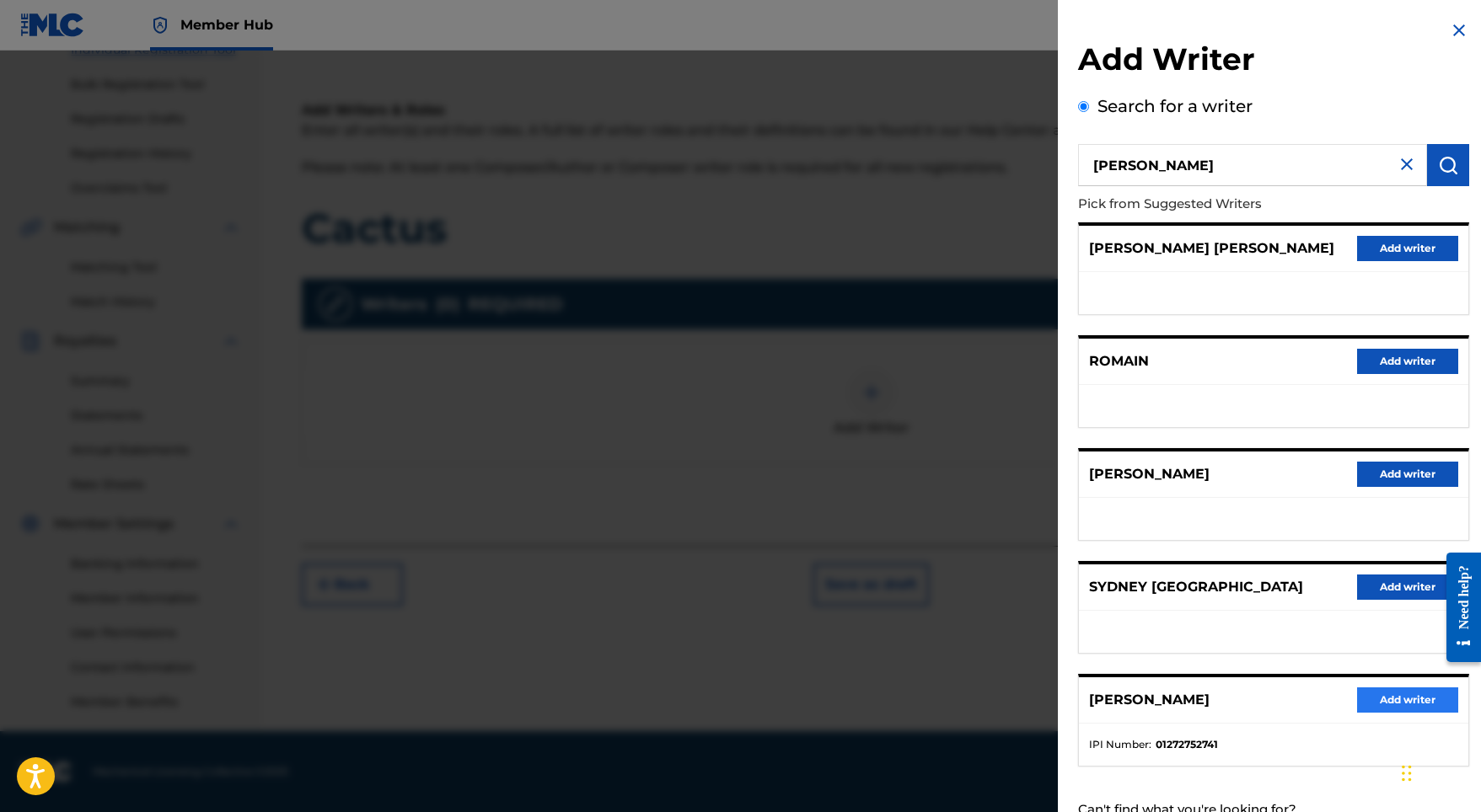
click at [1382, 712] on button "Add writer" at bounding box center [1407, 699] width 101 height 25
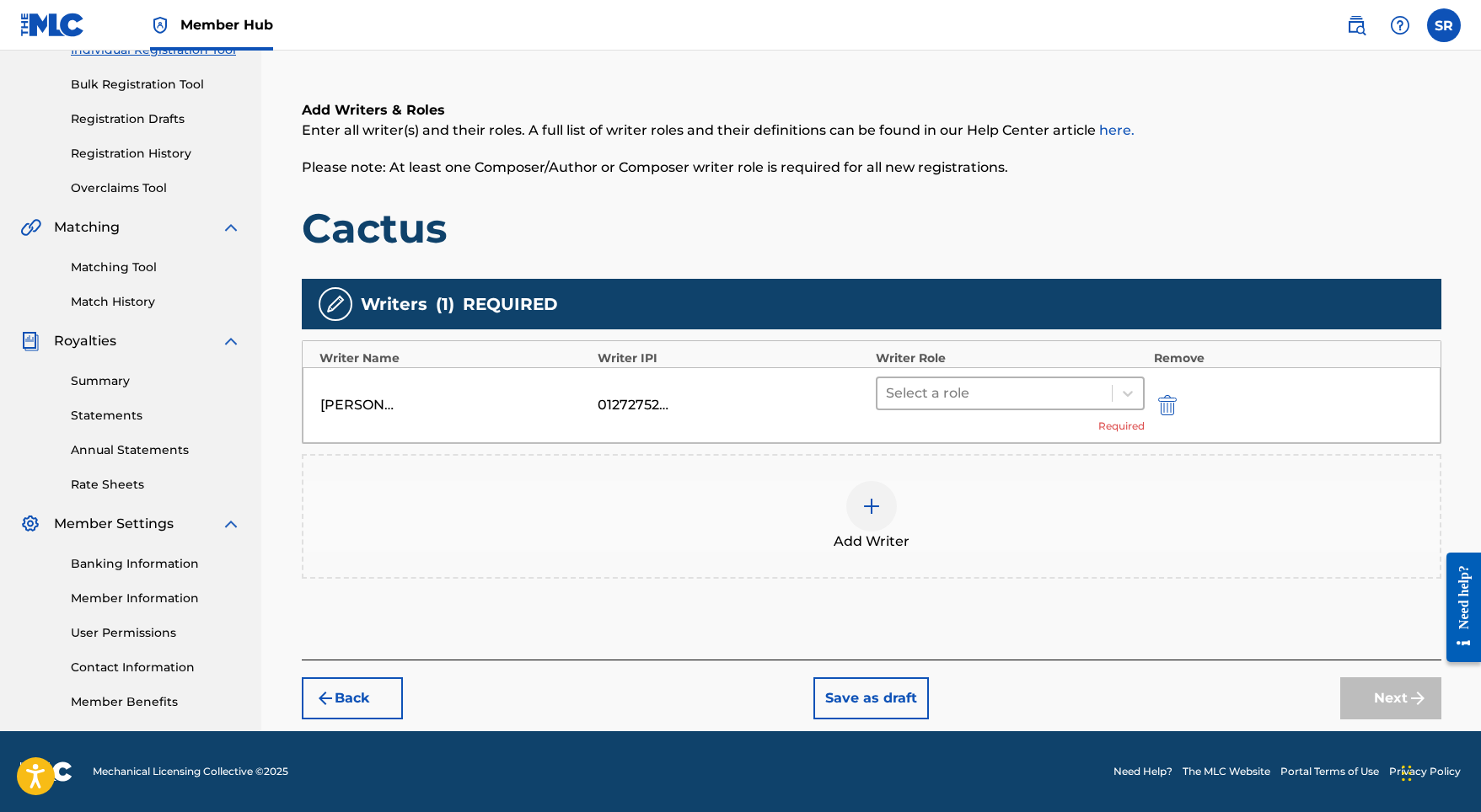
click at [887, 389] on input "text" at bounding box center [887, 393] width 3 height 20
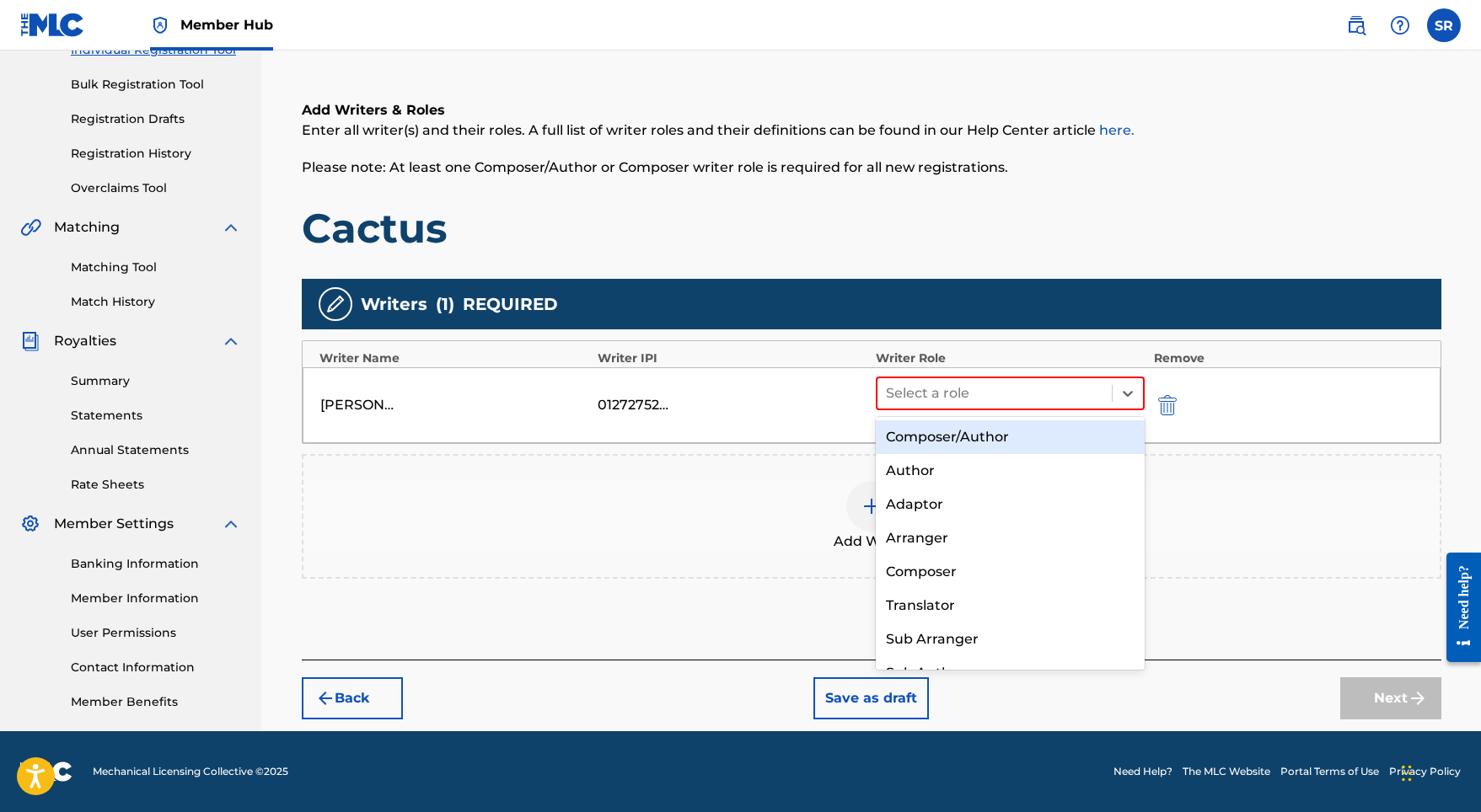
click at [929, 433] on div "Composer/Author" at bounding box center [1010, 437] width 270 height 34
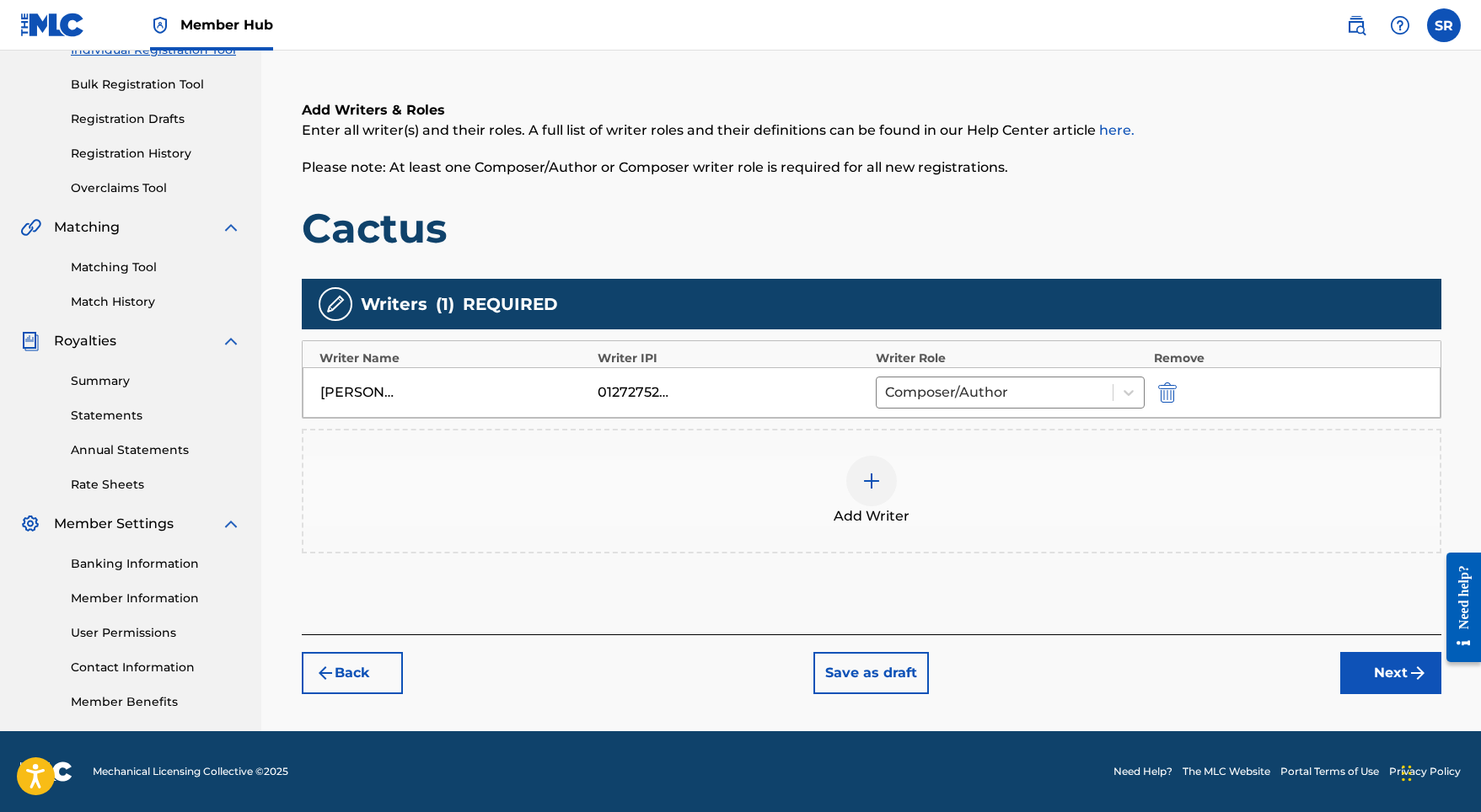
click at [1334, 657] on div "Back Save as draft Next" at bounding box center [871, 664] width 1139 height 60
click at [1355, 665] on button "Next" at bounding box center [1390, 672] width 101 height 42
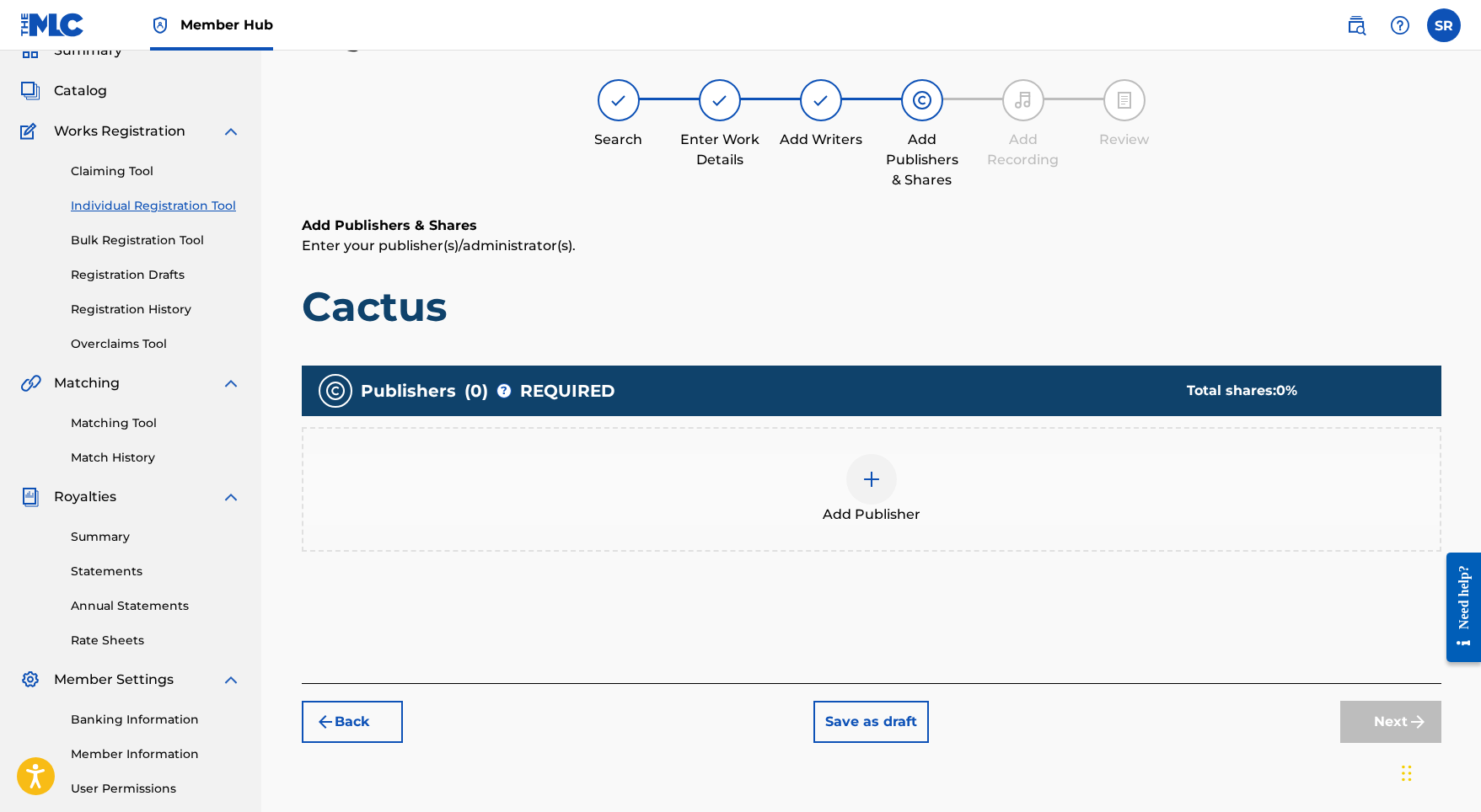
scroll to position [75, 0]
click at [898, 464] on div "Add Publisher" at bounding box center [871, 490] width 1136 height 71
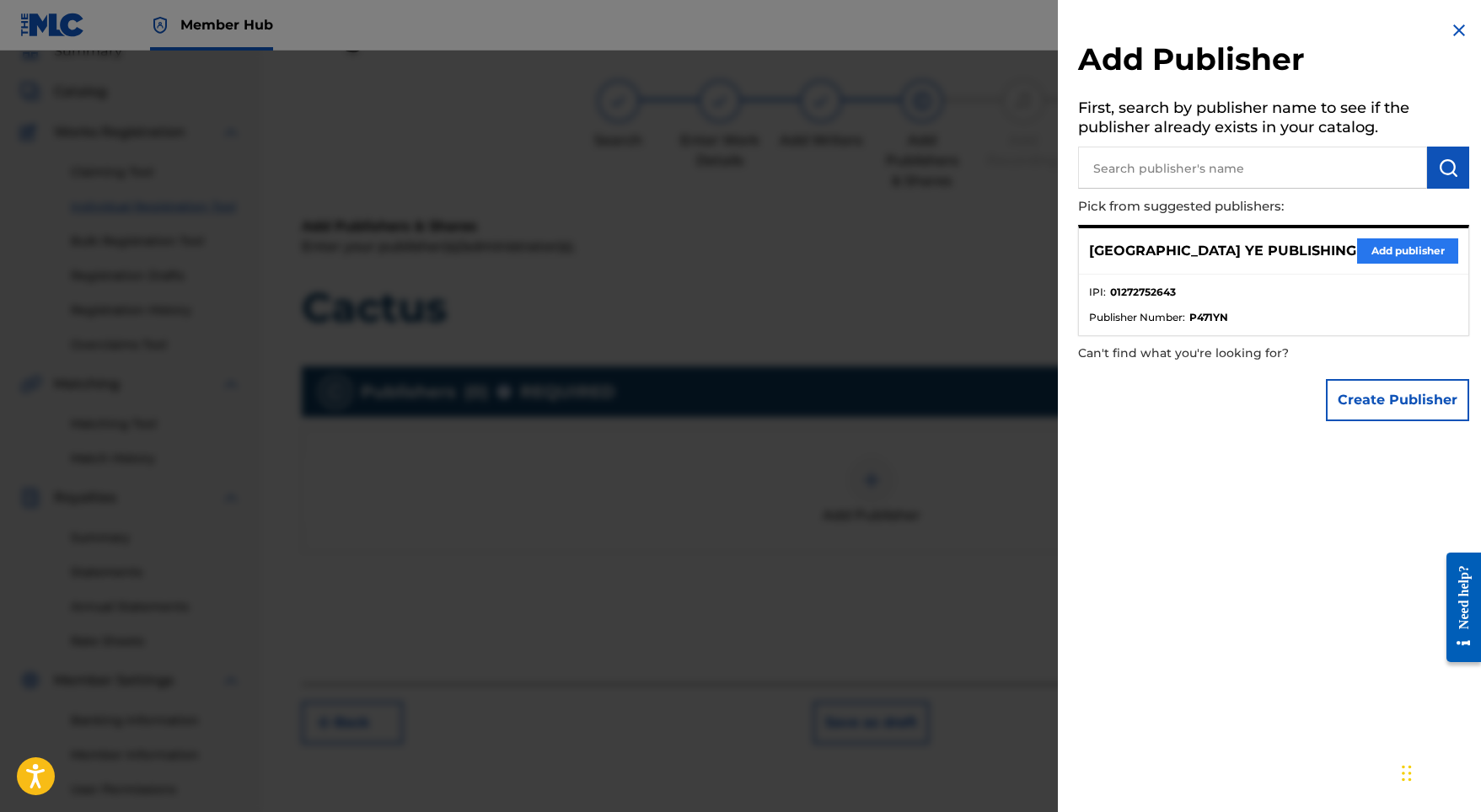
click at [1375, 253] on button "Add publisher" at bounding box center [1407, 250] width 101 height 25
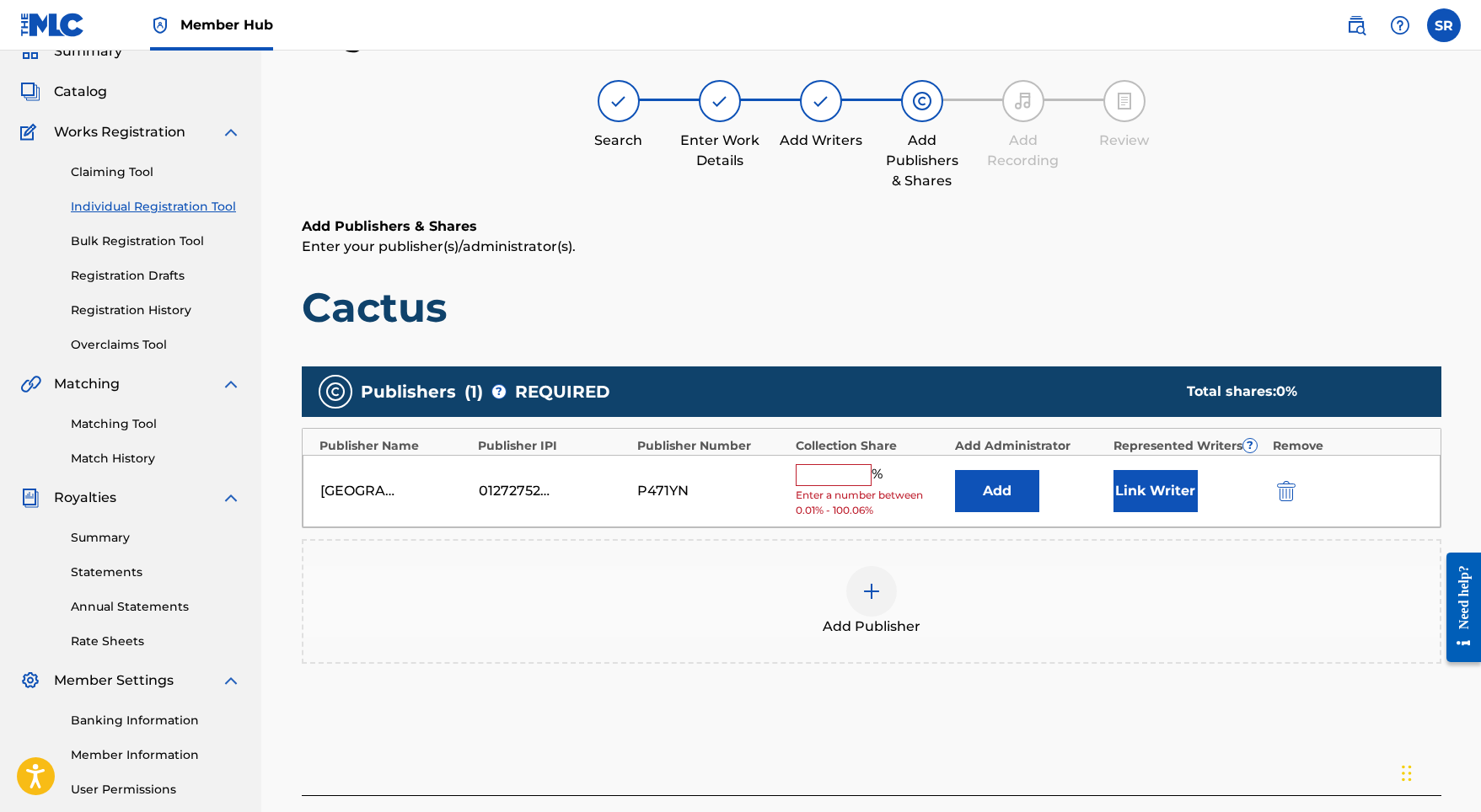
click at [874, 482] on span "%" at bounding box center [878, 475] width 15 height 22
click at [857, 476] on input "text" at bounding box center [832, 475] width 75 height 22
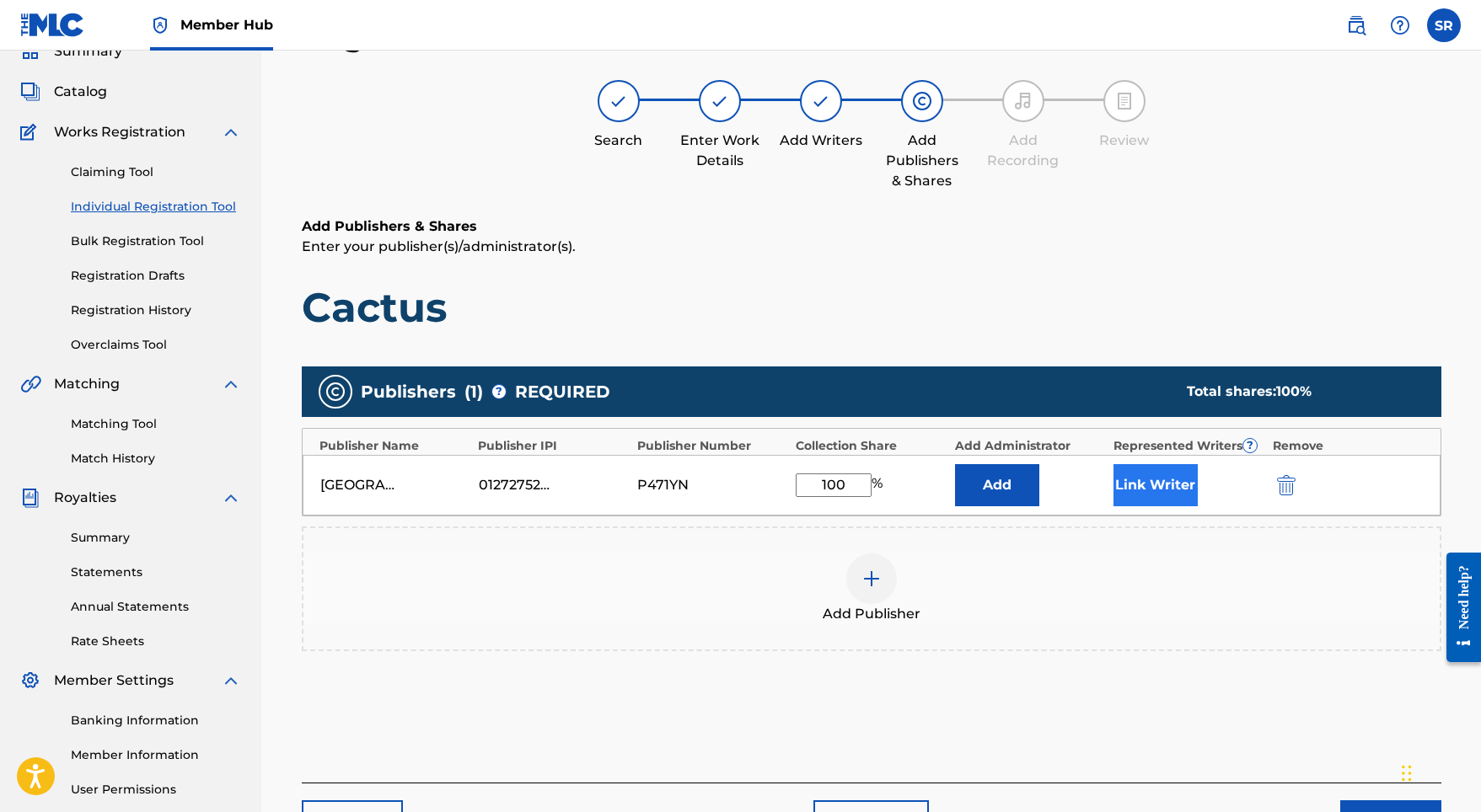
type input "100"
click at [1128, 477] on button "Link Writer" at bounding box center [1155, 485] width 84 height 42
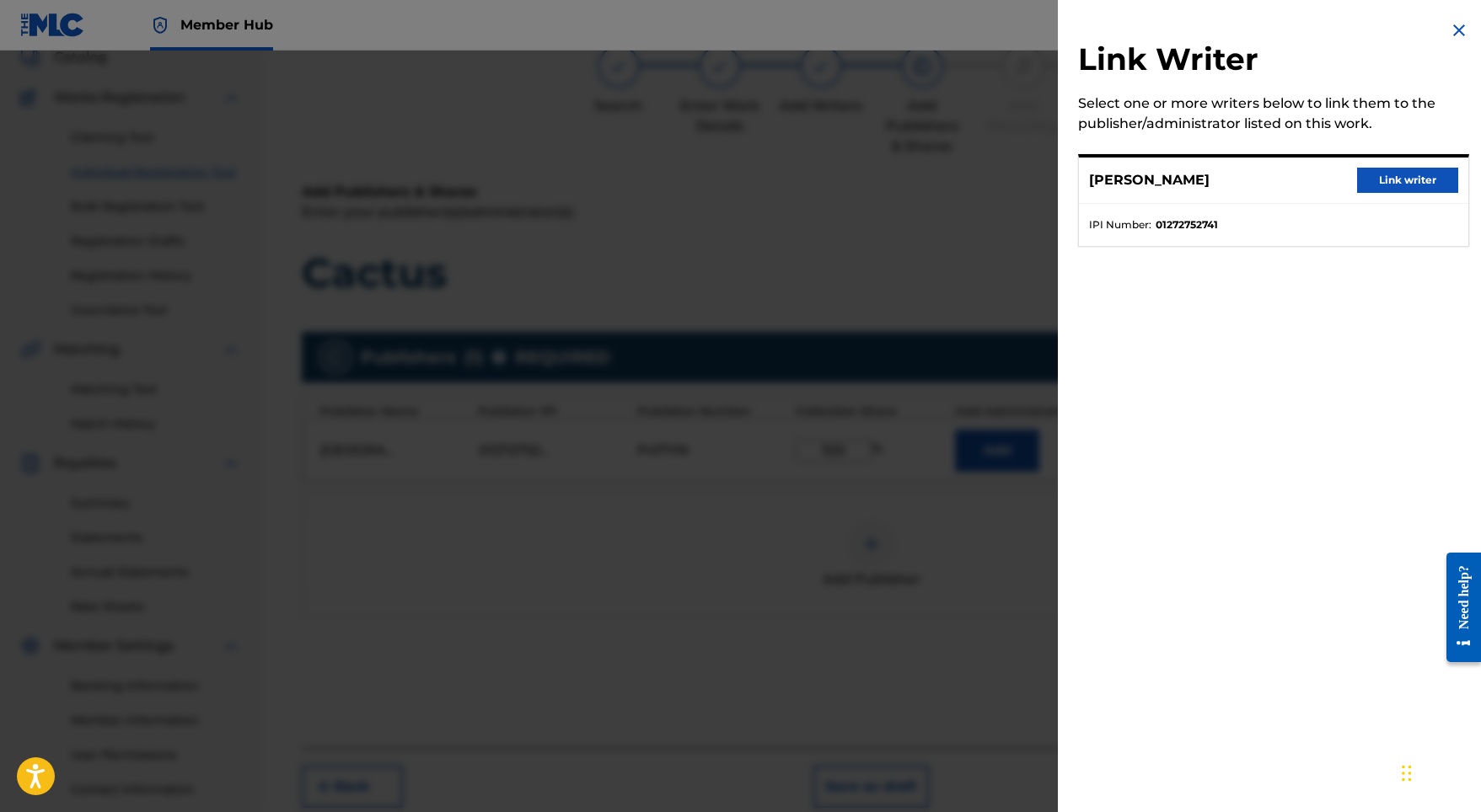
scroll to position [112, 0]
click at [1387, 155] on div "[PERSON_NAME] Link writer IPI Number : 01272752741" at bounding box center [1273, 200] width 391 height 93
click at [1375, 184] on button "Link writer" at bounding box center [1407, 179] width 101 height 25
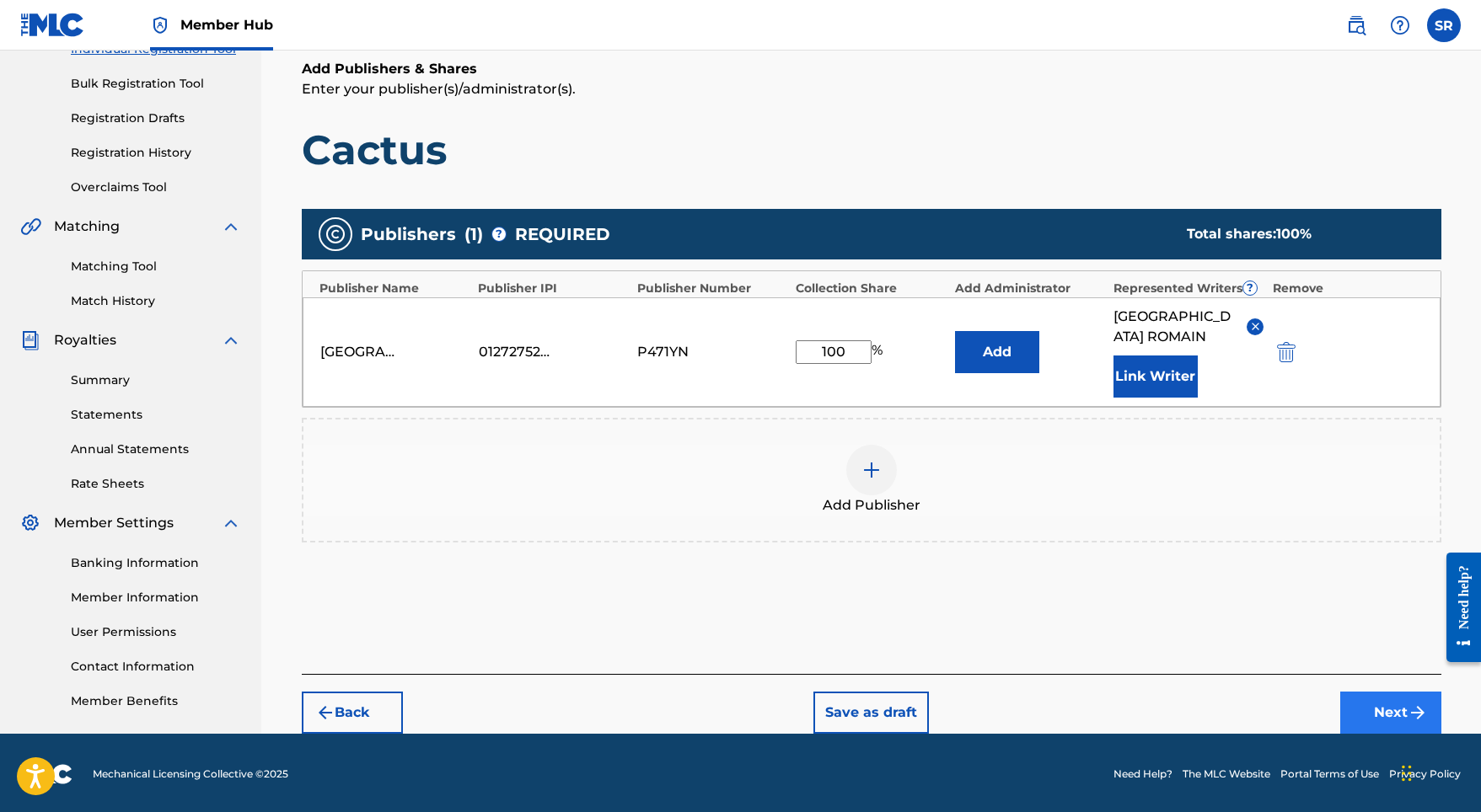
click at [1369, 694] on button "Next" at bounding box center [1390, 712] width 101 height 42
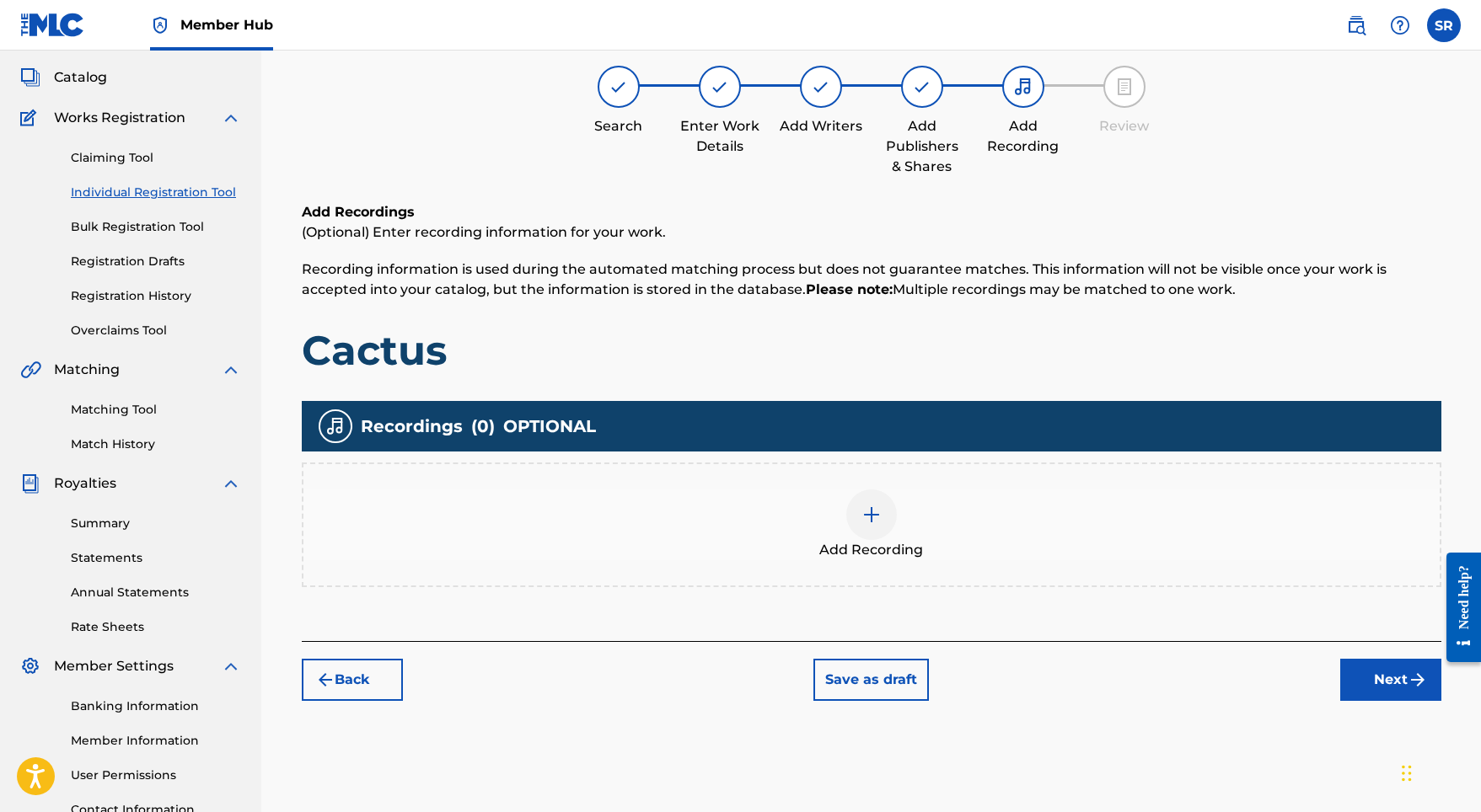
scroll to position [75, 0]
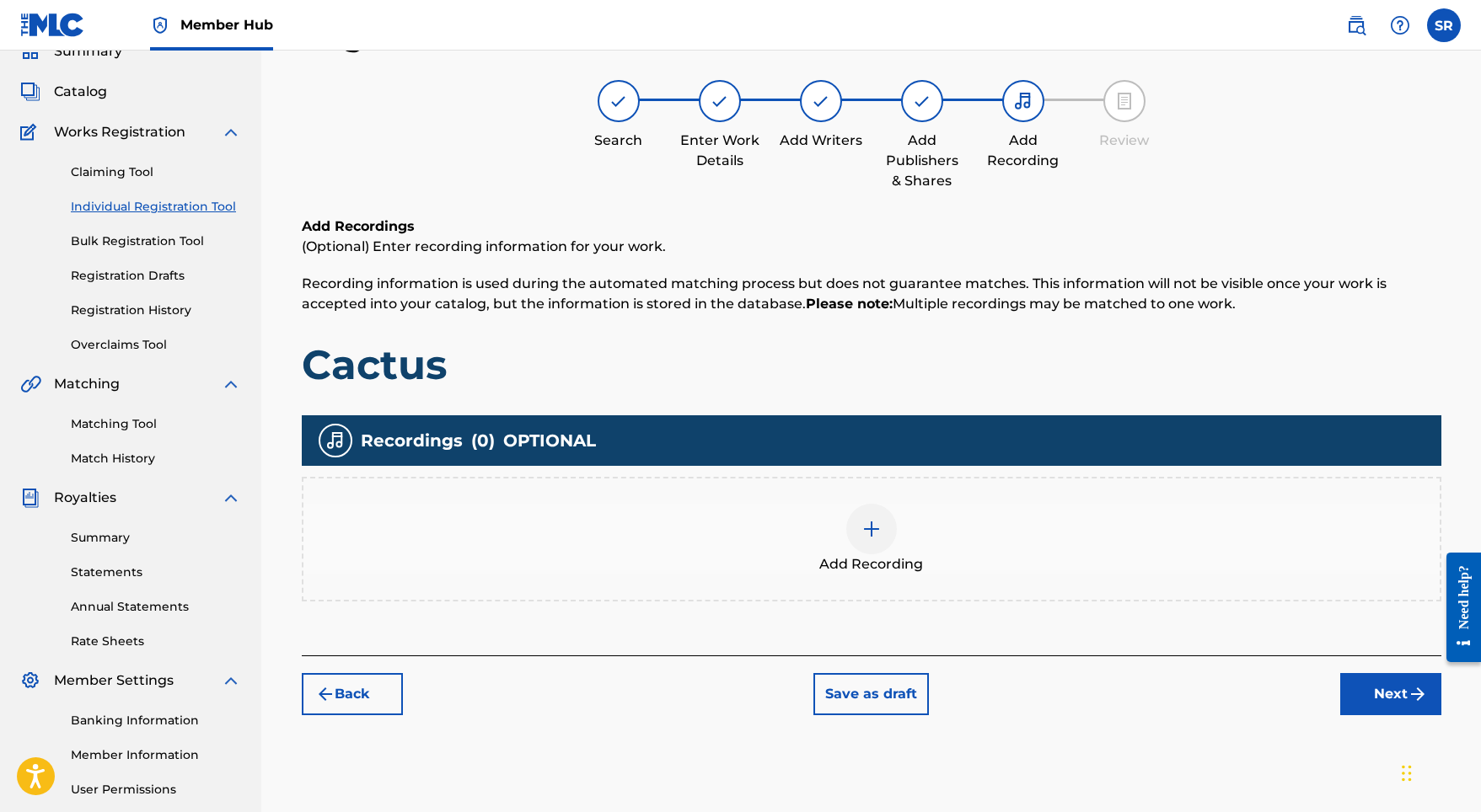
click at [876, 528] on img at bounding box center [871, 529] width 20 height 20
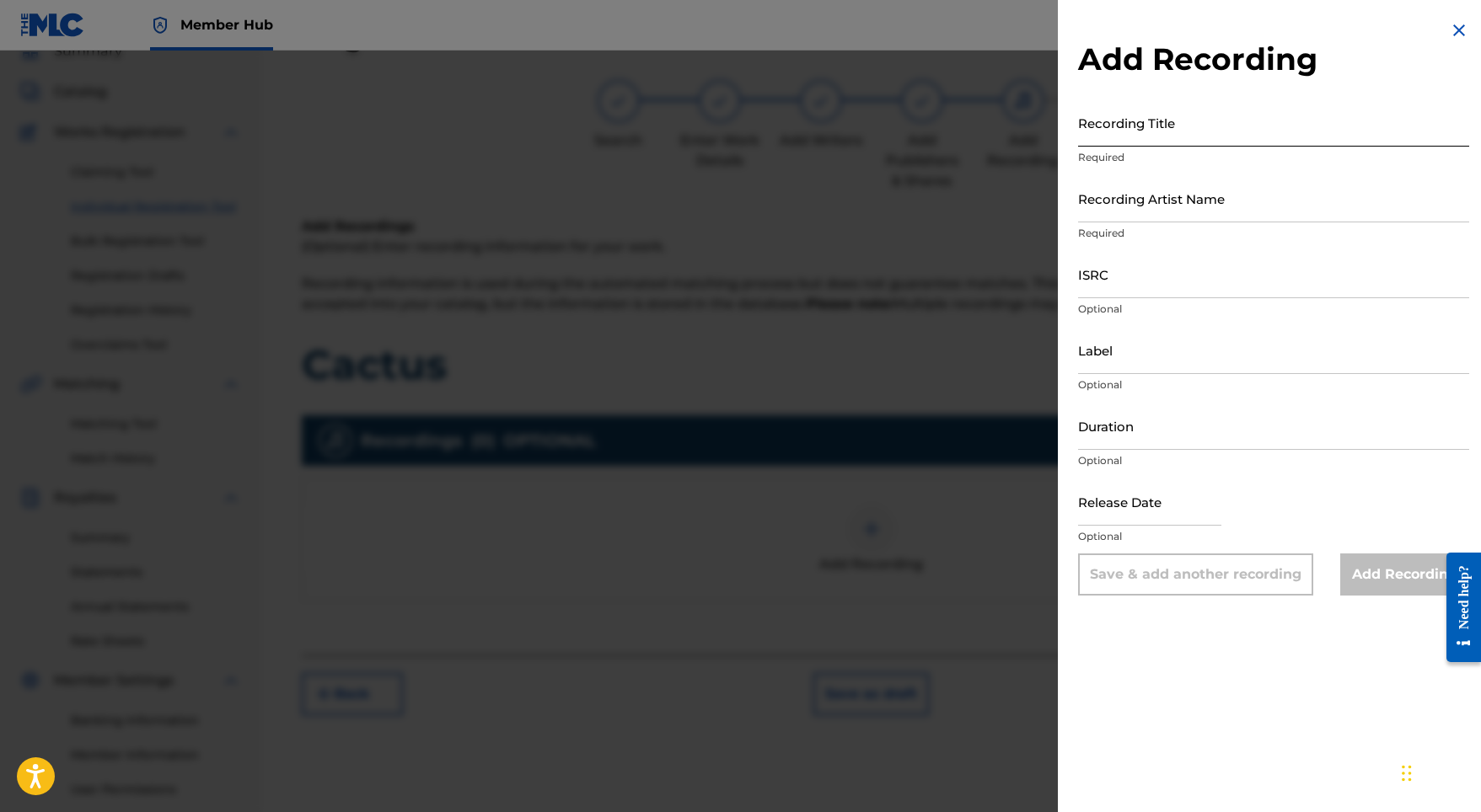
click at [1165, 120] on input "Recording Title" at bounding box center [1273, 122] width 391 height 48
paste input "Cactus"
type input "Cactus"
click at [1083, 288] on input "ISRC" at bounding box center [1273, 274] width 391 height 48
paste input "GBMJG2325368"
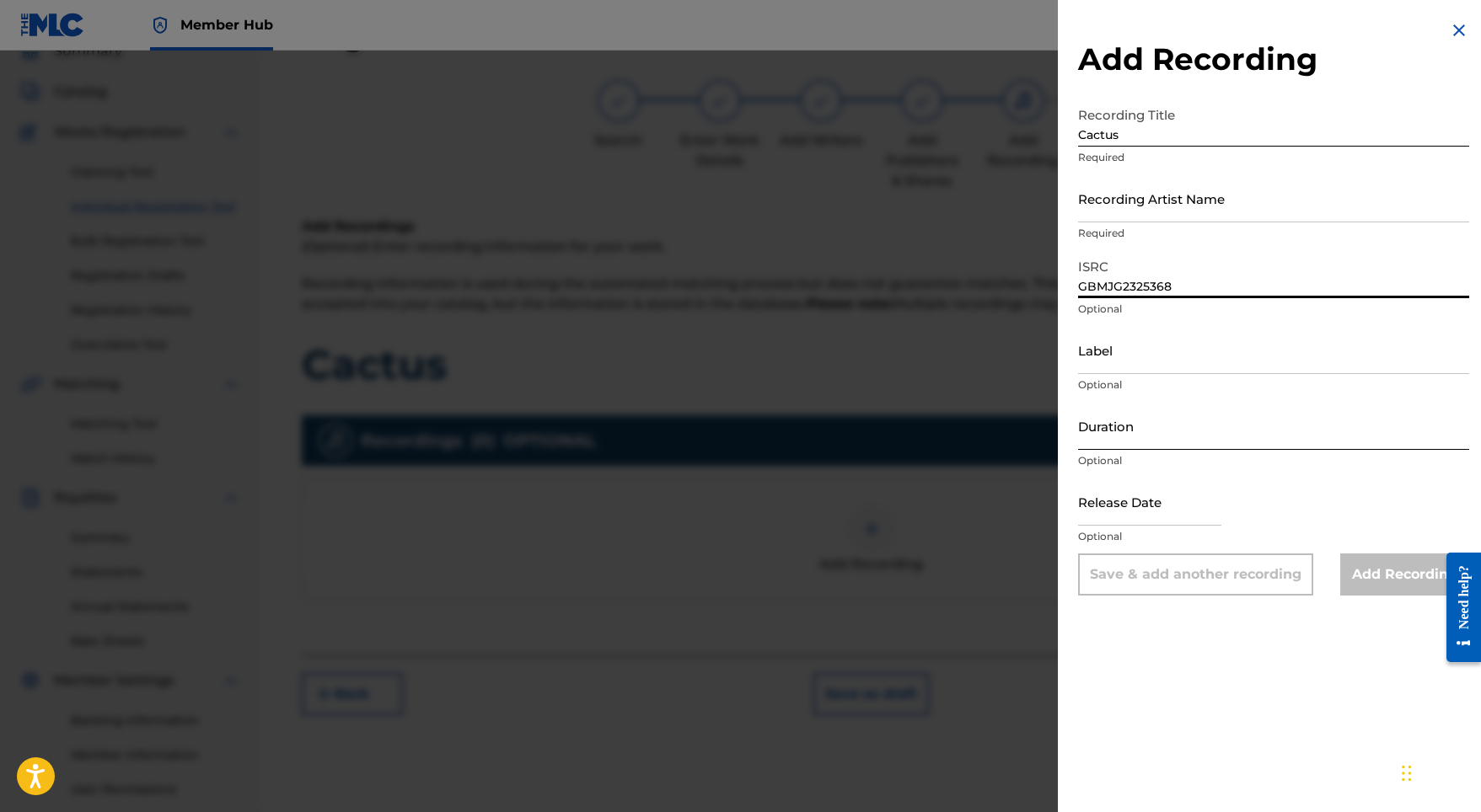
type input "GBMJG2325368"
click at [1122, 433] on input "Duration" at bounding box center [1273, 425] width 391 height 48
type input "02:02"
click at [1124, 497] on input "text" at bounding box center [1149, 501] width 143 height 48
select select "8"
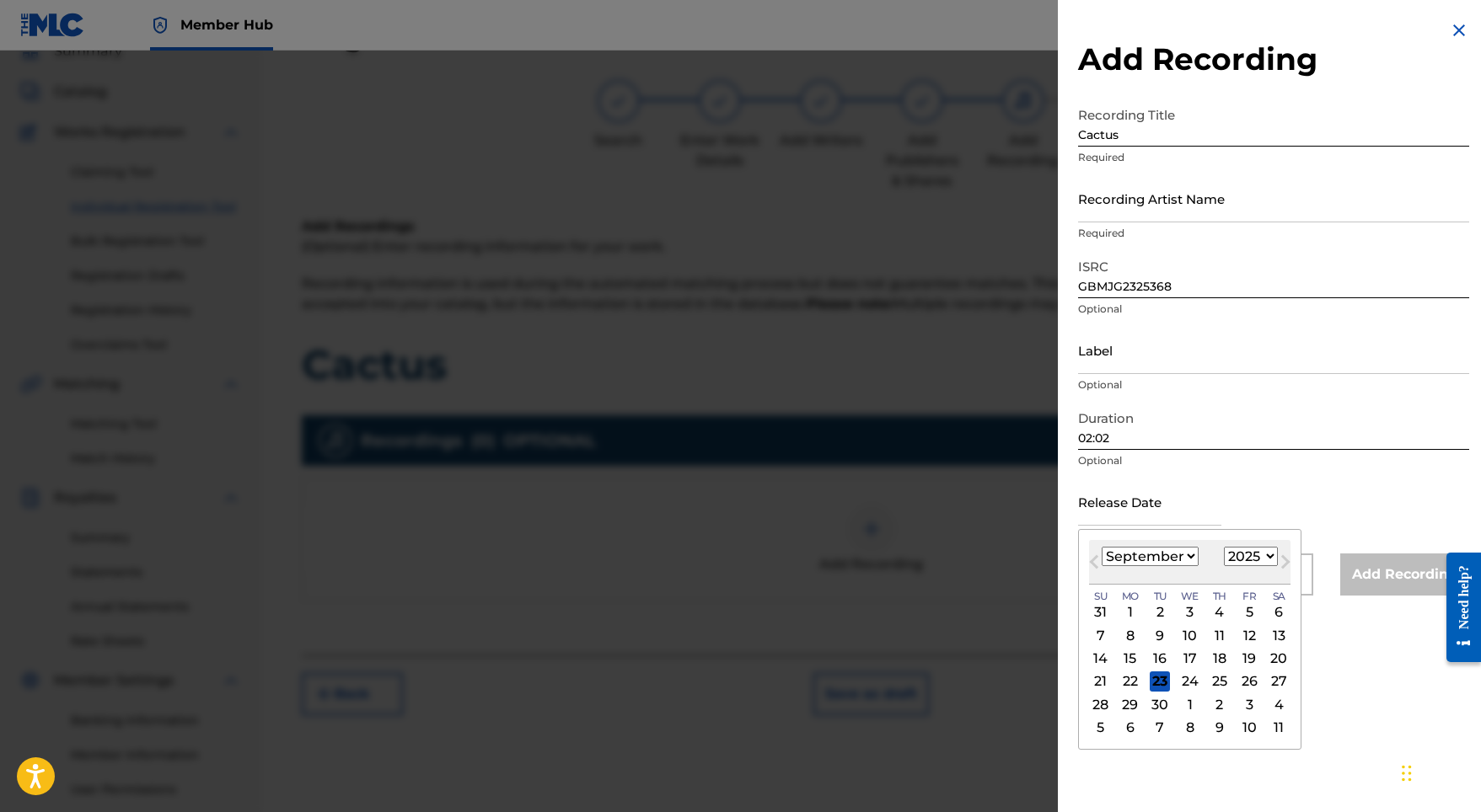
select select "2023"
select select "7"
click at [1239, 678] on div "25" at bounding box center [1249, 681] width 20 height 20
type input "[DATE]"
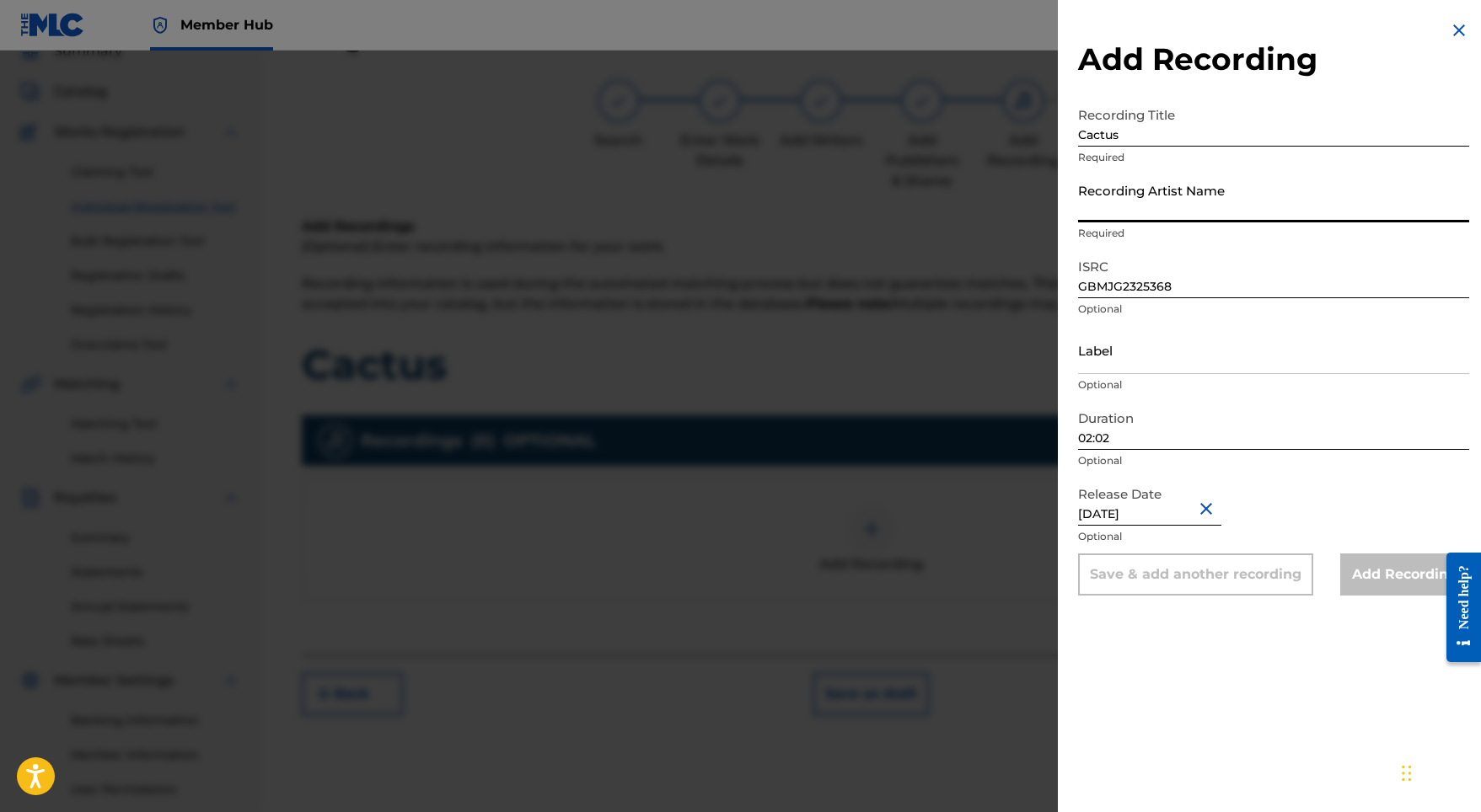
click at [1182, 210] on input "Recording Artist Name" at bounding box center [1273, 198] width 391 height 48
paste input "Stellar Soothe"
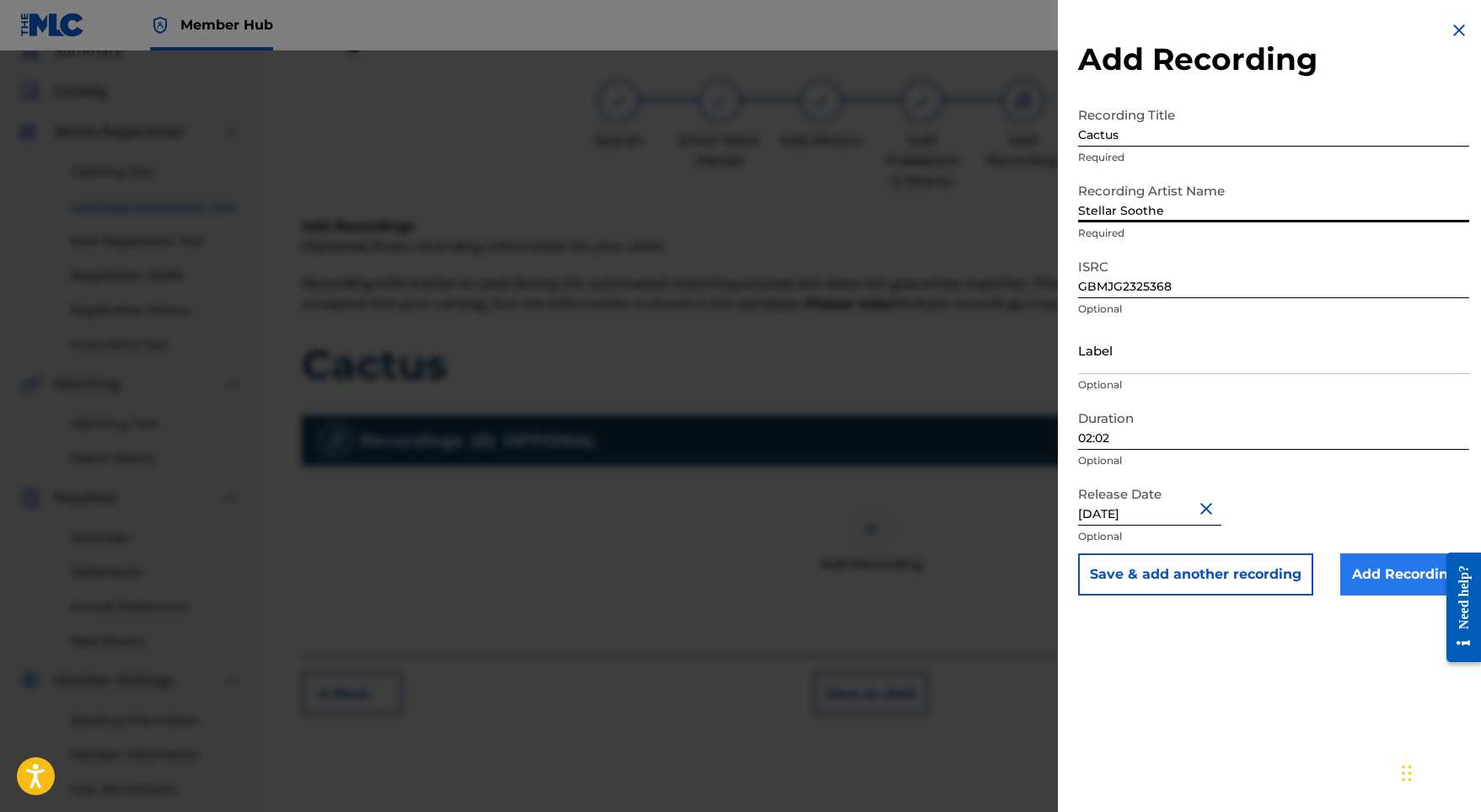
type input "Stellar Soothe"
click at [1375, 575] on input "Add Recording" at bounding box center [1404, 575] width 129 height 42
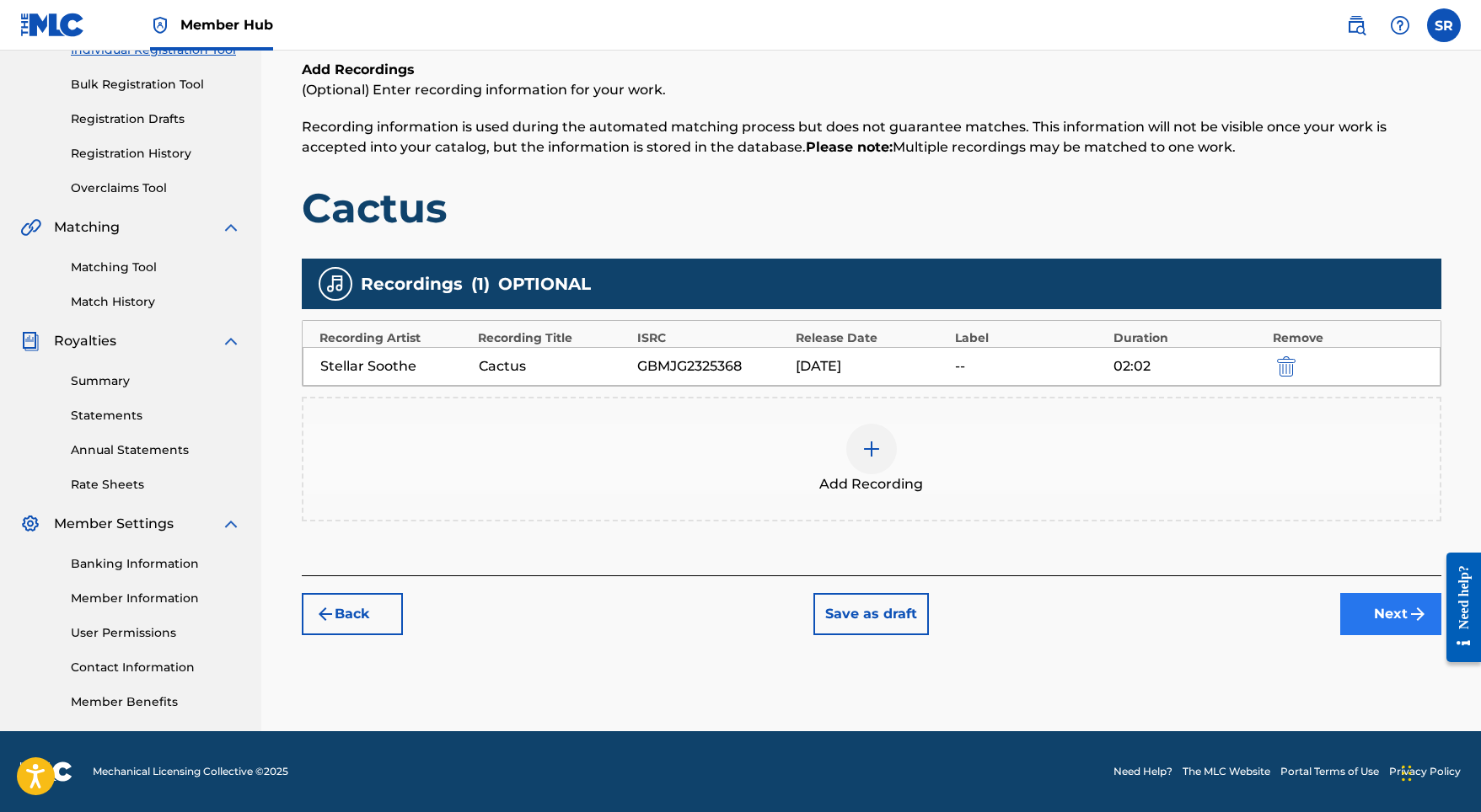
click at [1373, 611] on button "Next" at bounding box center [1390, 614] width 101 height 42
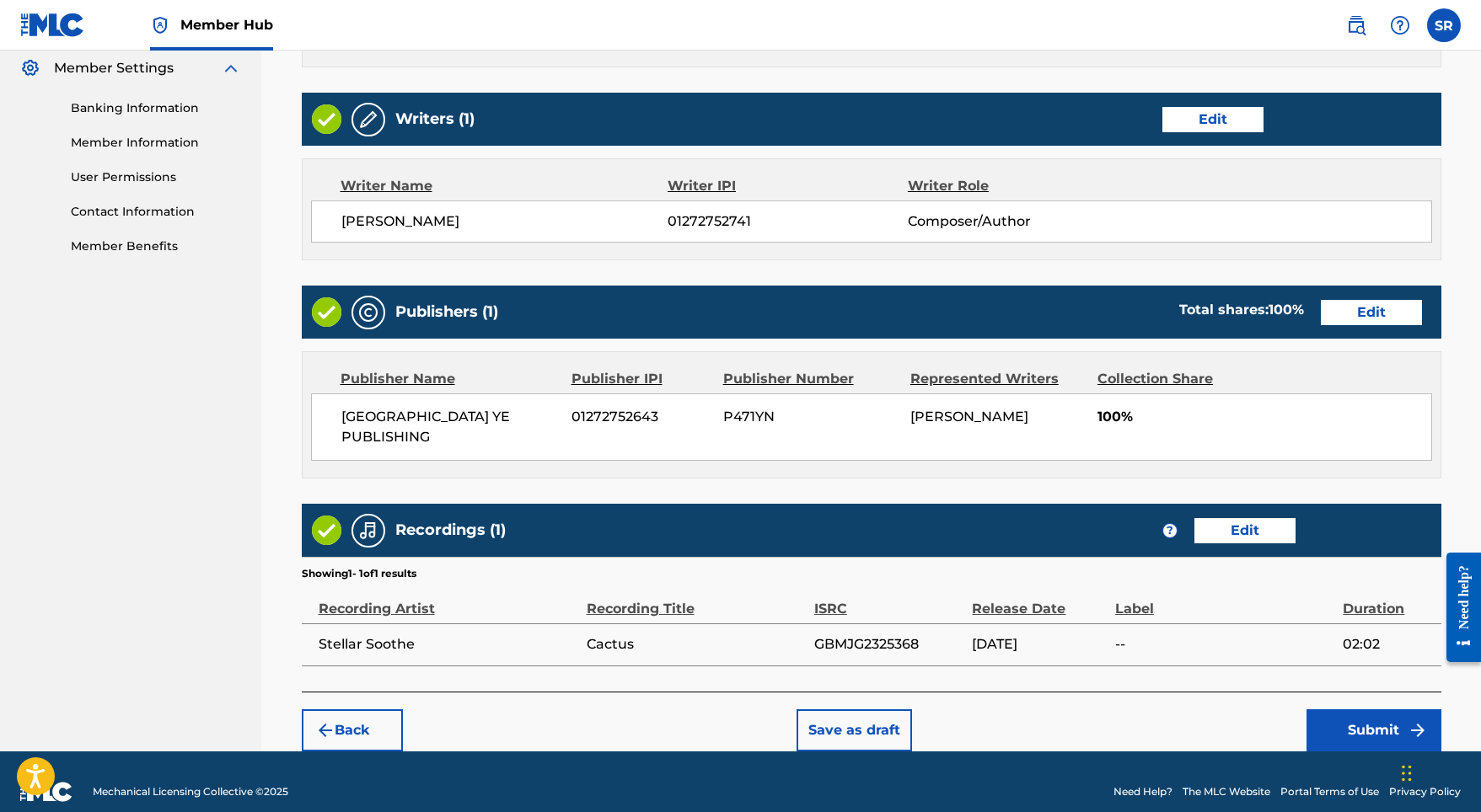
scroll to position [687, 0]
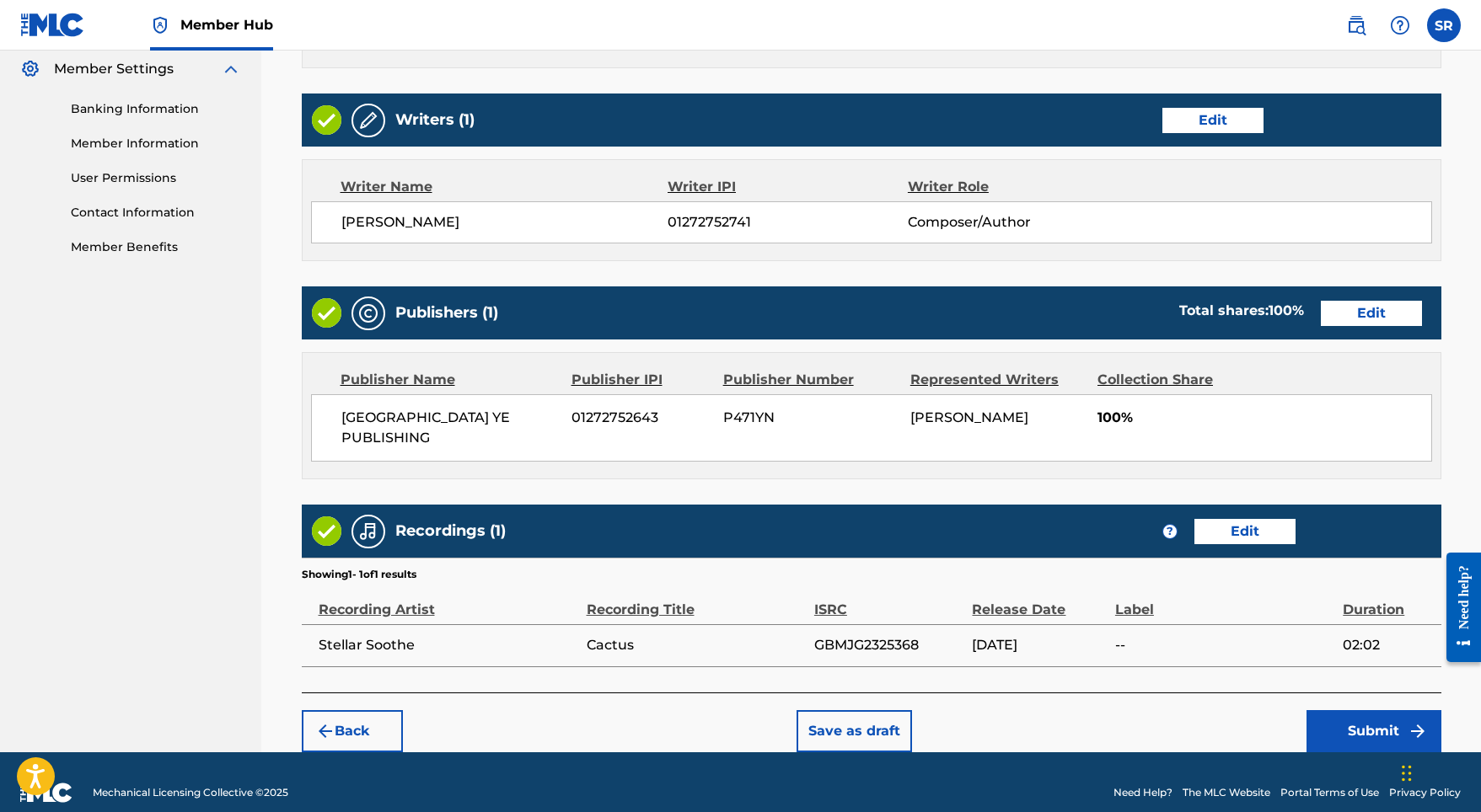
click at [1315, 692] on div "Back Save as draft Submit" at bounding box center [871, 722] width 1139 height 60
click at [1341, 715] on button "Submit" at bounding box center [1373, 731] width 135 height 42
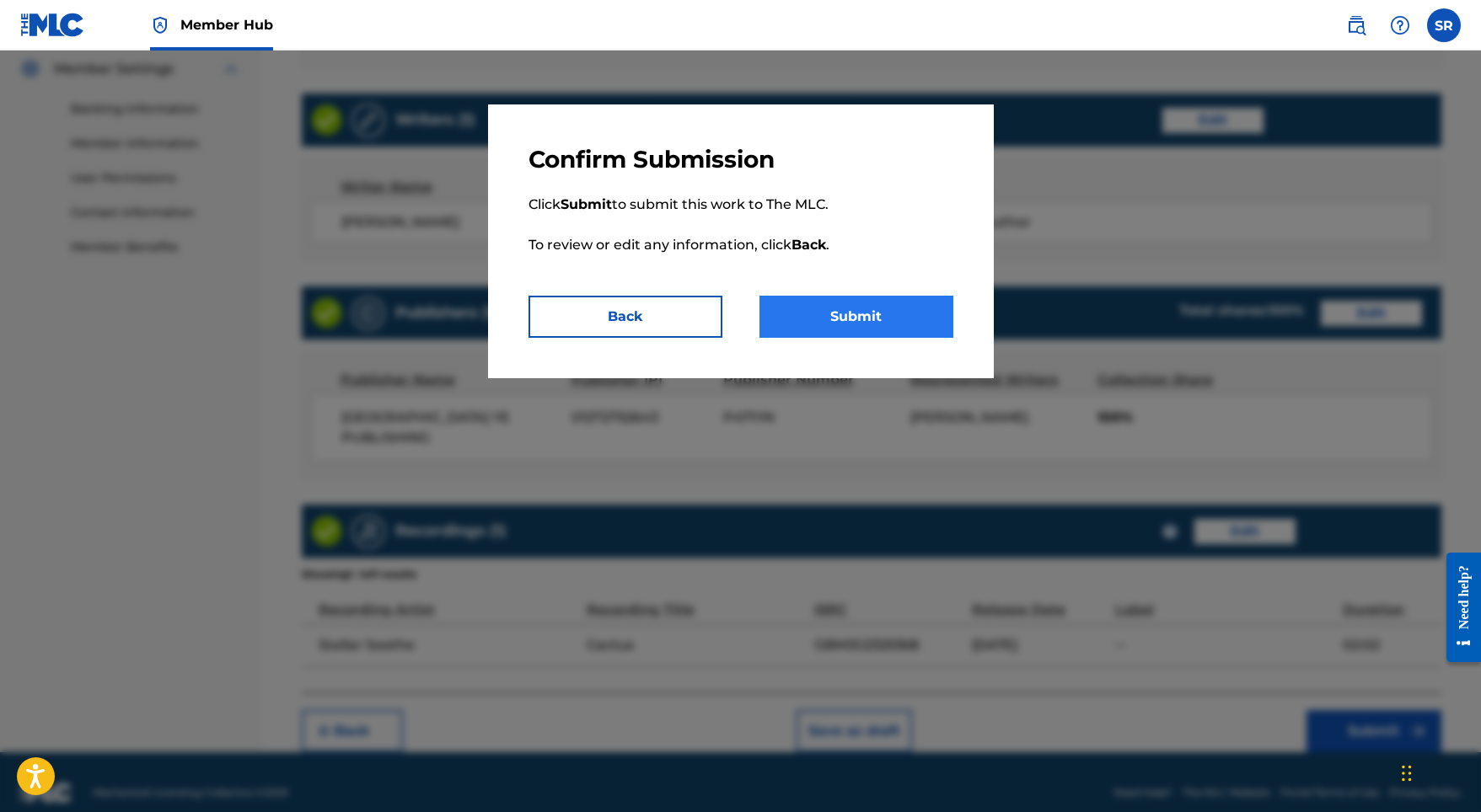
click at [917, 314] on button "Submit" at bounding box center [857, 316] width 194 height 42
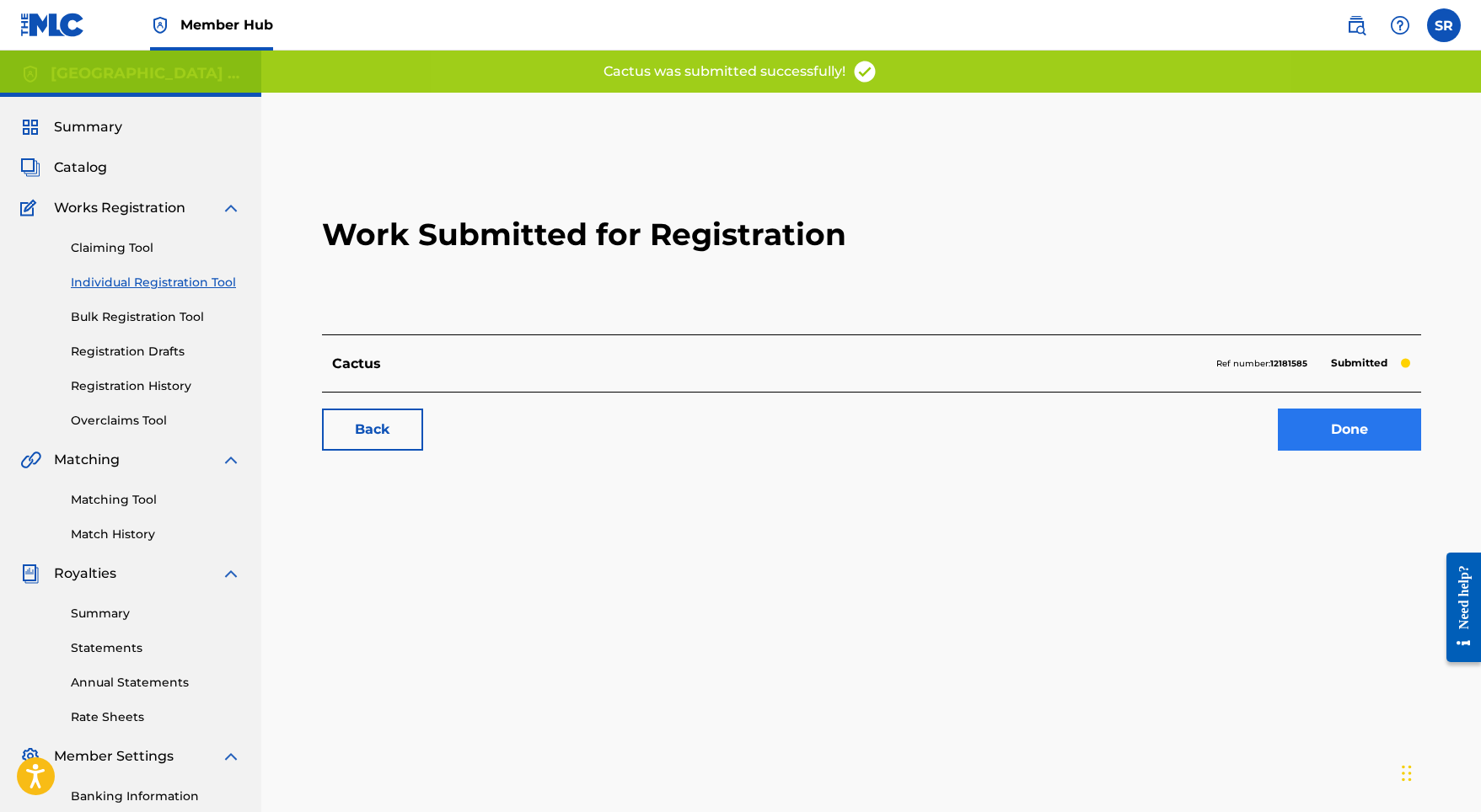
click at [1334, 437] on link "Done" at bounding box center [1348, 429] width 143 height 42
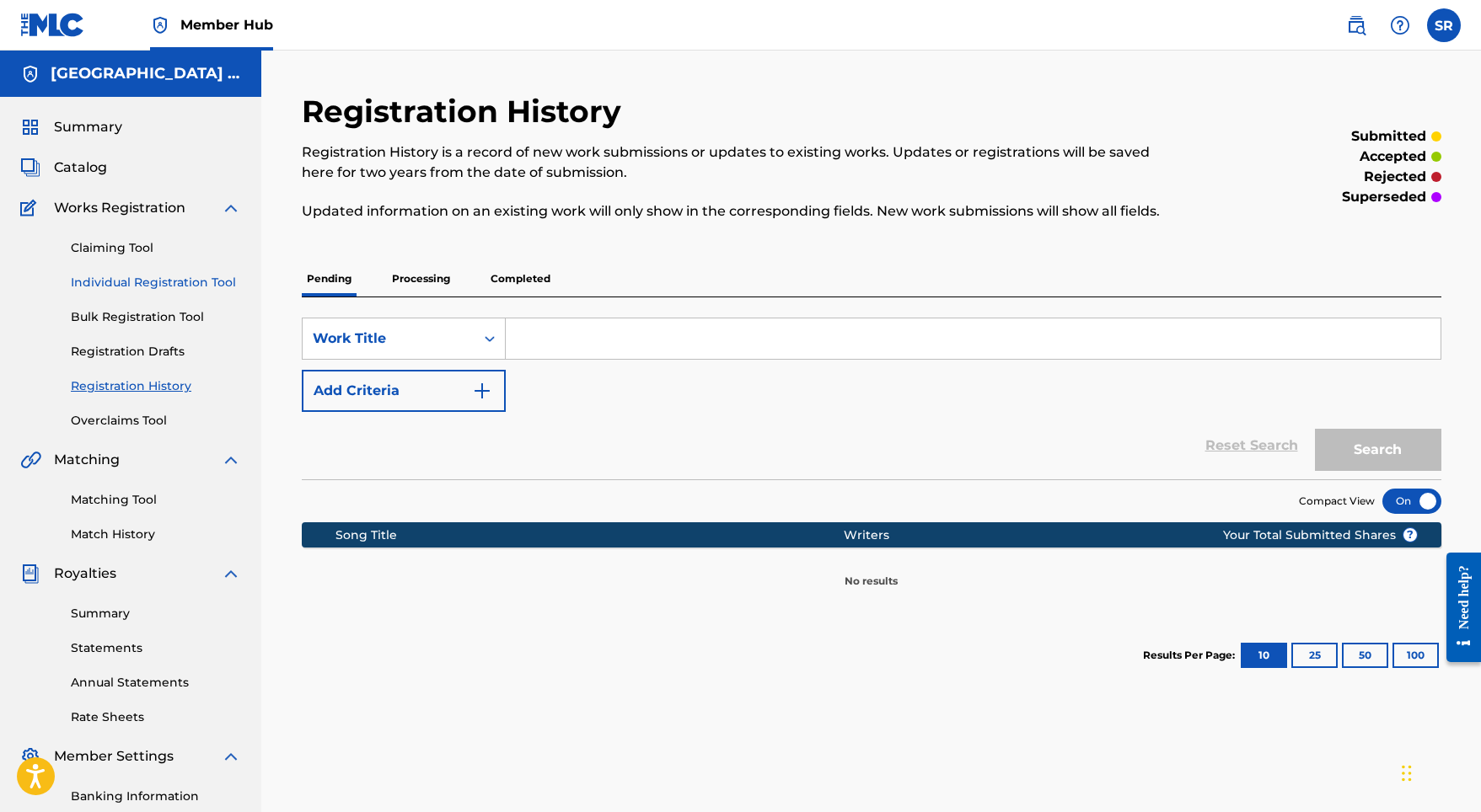
click at [202, 276] on link "Individual Registration Tool" at bounding box center [156, 283] width 170 height 17
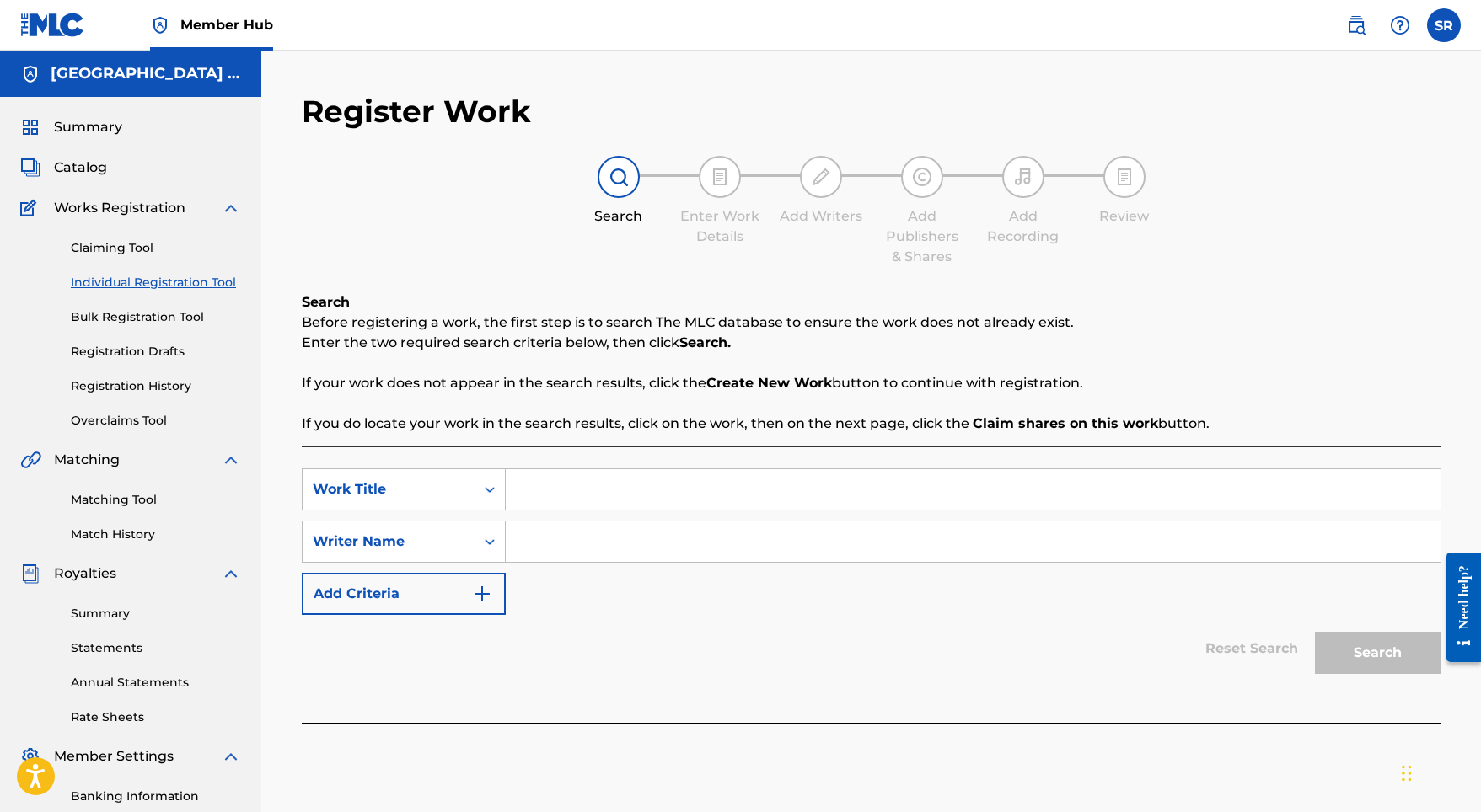
click at [598, 478] on input "Search Form" at bounding box center [973, 489] width 935 height 41
paste input "Altair"
type input "Altair"
click at [614, 533] on input "Search Form" at bounding box center [973, 542] width 935 height 41
paste input "Altair"
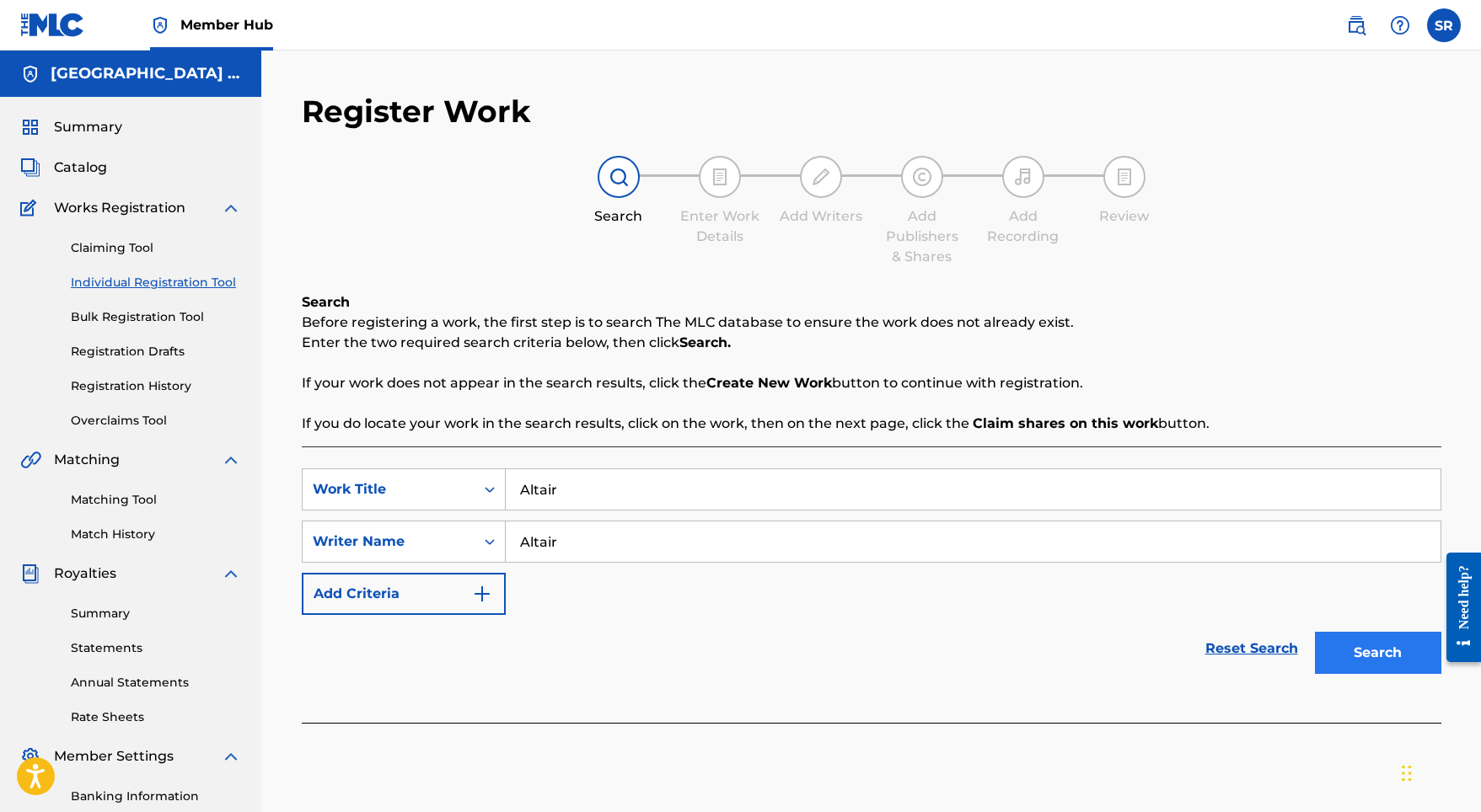
type input "Altair"
click at [1355, 646] on button "Search" at bounding box center [1378, 653] width 127 height 42
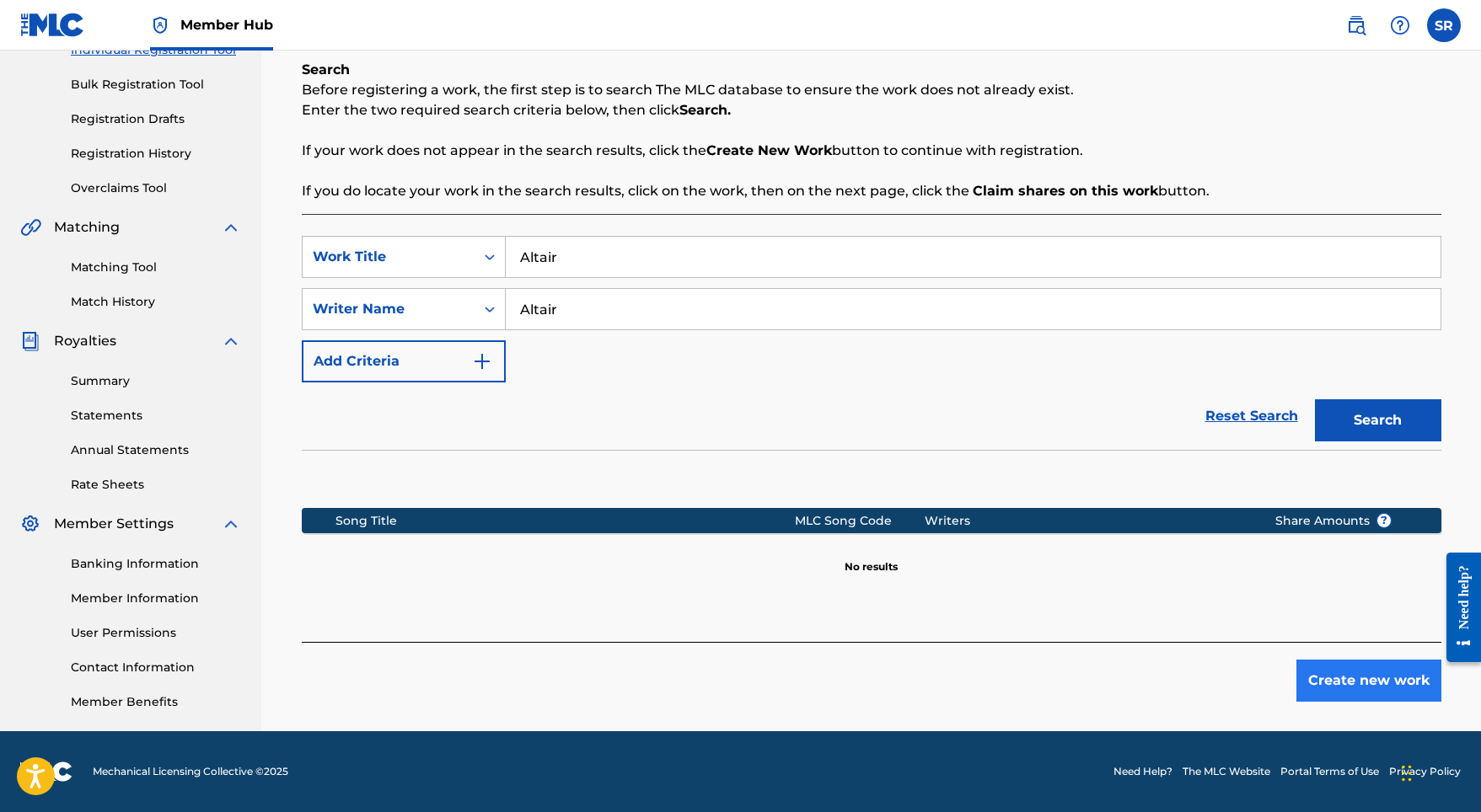
click at [1359, 668] on button "Create new work" at bounding box center [1368, 680] width 145 height 42
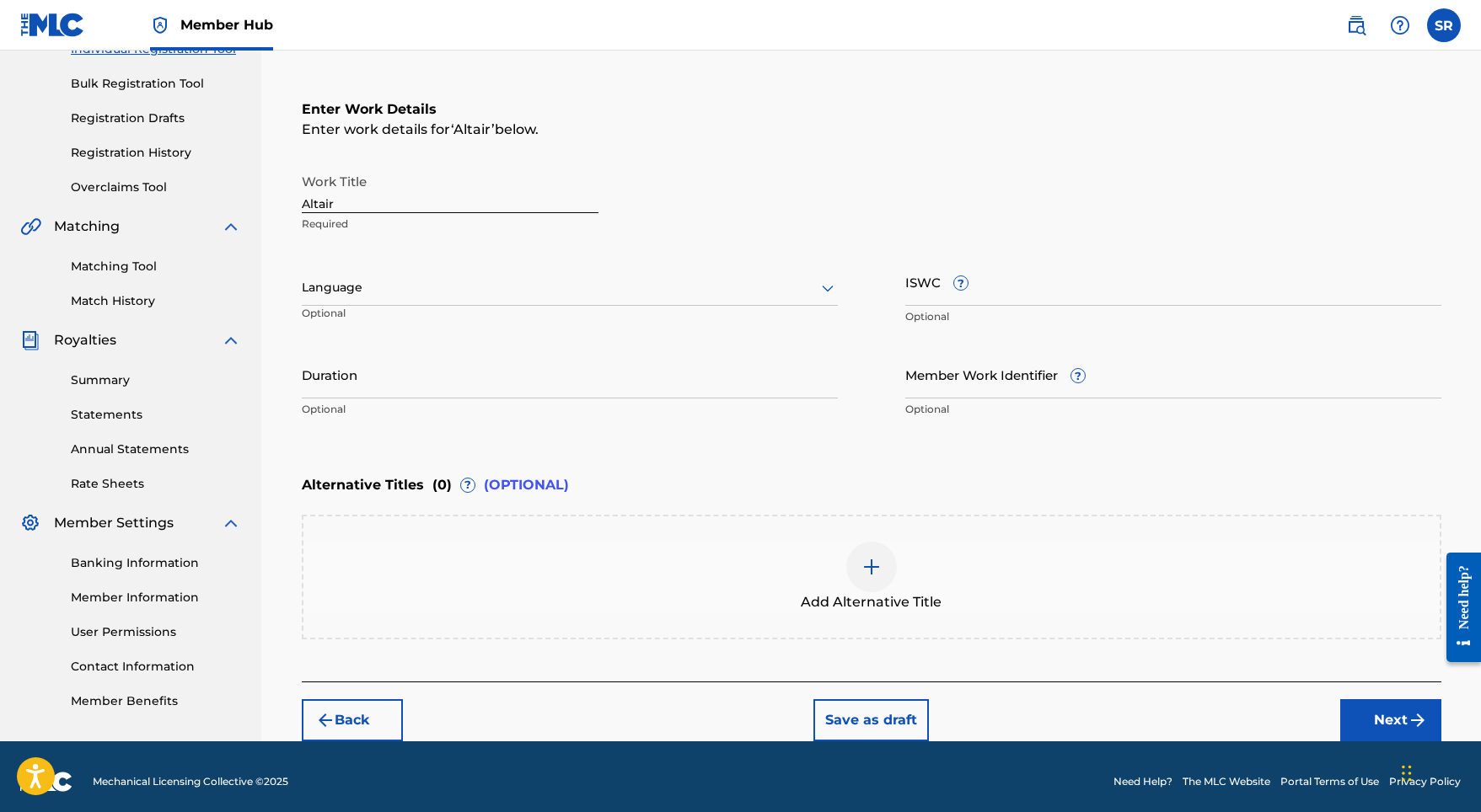
scroll to position [232, 0]
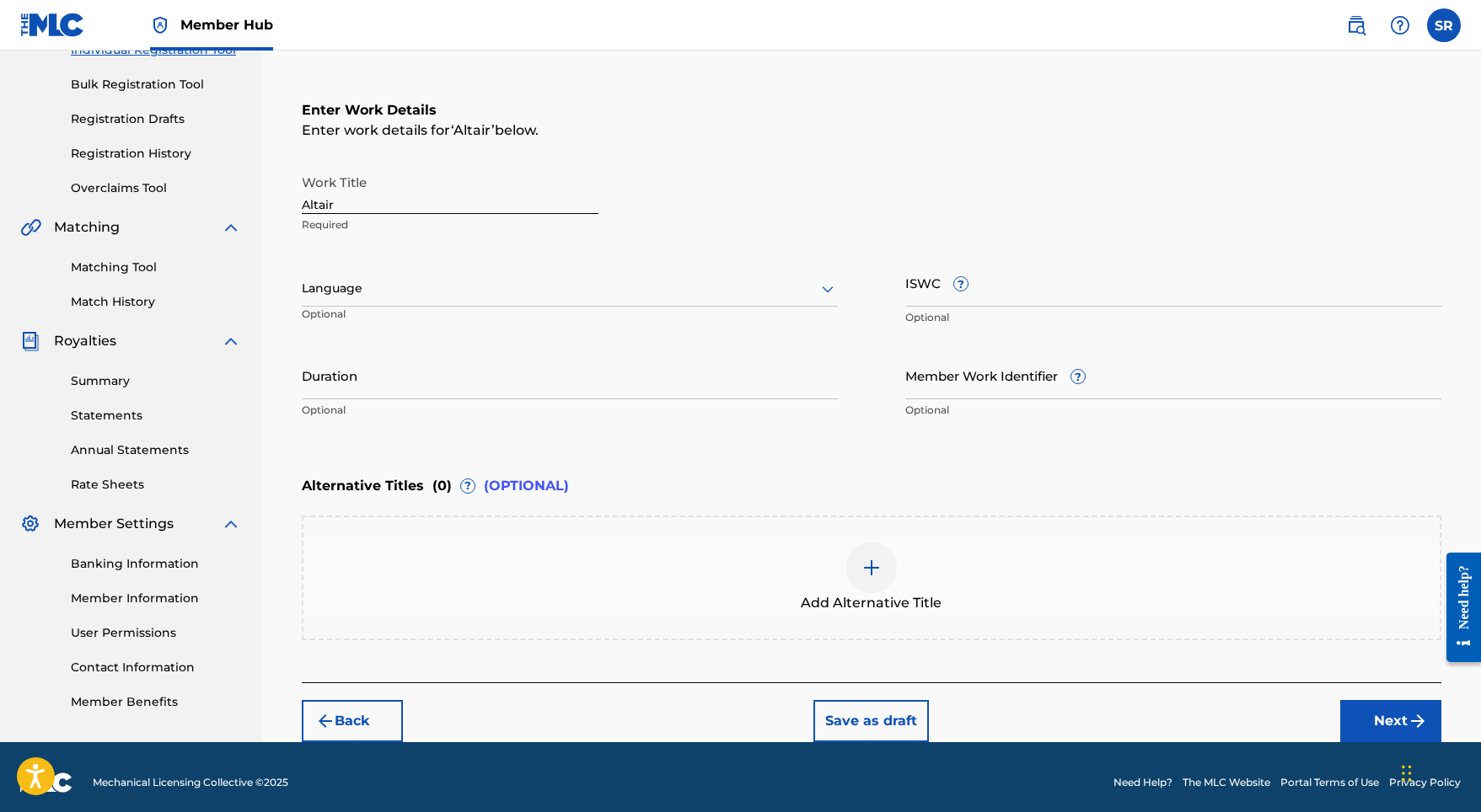
click at [587, 277] on div "Language" at bounding box center [570, 289] width 536 height 36
click at [509, 321] on div "English" at bounding box center [570, 326] width 534 height 38
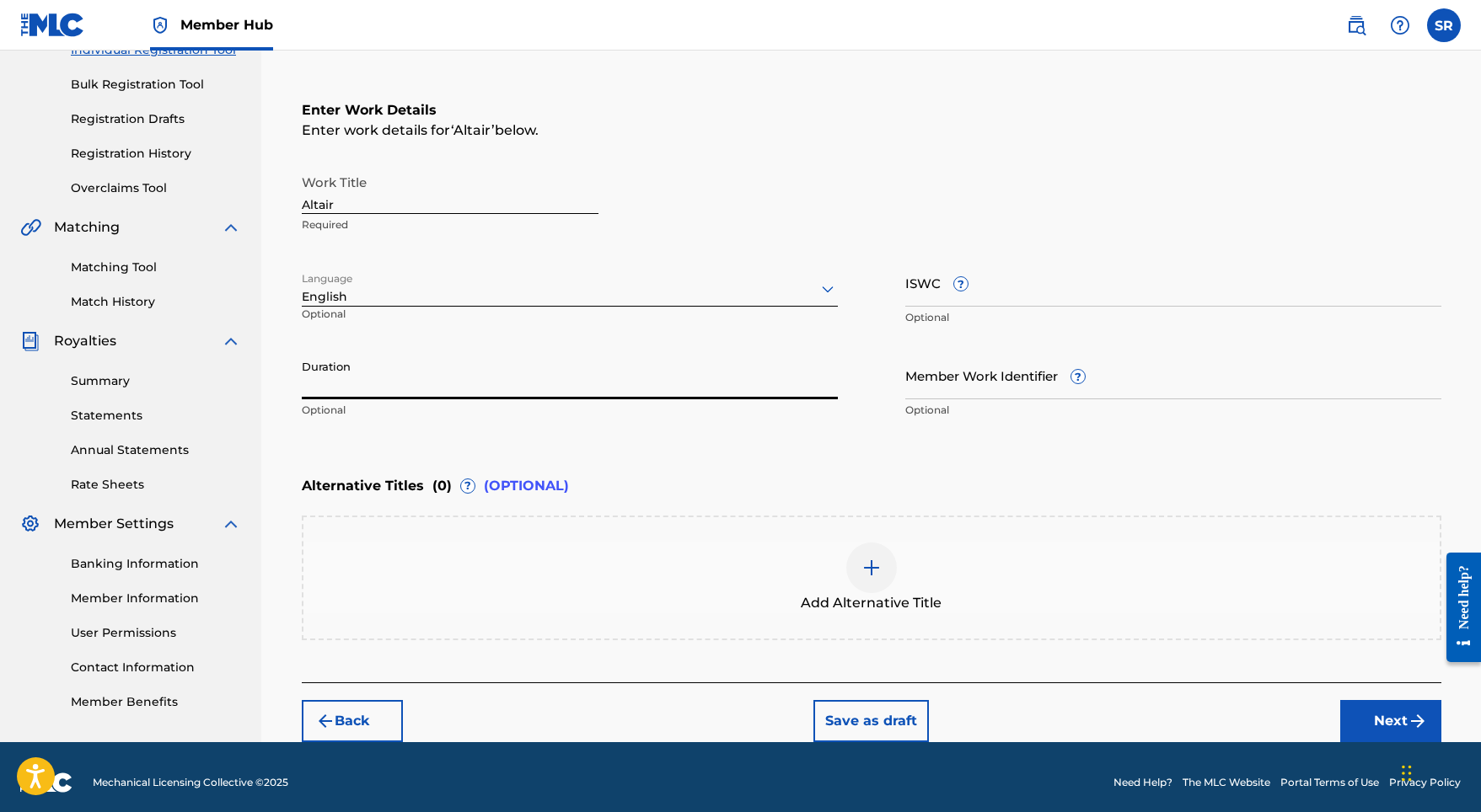
click at [537, 374] on input "Duration" at bounding box center [570, 374] width 536 height 48
type input "01:22"
click at [849, 572] on div at bounding box center [871, 568] width 50 height 50
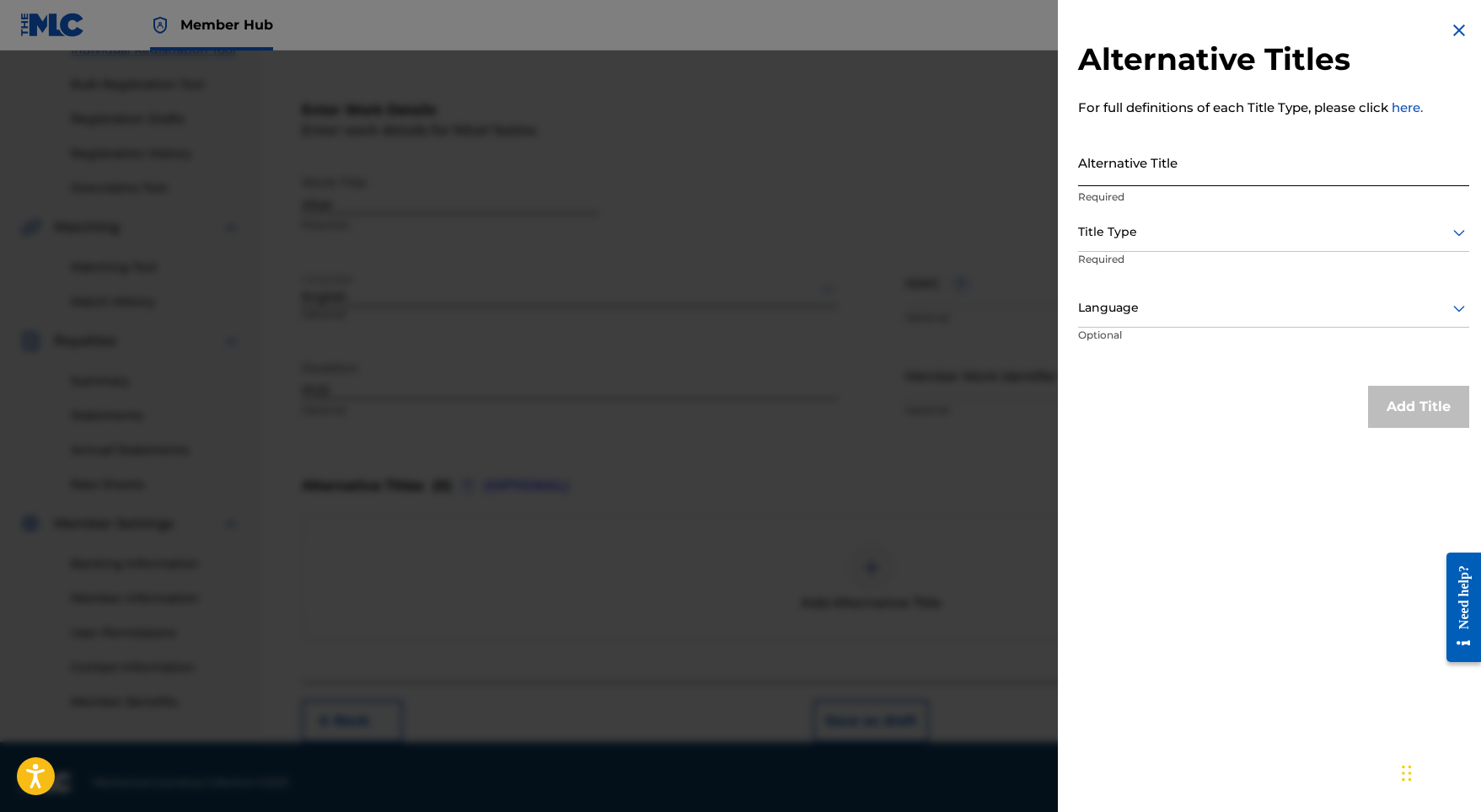
click at [1125, 172] on input "Alternative Title" at bounding box center [1273, 161] width 391 height 48
paste input "Altair"
type input "Altair"
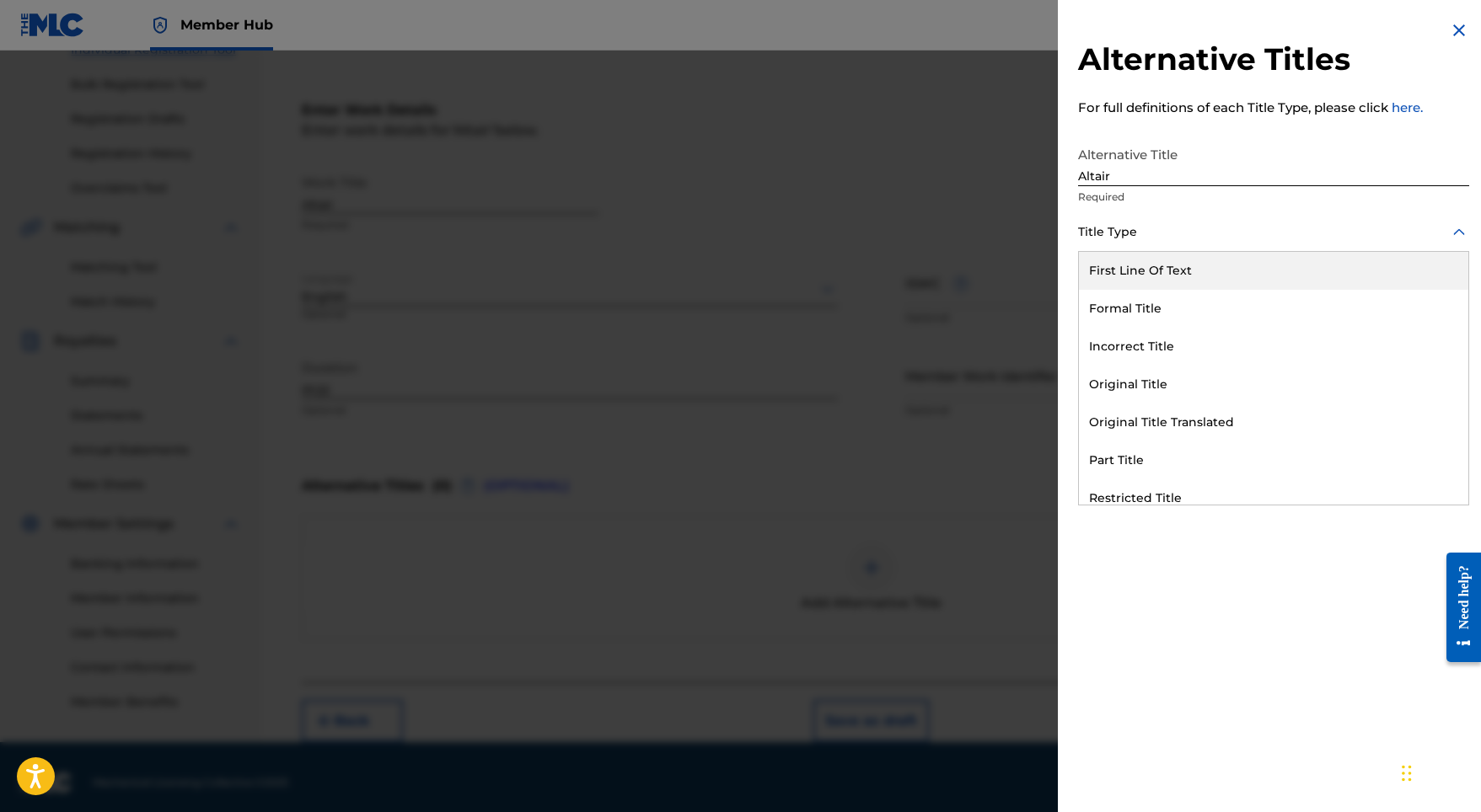
click at [1112, 232] on div at bounding box center [1273, 232] width 391 height 21
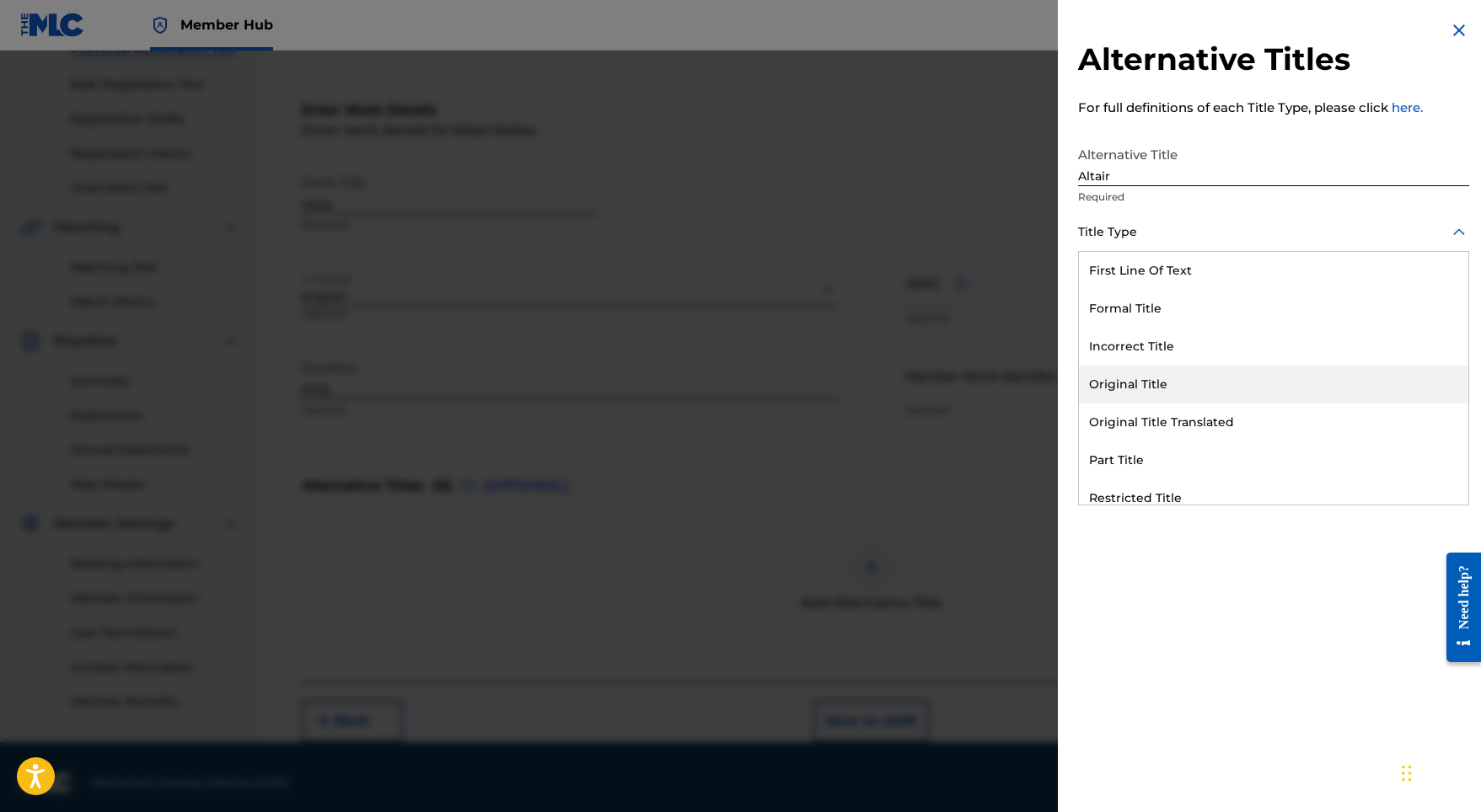
click at [1139, 380] on div "Original Title" at bounding box center [1273, 385] width 389 height 38
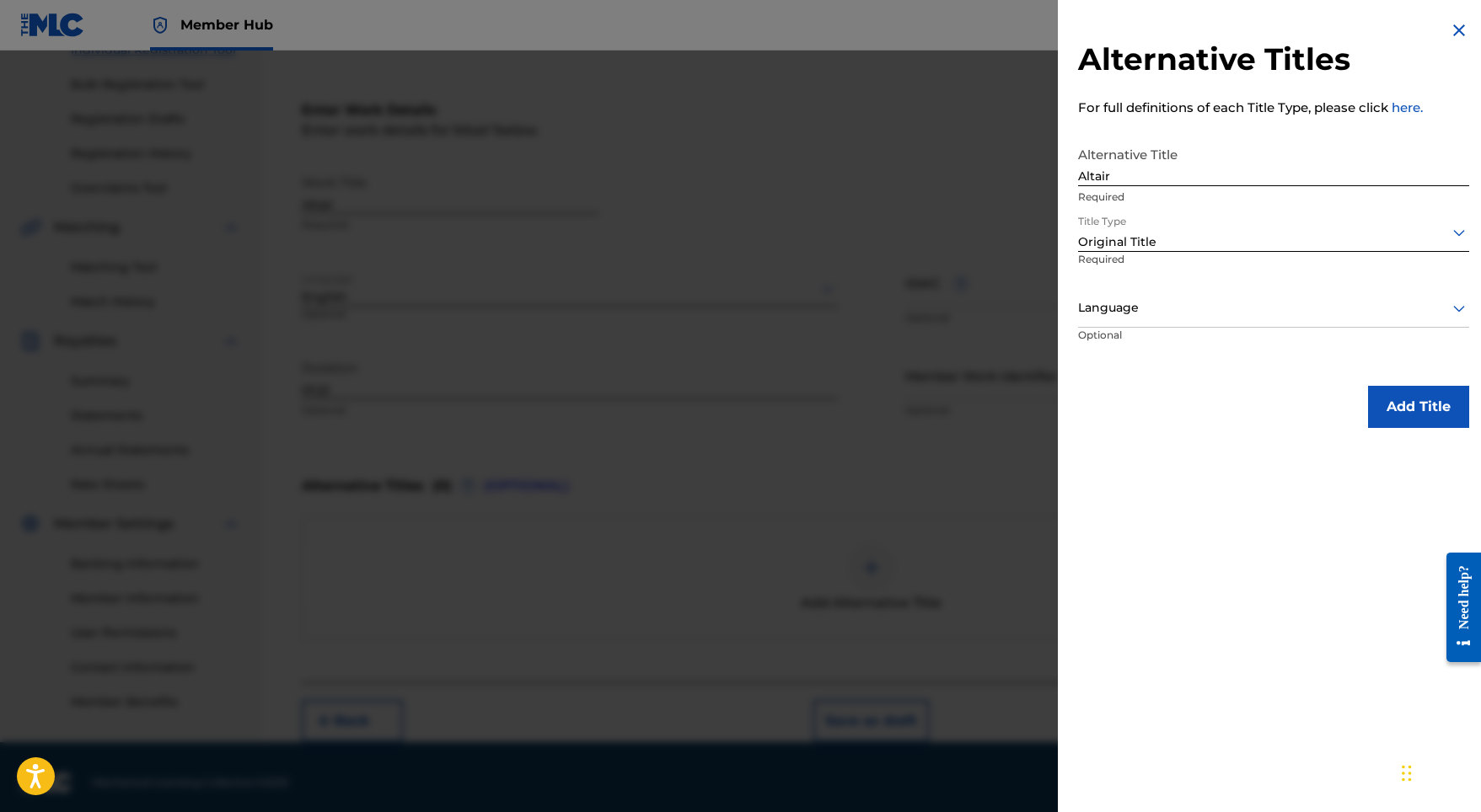
click at [1154, 329] on p "Optional" at bounding box center [1141, 347] width 127 height 38
click at [1151, 317] on div at bounding box center [1273, 308] width 391 height 21
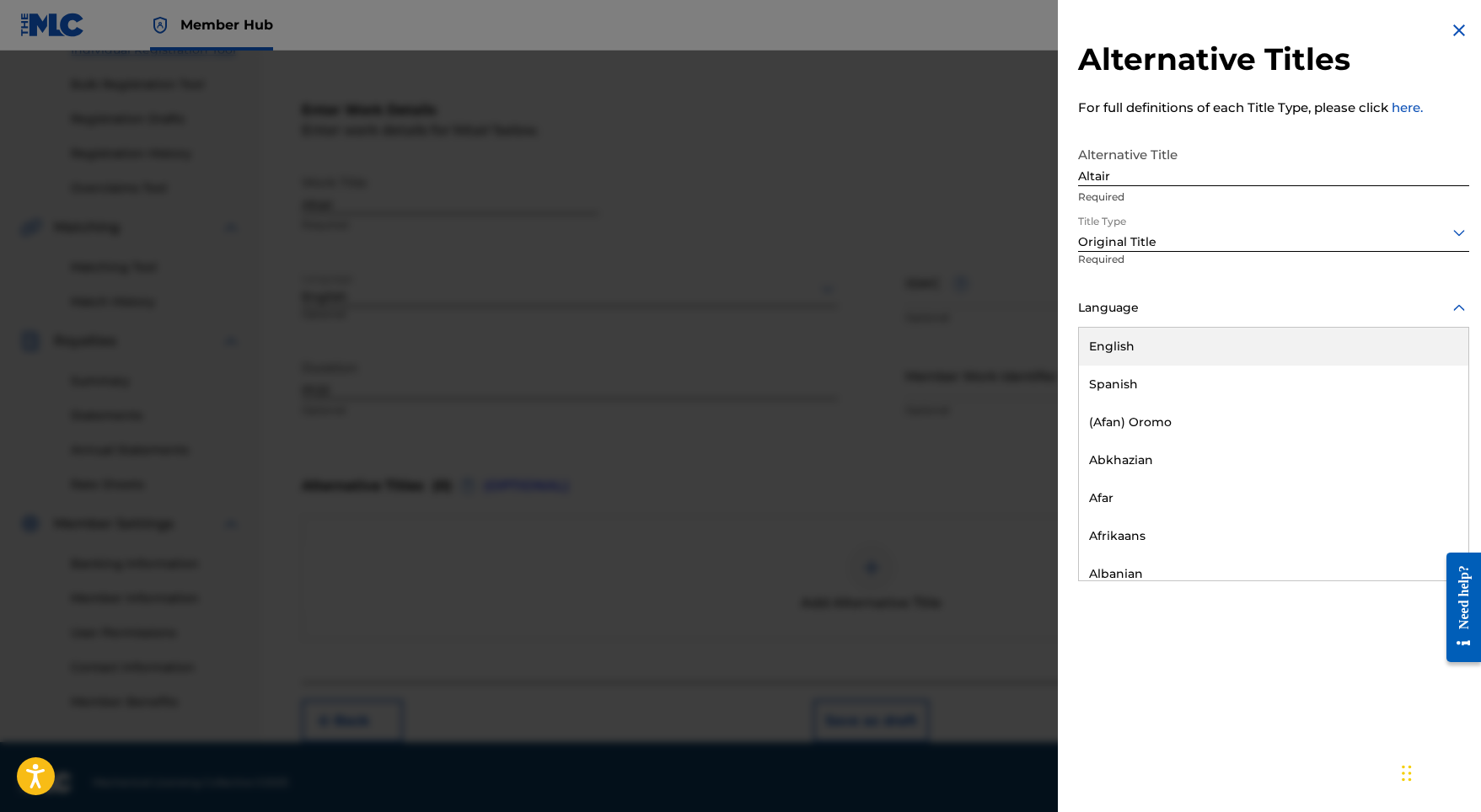
click at [1130, 344] on div "English" at bounding box center [1273, 347] width 389 height 38
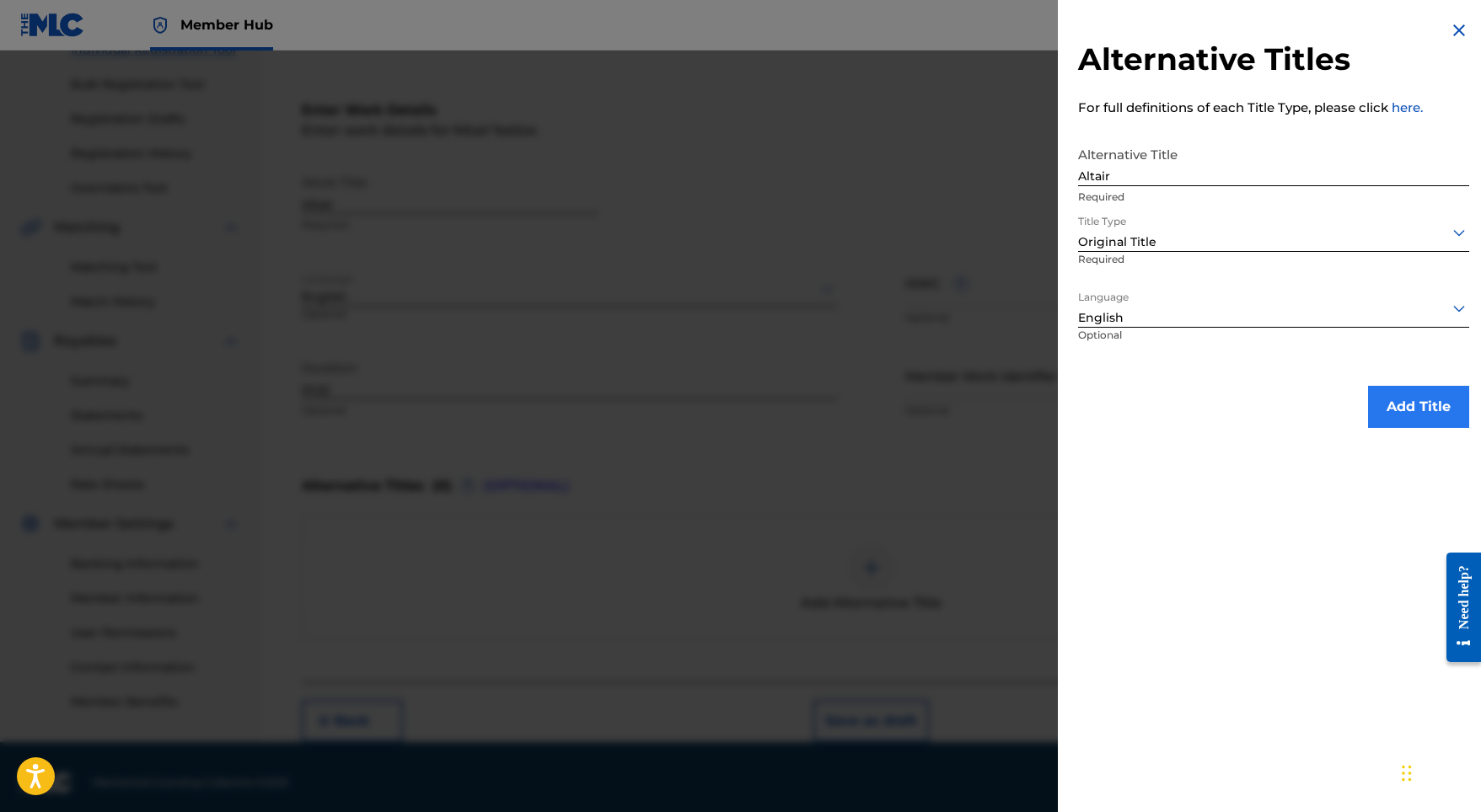
click at [1388, 422] on button "Add Title" at bounding box center [1418, 406] width 101 height 42
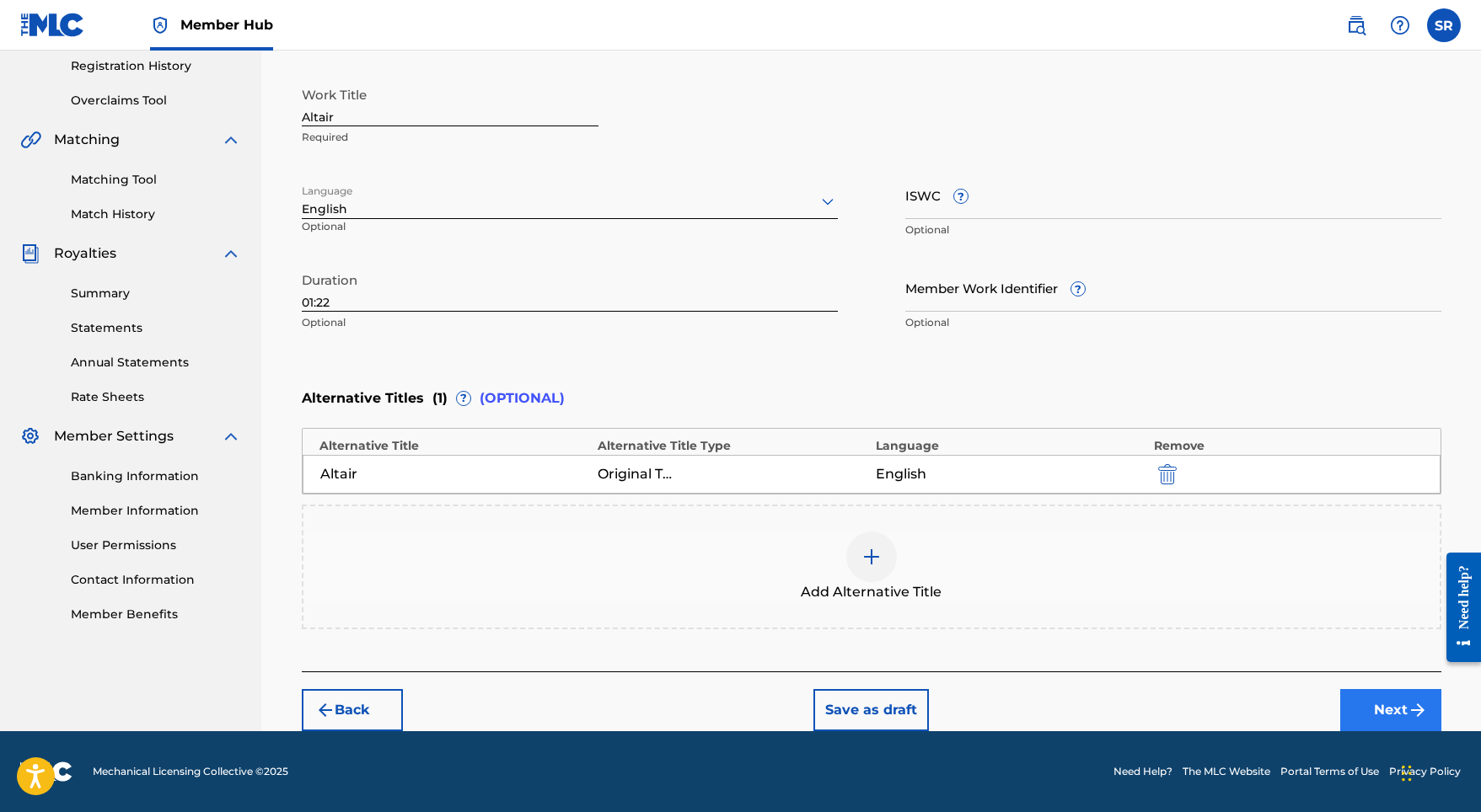
click at [1387, 713] on button "Next" at bounding box center [1390, 710] width 101 height 42
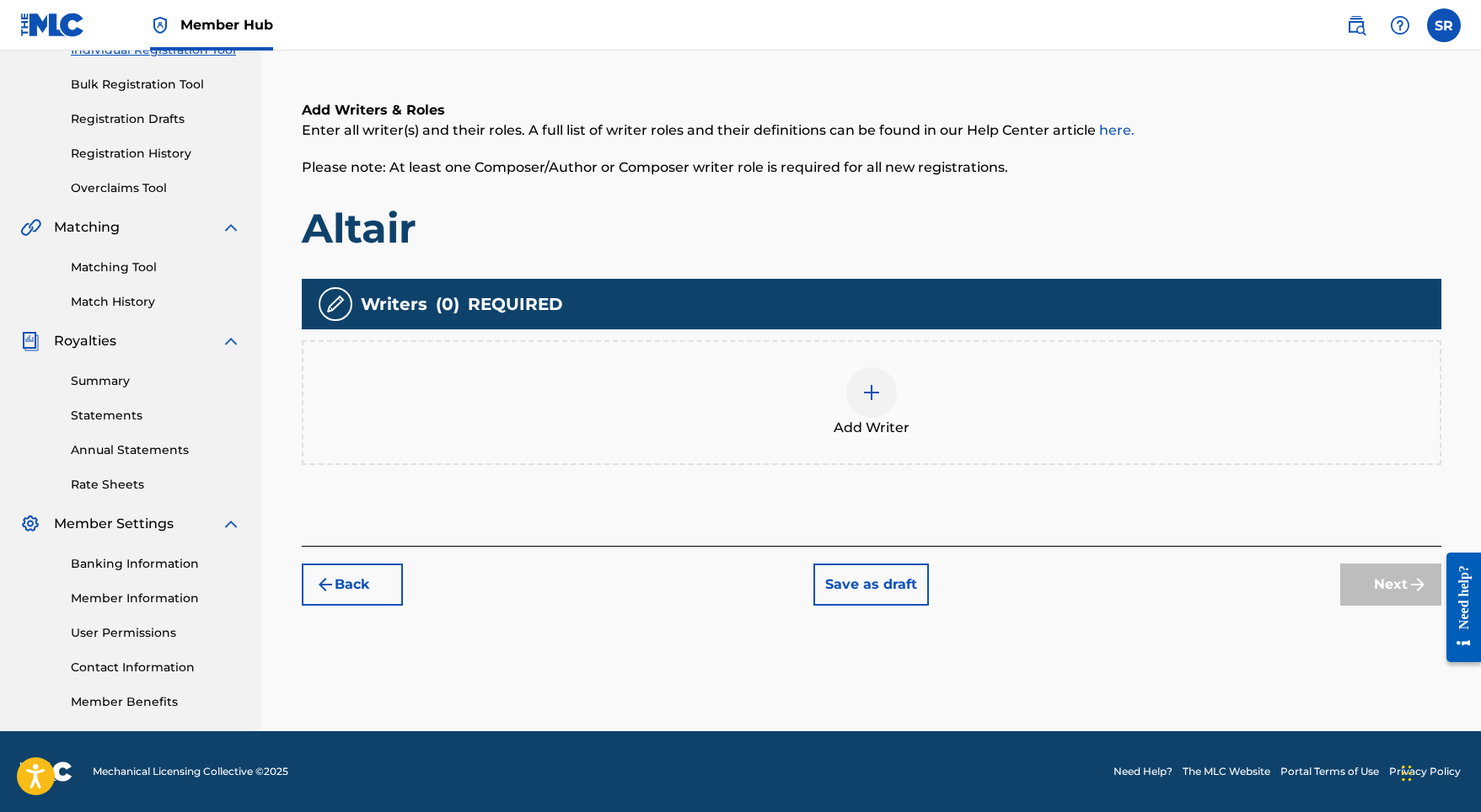
click at [871, 415] on div at bounding box center [871, 393] width 50 height 50
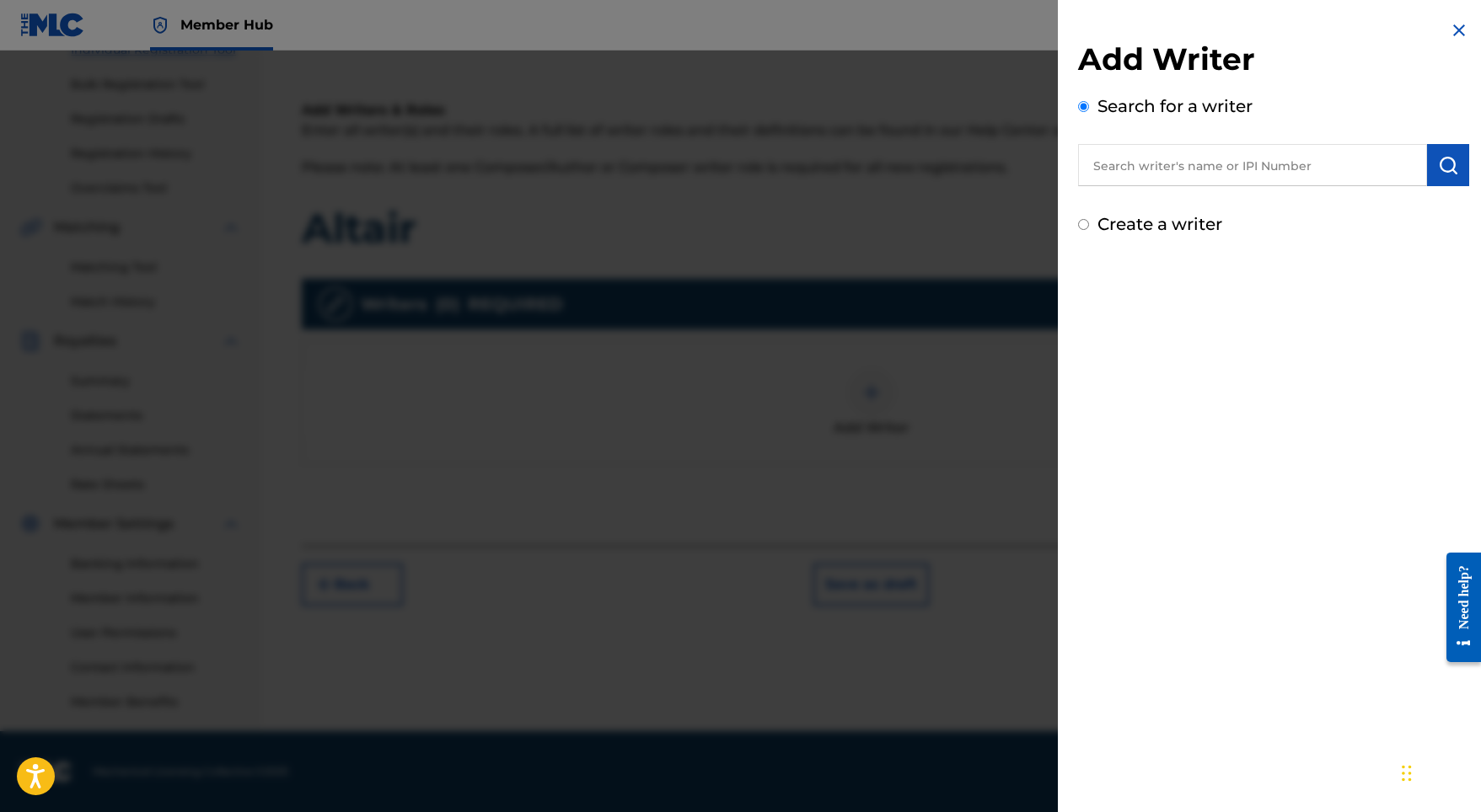
click at [1196, 179] on input "text" at bounding box center [1252, 165] width 349 height 42
paste input "[PERSON_NAME]"
type input "[PERSON_NAME]"
click at [1439, 152] on button "submit" at bounding box center [1447, 165] width 42 height 42
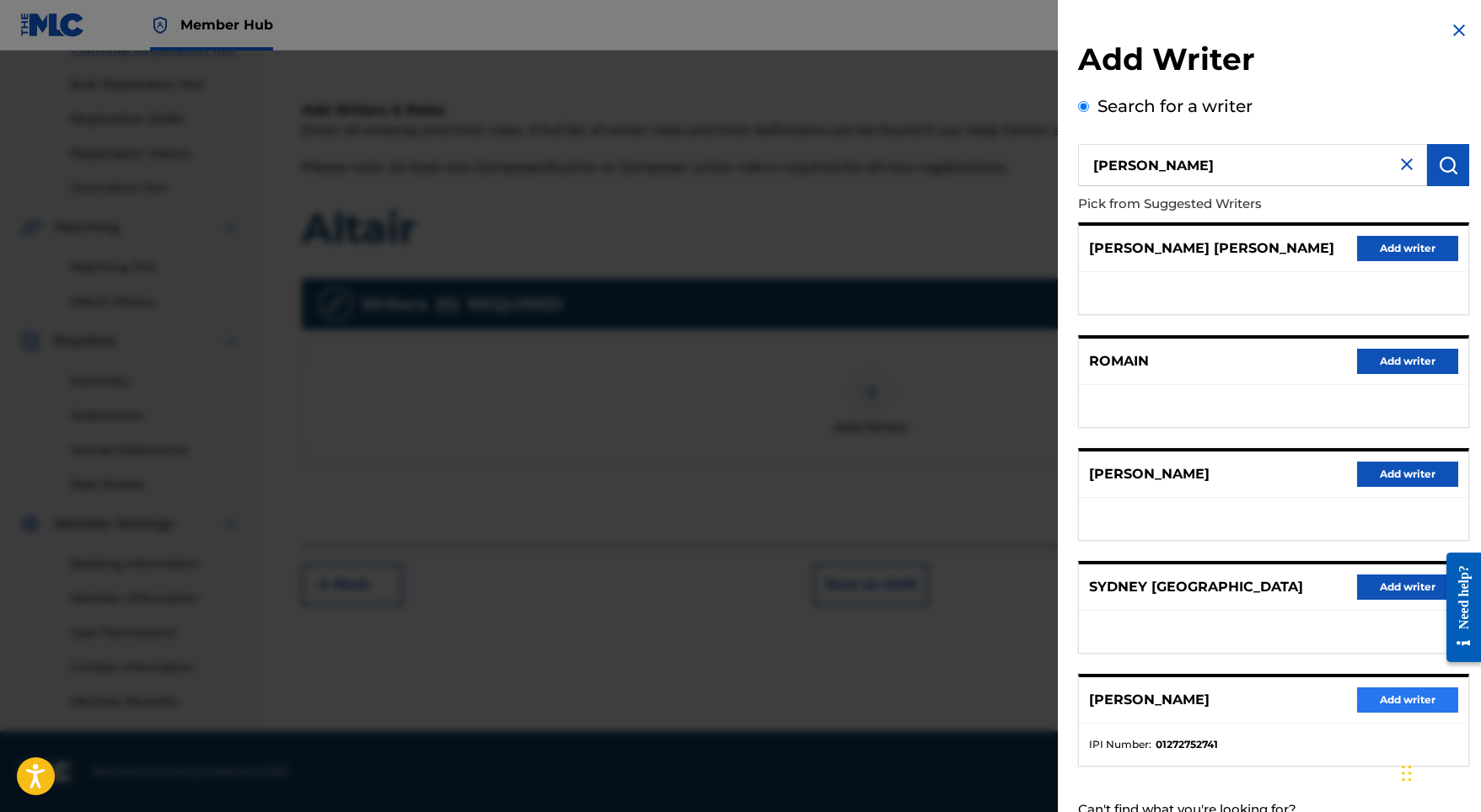
click at [1375, 709] on button "Add writer" at bounding box center [1407, 699] width 101 height 25
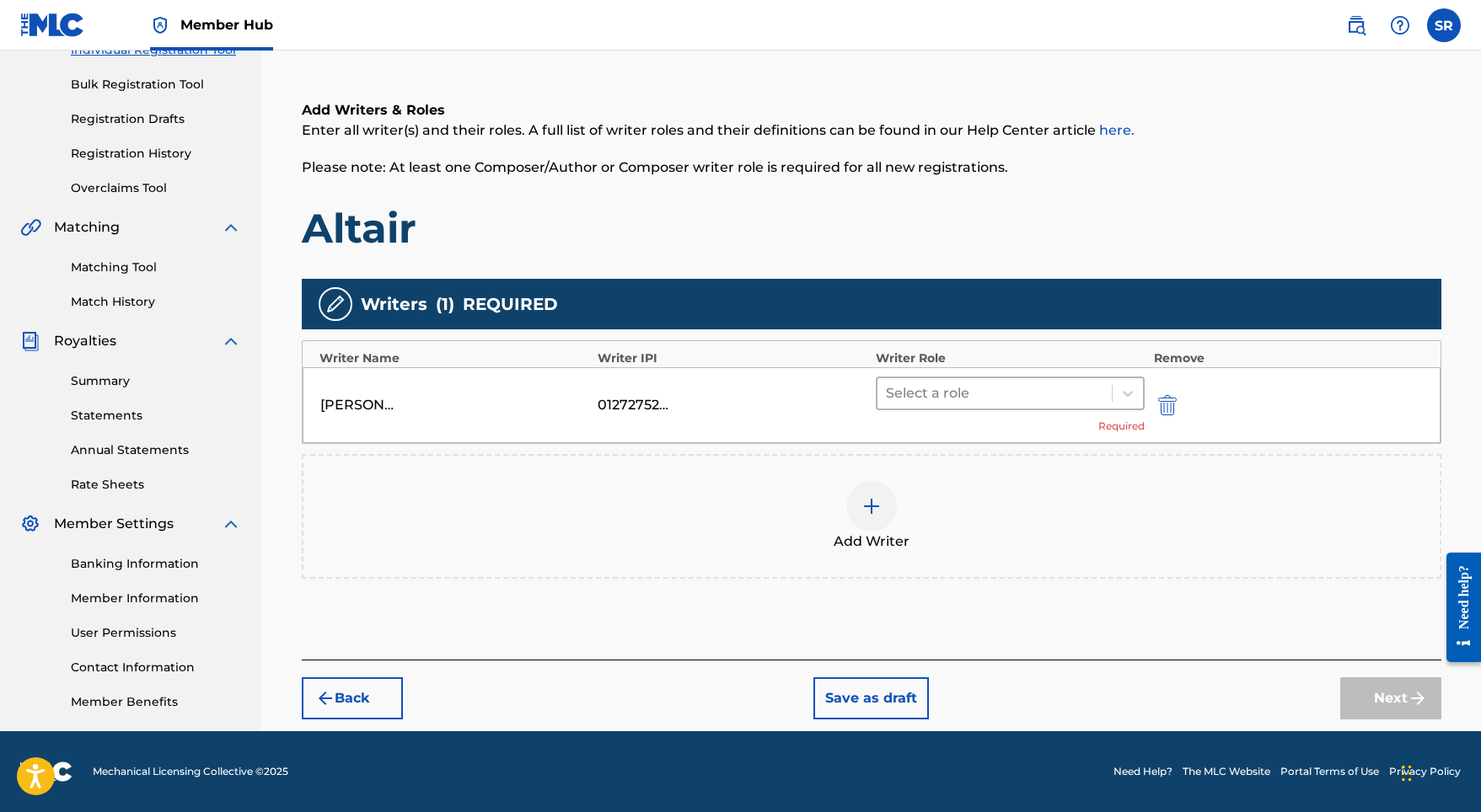
click at [929, 381] on div at bounding box center [995, 393] width 219 height 23
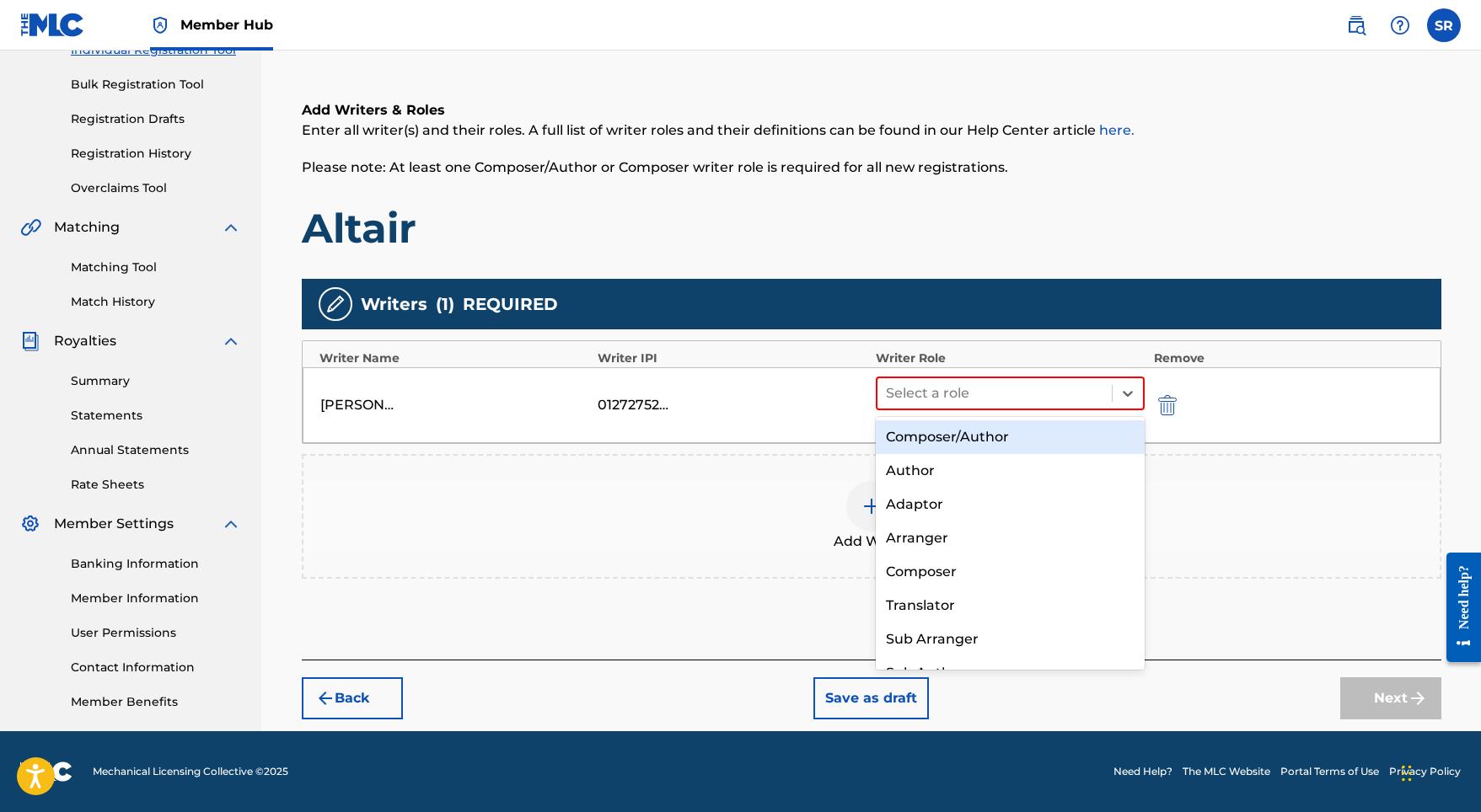
click at [929, 420] on div "Composer/Author" at bounding box center [1010, 437] width 270 height 34
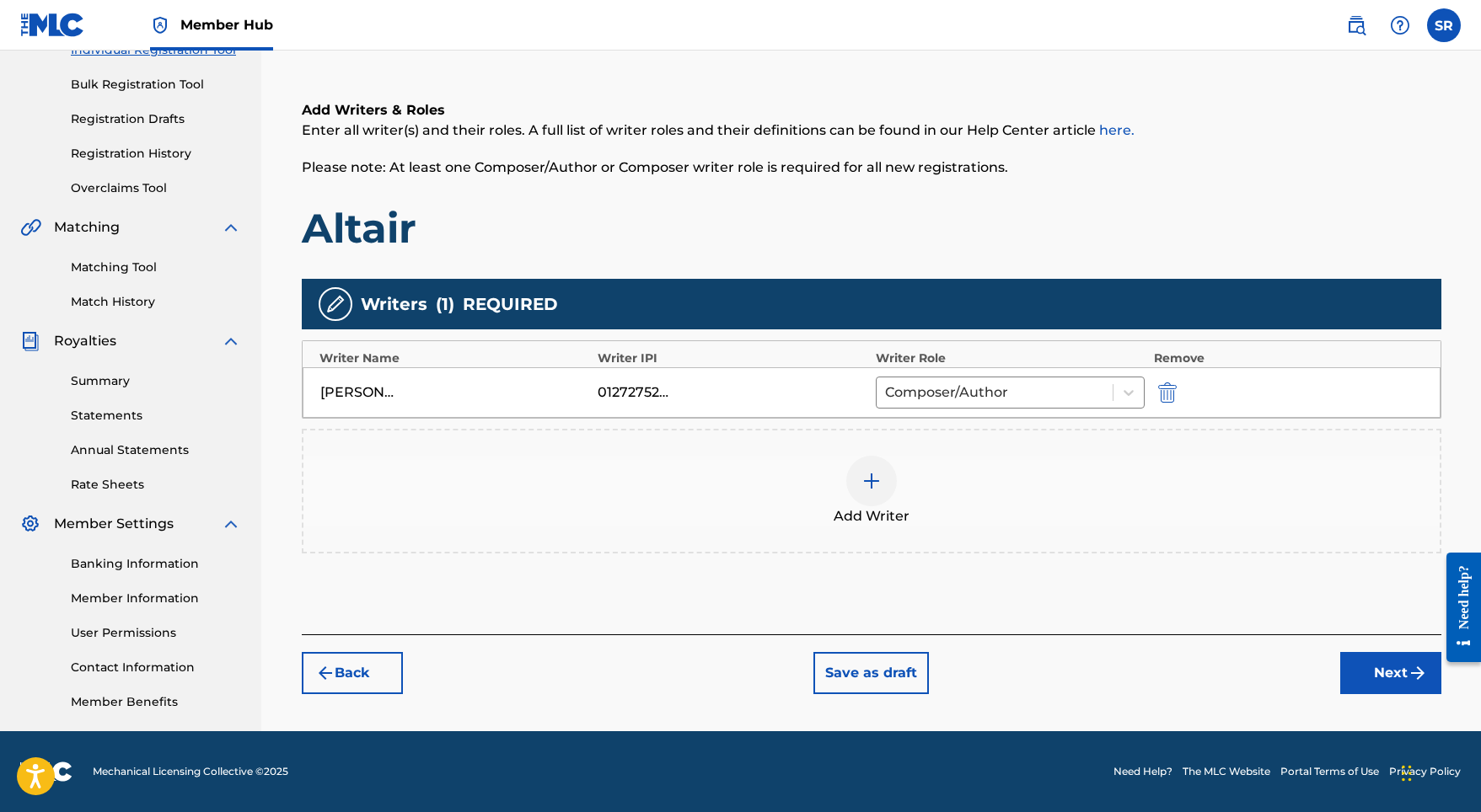
click at [1354, 644] on div "Back Save as draft Next" at bounding box center [871, 664] width 1139 height 60
click at [1360, 664] on button "Next" at bounding box center [1390, 672] width 101 height 42
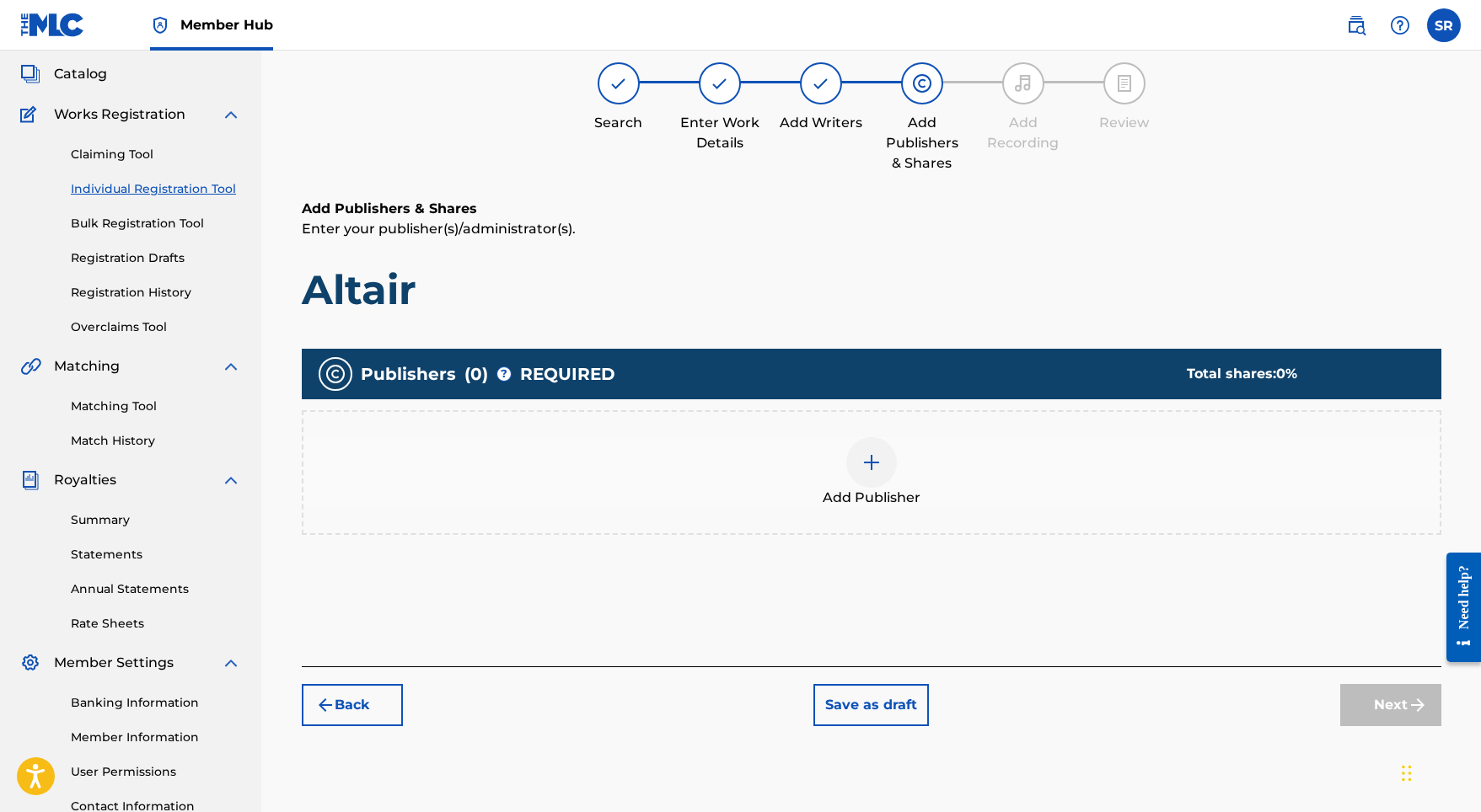
scroll to position [75, 0]
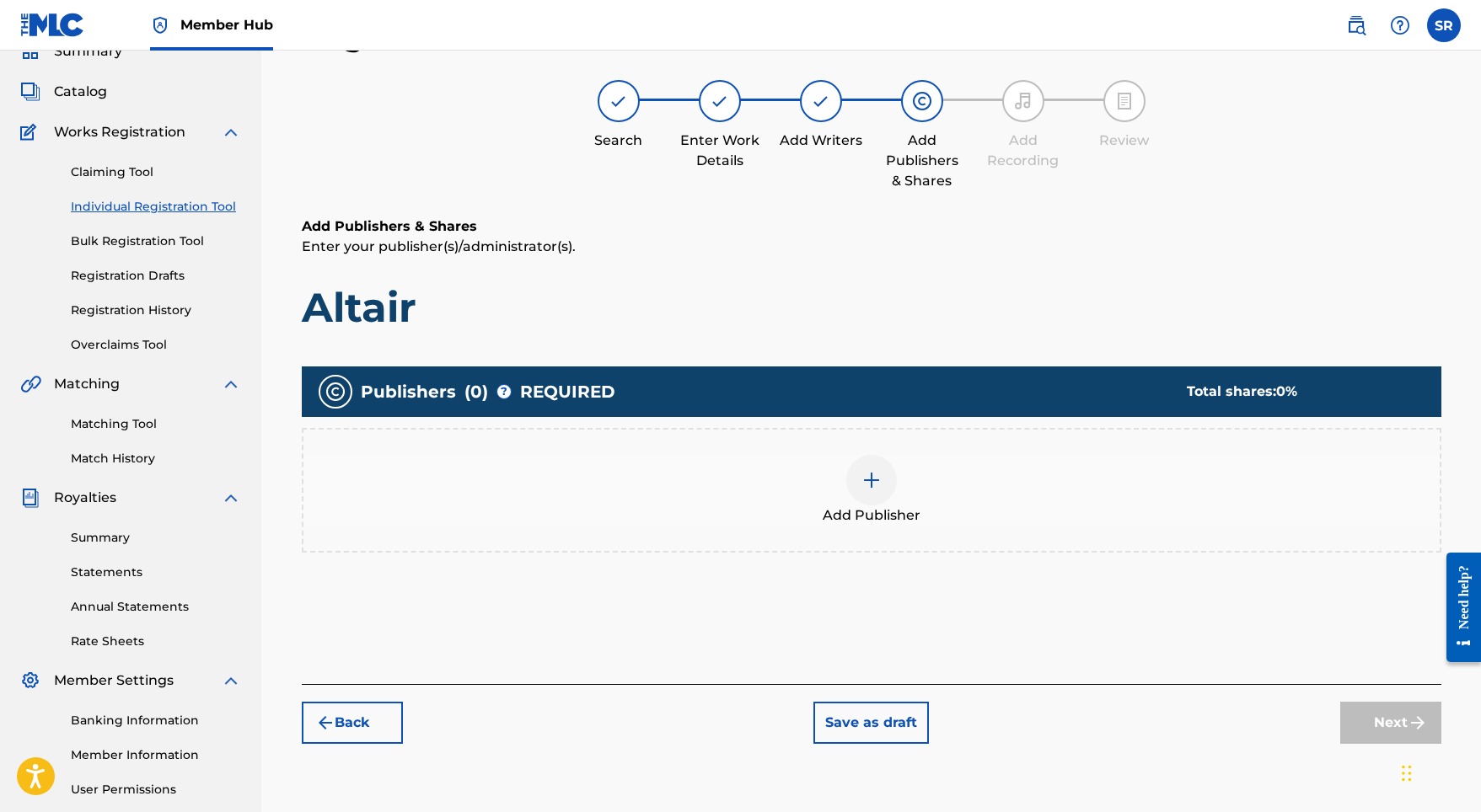
click at [897, 474] on div "Add Publisher" at bounding box center [871, 490] width 1136 height 71
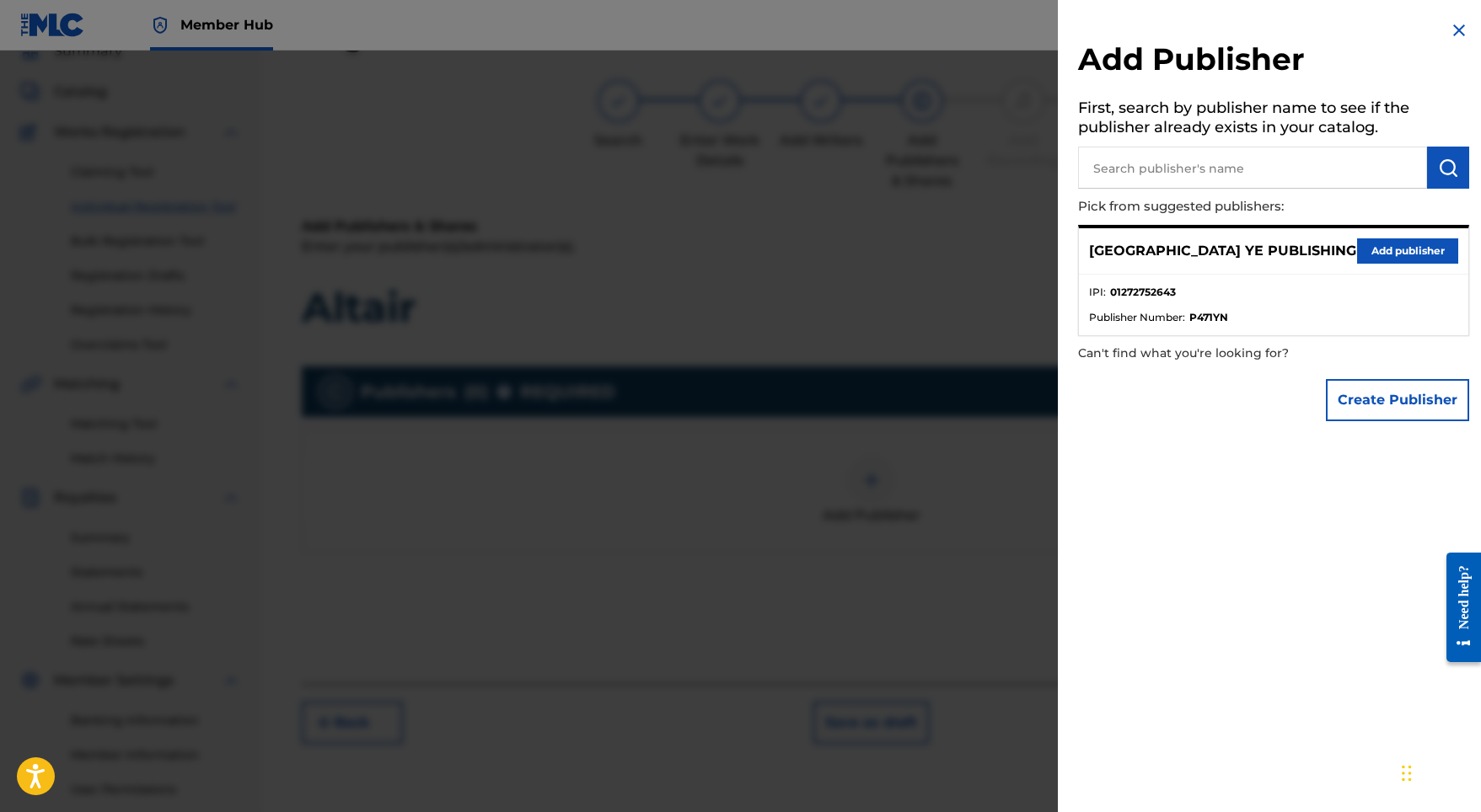
click at [1364, 268] on div "SYDNEY YE PUBLISHING Add publisher" at bounding box center [1273, 250] width 389 height 46
click at [1366, 253] on button "Add publisher" at bounding box center [1407, 250] width 101 height 25
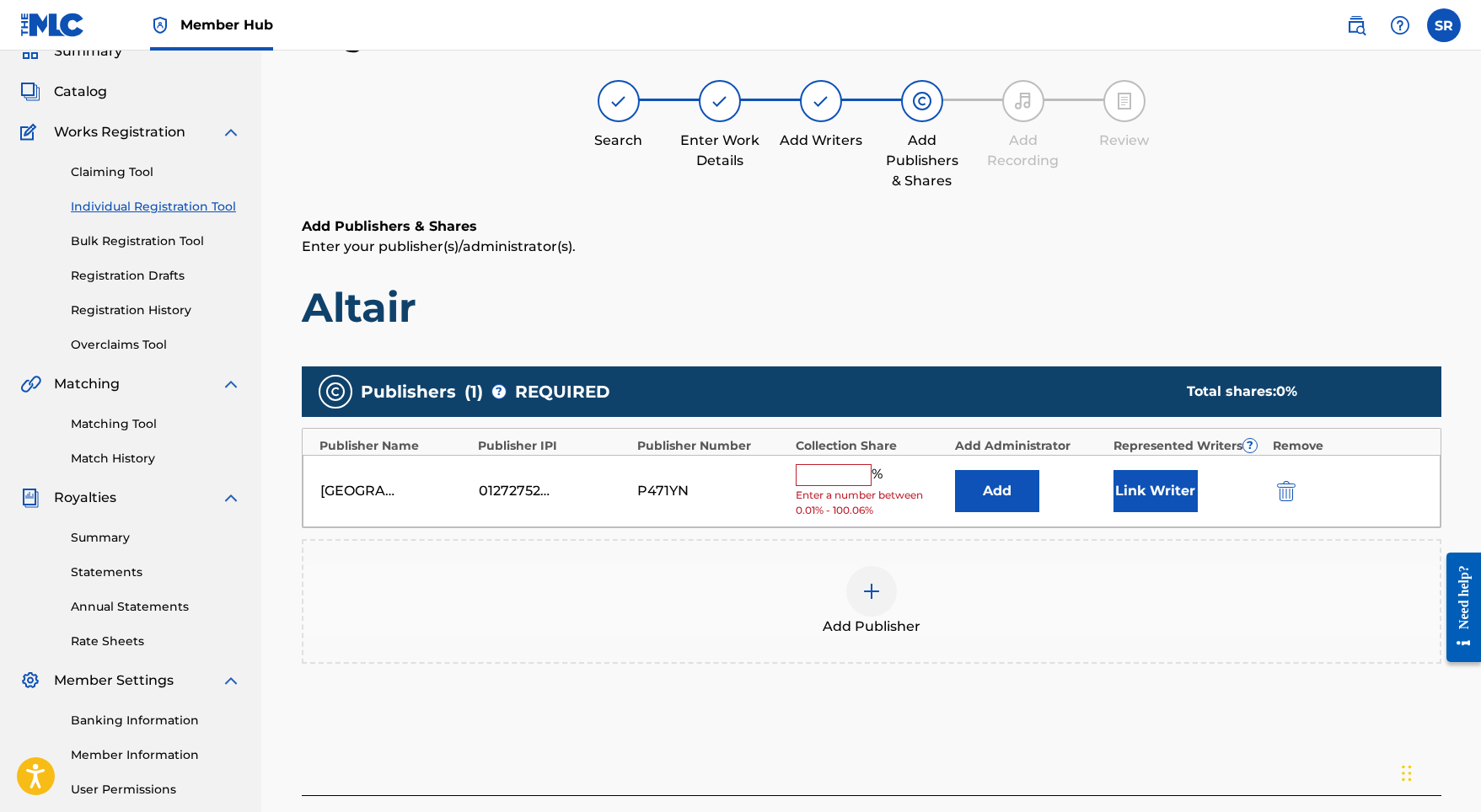
click at [859, 480] on input "text" at bounding box center [832, 475] width 75 height 22
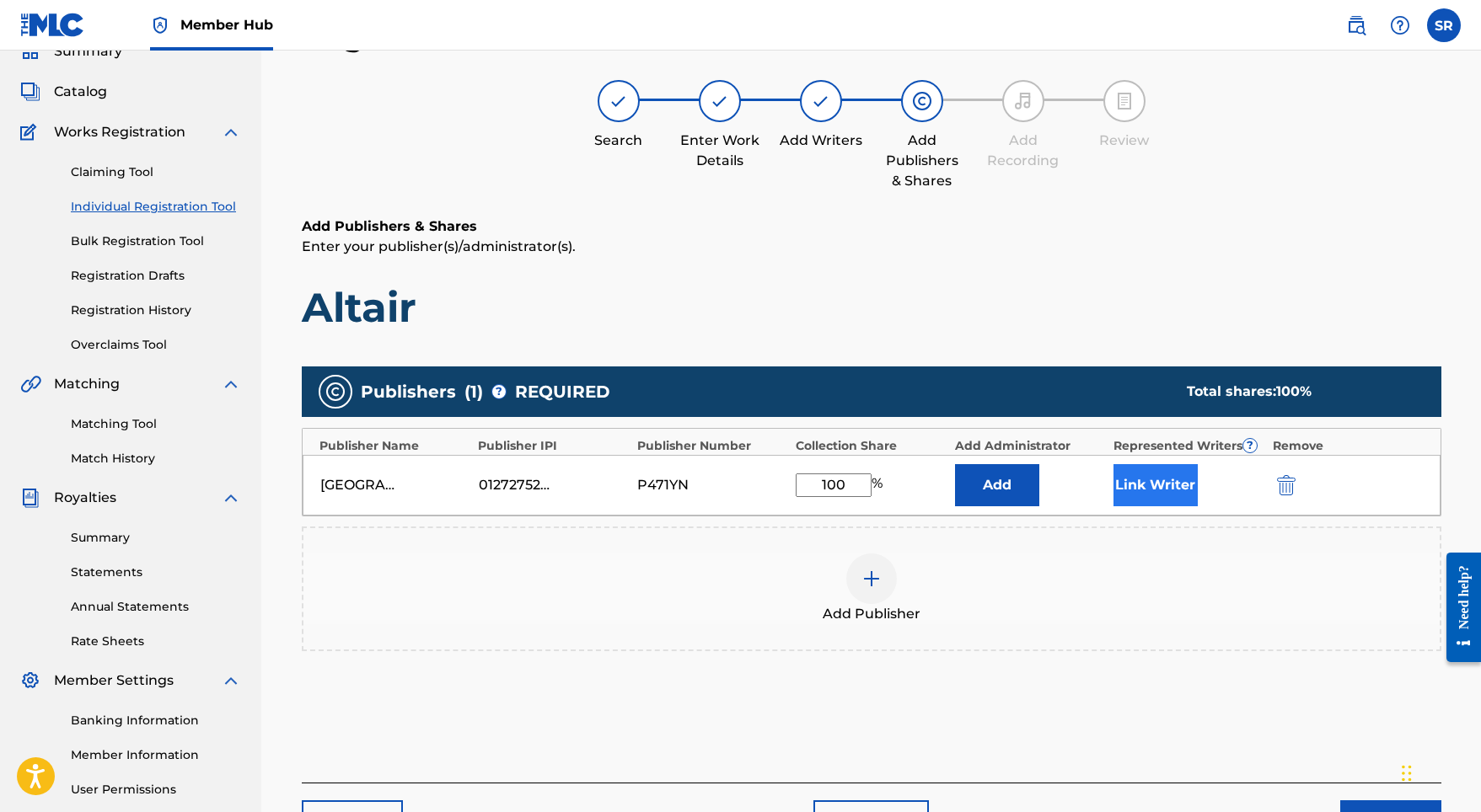
type input "100"
click at [1138, 481] on button "Link Writer" at bounding box center [1155, 485] width 84 height 42
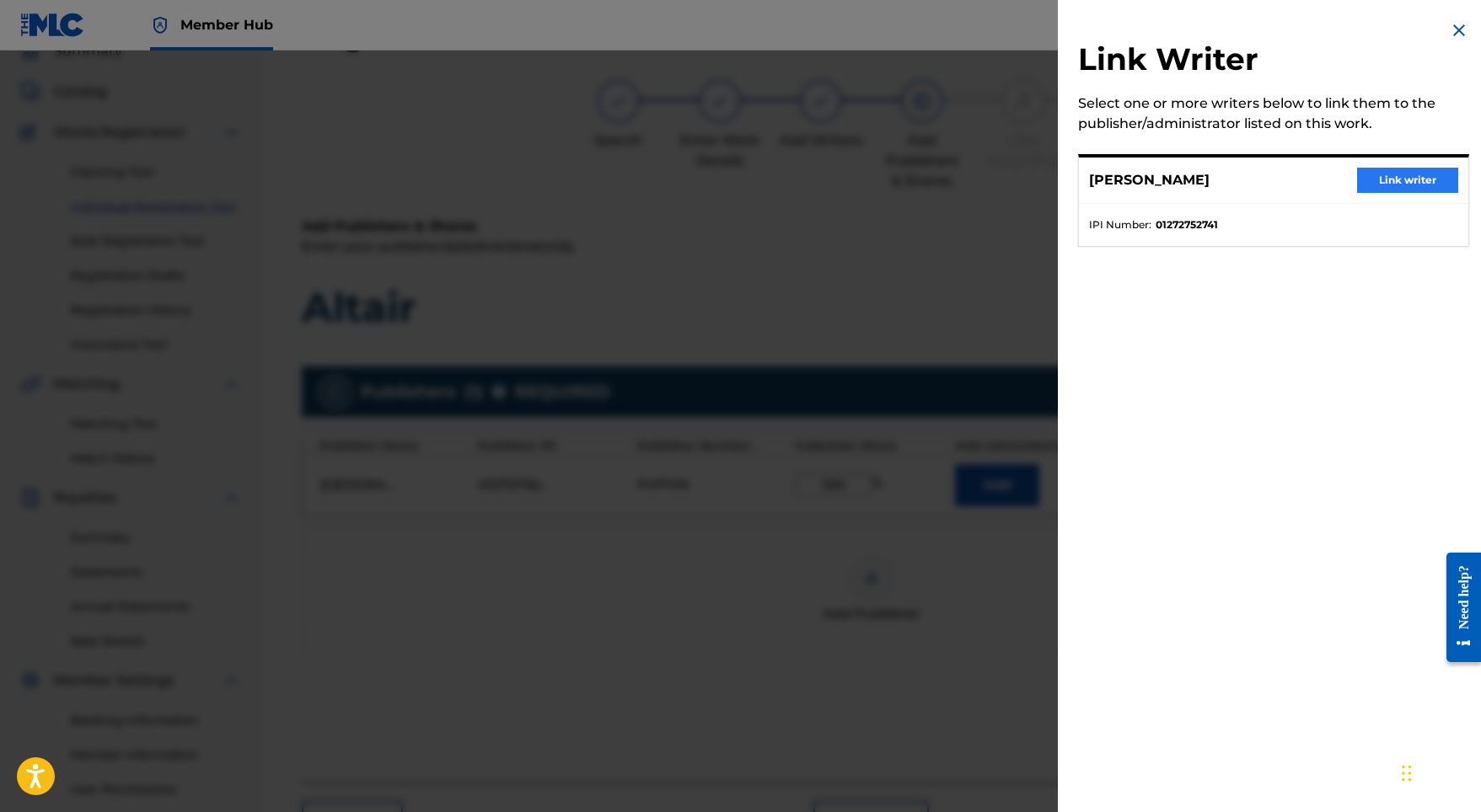
click at [1364, 185] on button "Link writer" at bounding box center [1407, 179] width 101 height 25
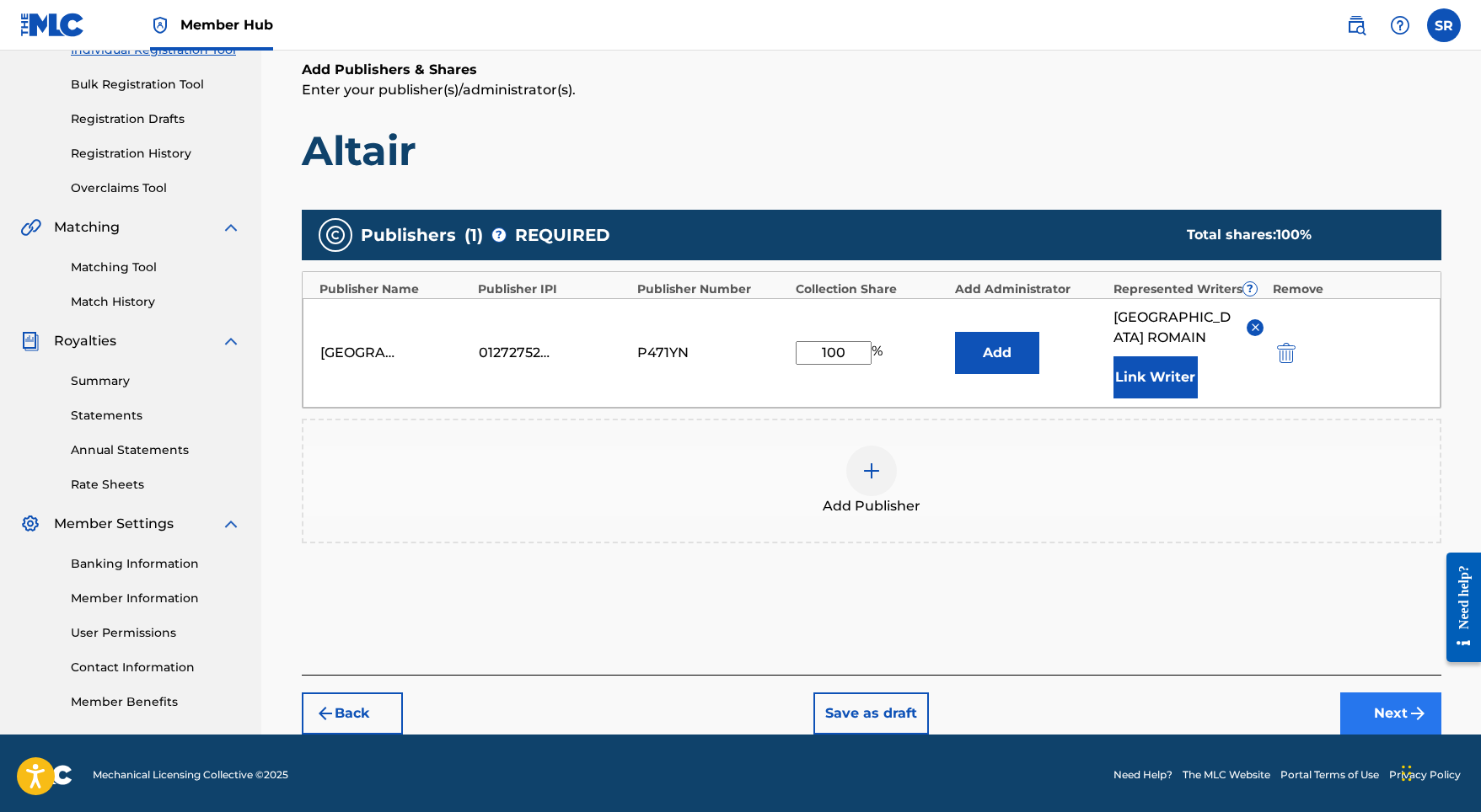
click at [1364, 692] on button "Next" at bounding box center [1390, 713] width 101 height 42
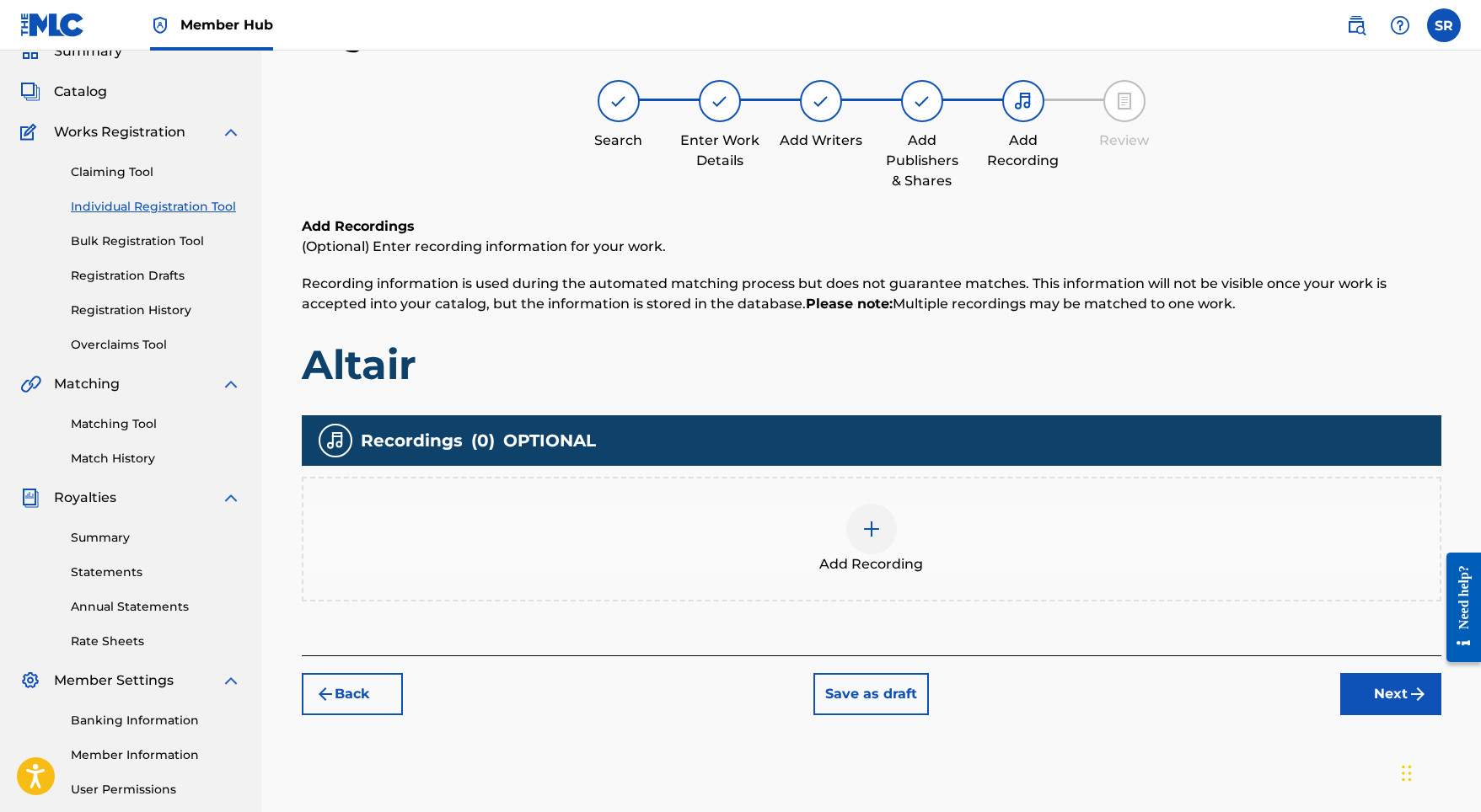
click at [861, 525] on img at bounding box center [871, 529] width 20 height 20
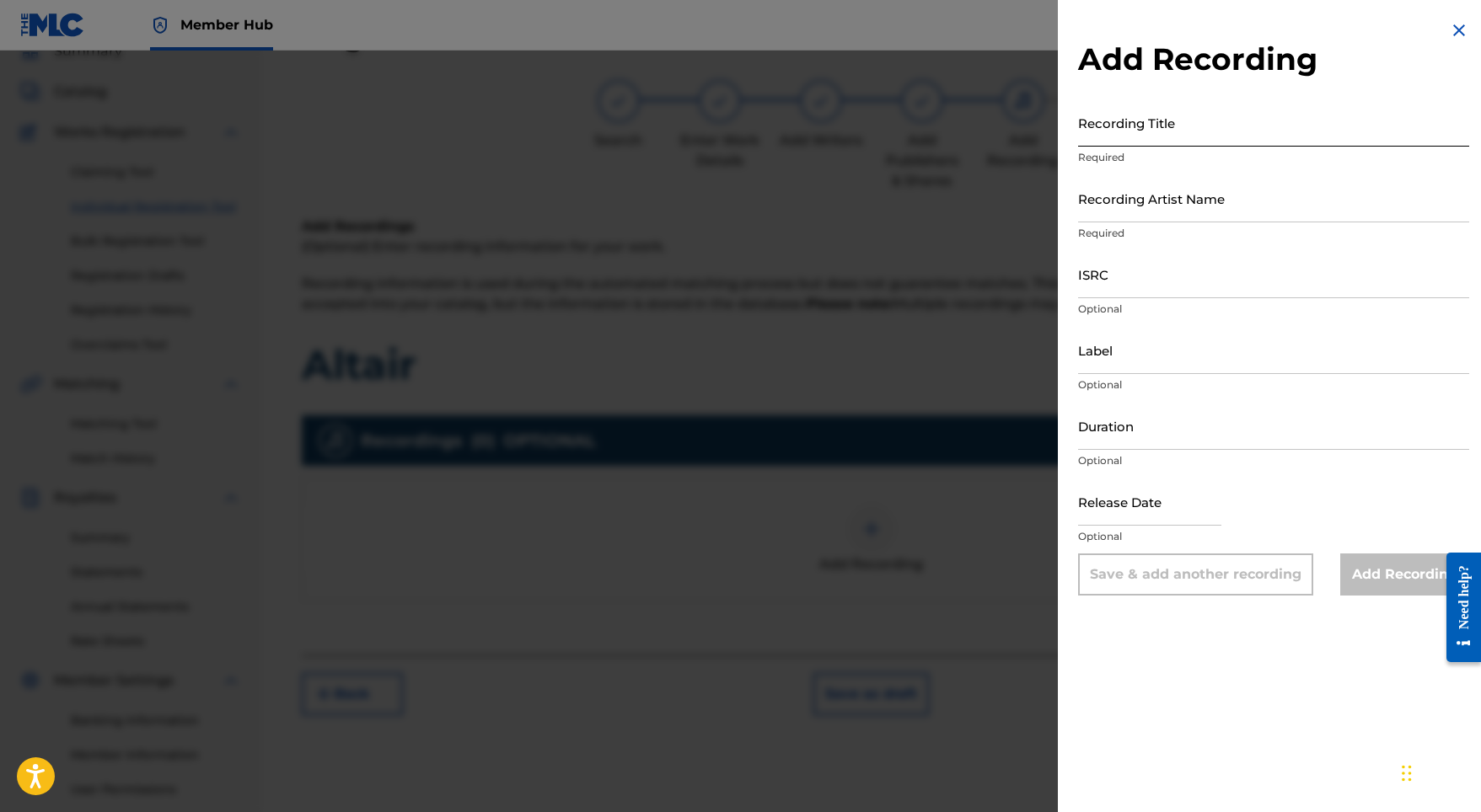
click at [1243, 133] on input "Recording Title" at bounding box center [1273, 122] width 391 height 48
paste input "Altair"
type input "Altair"
click at [1125, 195] on input "Recording Artist Name" at bounding box center [1273, 198] width 391 height 48
paste input "Stellar Soothe"
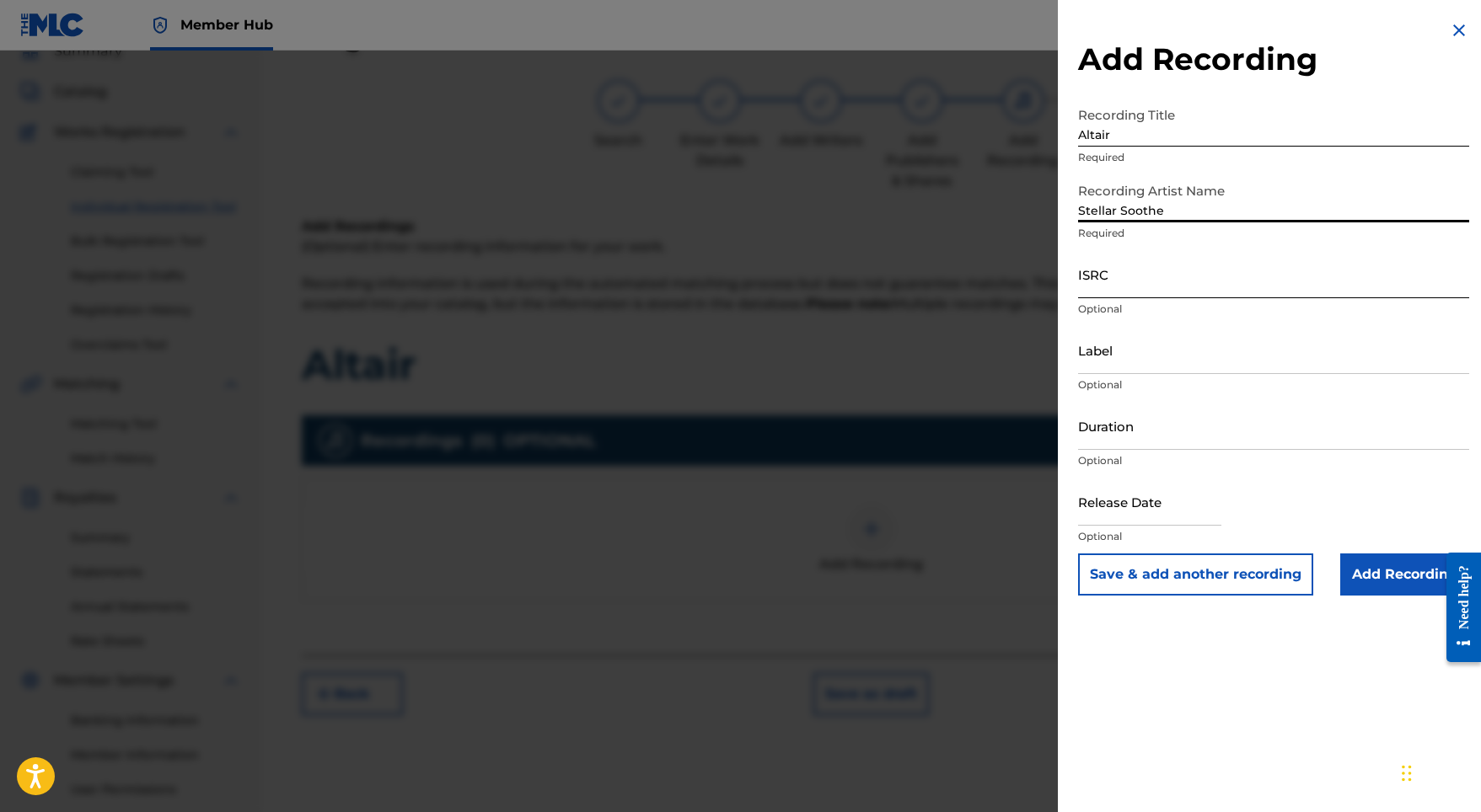
type input "Stellar Soothe"
click at [1119, 286] on input "ISRC" at bounding box center [1273, 274] width 391 height 48
paste input "GBMJG2325369"
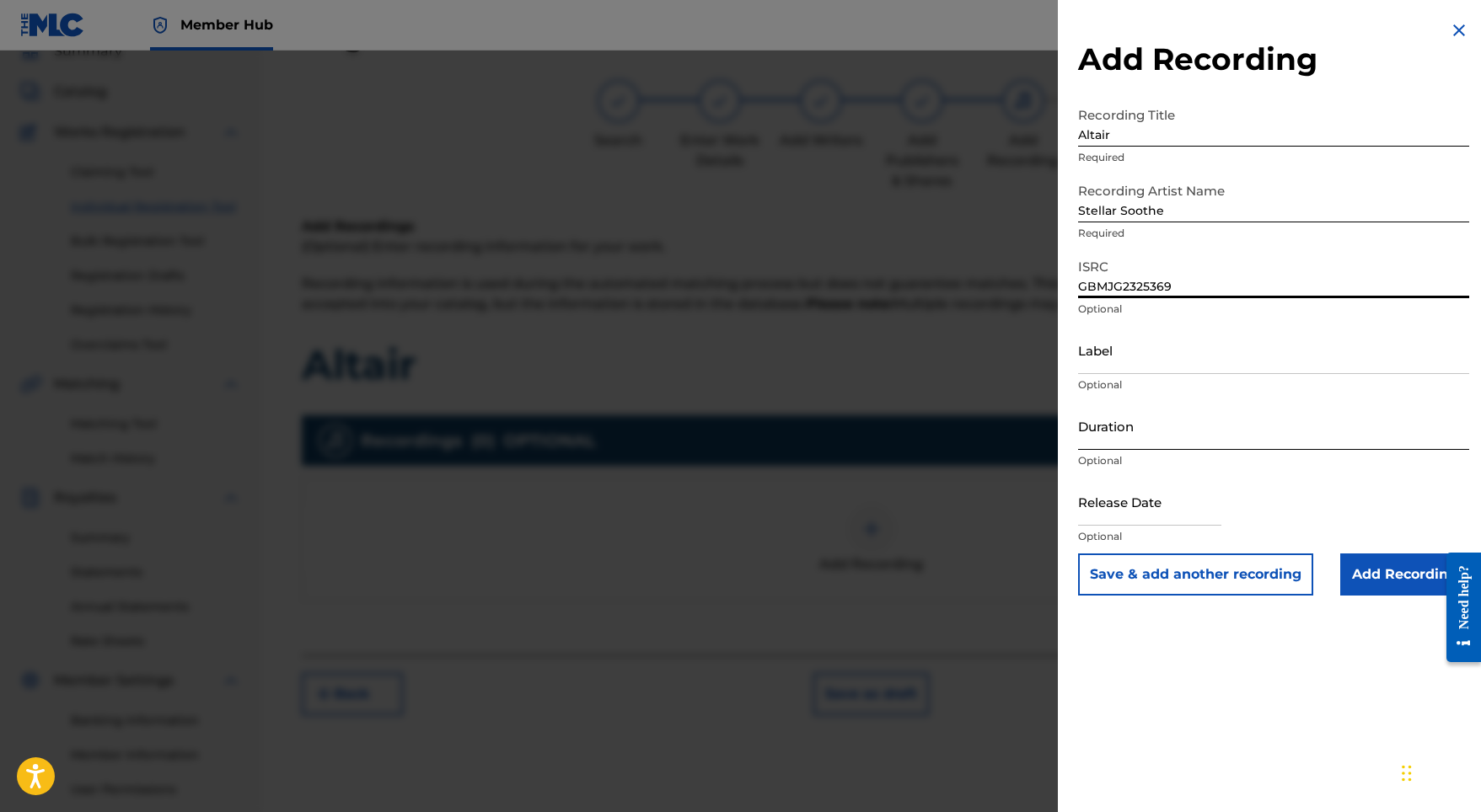
type input "GBMJG2325369"
click at [1143, 434] on input "Duration" at bounding box center [1273, 425] width 391 height 48
type input "01:22"
click at [1144, 508] on input "text" at bounding box center [1149, 501] width 143 height 48
select select "8"
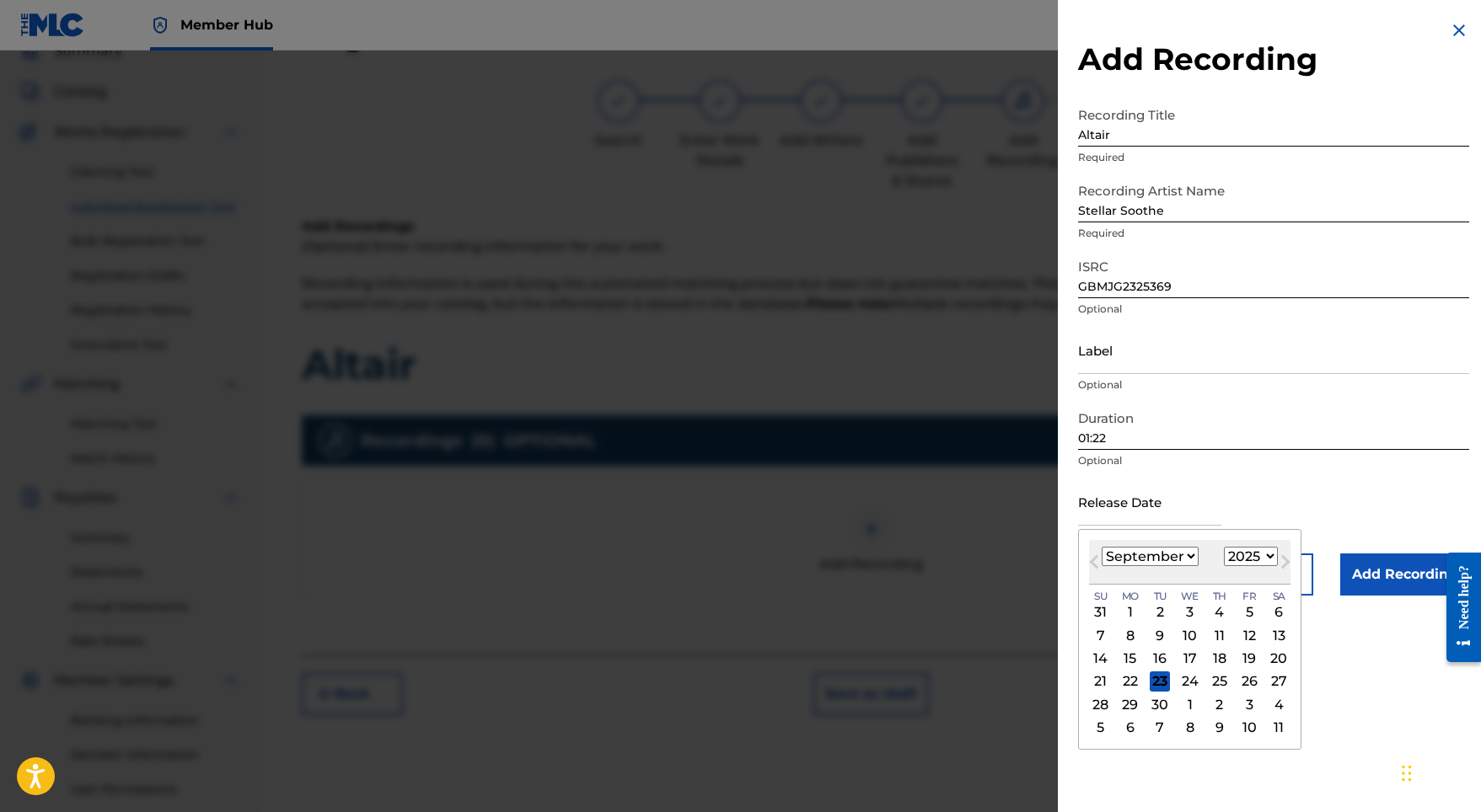
select select "2023"
select select "7"
click at [1239, 672] on div "25" at bounding box center [1249, 681] width 20 height 20
type input "[DATE]"
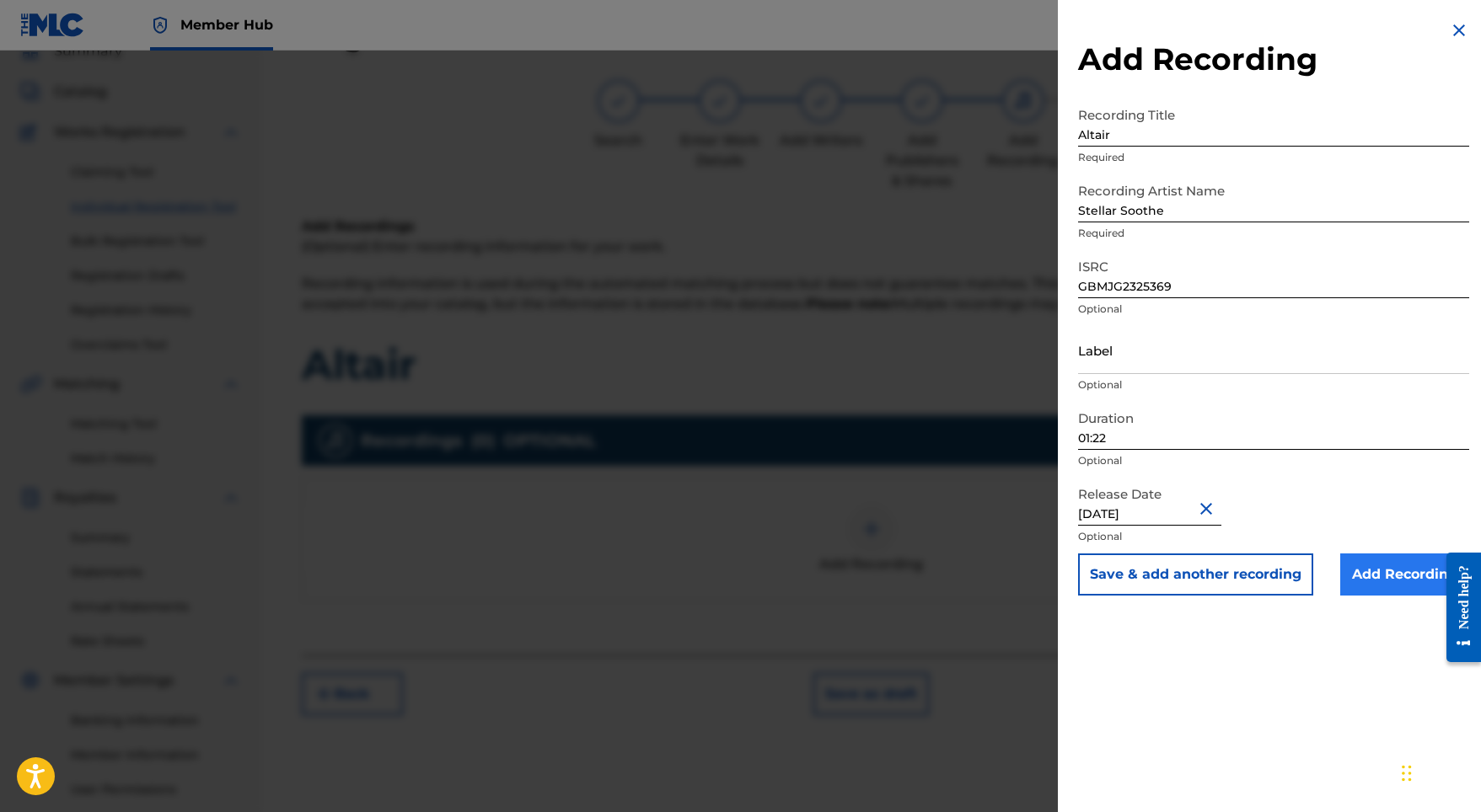
click at [1379, 563] on input "Add Recording" at bounding box center [1404, 575] width 129 height 42
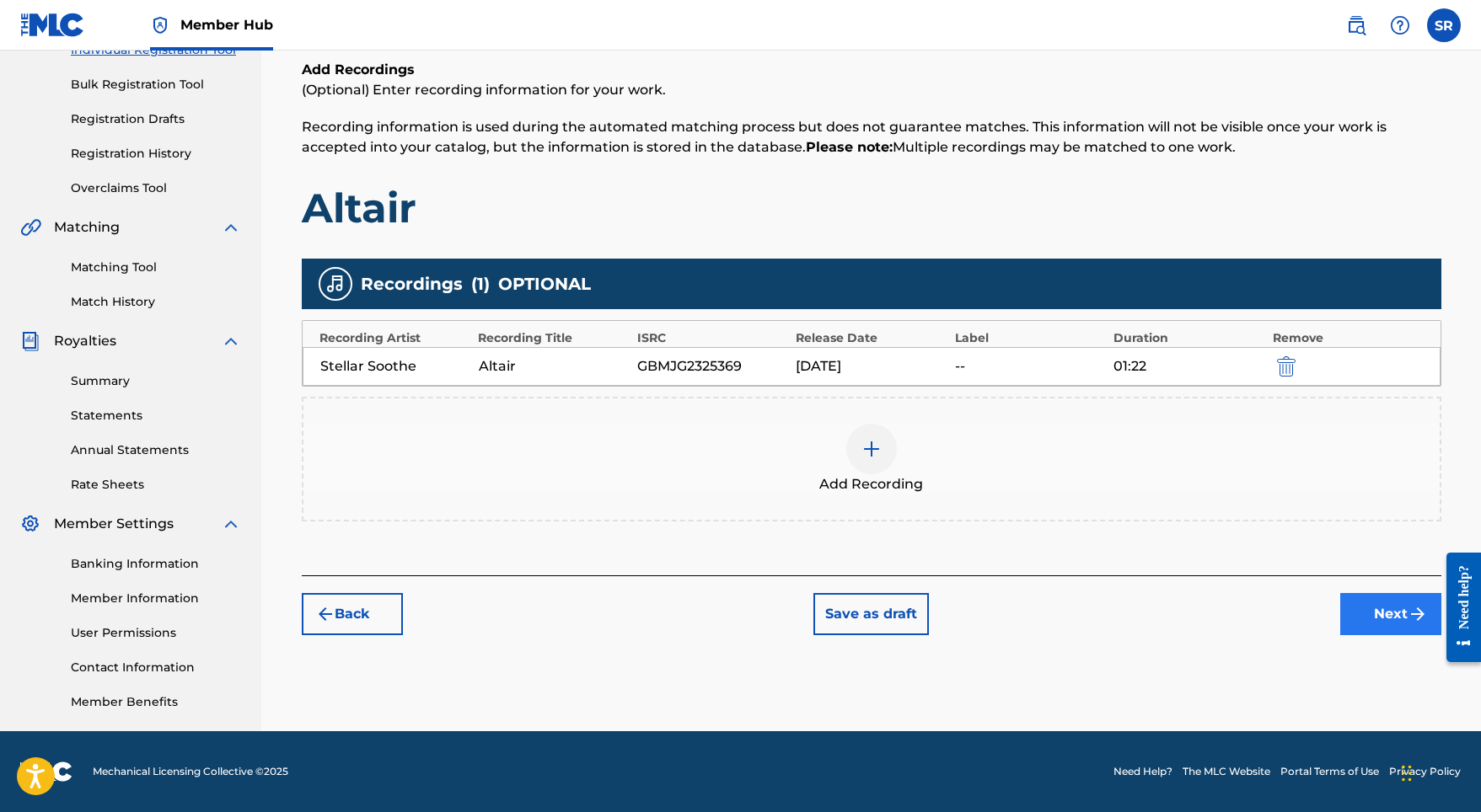
click at [1383, 624] on button "Next" at bounding box center [1390, 614] width 101 height 42
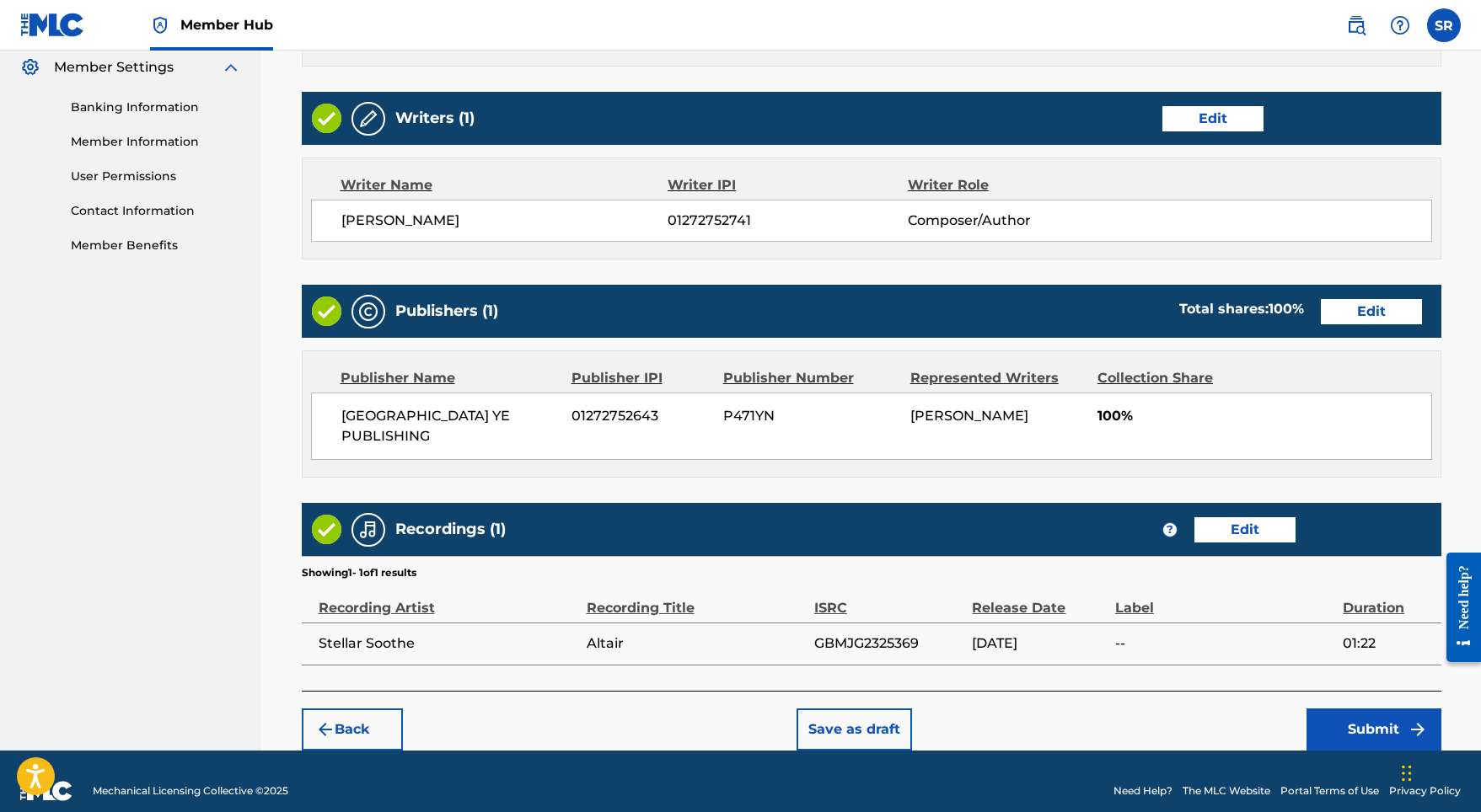
scroll to position [687, 0]
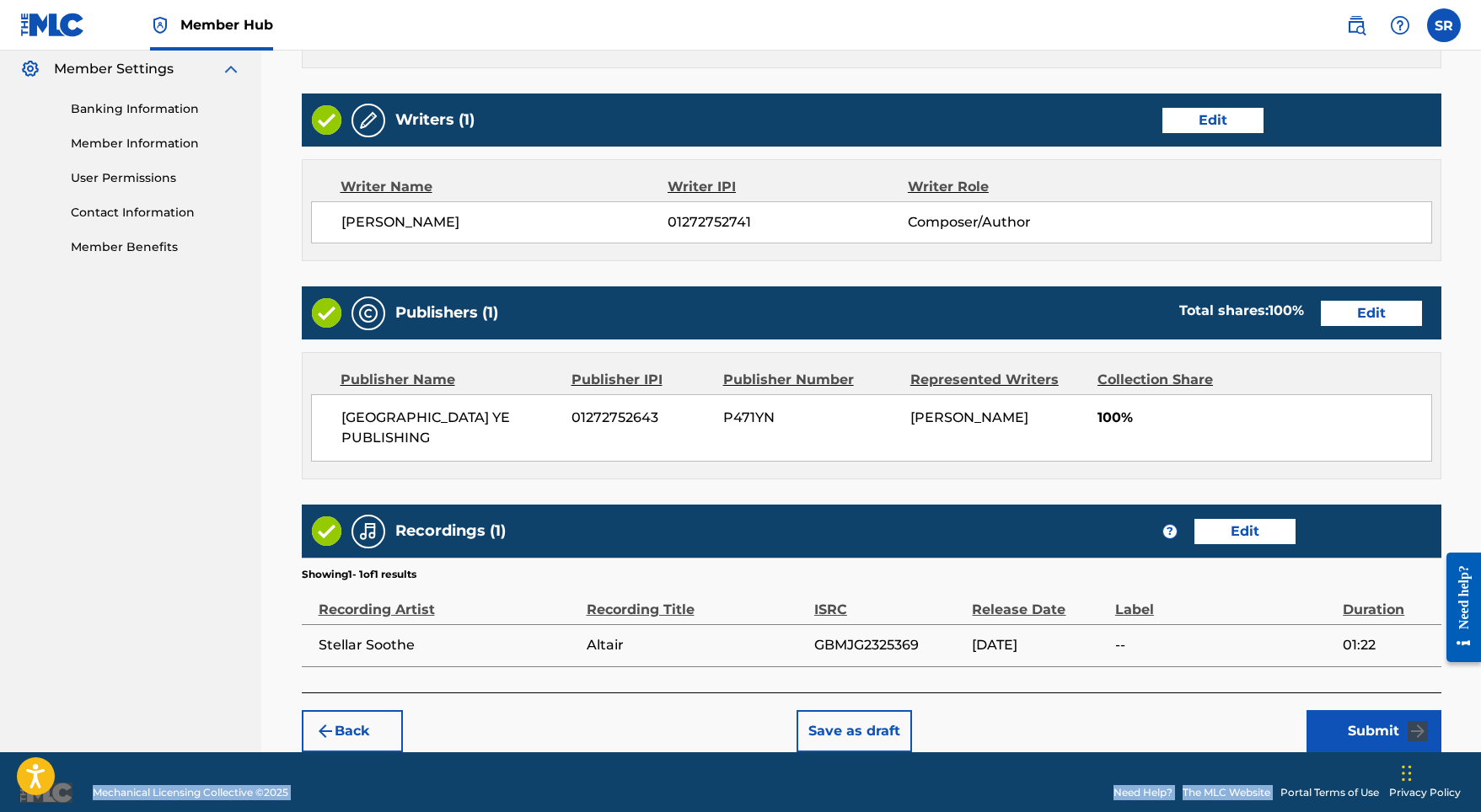
click at [1368, 730] on div "Member Hub SR SR Sydney Romain [EMAIL_ADDRESS][DOMAIN_NAME] Notification Prefer…" at bounding box center [740, 73] width 1481 height 1520
click at [1364, 717] on button "Submit" at bounding box center [1373, 731] width 135 height 42
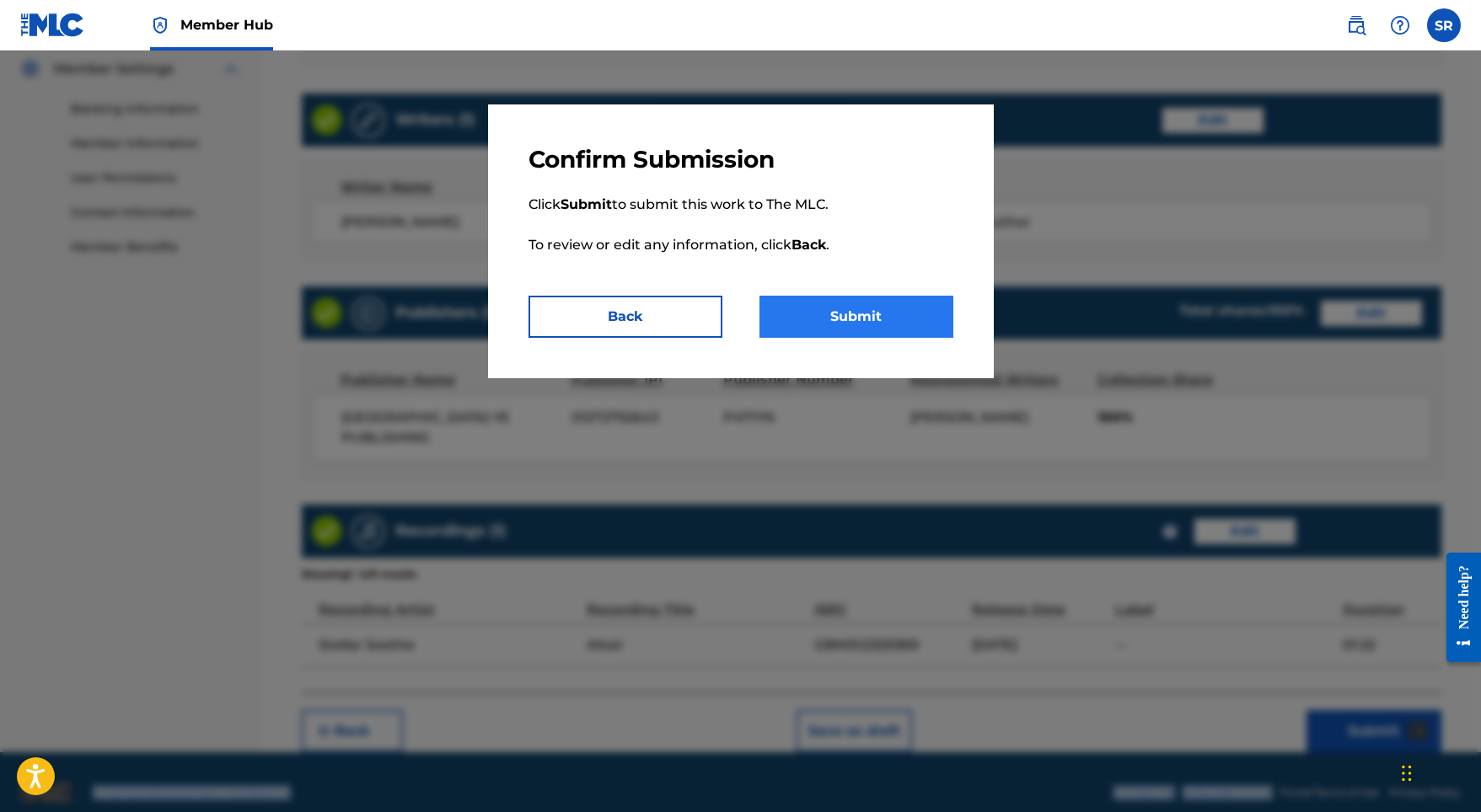
click at [872, 315] on button "Submit" at bounding box center [857, 316] width 194 height 42
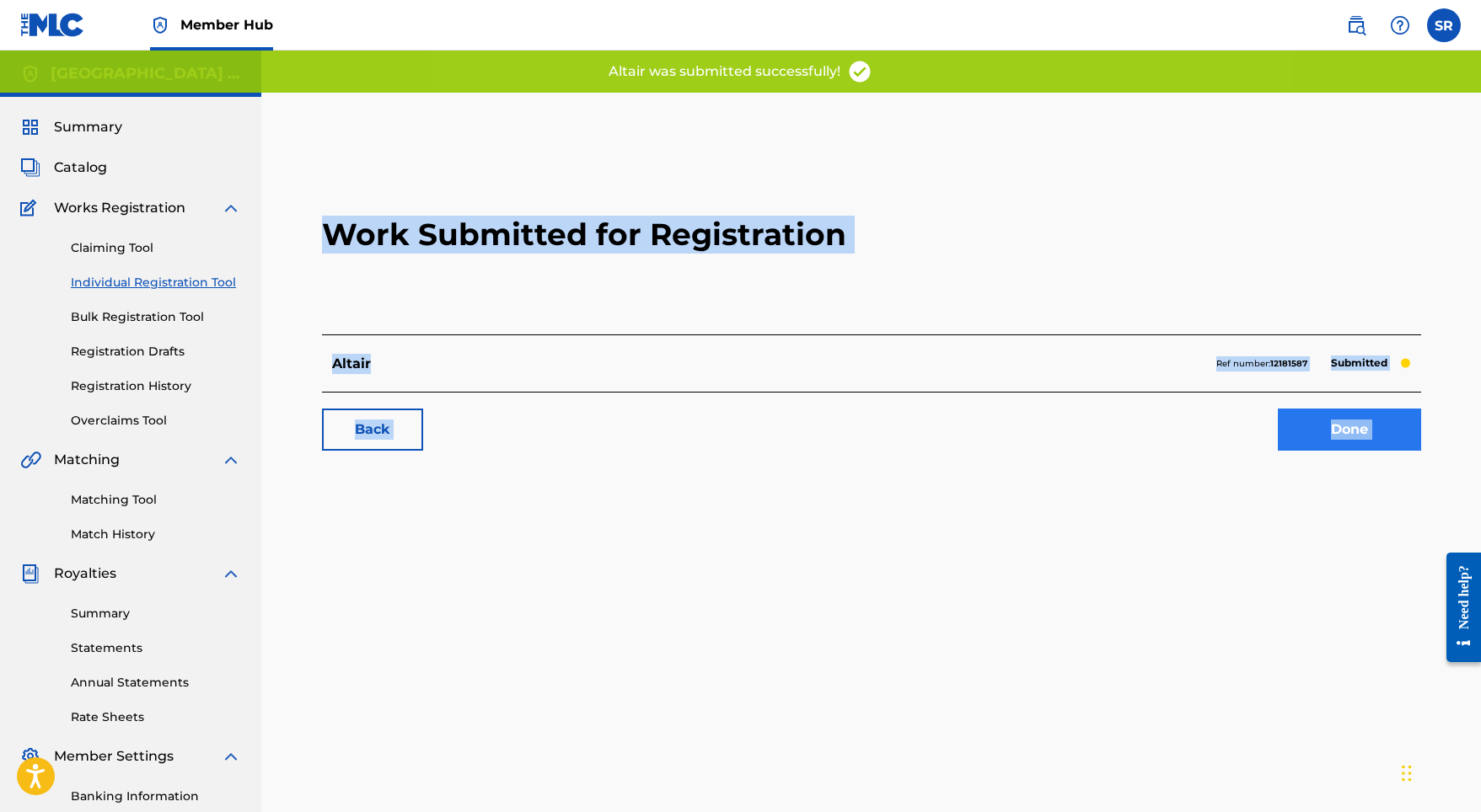
click at [1335, 424] on link "Done" at bounding box center [1348, 429] width 143 height 42
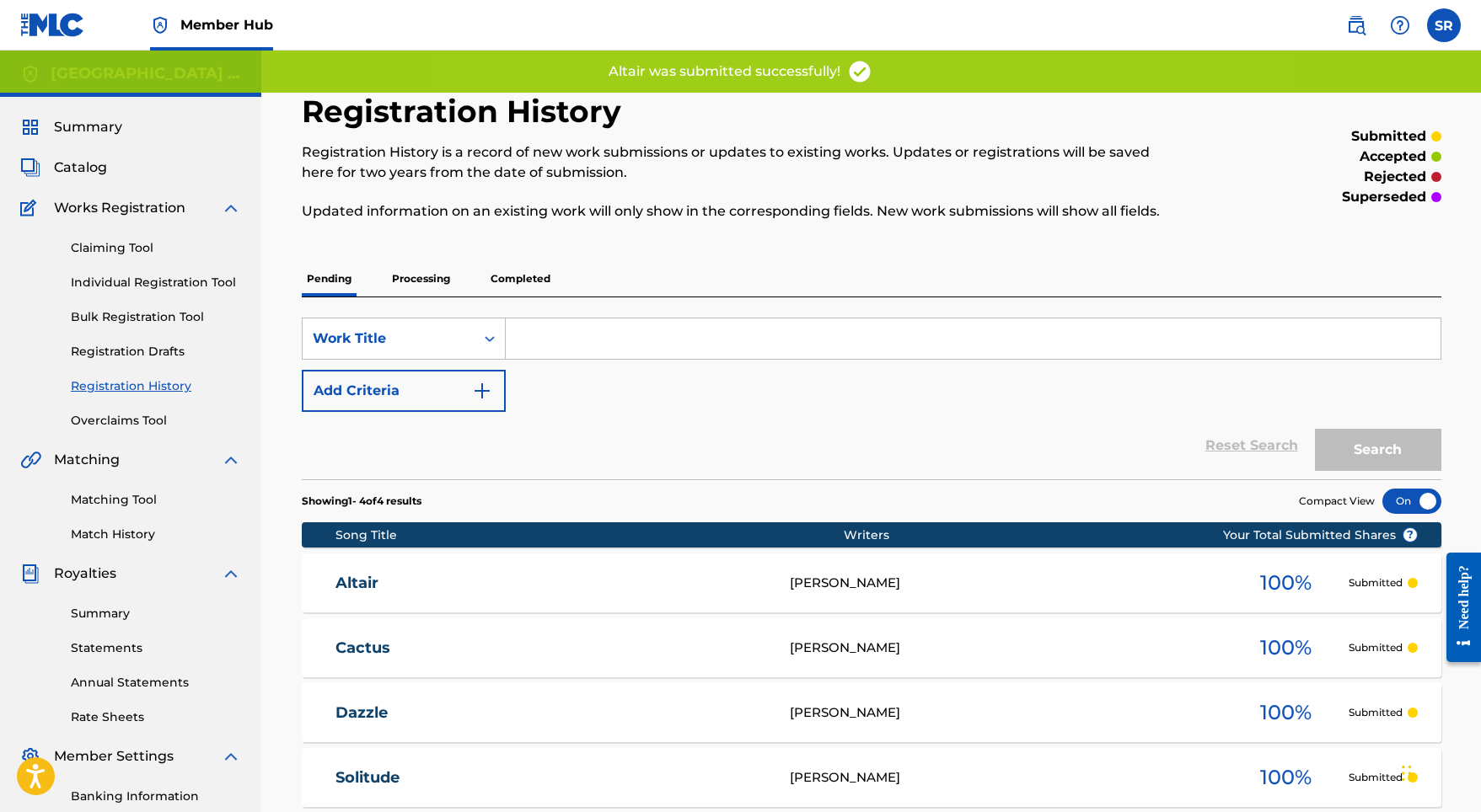
click at [969, 283] on div "Pending Processing Completed" at bounding box center [871, 278] width 1139 height 36
click at [187, 276] on link "Individual Registration Tool" at bounding box center [156, 283] width 170 height 17
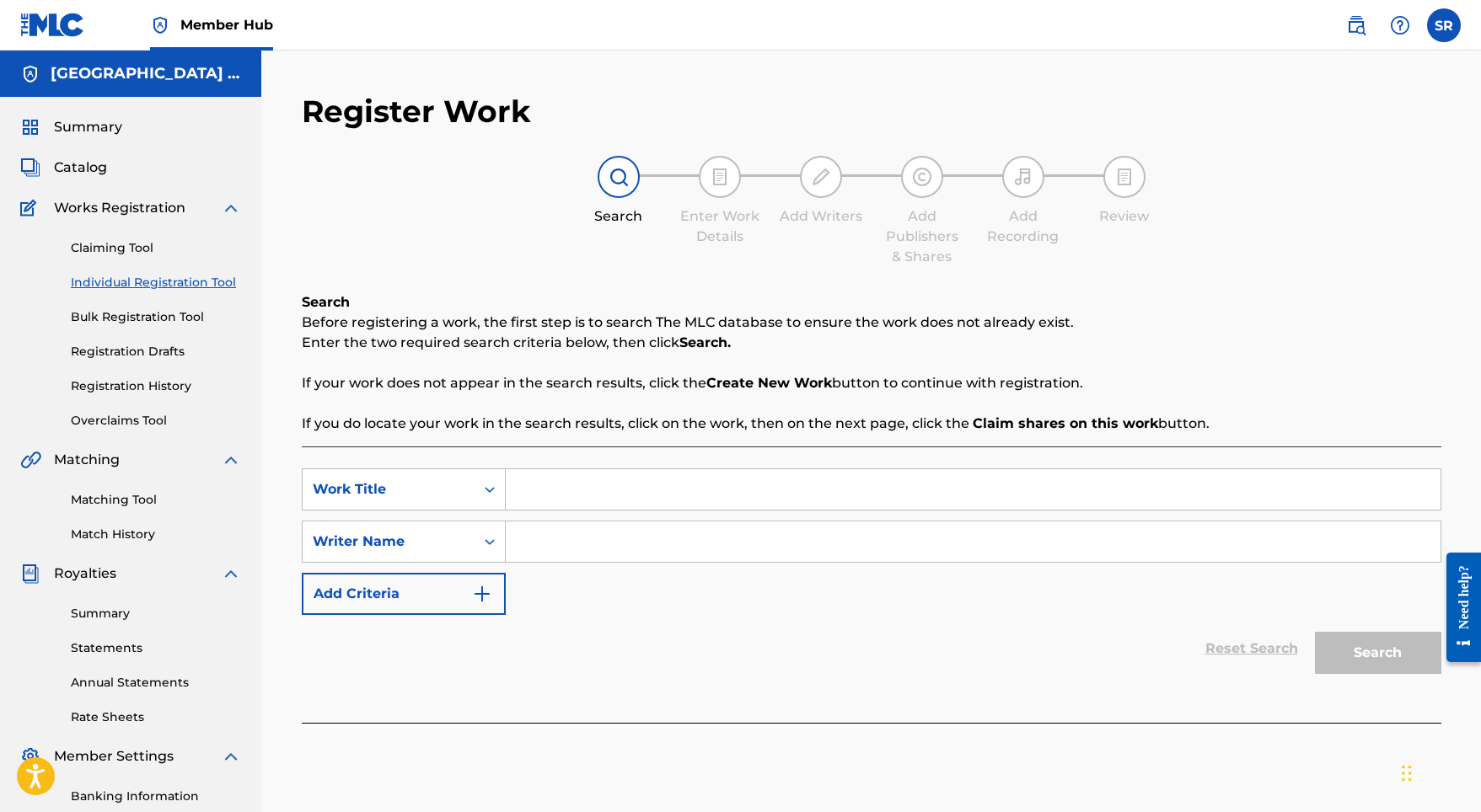
click at [532, 507] on input "Search Form" at bounding box center [973, 489] width 935 height 41
paste input "Cinnamon"
type input "Cinnamon"
click at [559, 549] on input "Search Form" at bounding box center [973, 542] width 935 height 41
paste input "Cinnamon"
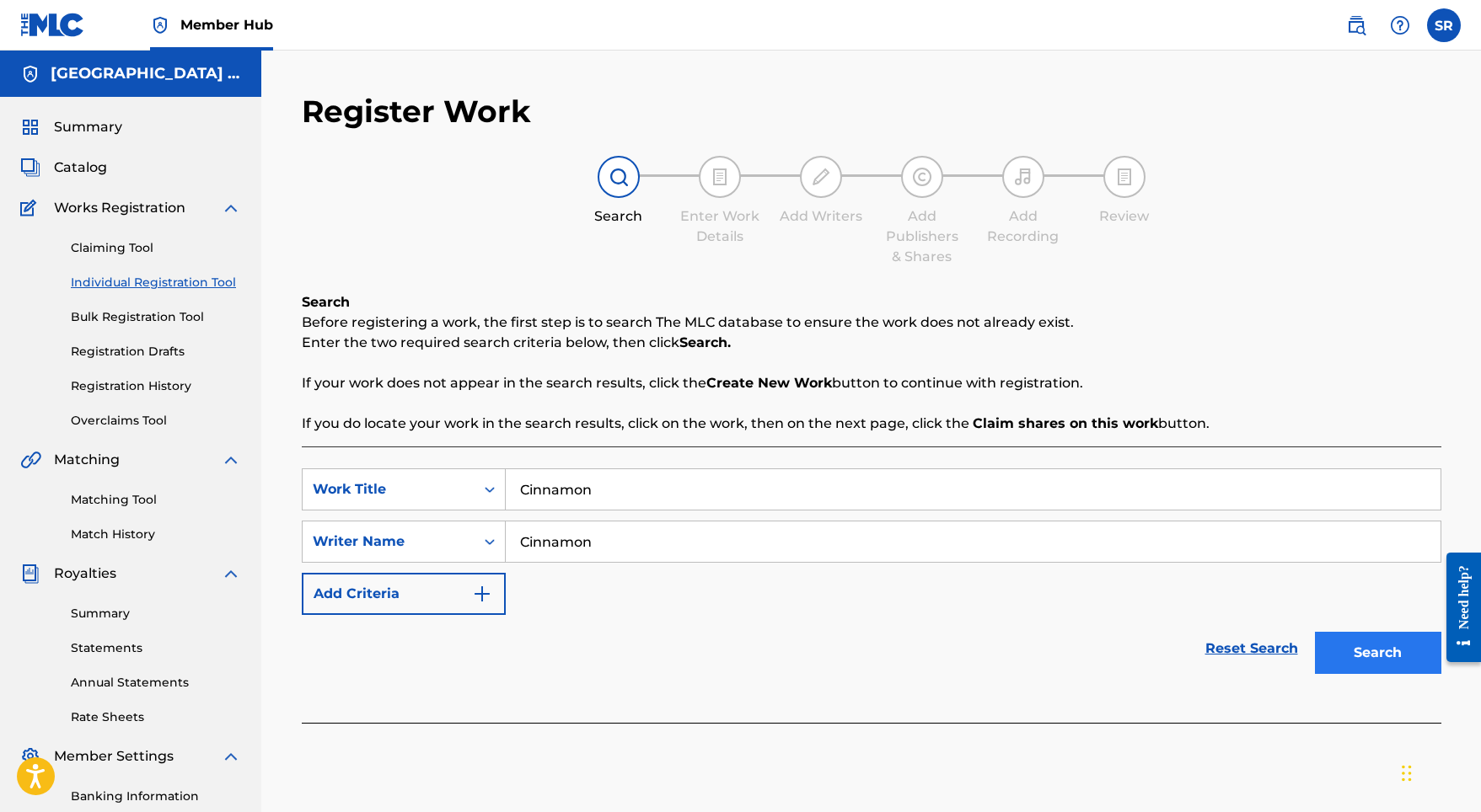
type input "Cinnamon"
click at [1352, 644] on button "Search" at bounding box center [1378, 653] width 127 height 42
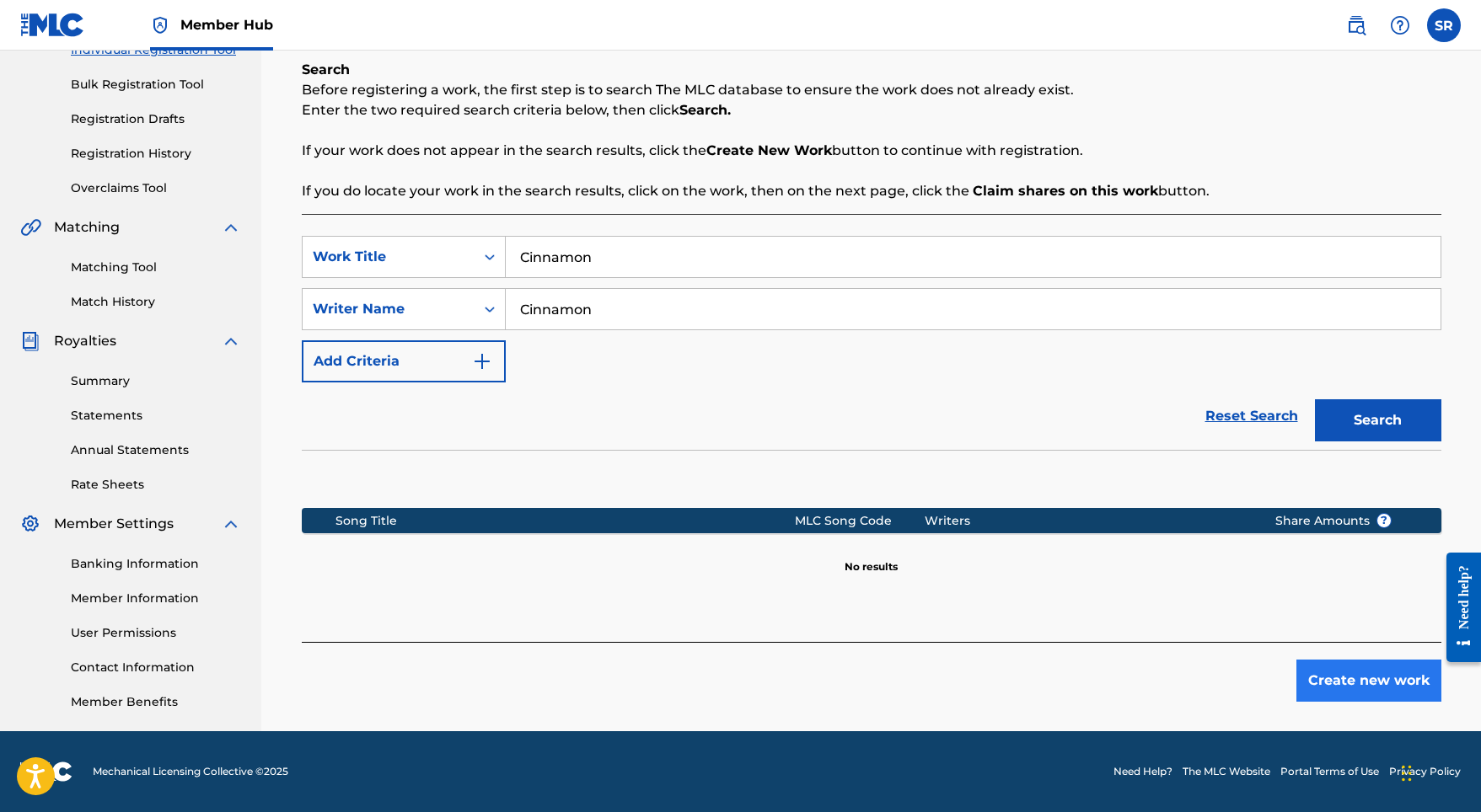
scroll to position [232, 0]
click at [1362, 697] on button "Create new work" at bounding box center [1368, 680] width 145 height 42
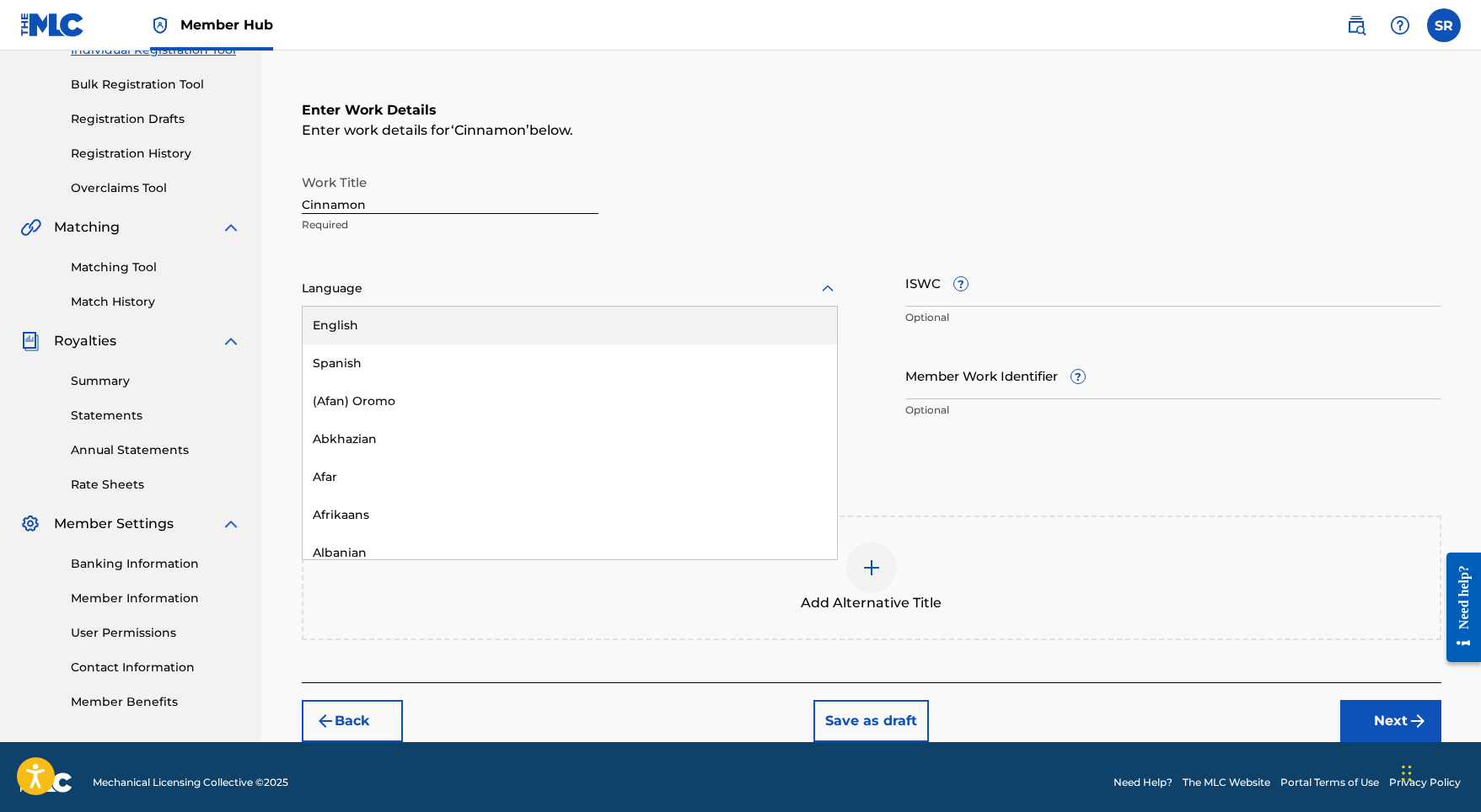
click at [493, 278] on div at bounding box center [570, 289] width 536 height 21
click at [473, 337] on div "English" at bounding box center [570, 326] width 534 height 38
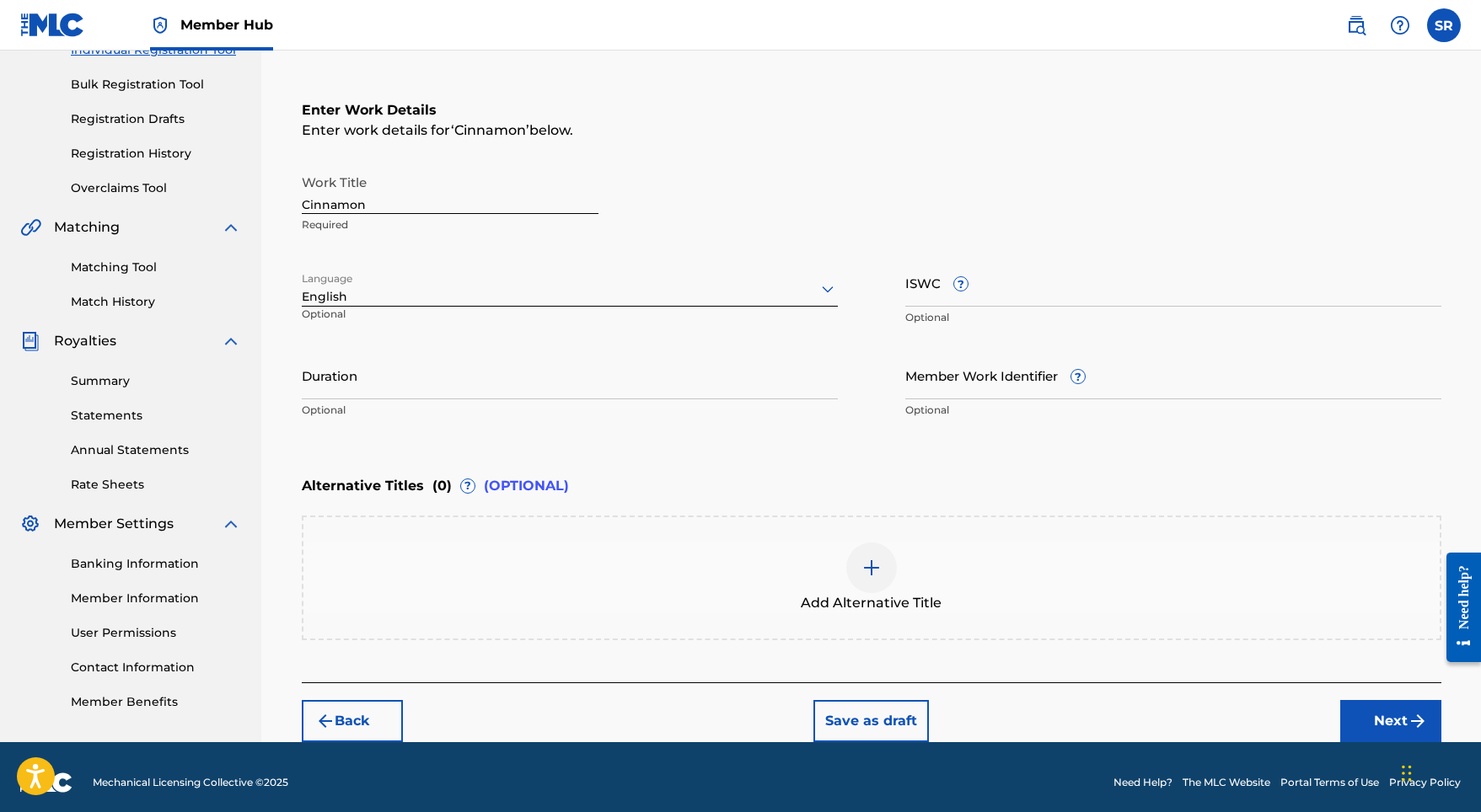
click at [1023, 1] on nav "Member Hub SR SR Sydney Romain [EMAIL_ADDRESS][DOMAIN_NAME] Notification Prefer…" at bounding box center [740, 25] width 1481 height 50
click at [546, 378] on input "Duration" at bounding box center [570, 374] width 536 height 48
type input "01:38"
click at [868, 543] on div at bounding box center [871, 568] width 50 height 50
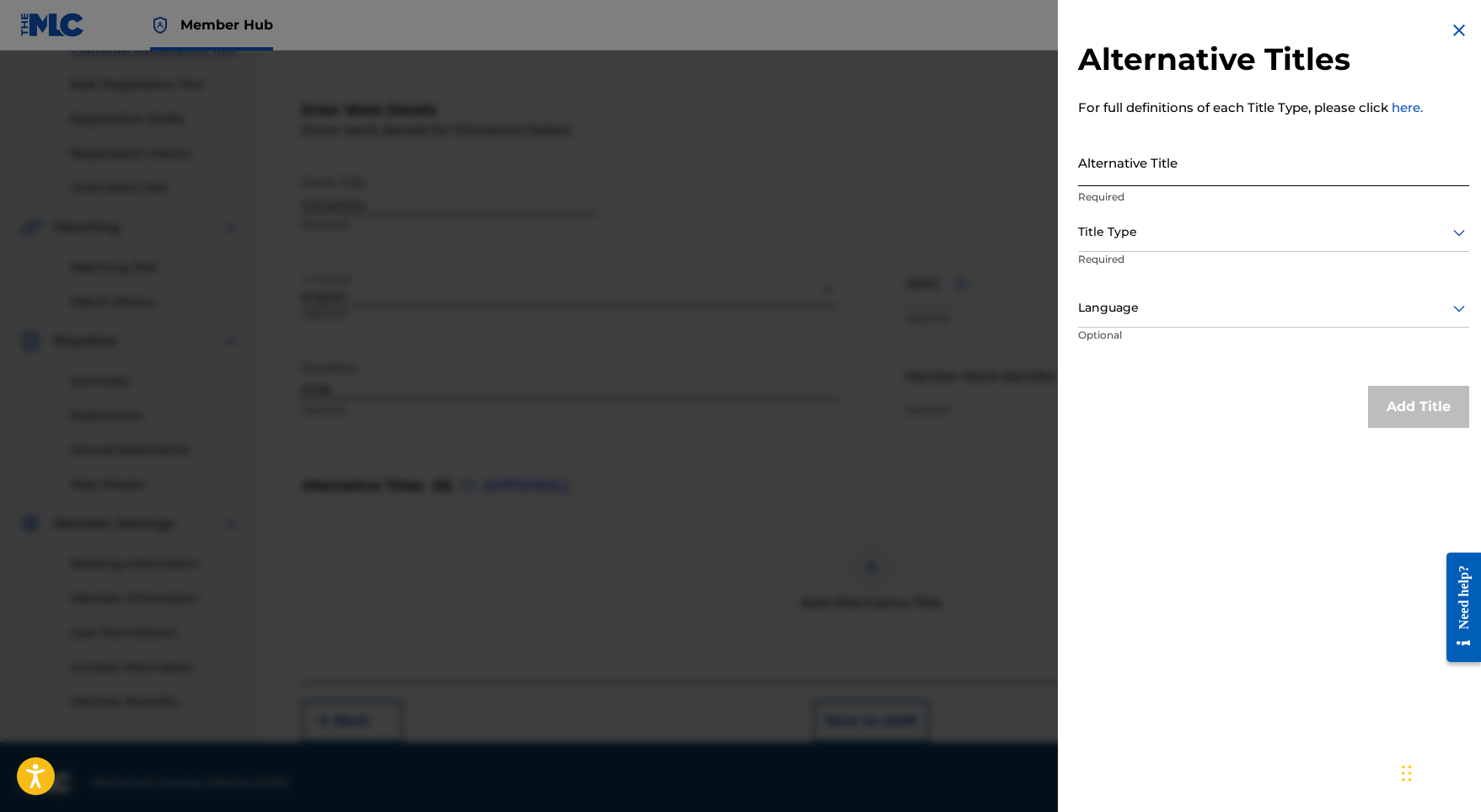
click at [1142, 165] on input "Alternative Title" at bounding box center [1273, 161] width 391 height 48
paste input "Cinnamon"
type input "Cinnamon"
click at [1140, 216] on div "Title Type" at bounding box center [1273, 233] width 391 height 38
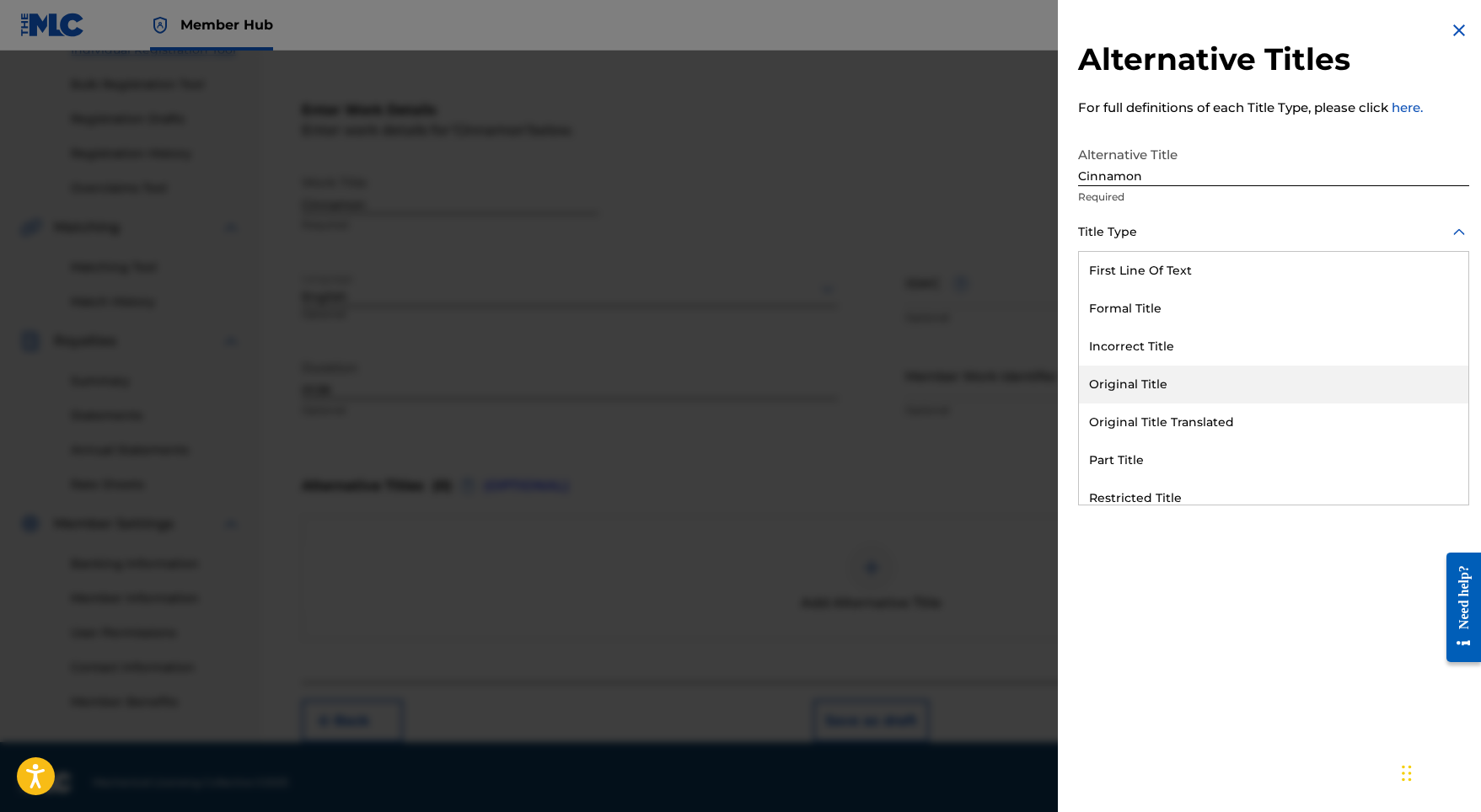
click at [1147, 390] on div "Original Title" at bounding box center [1273, 385] width 389 height 38
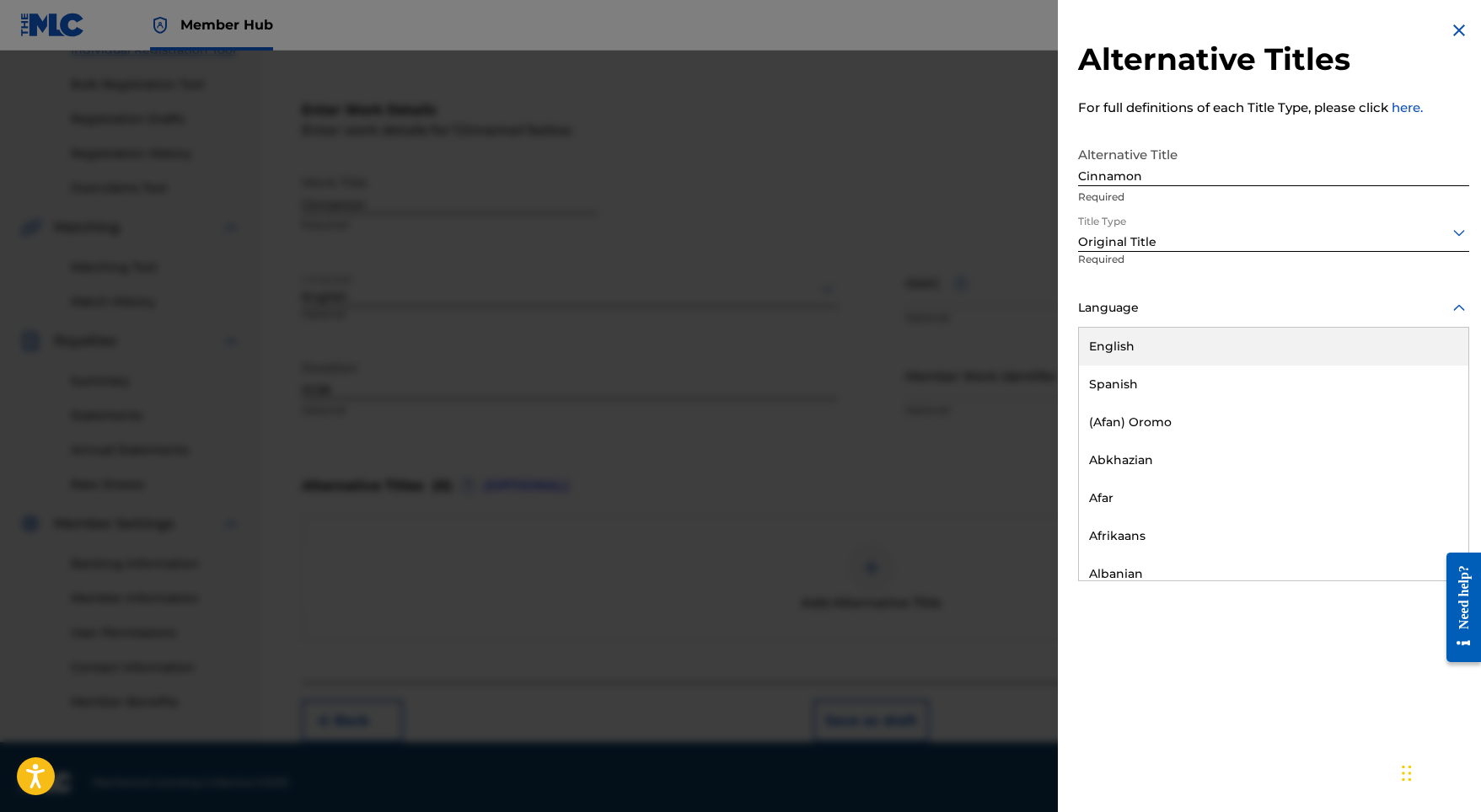
click at [1154, 320] on div "Language" at bounding box center [1273, 309] width 391 height 38
click at [1140, 344] on div "English" at bounding box center [1273, 347] width 389 height 38
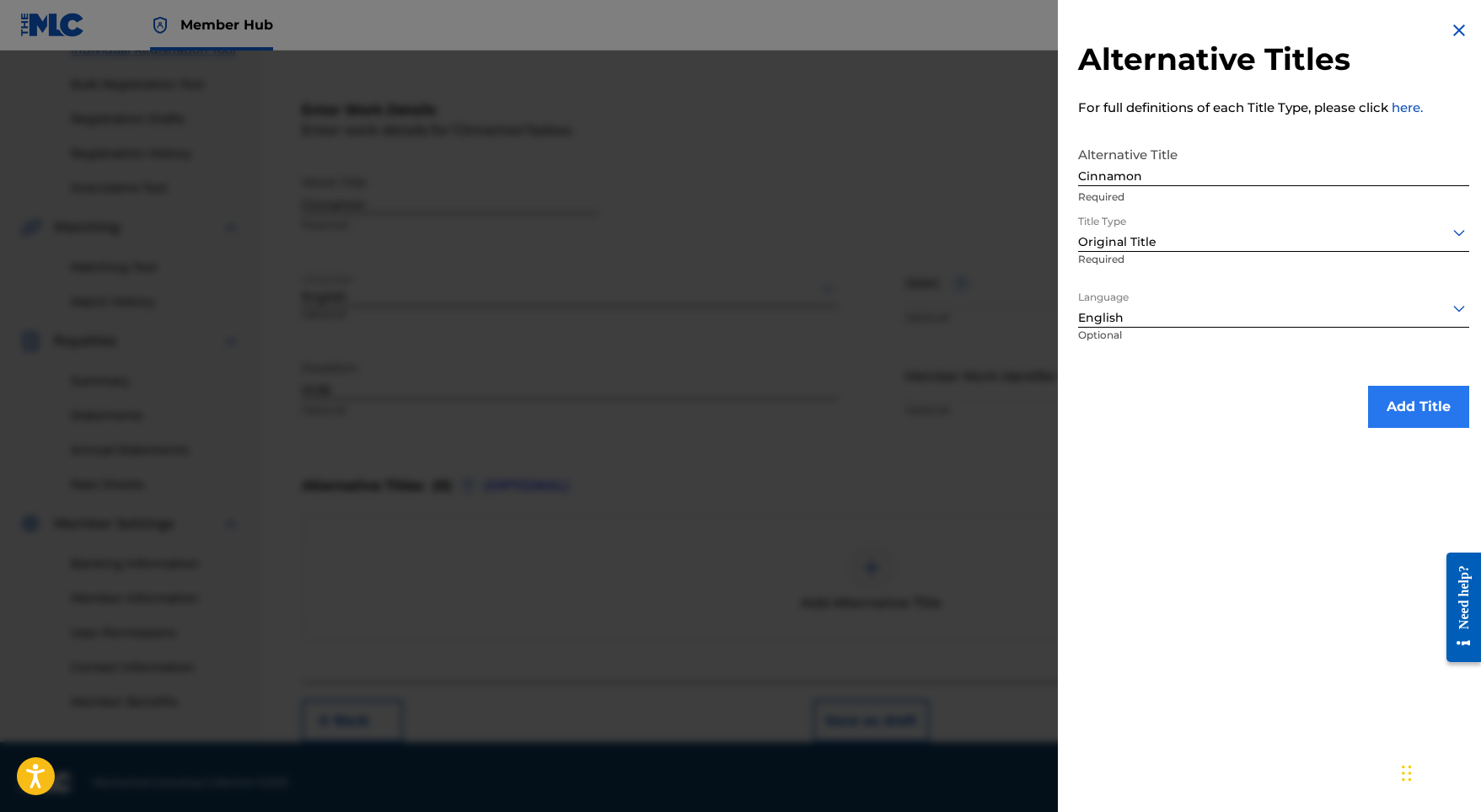
click at [1376, 388] on button "Add Title" at bounding box center [1418, 406] width 101 height 42
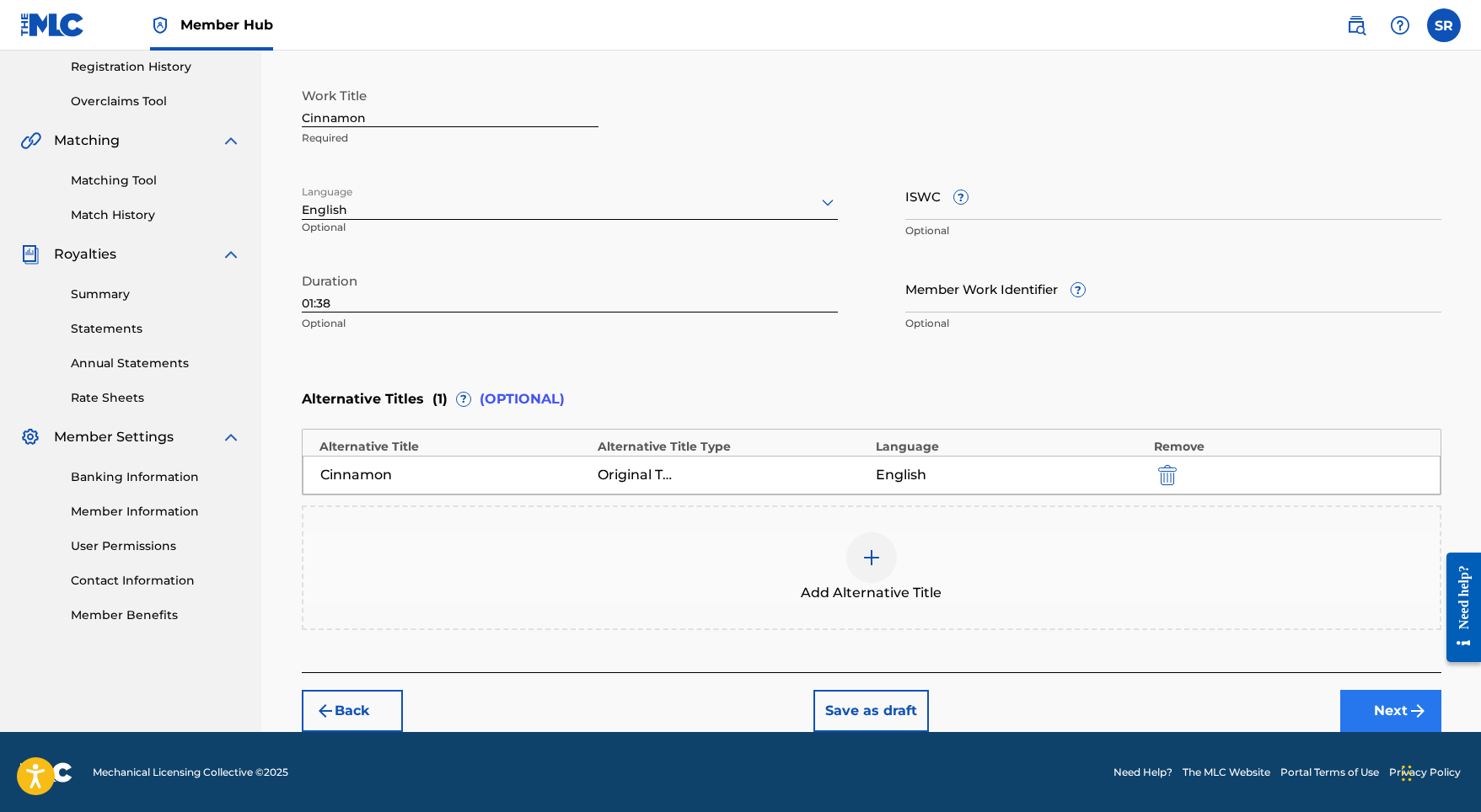
click at [1384, 708] on button "Next" at bounding box center [1390, 711] width 101 height 42
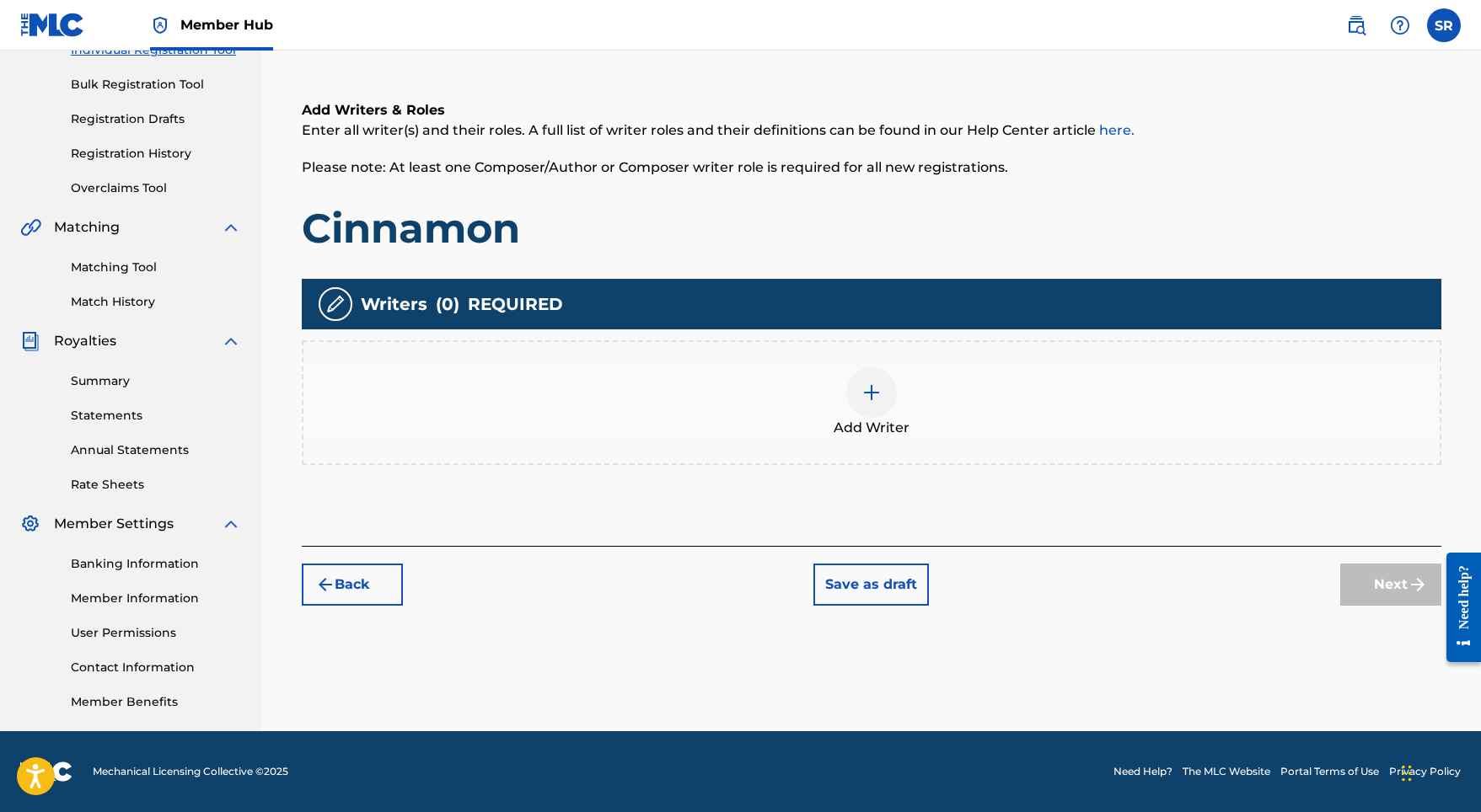
click at [841, 425] on span "Add Writer" at bounding box center [871, 427] width 75 height 20
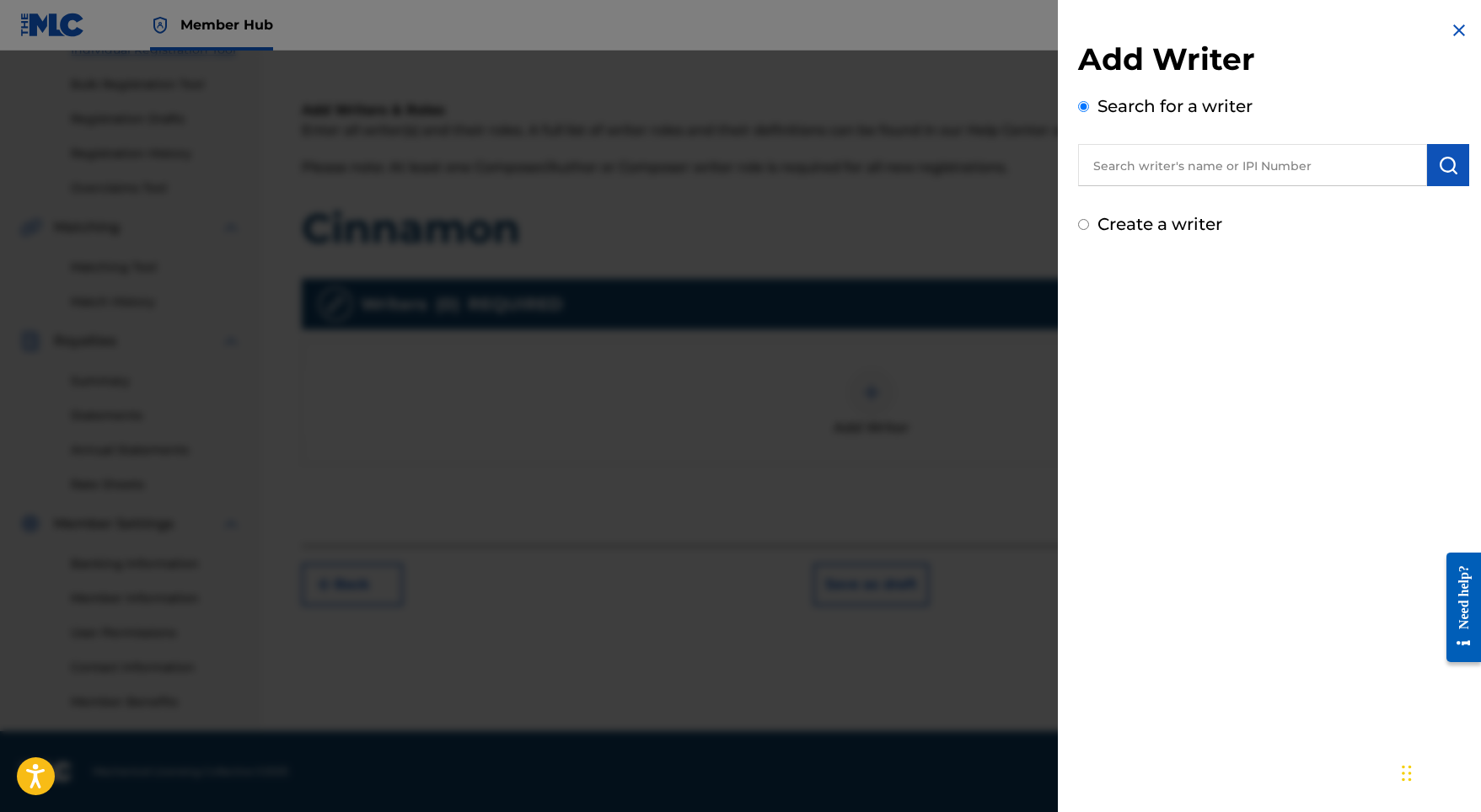
click at [1175, 169] on input "text" at bounding box center [1252, 165] width 349 height 42
click at [1232, 152] on input "text" at bounding box center [1252, 165] width 349 height 42
paste input "[PERSON_NAME]"
type input "[PERSON_NAME]"
click at [1441, 160] on img "submit" at bounding box center [1447, 165] width 20 height 20
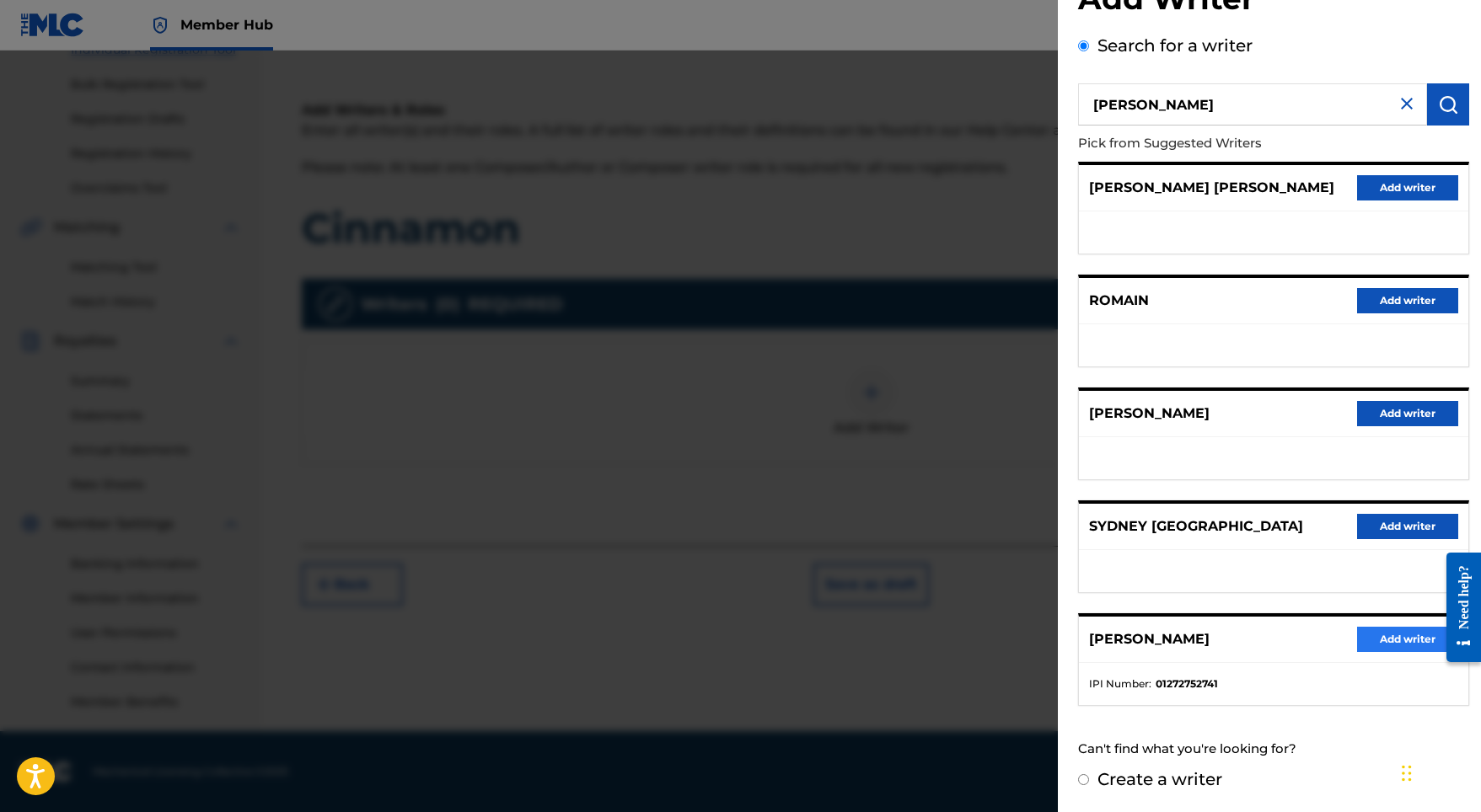
scroll to position [75, 0]
click at [1381, 630] on button "Add writer" at bounding box center [1407, 639] width 101 height 25
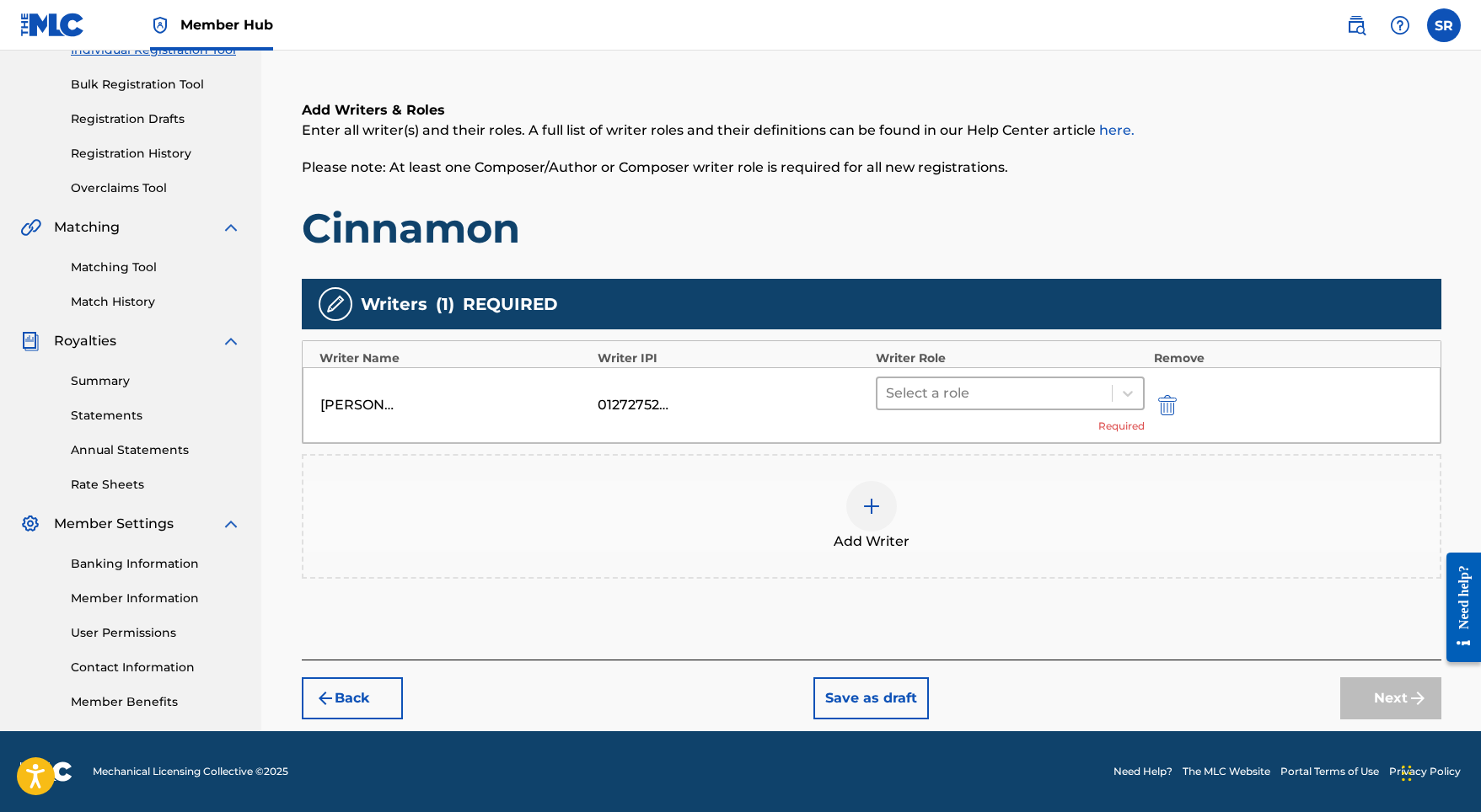
click at [904, 397] on div at bounding box center [995, 393] width 219 height 23
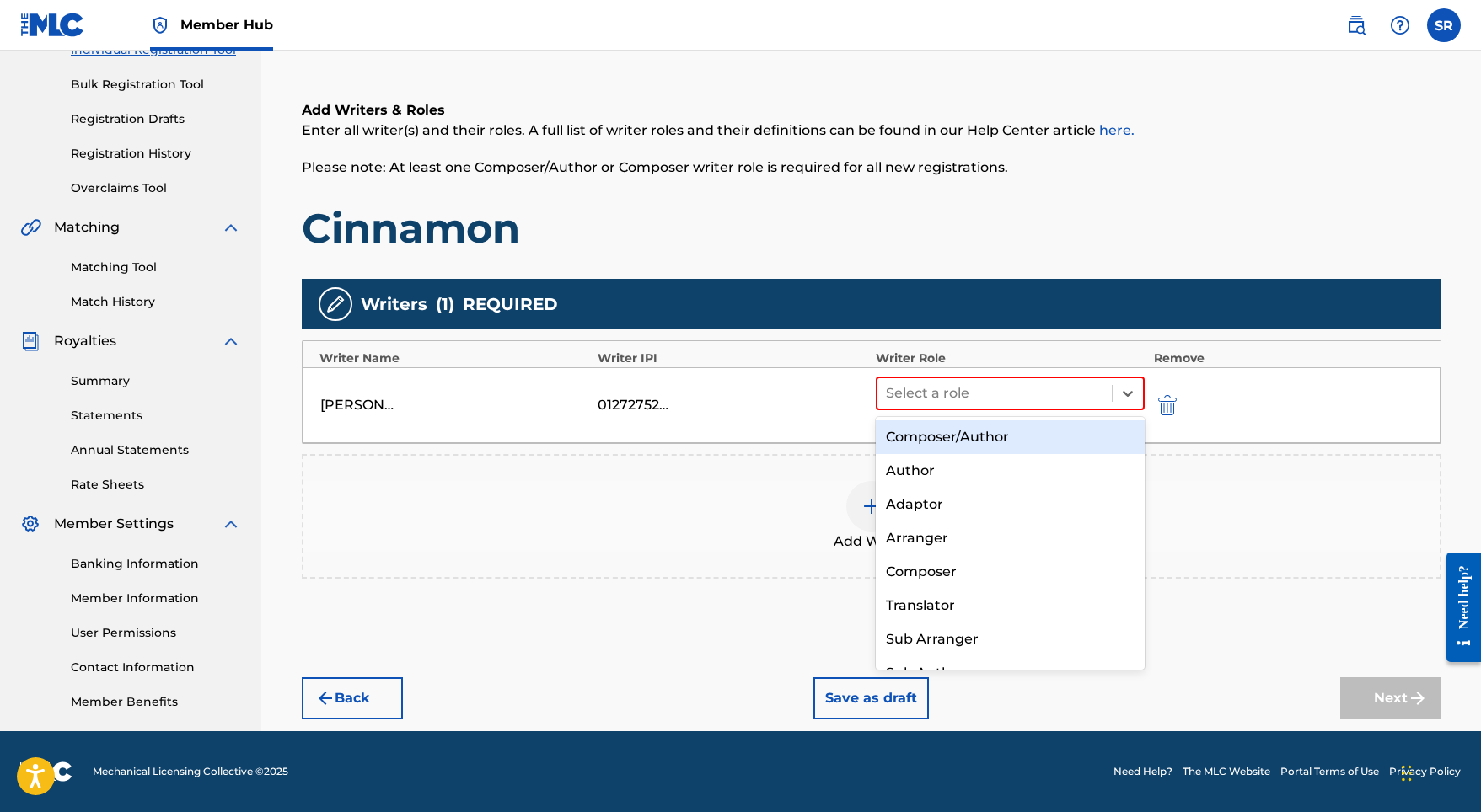
click at [904, 446] on div "Composer/Author" at bounding box center [1010, 437] width 270 height 34
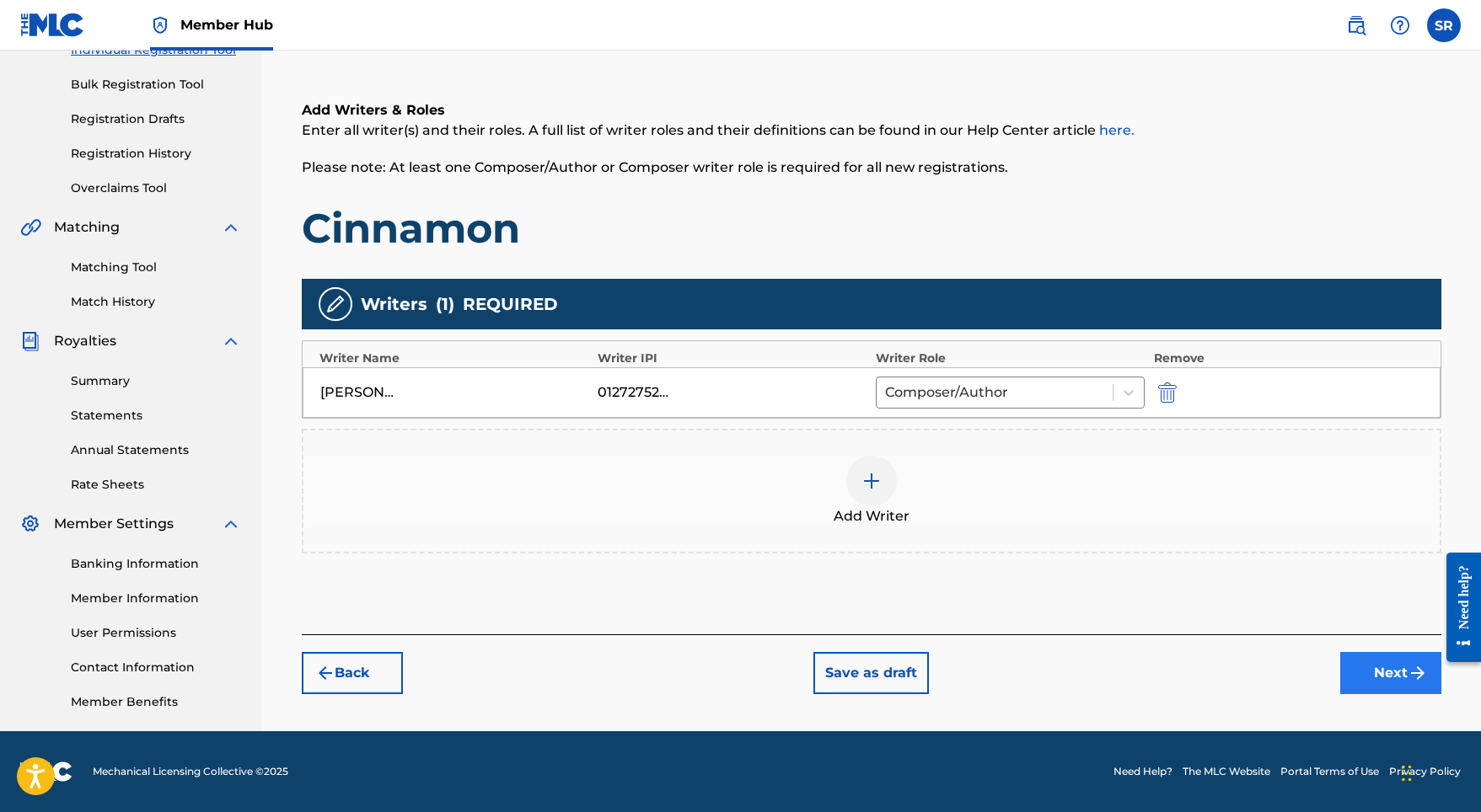
click at [1353, 675] on button "Next" at bounding box center [1390, 672] width 101 height 42
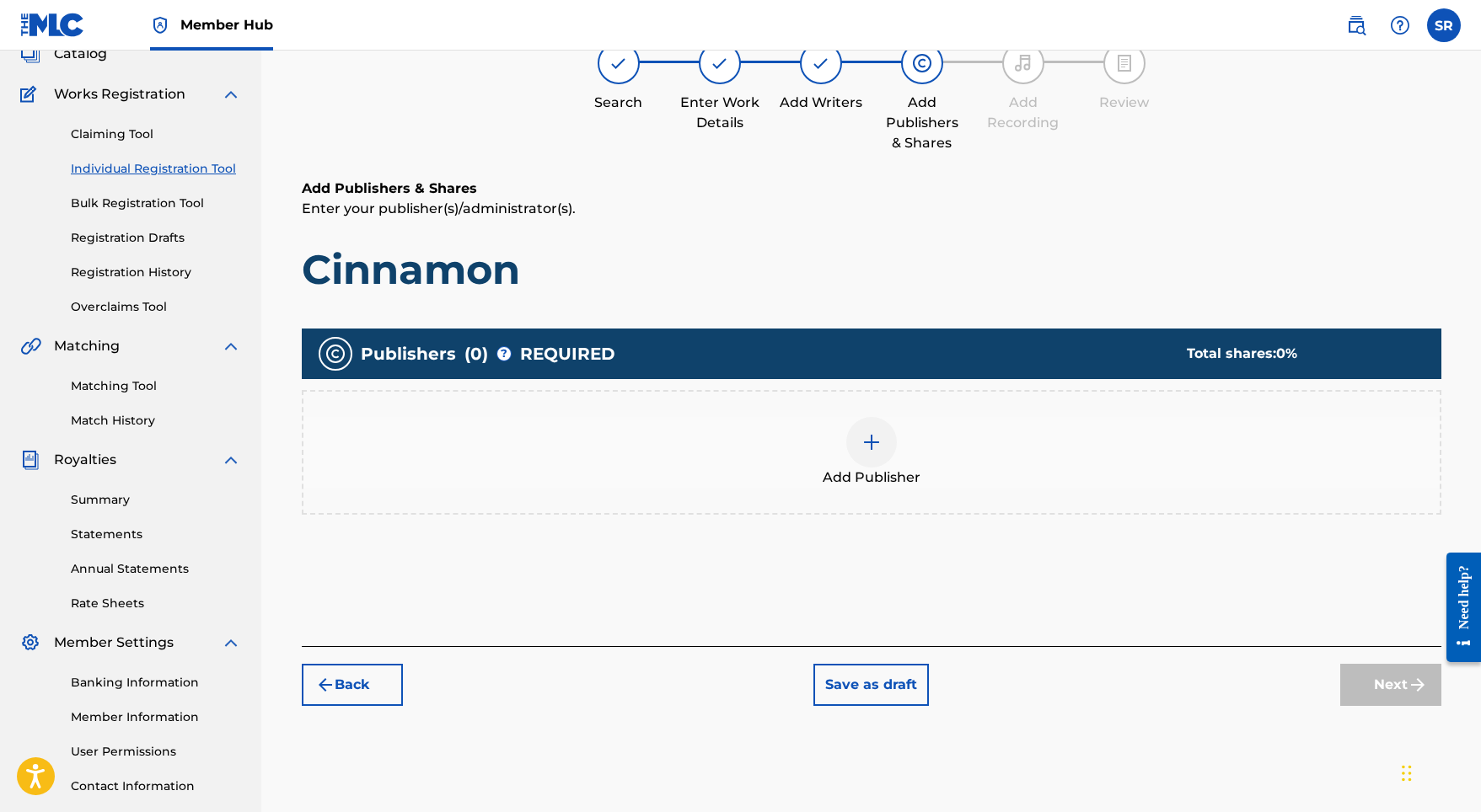
scroll to position [75, 0]
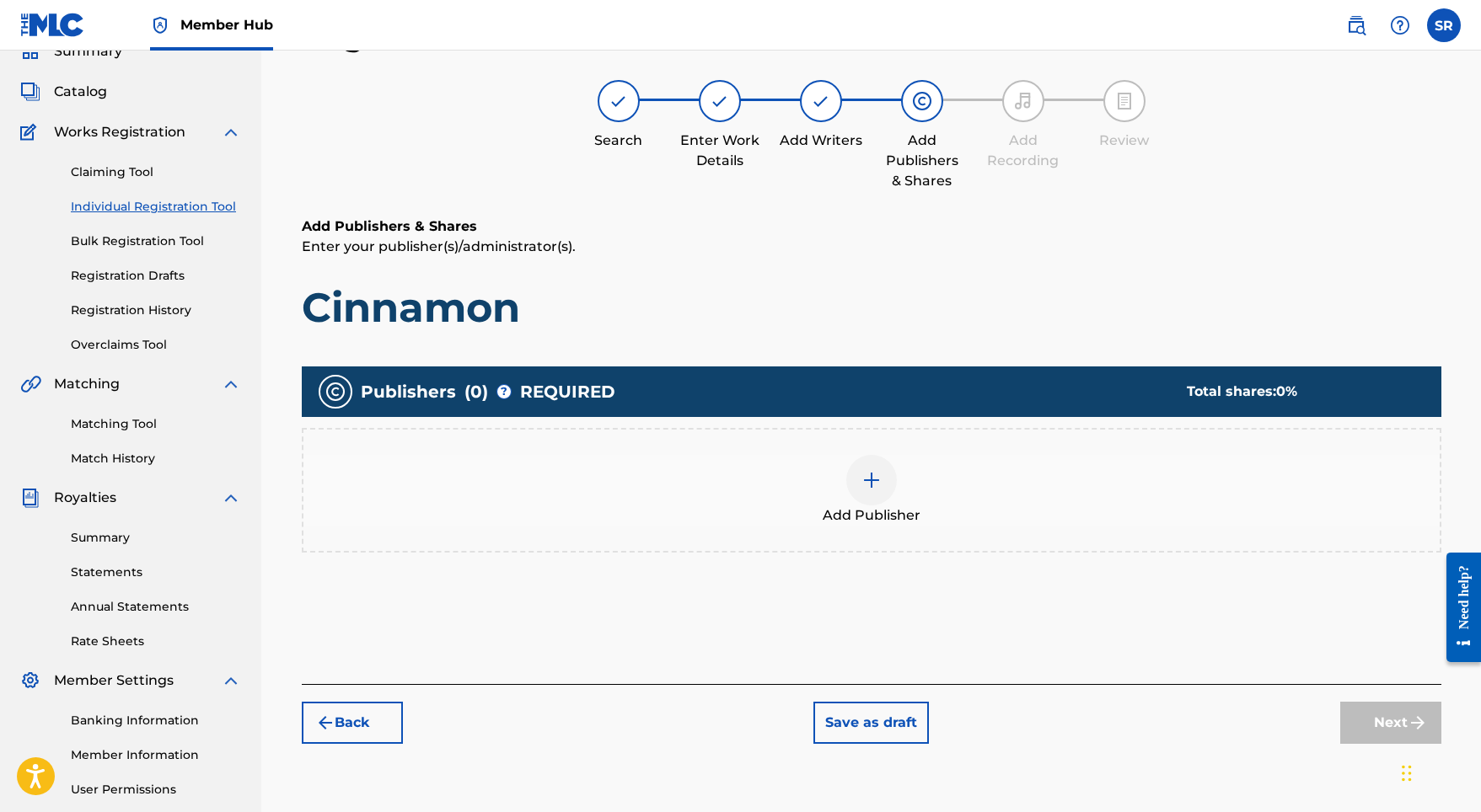
click at [837, 497] on div "Add Publisher" at bounding box center [871, 490] width 1136 height 71
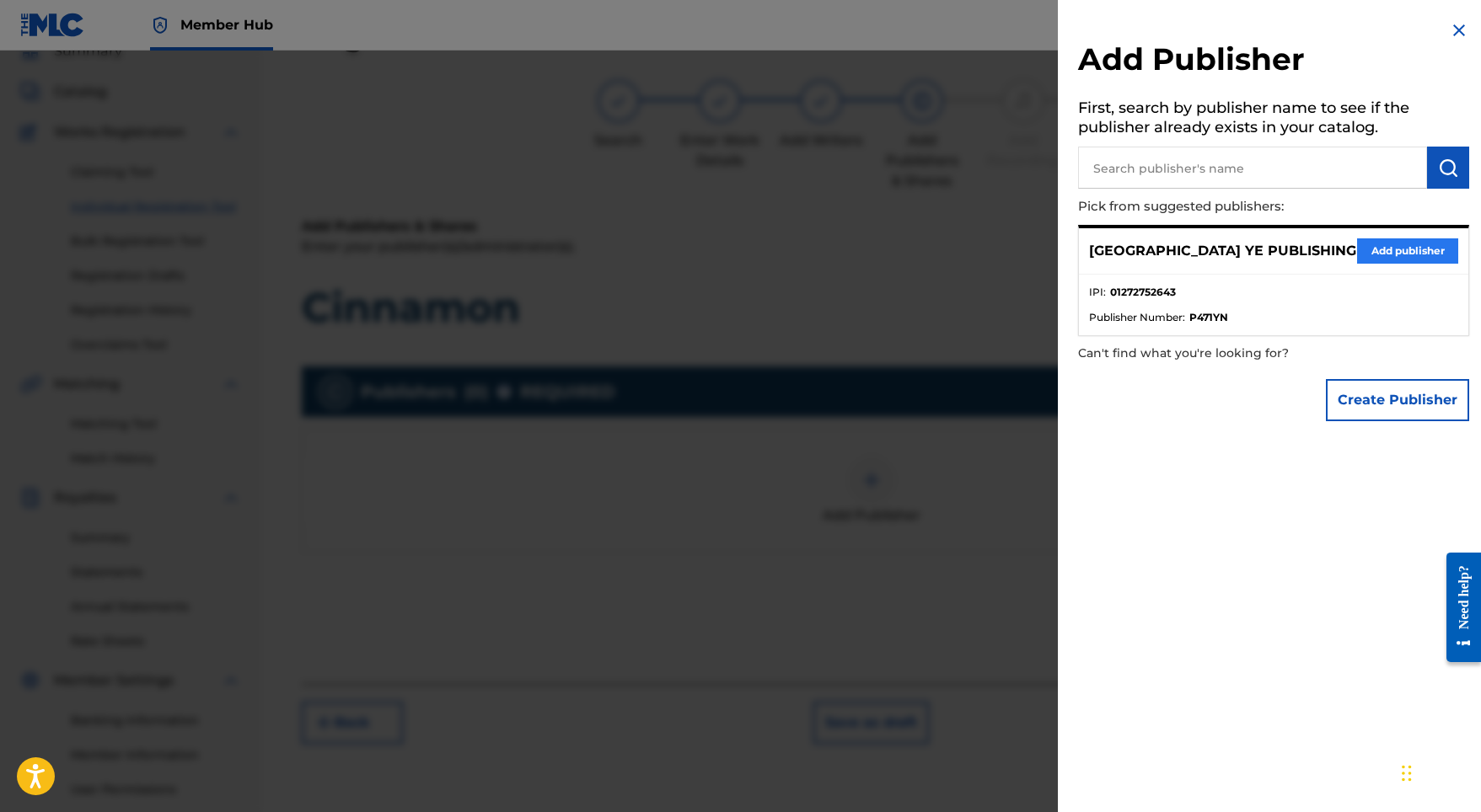
click at [1375, 257] on button "Add publisher" at bounding box center [1407, 250] width 101 height 25
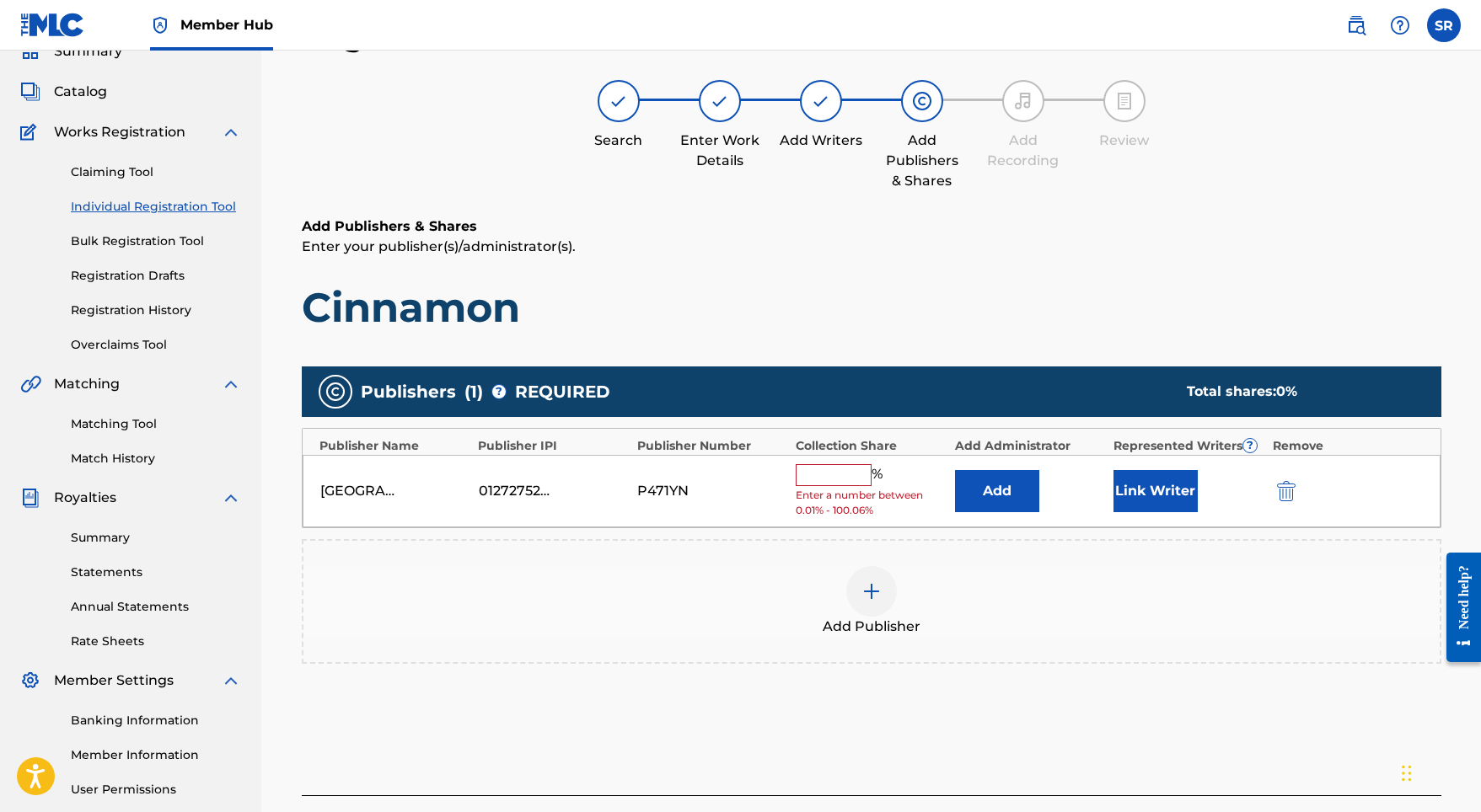
click at [821, 465] on input "text" at bounding box center [832, 475] width 75 height 22
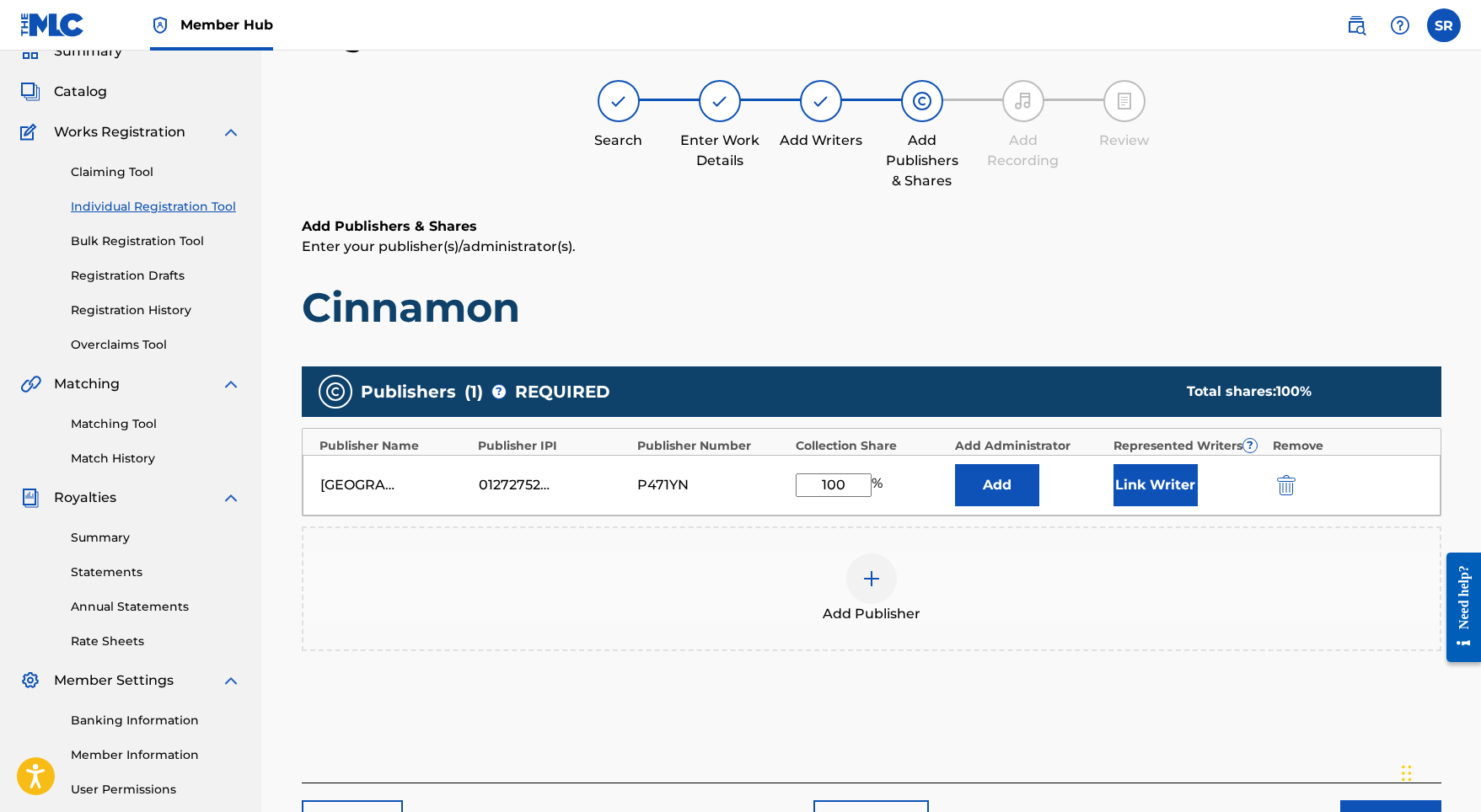
type input "100"
click at [1110, 476] on div "[GEOGRAPHIC_DATA] YE PUBLISHING 01272752643 P471YN 100 % Add Link Writer" at bounding box center [871, 485] width 1138 height 61
click at [1160, 477] on button "Link Writer" at bounding box center [1155, 485] width 84 height 42
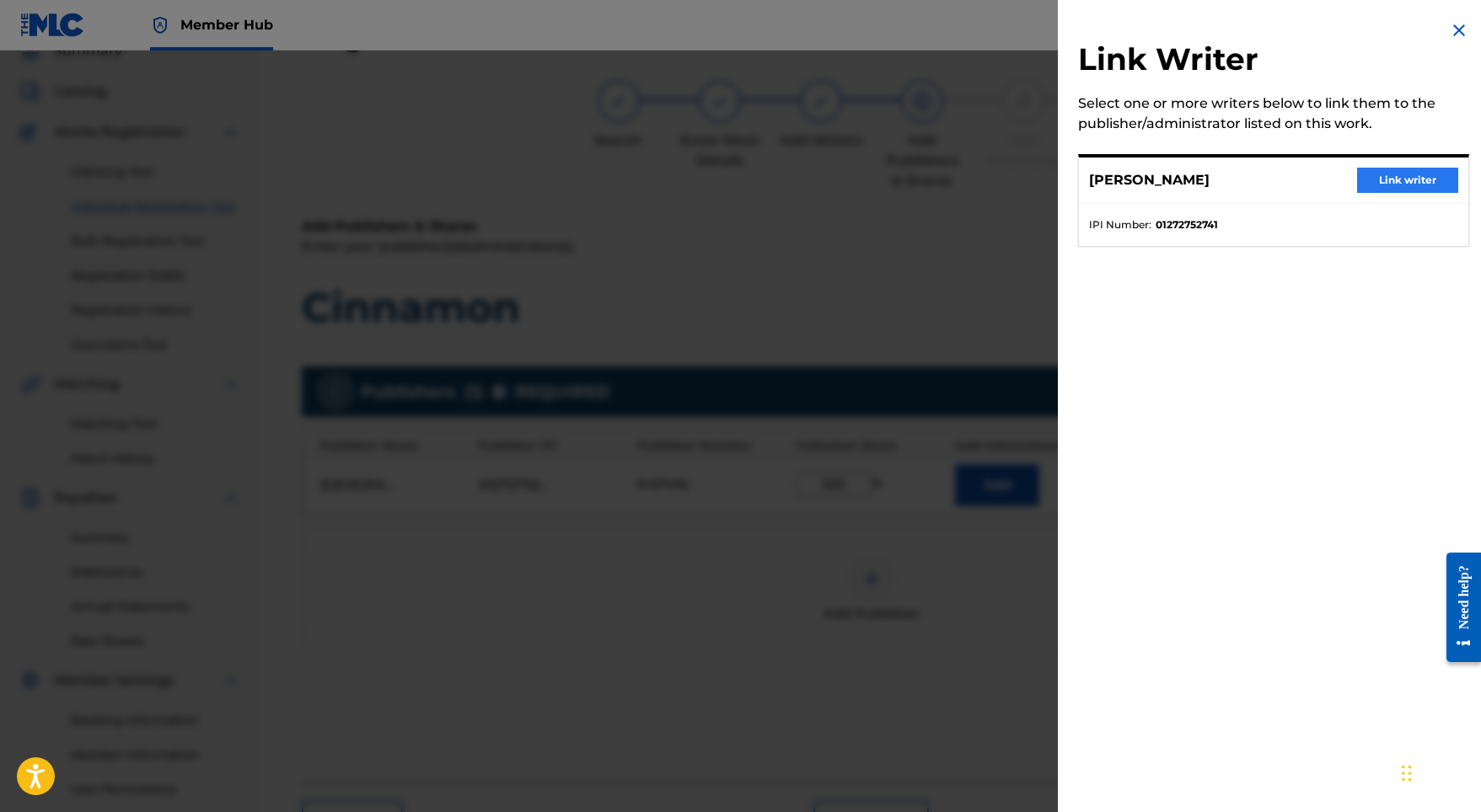
click at [1393, 189] on button "Link writer" at bounding box center [1407, 179] width 101 height 25
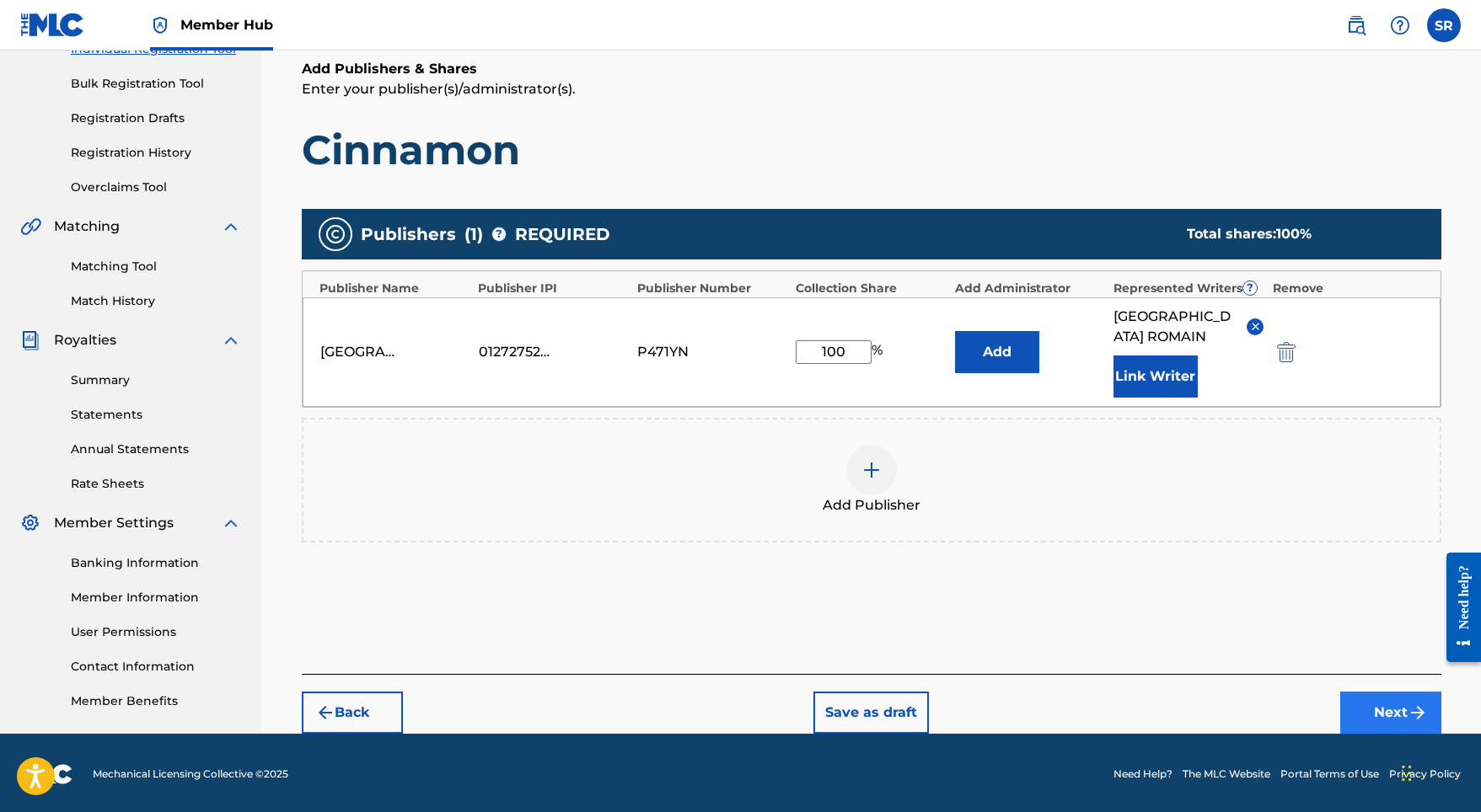
click at [1377, 692] on button "Next" at bounding box center [1390, 712] width 101 height 42
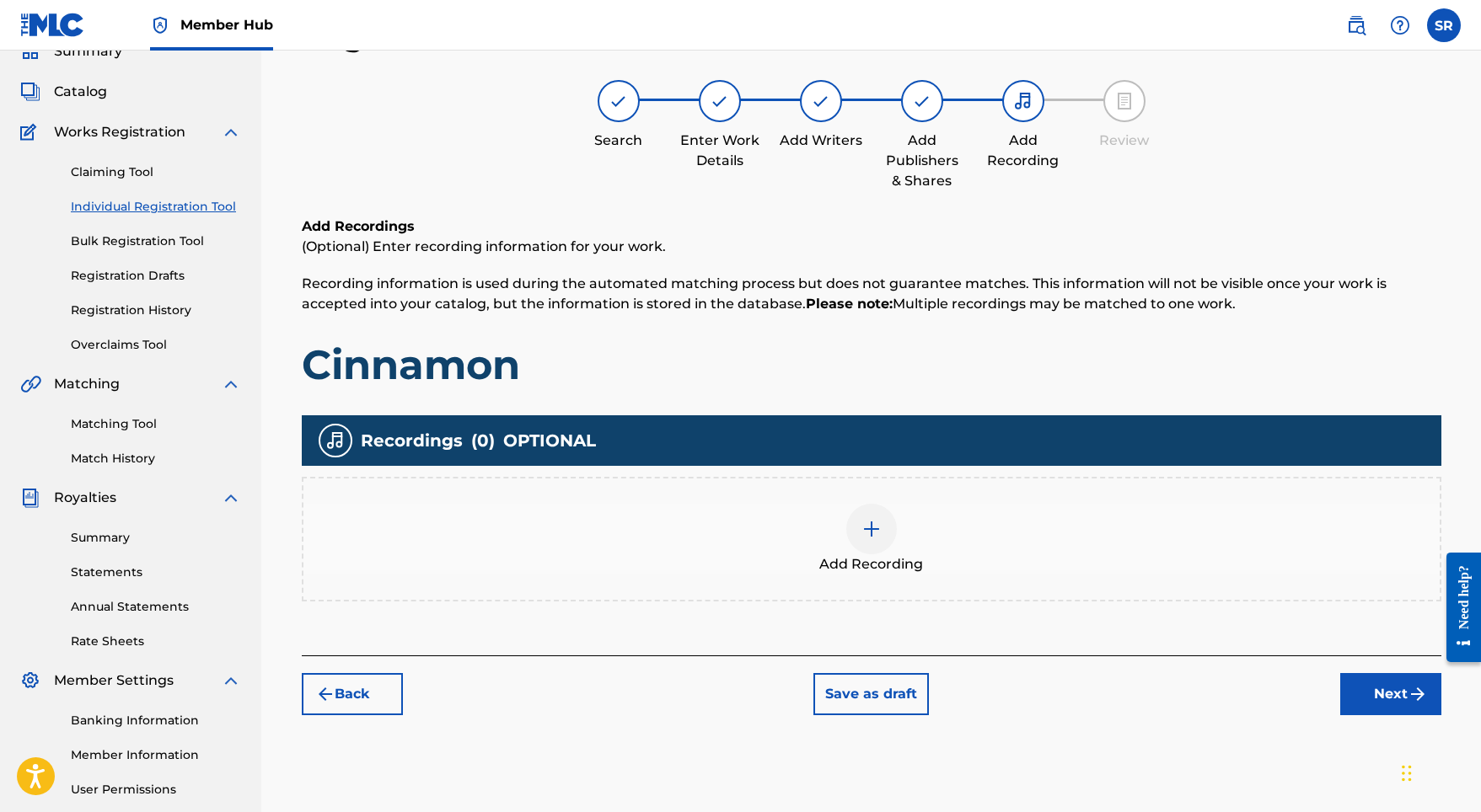
click at [875, 538] on img at bounding box center [871, 529] width 20 height 20
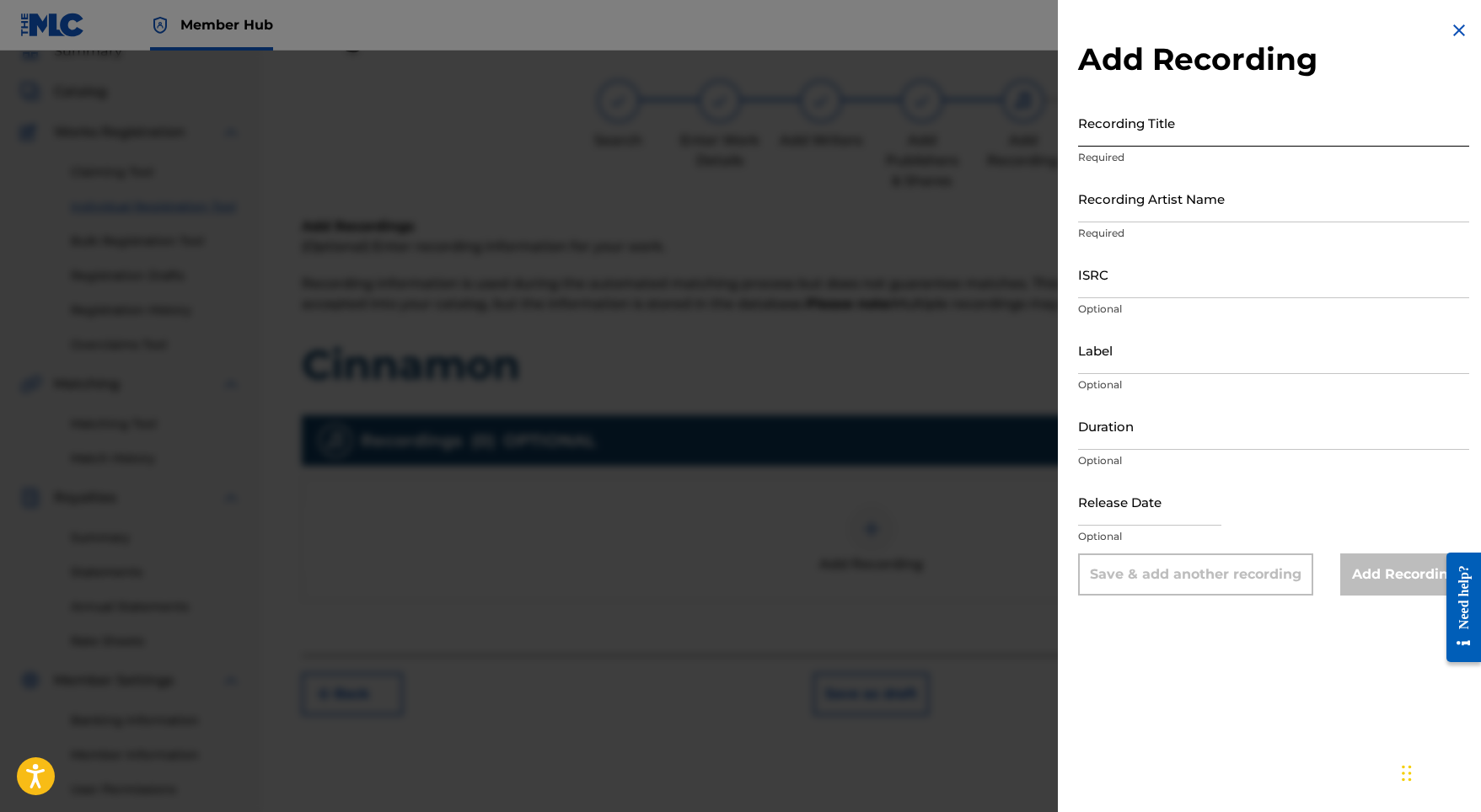
click at [1230, 124] on input "Recording Title" at bounding box center [1273, 122] width 391 height 48
paste input "Cinnamon"
type input "Cinnamon"
click at [1112, 265] on input "ISRC" at bounding box center [1273, 274] width 391 height 48
paste input "GBMJG2325370"
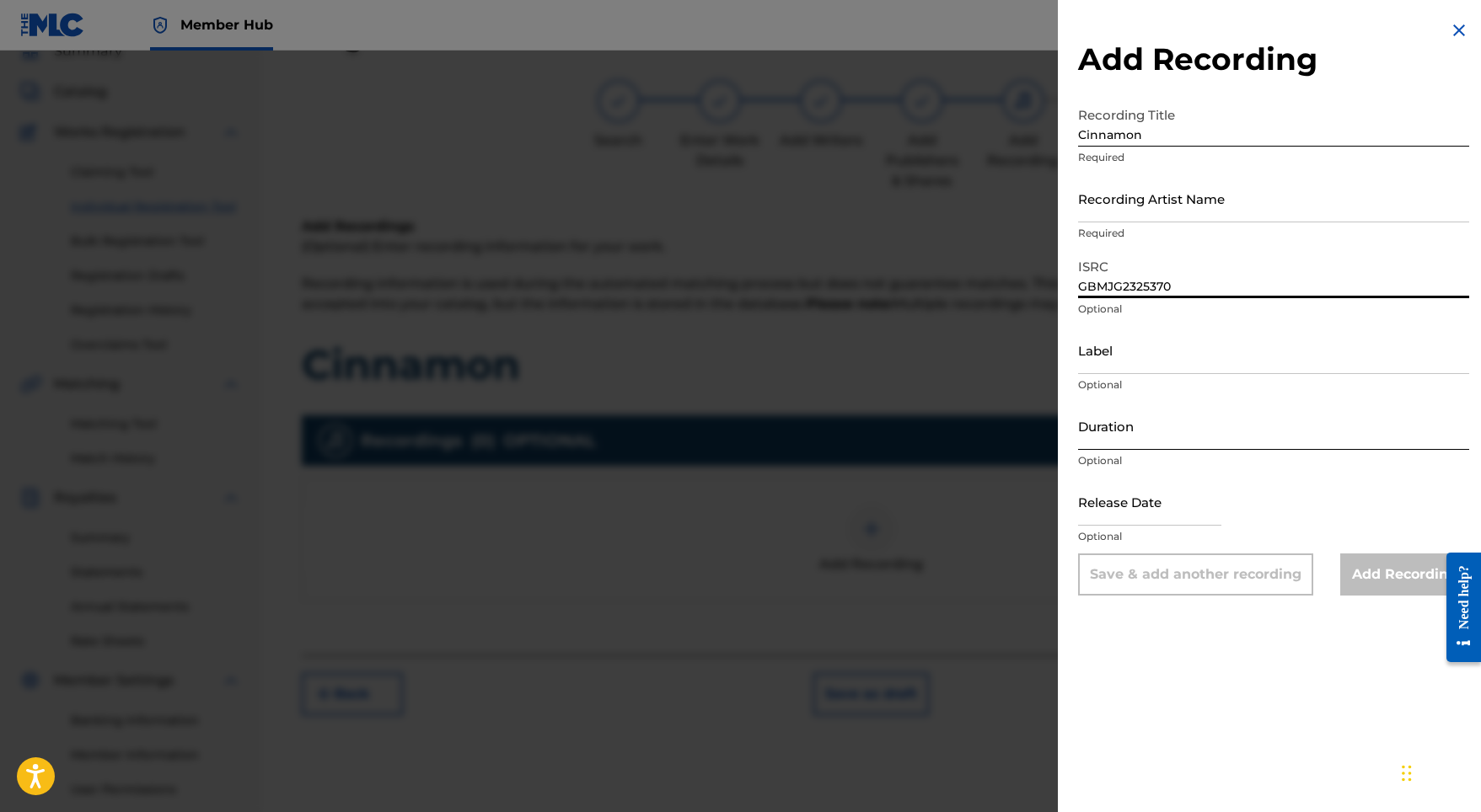
type input "GBMJG2325370"
click at [1124, 425] on input "Duration" at bounding box center [1273, 425] width 391 height 48
type input "01:38"
click at [1138, 497] on input "text" at bounding box center [1149, 501] width 143 height 48
select select "8"
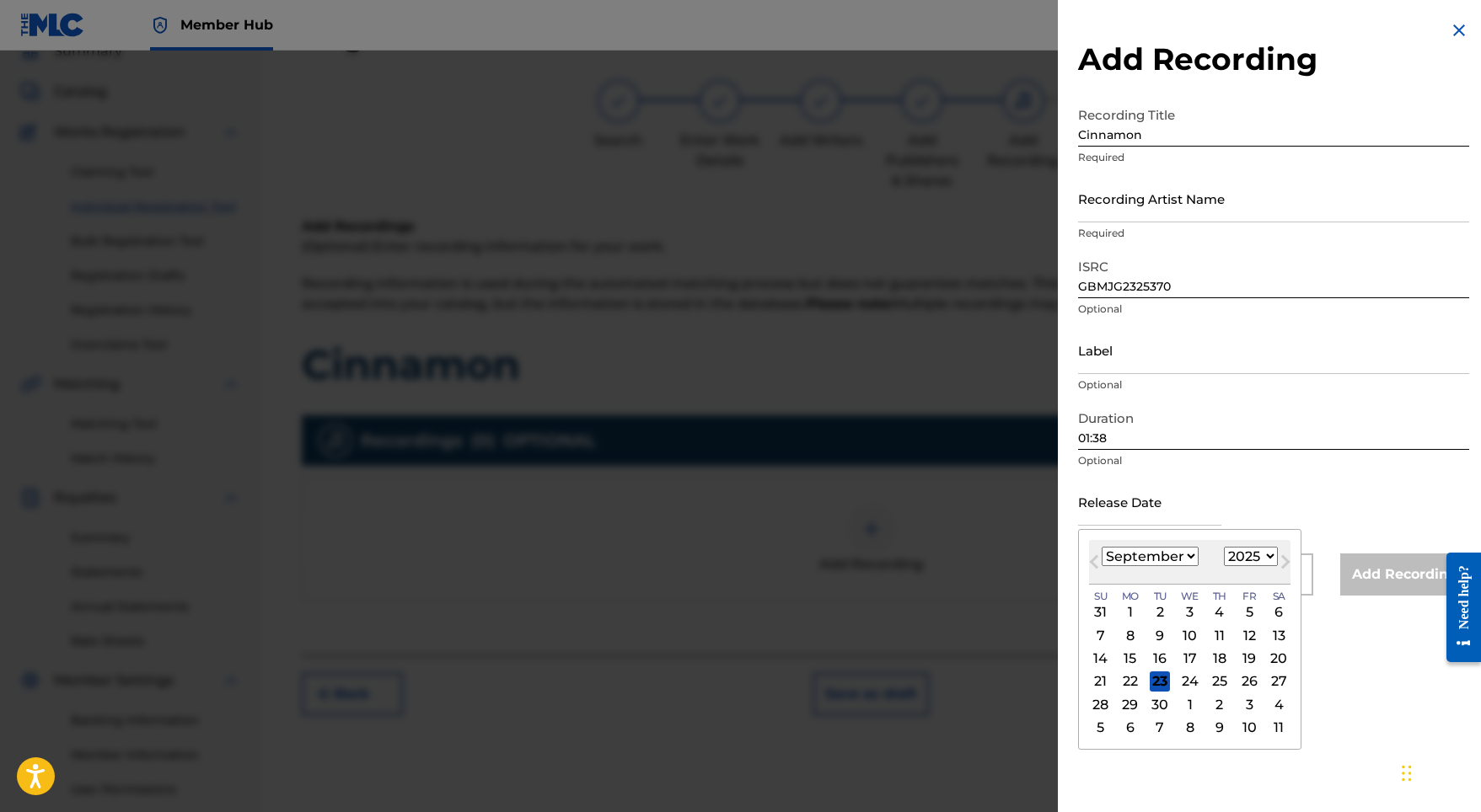
select select "2023"
select select "7"
click at [1239, 679] on div "25" at bounding box center [1249, 681] width 20 height 20
type input "[DATE]"
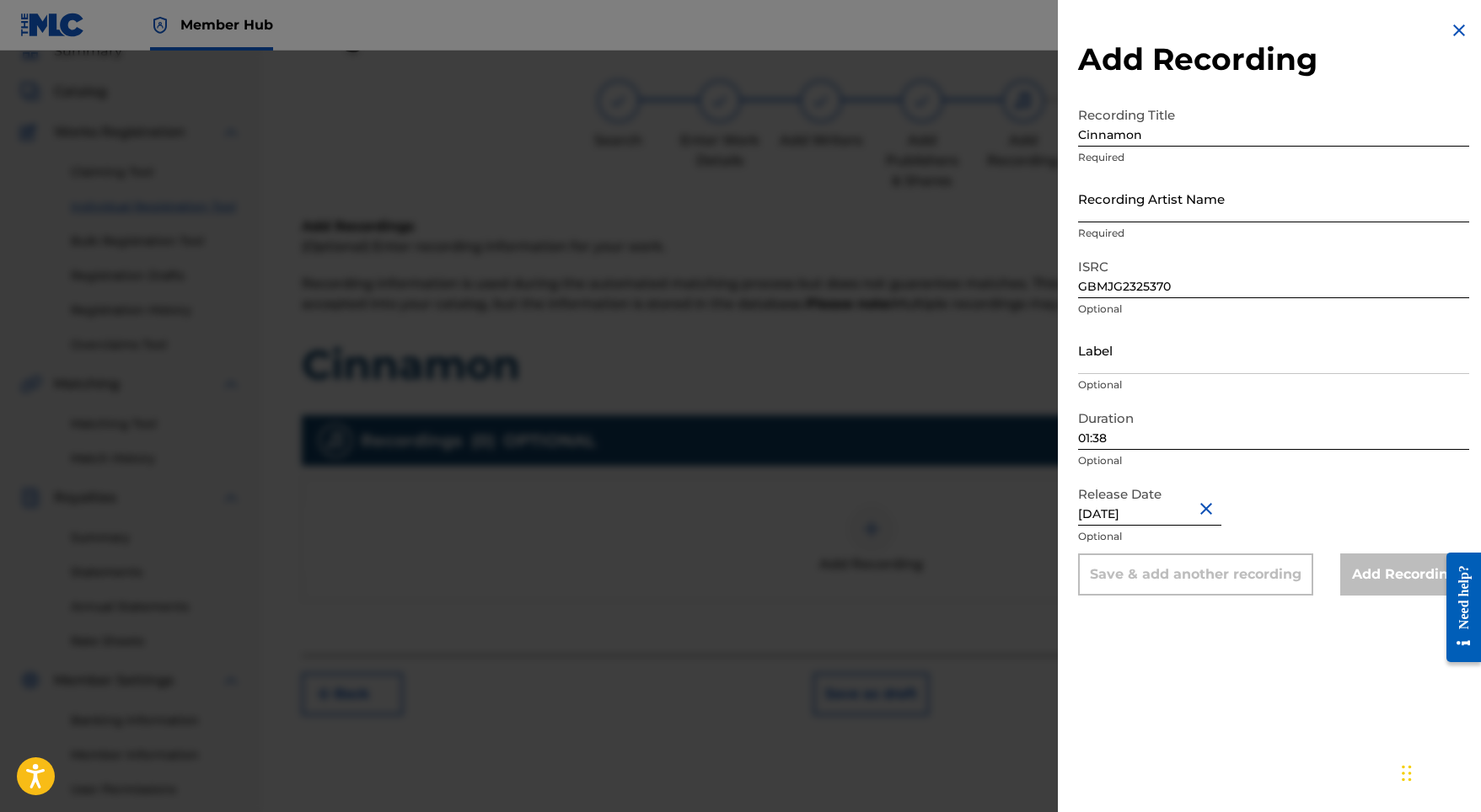
click at [1083, 185] on input "Recording Artist Name" at bounding box center [1273, 198] width 391 height 48
paste input "Stellar Soothe"
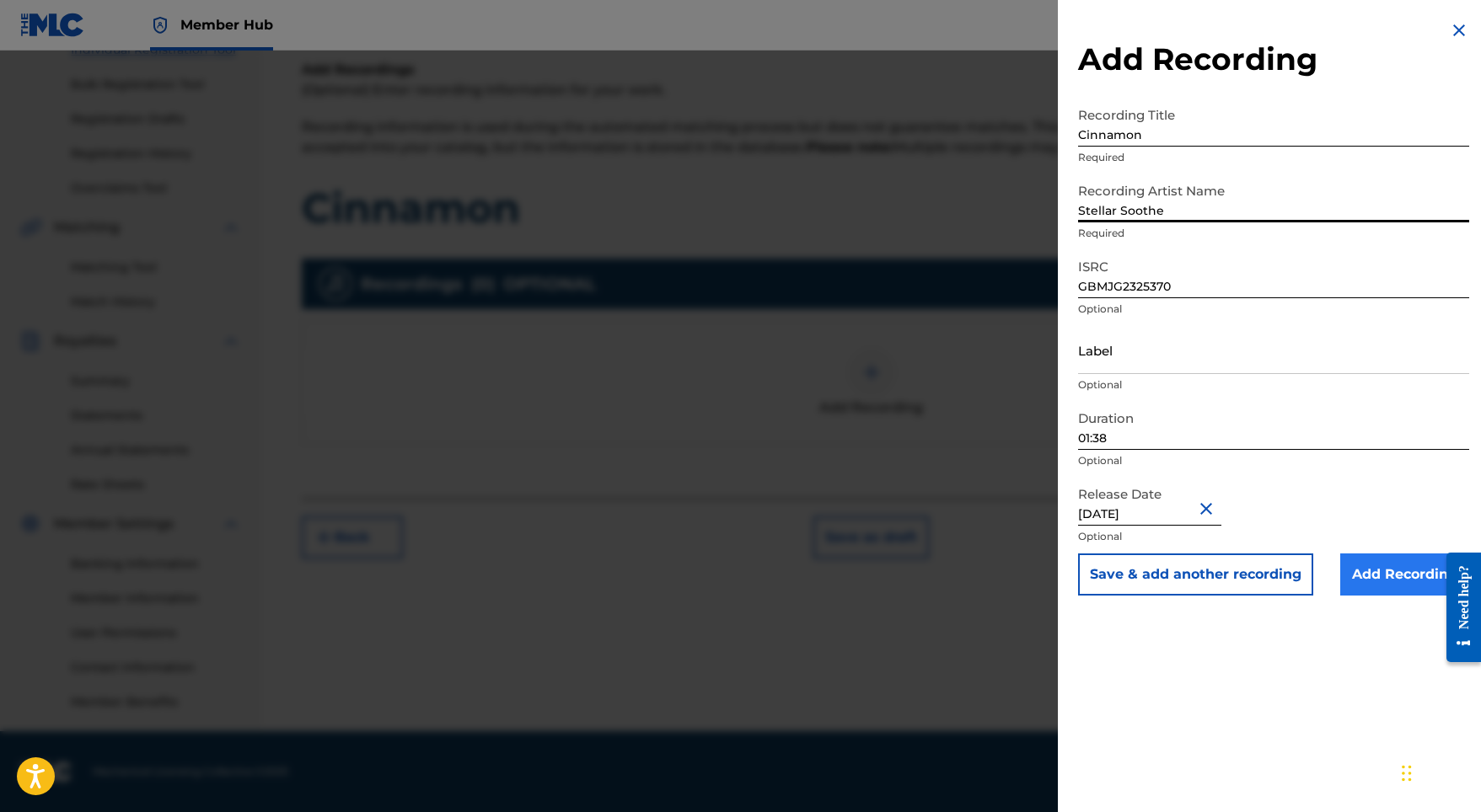
scroll to position [232, 0]
type input "Stellar Soothe"
click at [1404, 589] on input "Add Recording" at bounding box center [1404, 575] width 129 height 42
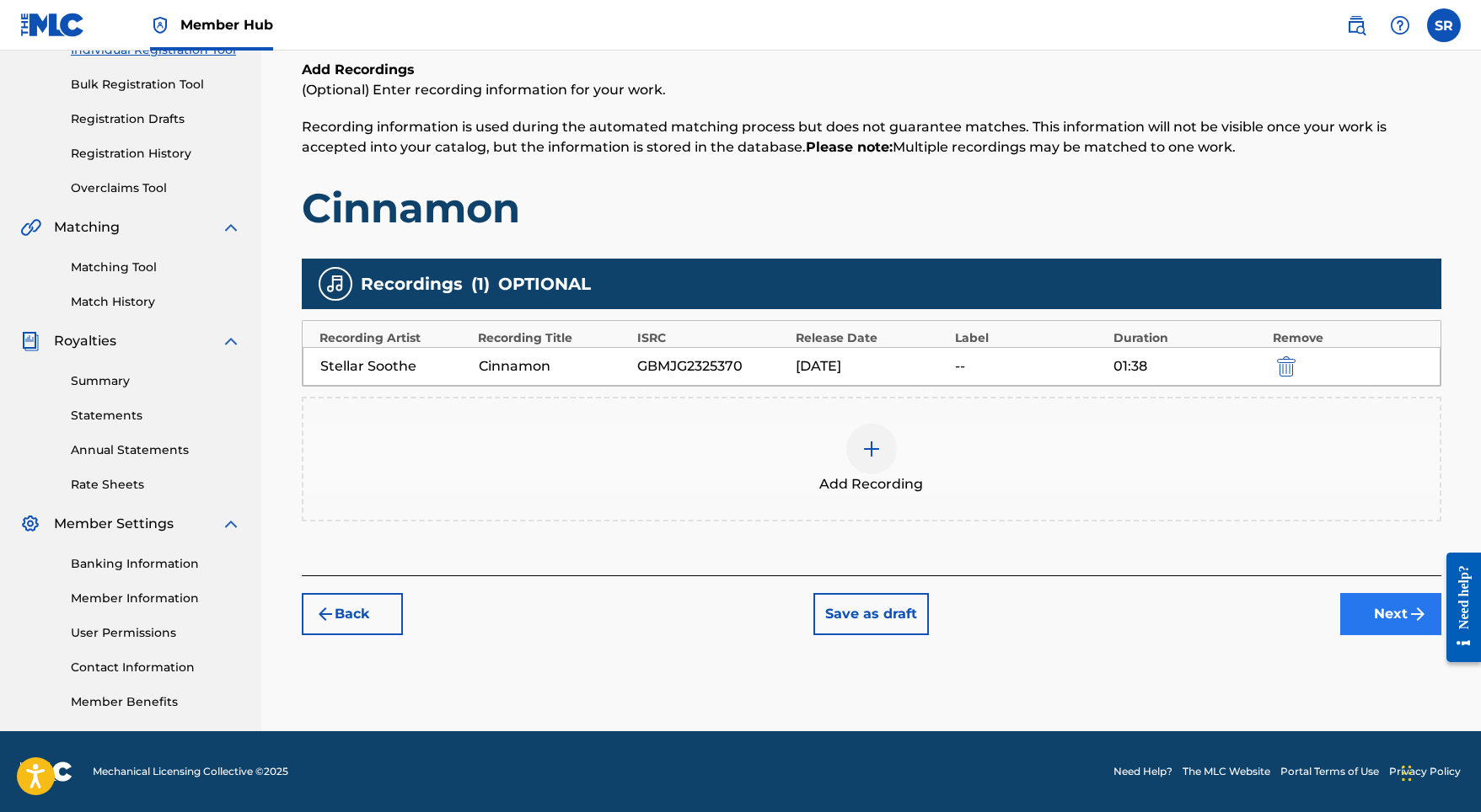
click at [1388, 633] on button "Next" at bounding box center [1390, 614] width 101 height 42
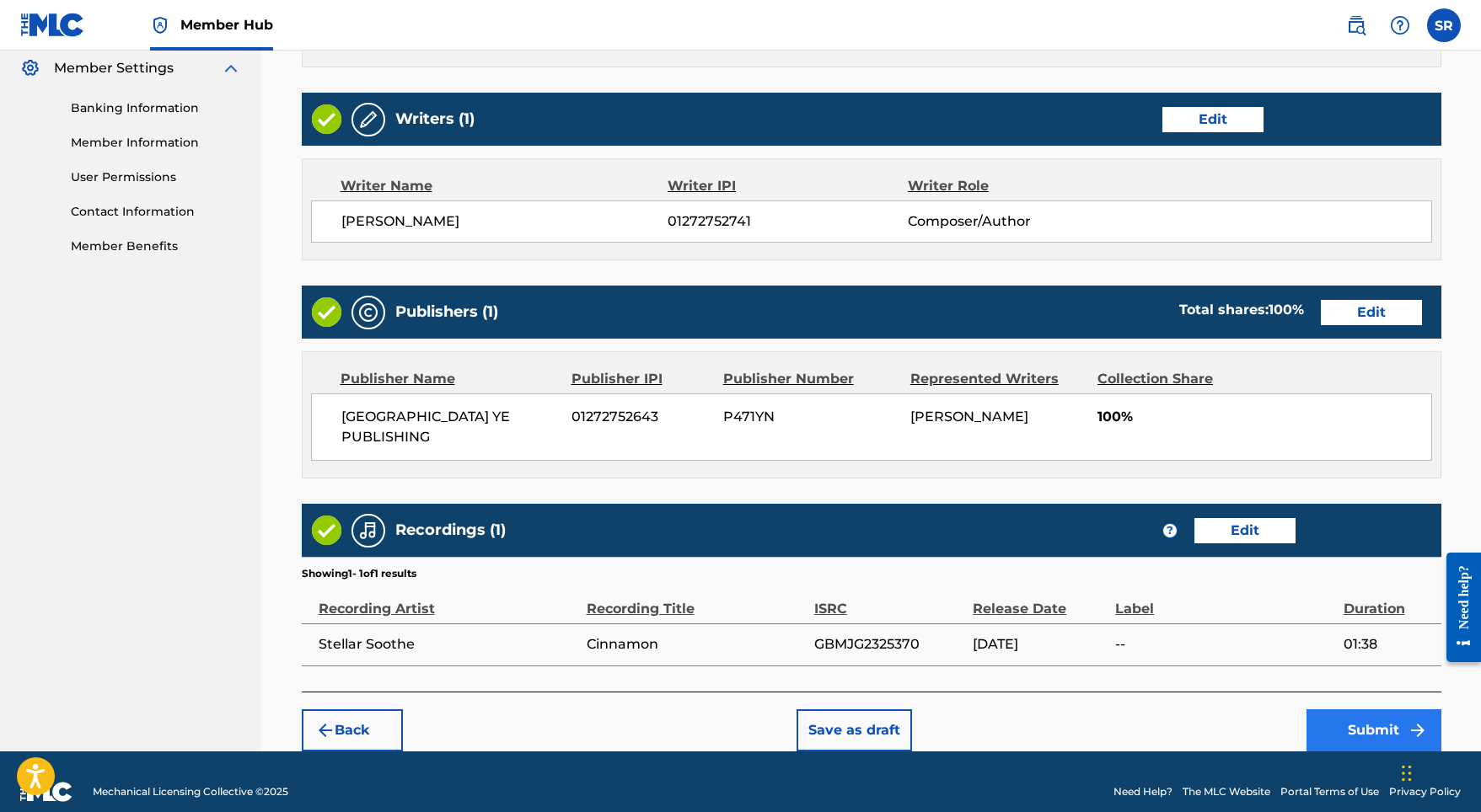
scroll to position [687, 0]
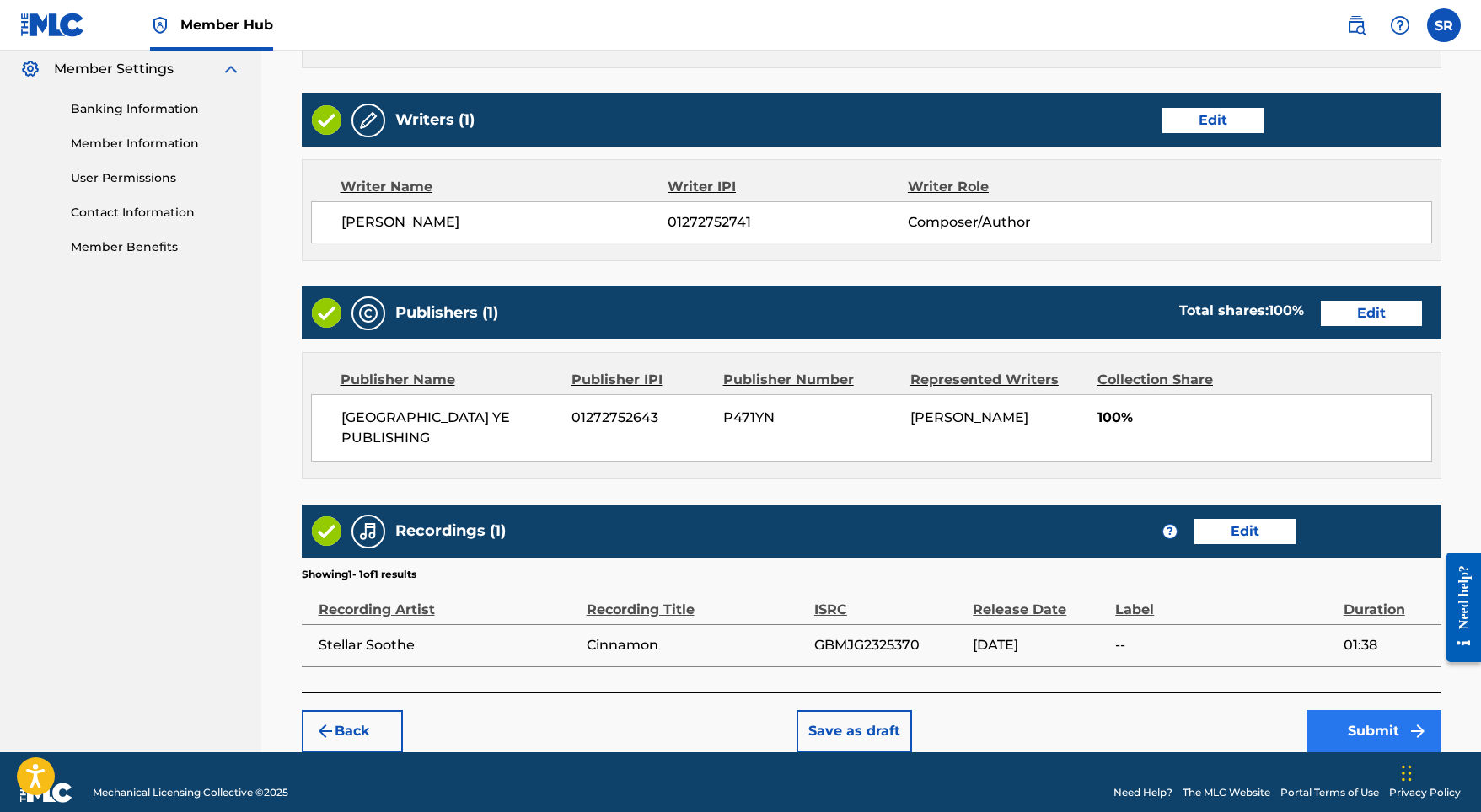
click at [1350, 710] on button "Submit" at bounding box center [1373, 731] width 135 height 42
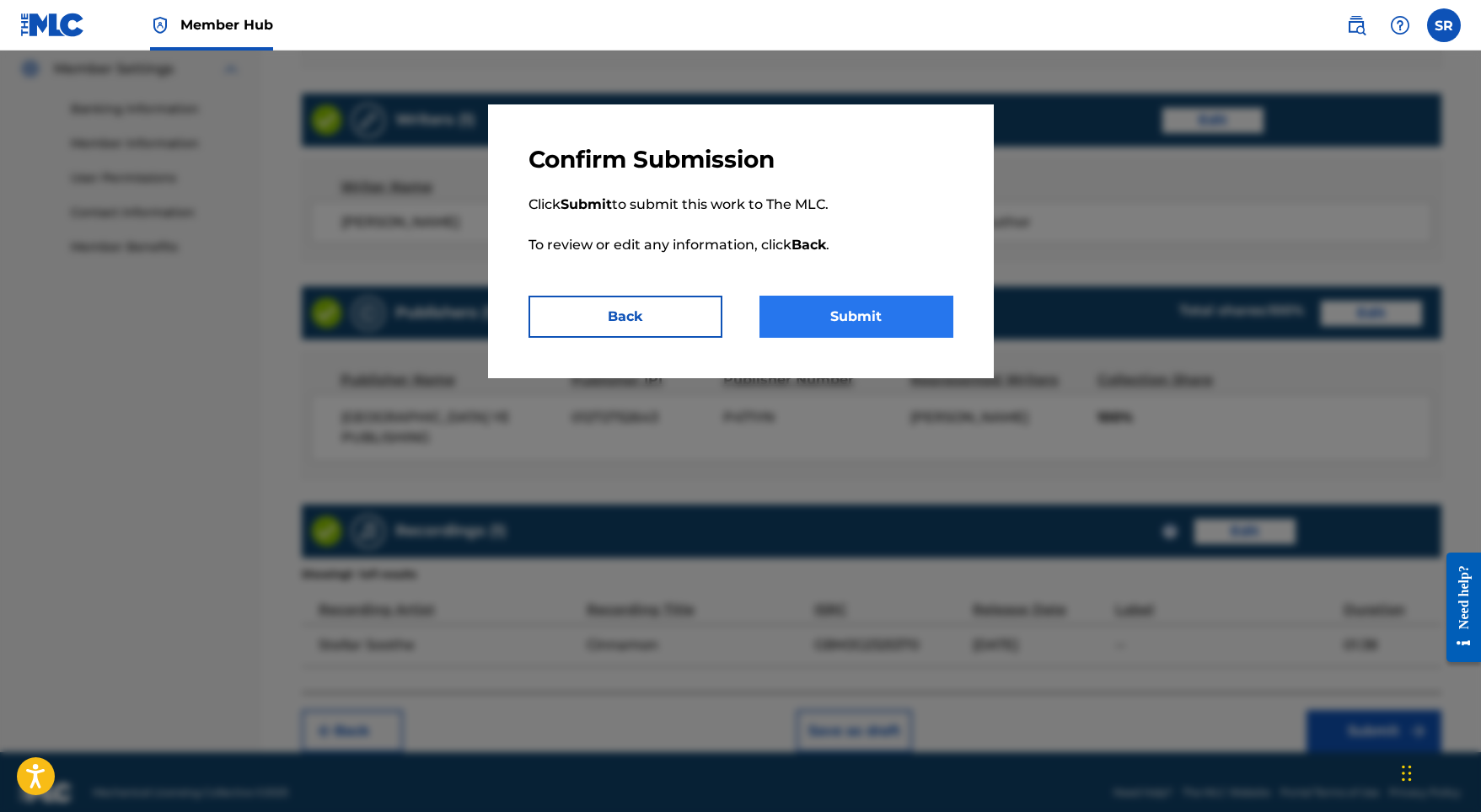
click at [898, 311] on button "Submit" at bounding box center [857, 316] width 194 height 42
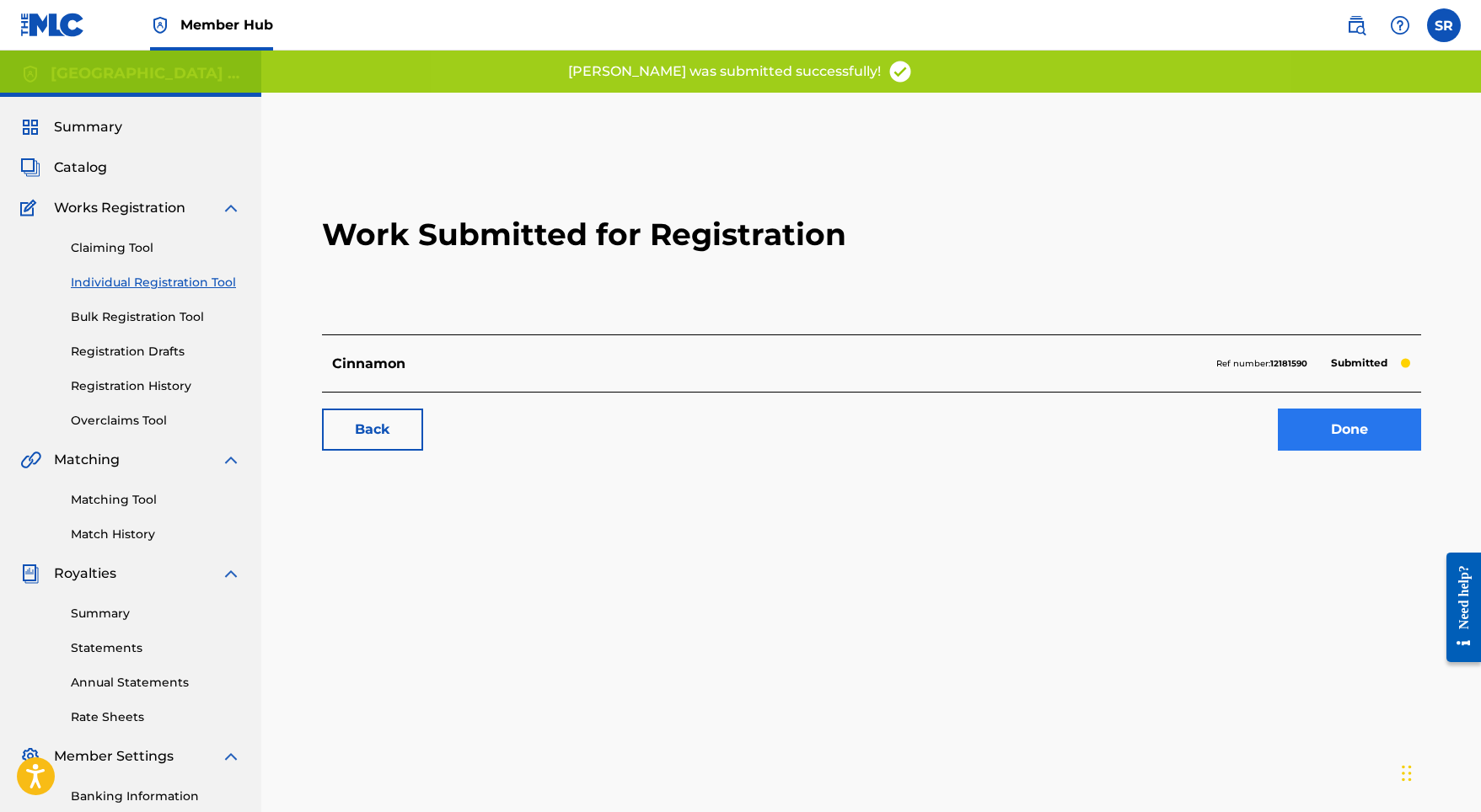
click at [1302, 420] on link "Done" at bounding box center [1348, 429] width 143 height 42
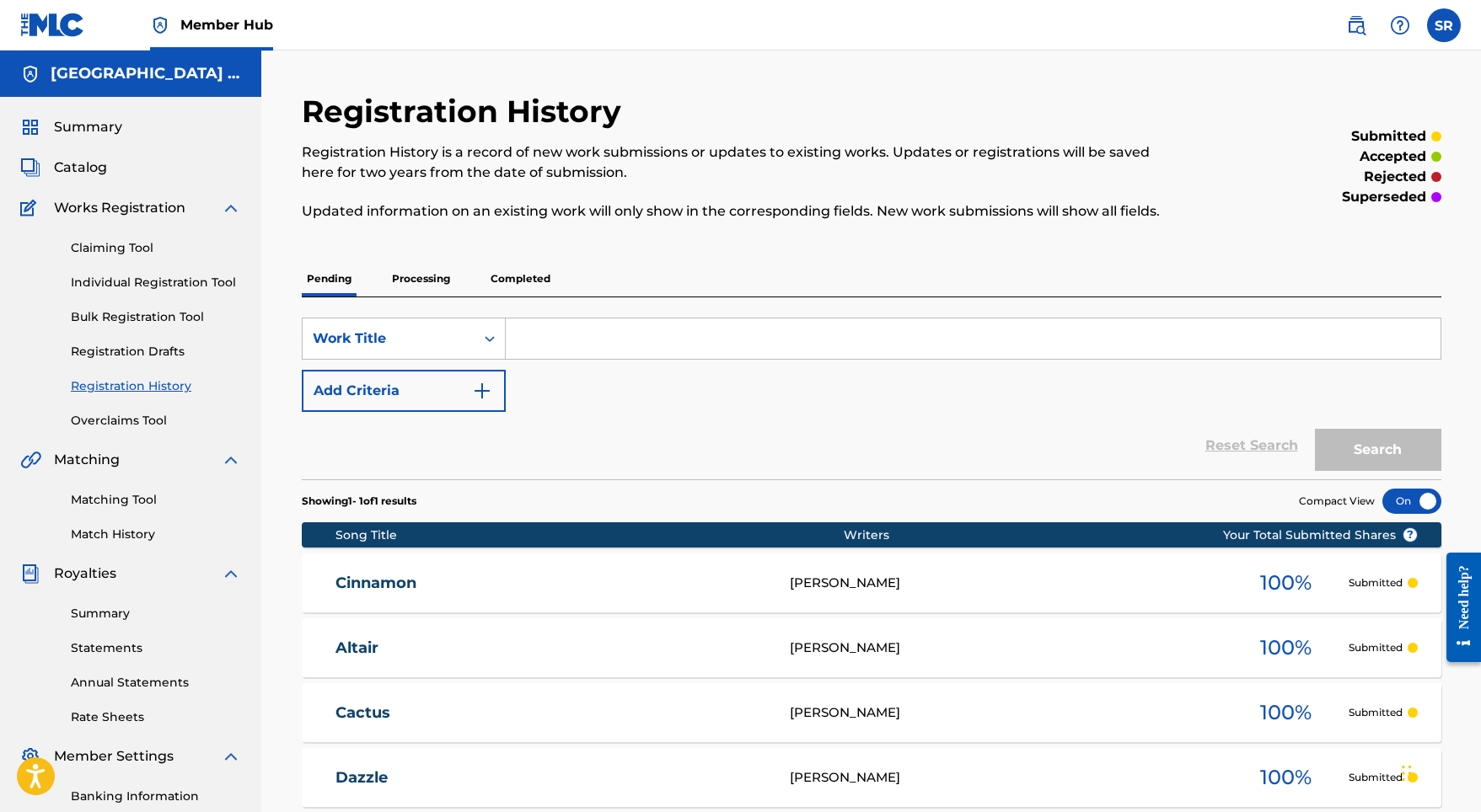
click at [223, 293] on div "Claiming Tool Individual Registration Tool Bulk Registration Tool Registration …" at bounding box center [130, 324] width 221 height 211
click at [212, 282] on link "Individual Registration Tool" at bounding box center [156, 283] width 170 height 17
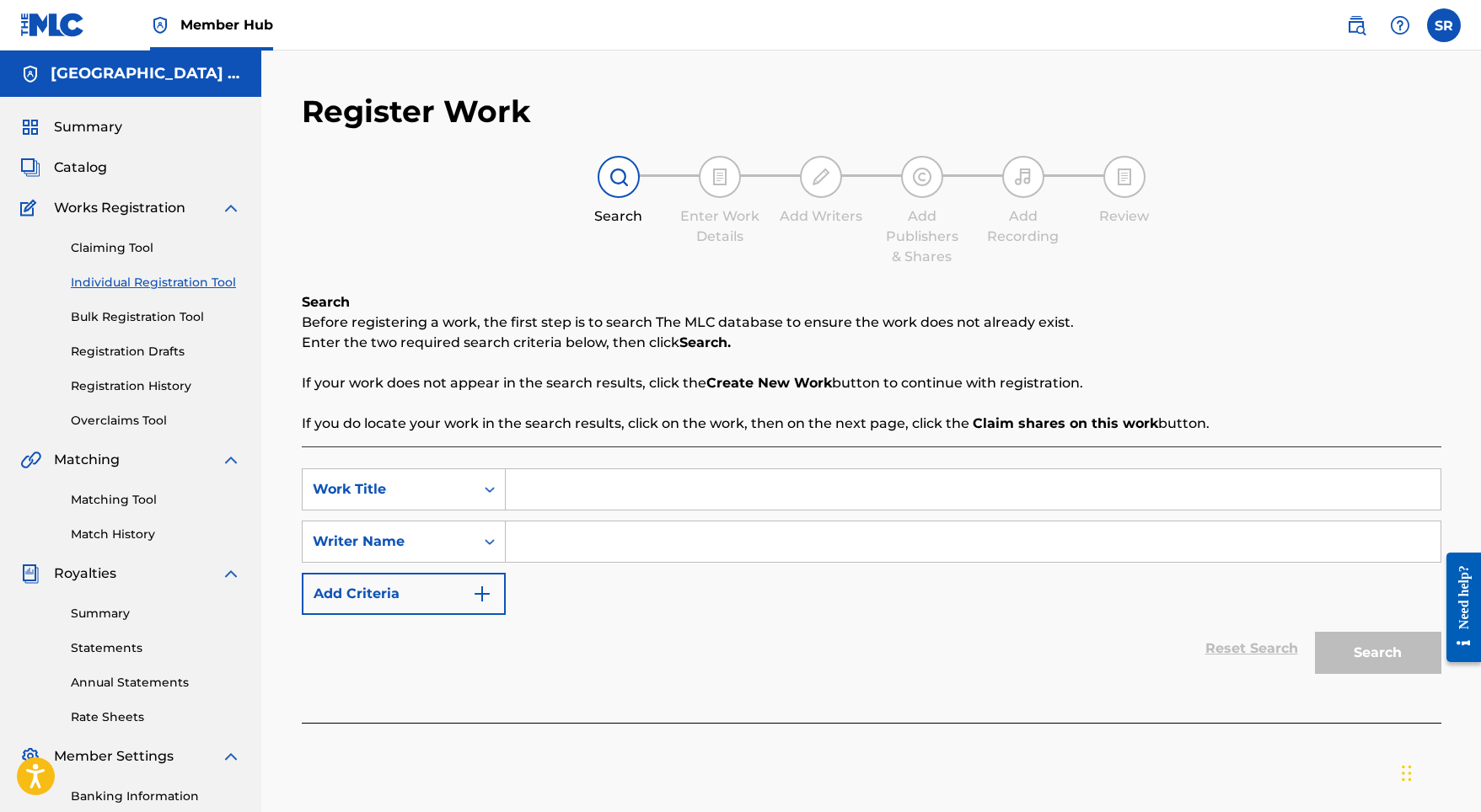
click at [607, 507] on input "Search Form" at bounding box center [973, 489] width 935 height 41
paste input "Lark"
type input "Lark"
click at [602, 553] on input "Search Form" at bounding box center [973, 542] width 935 height 41
paste input "Lark"
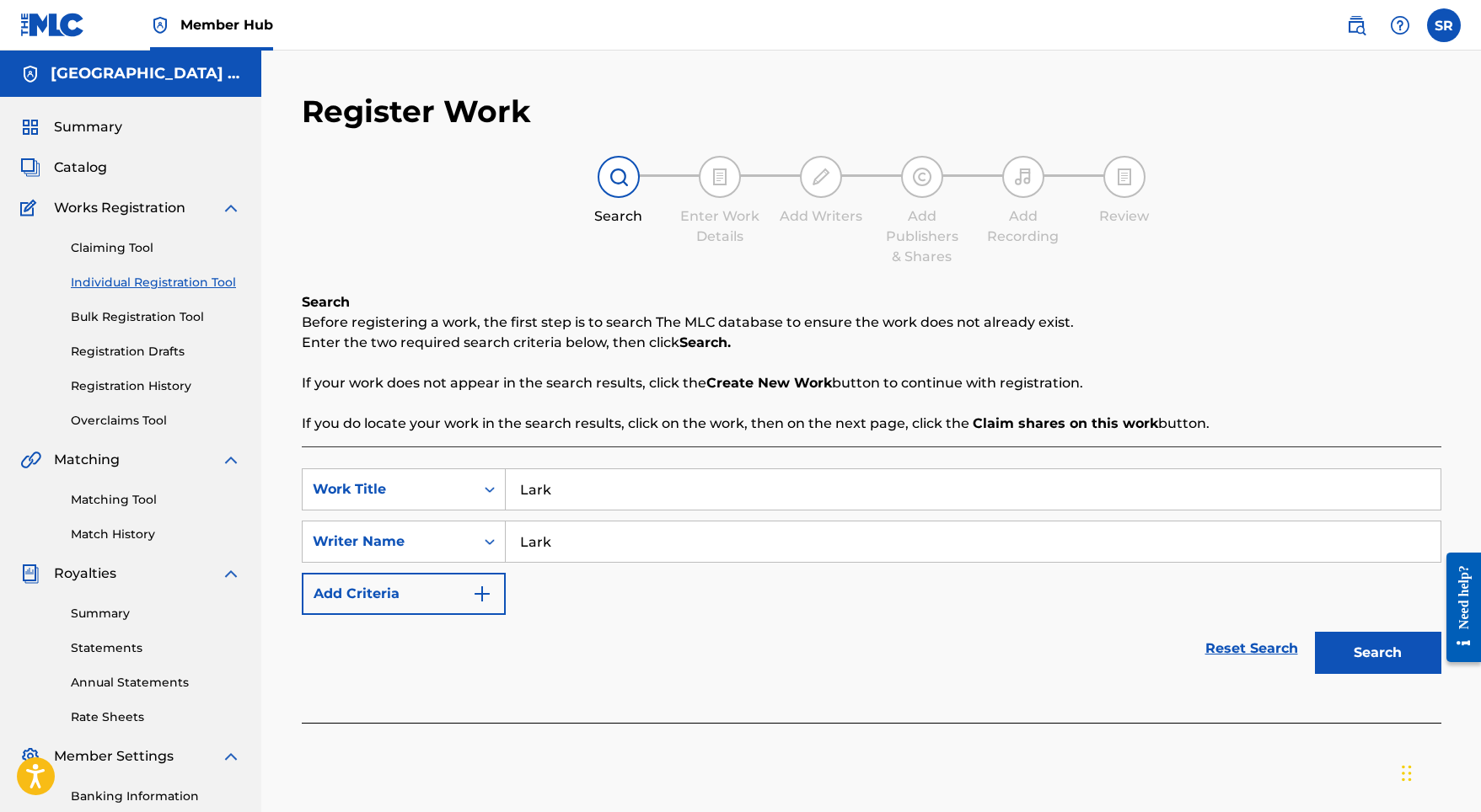
type input "Lark"
click at [1311, 653] on div "Search" at bounding box center [1373, 648] width 135 height 68
click at [1326, 646] on button "Search" at bounding box center [1378, 653] width 127 height 42
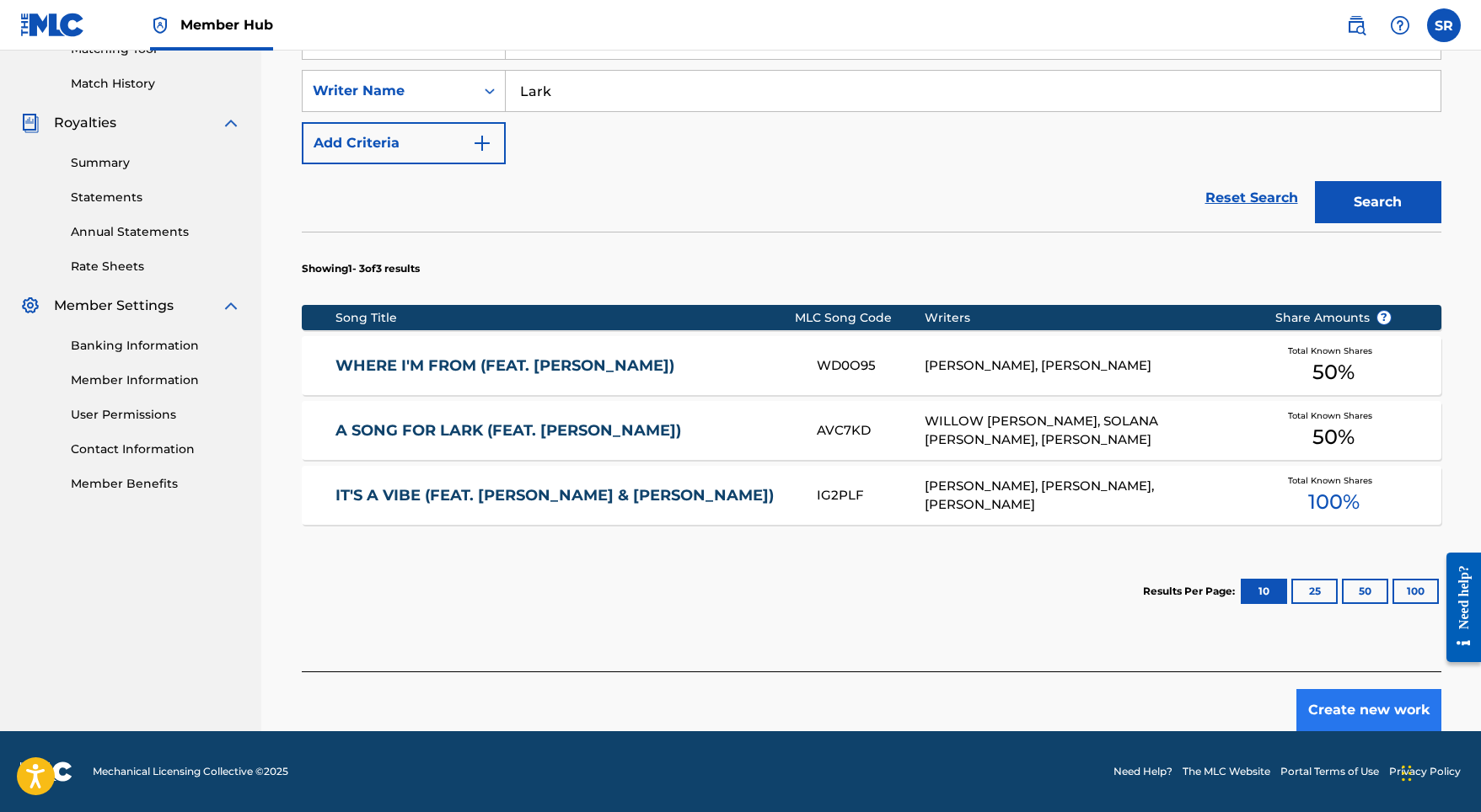
scroll to position [451, 0]
click at [1369, 703] on button "Create new work" at bounding box center [1368, 710] width 145 height 42
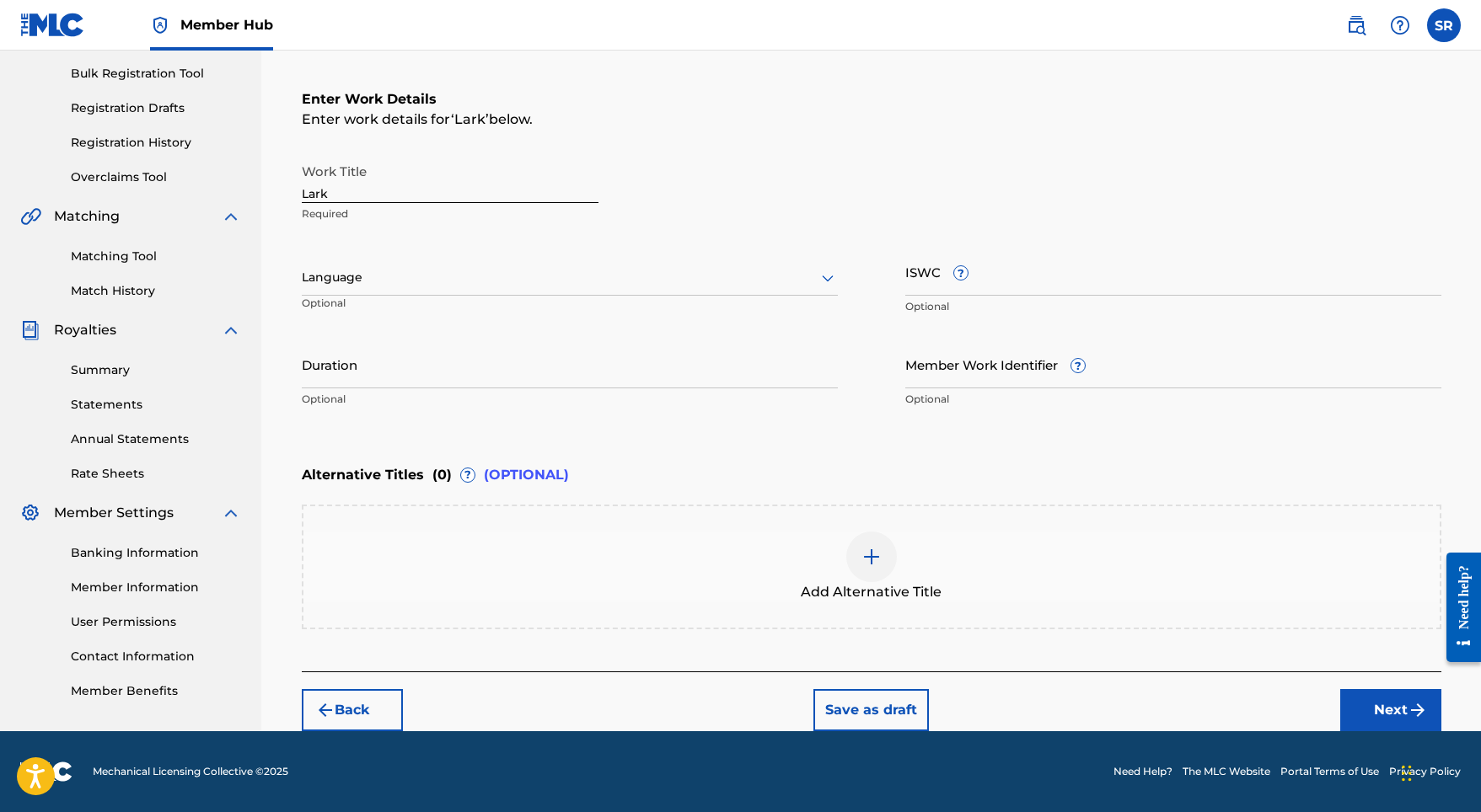
click at [708, 284] on div at bounding box center [570, 277] width 536 height 21
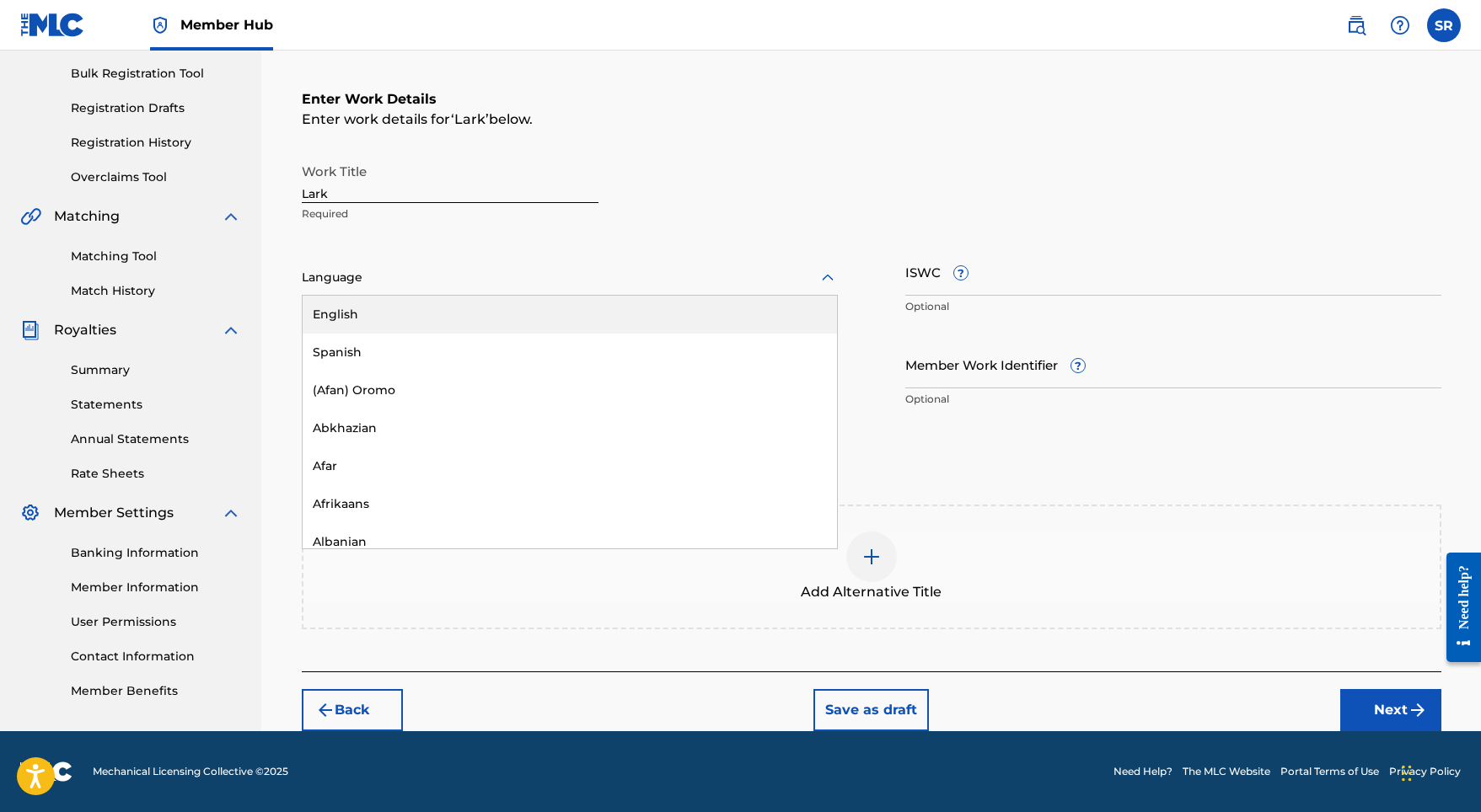
click at [598, 318] on div "English" at bounding box center [570, 315] width 534 height 38
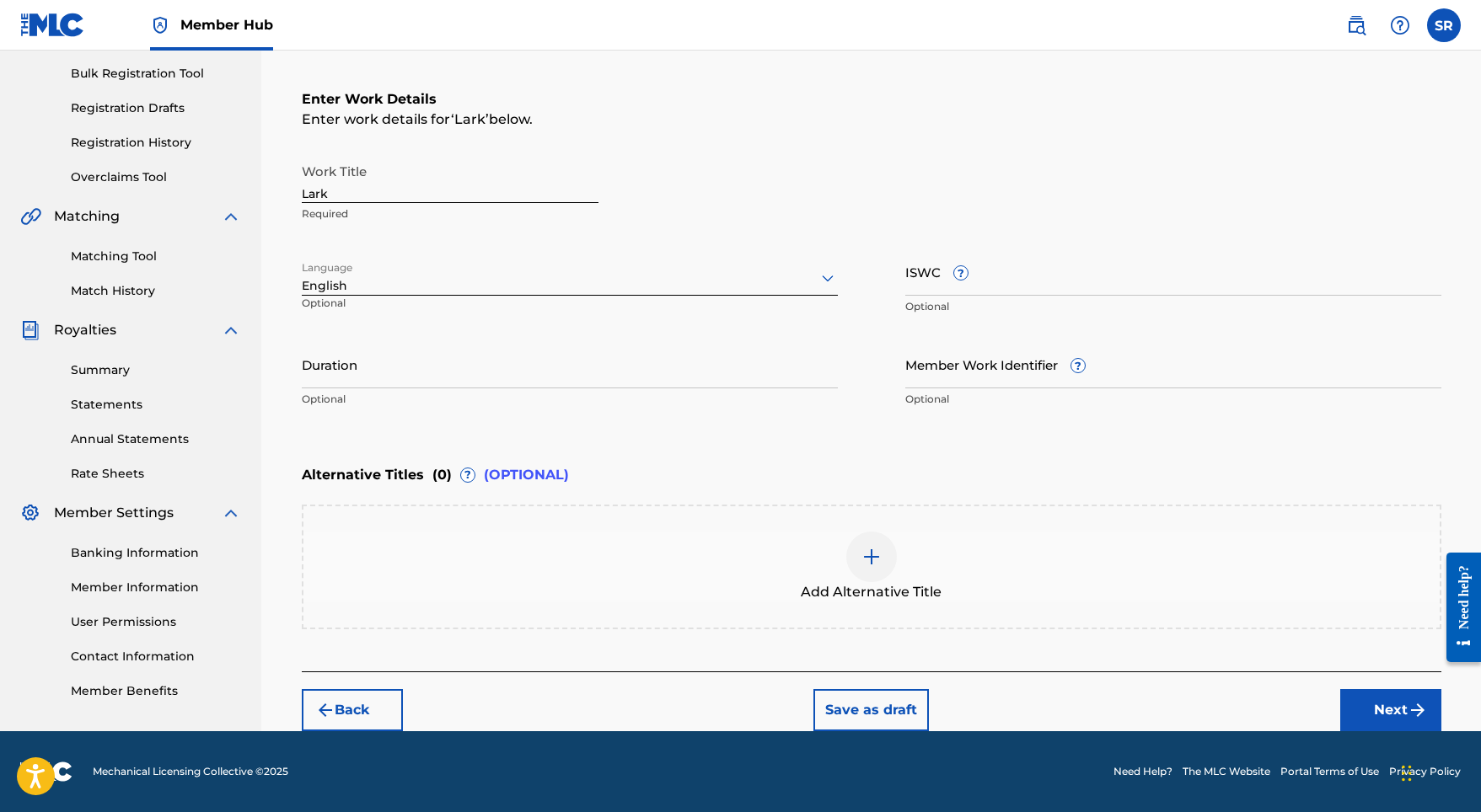
click at [1009, 0] on nav "Member Hub SR SR Sydney Romain [EMAIL_ADDRESS][DOMAIN_NAME] Notification Prefer…" at bounding box center [740, 25] width 1481 height 50
click at [555, 406] on p "Optional" at bounding box center [570, 399] width 536 height 15
click at [555, 393] on p "Optional" at bounding box center [570, 399] width 536 height 15
click at [541, 380] on input "Duration" at bounding box center [570, 364] width 536 height 48
type input "02:08"
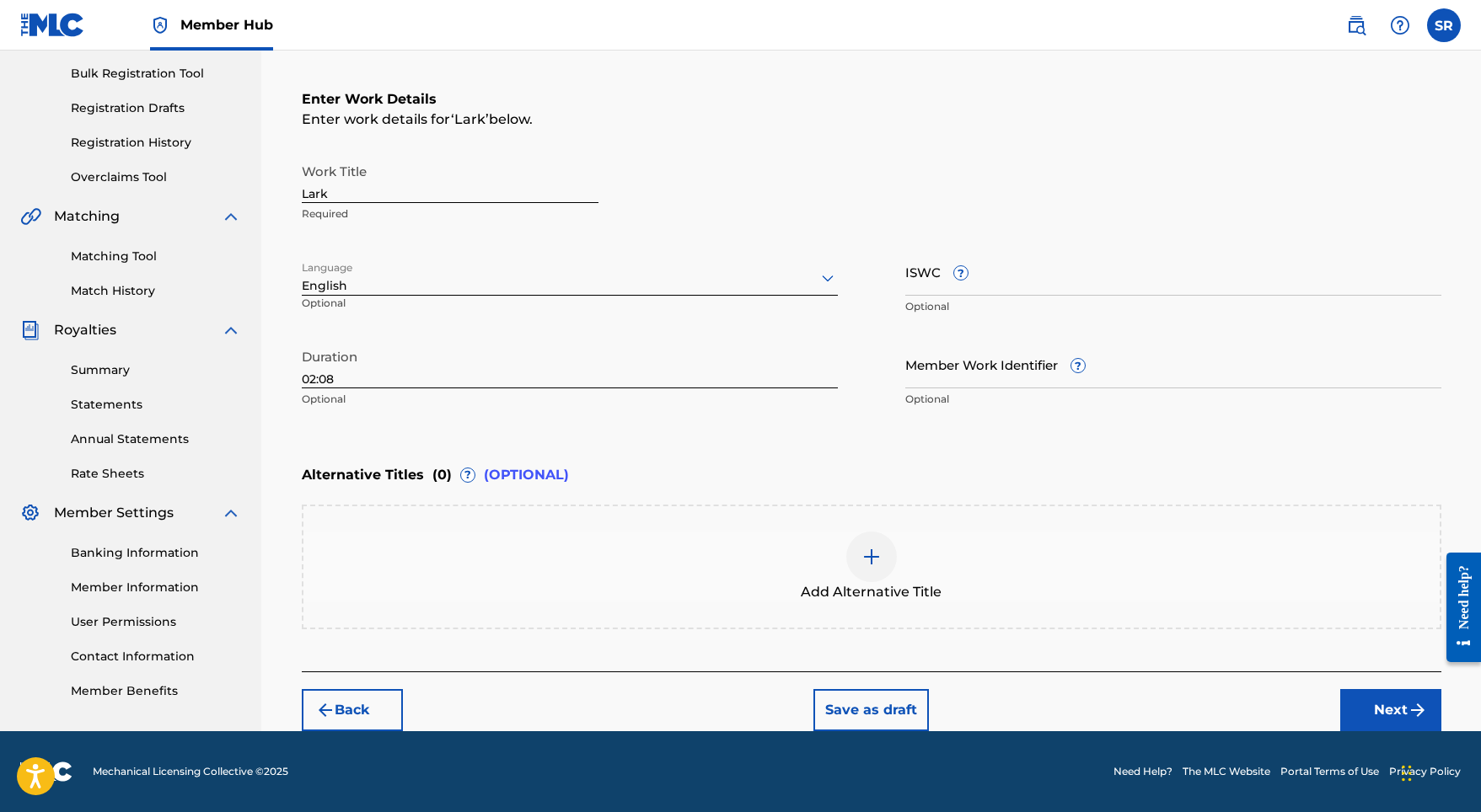
click at [887, 561] on div at bounding box center [871, 556] width 50 height 50
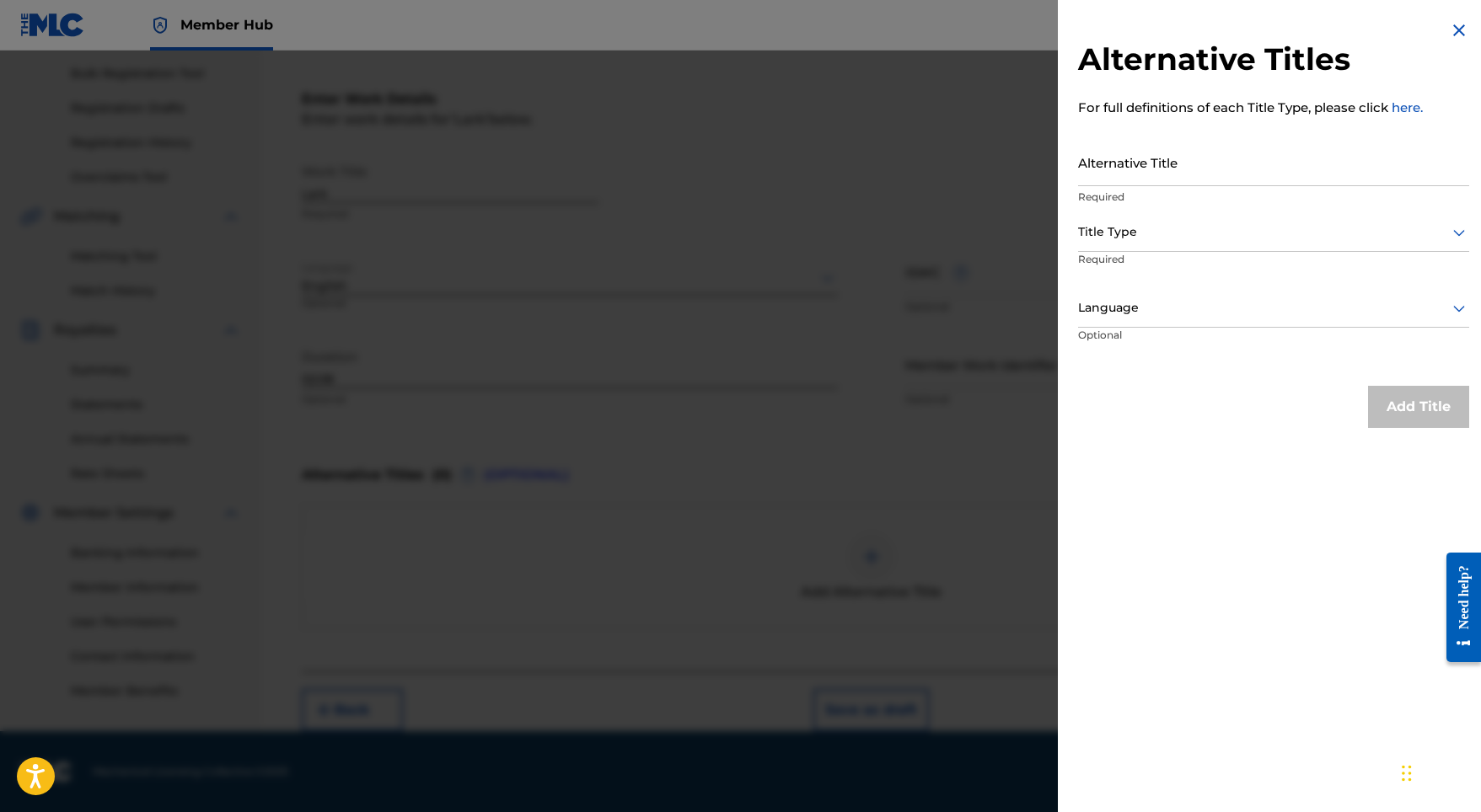
click at [1220, 195] on p "Required" at bounding box center [1273, 197] width 391 height 15
click at [1203, 178] on input "Alternative Title" at bounding box center [1273, 161] width 391 height 48
paste input "[URL][DOMAIN_NAME]"
type input "[URL][DOMAIN_NAME]"
click at [997, 14] on nav "Member Hub SR SR Sydney Romain [EMAIL_ADDRESS][DOMAIN_NAME] Notification Prefer…" at bounding box center [740, 25] width 1481 height 50
